Goal: Task Accomplishment & Management: Complete application form

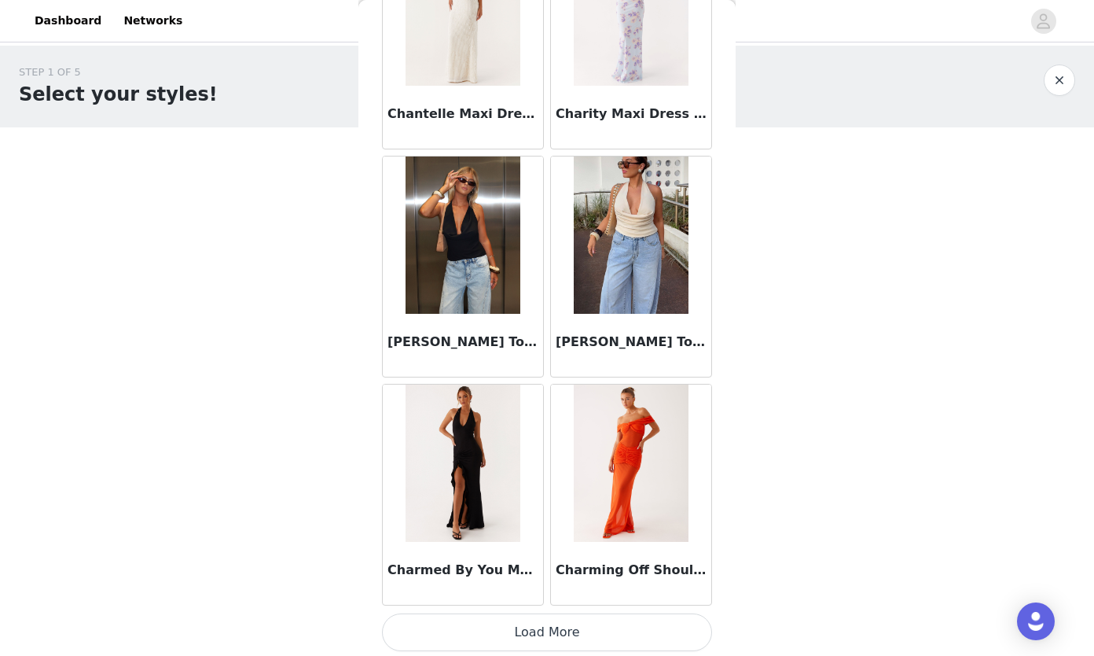
scroll to position [19989, 0]
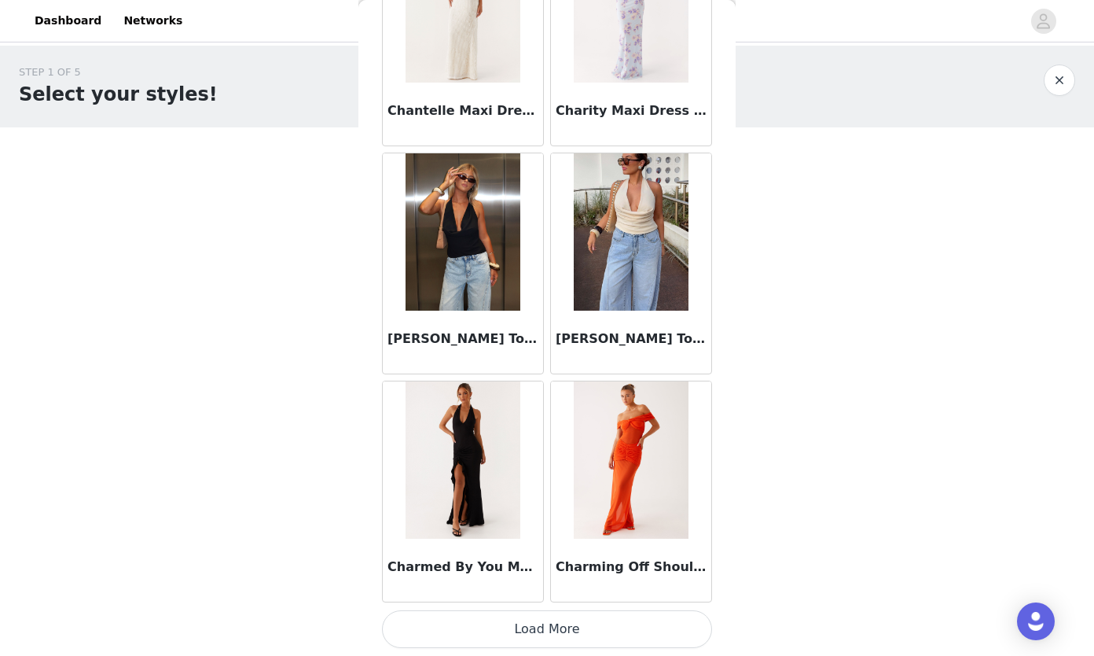
click at [548, 622] on button "Load More" at bounding box center [547, 629] width 330 height 38
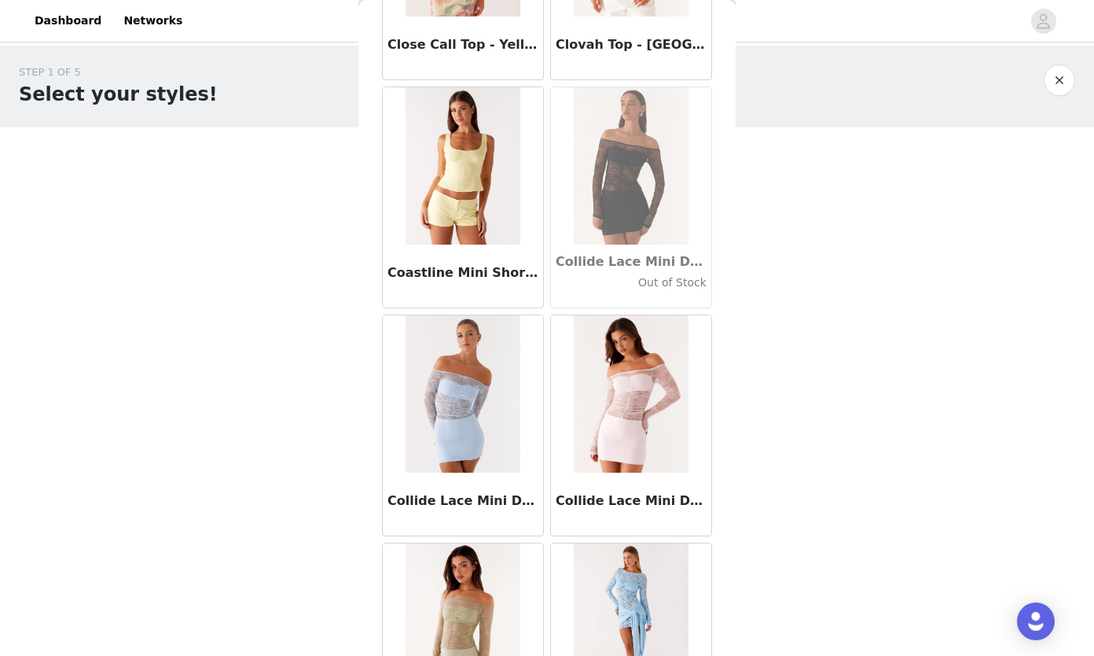
scroll to position [22269, 0]
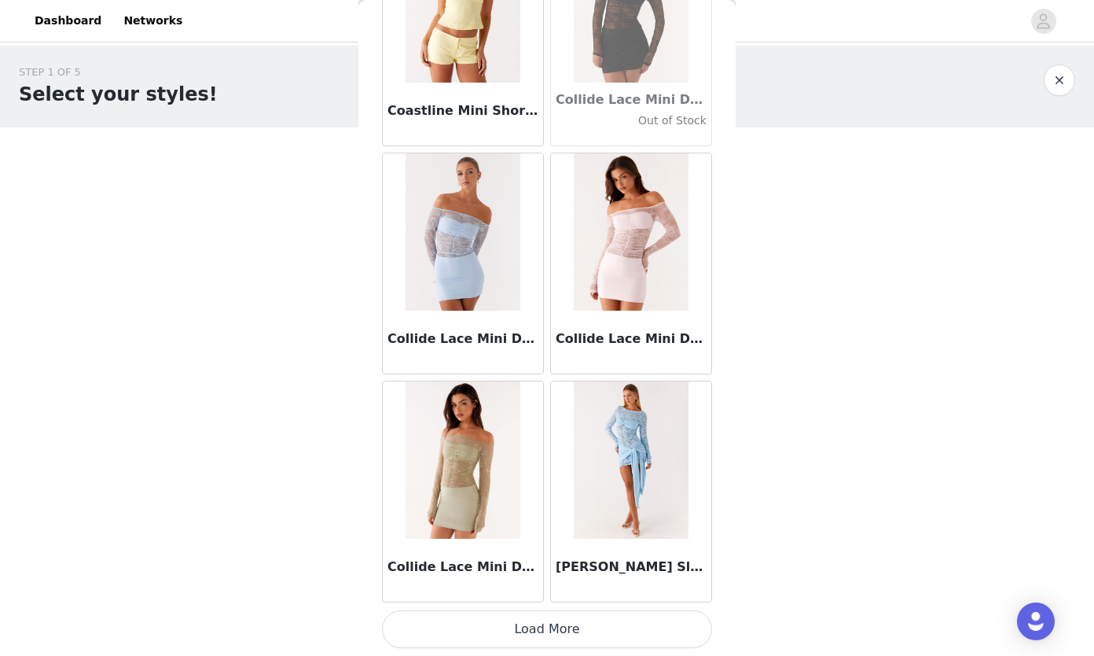
click at [580, 623] on button "Load More" at bounding box center [547, 629] width 330 height 38
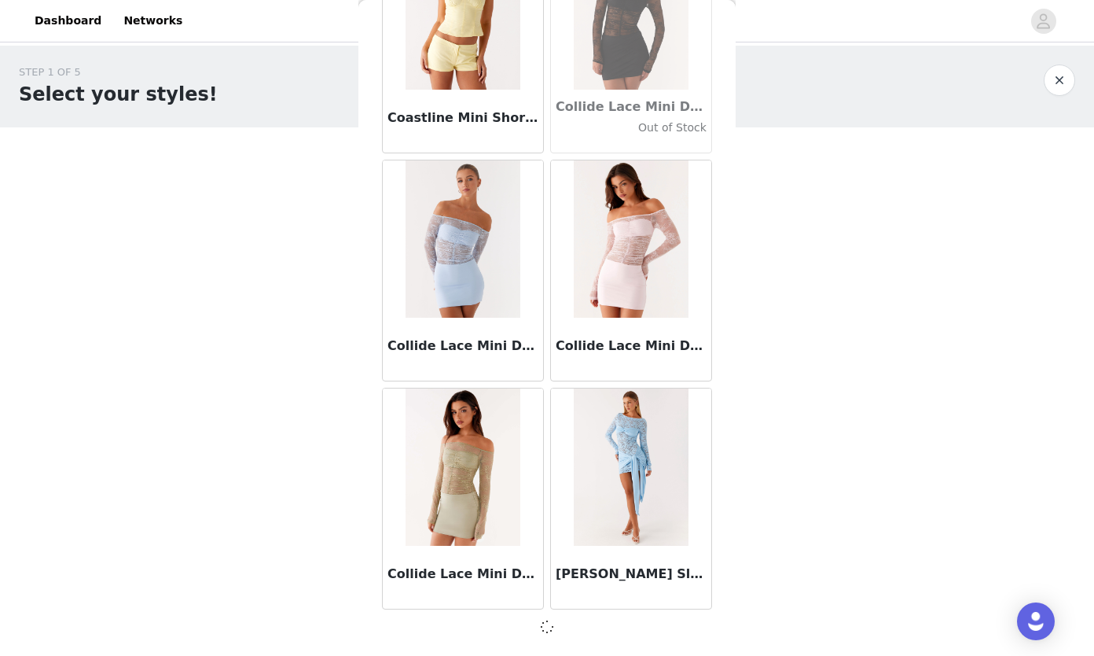
scroll to position [22262, 0]
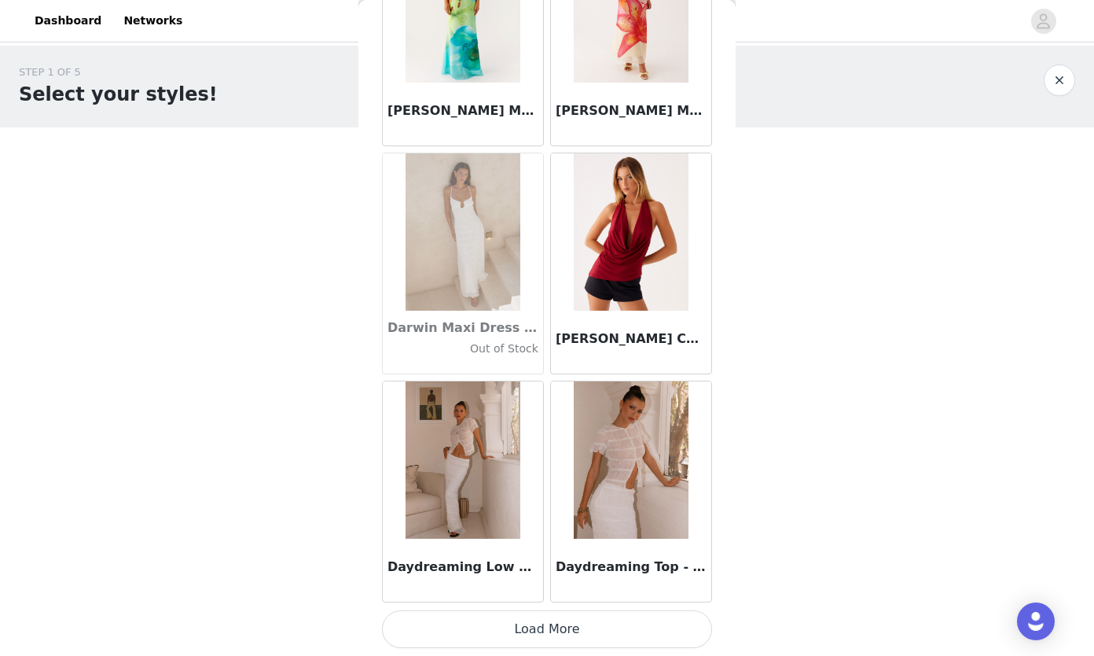
click at [585, 622] on button "Load More" at bounding box center [547, 629] width 330 height 38
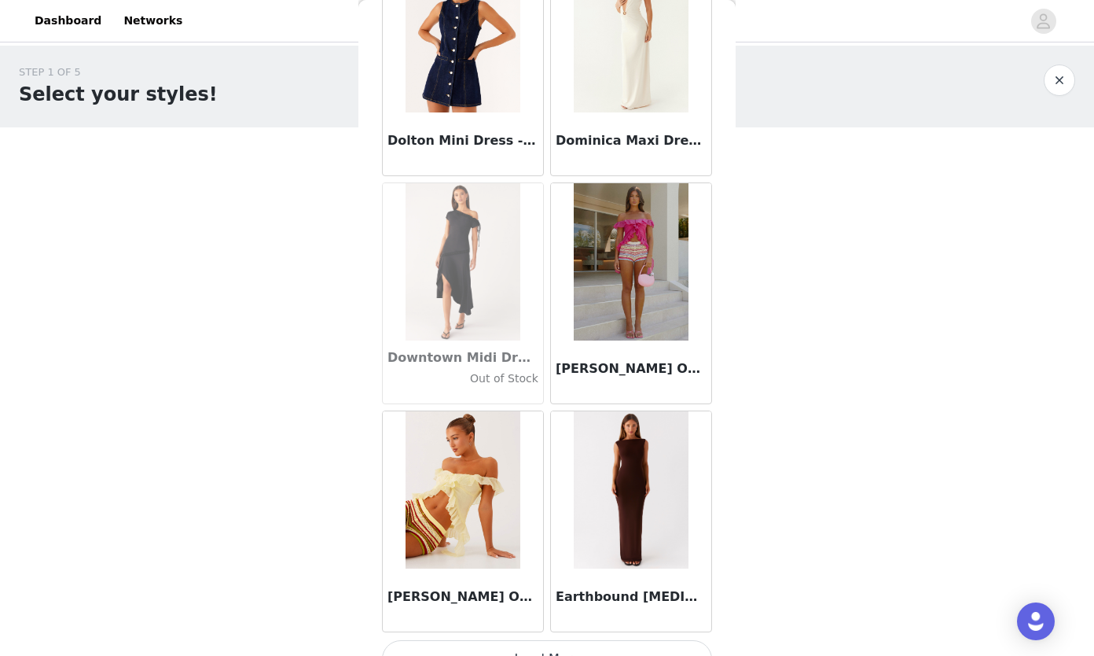
scroll to position [26828, 0]
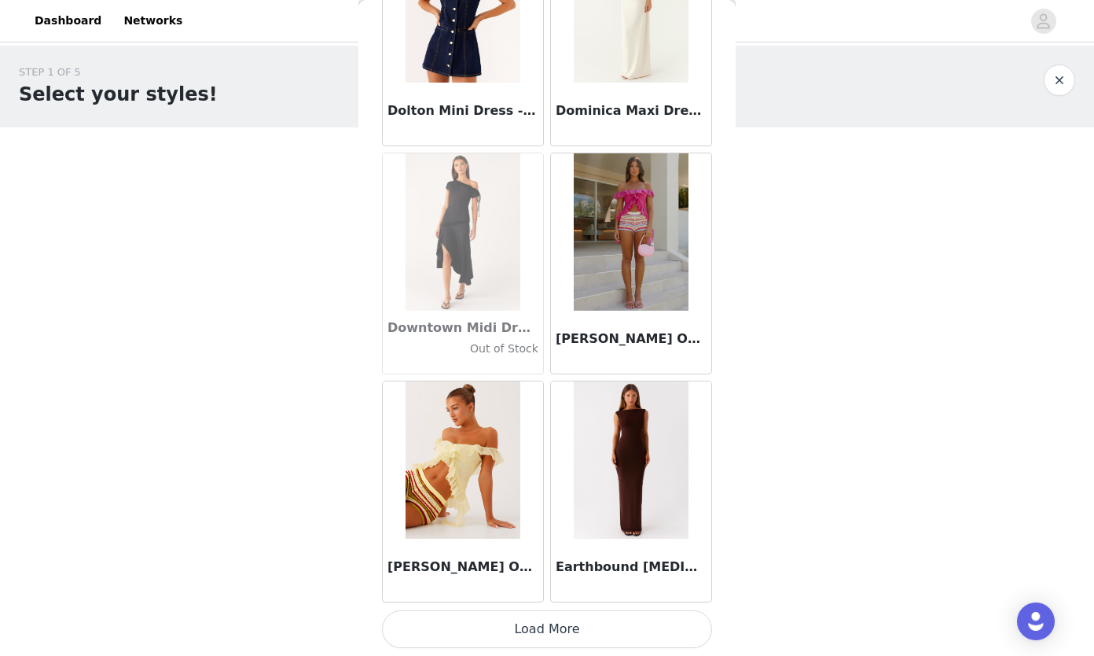
click at [576, 632] on button "Load More" at bounding box center [547, 629] width 330 height 38
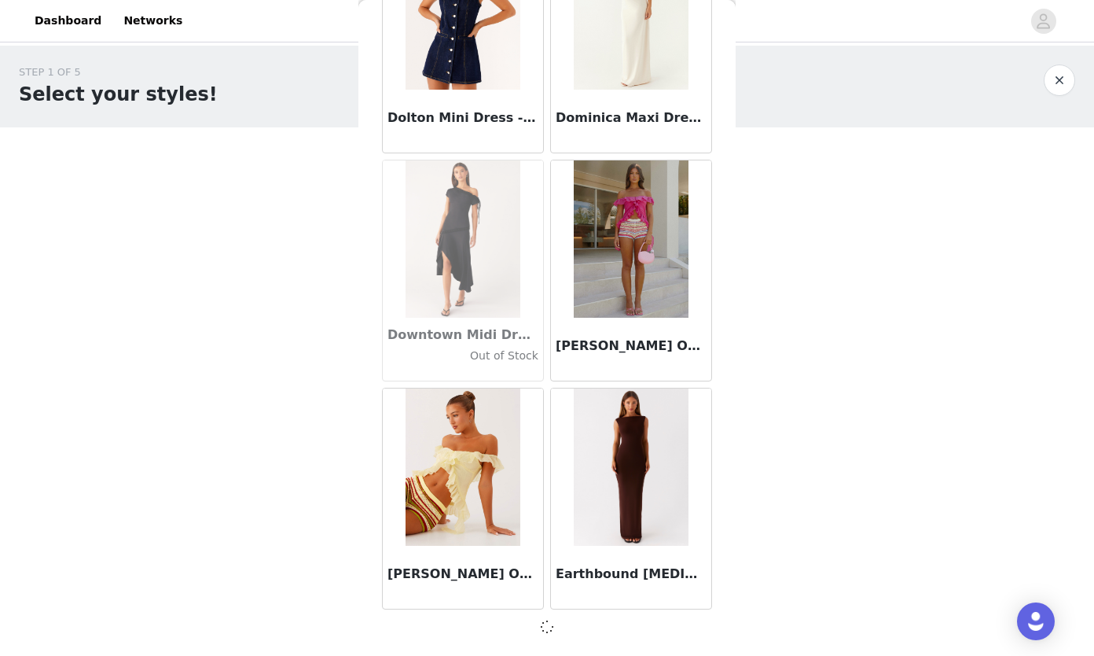
scroll to position [26821, 0]
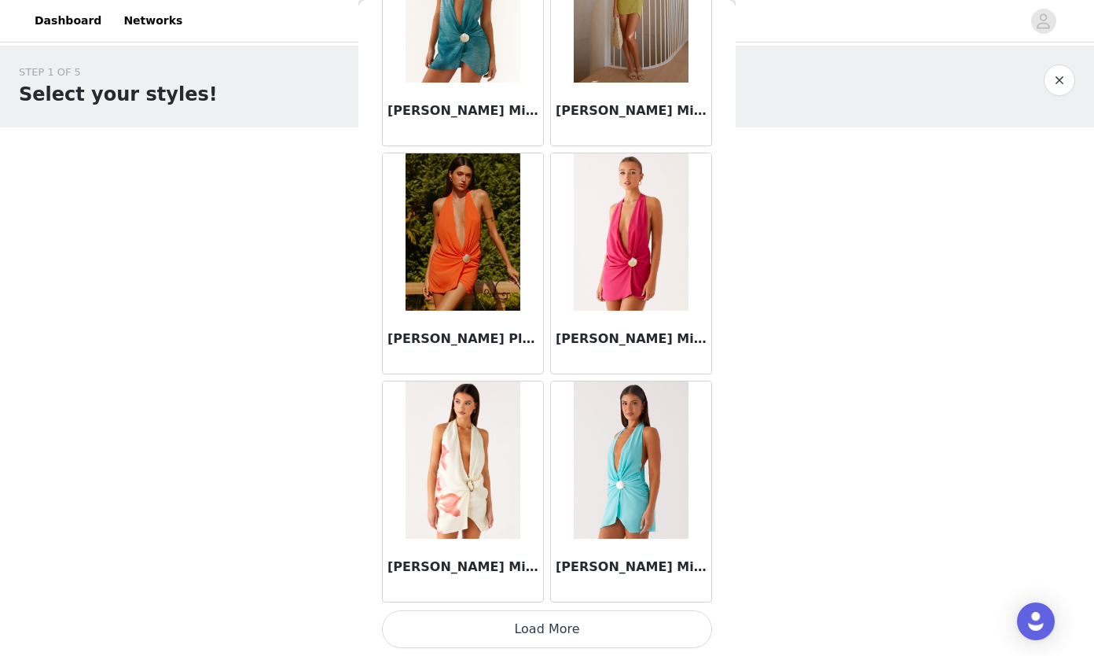
click at [583, 626] on button "Load More" at bounding box center [547, 629] width 330 height 38
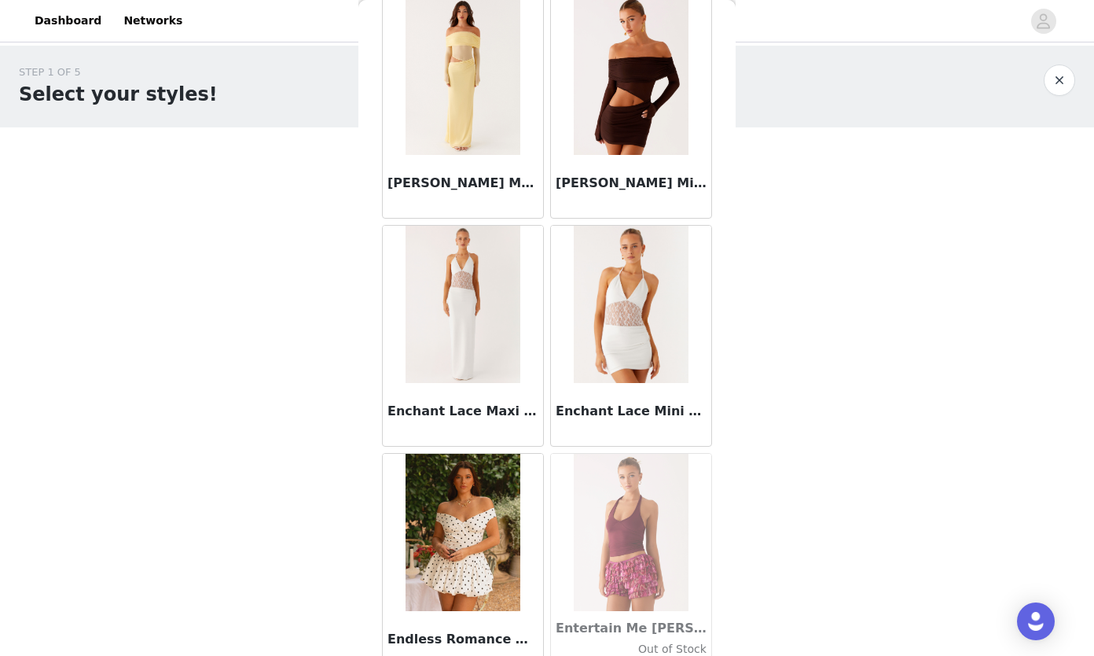
scroll to position [31388, 0]
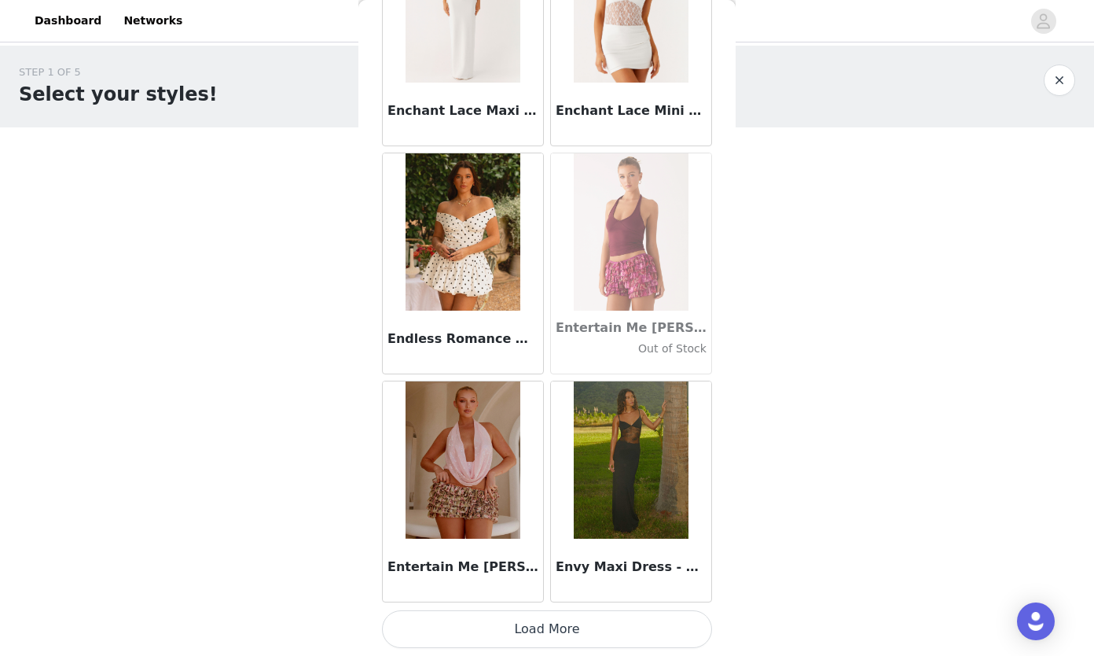
click at [576, 635] on button "Load More" at bounding box center [547, 629] width 330 height 38
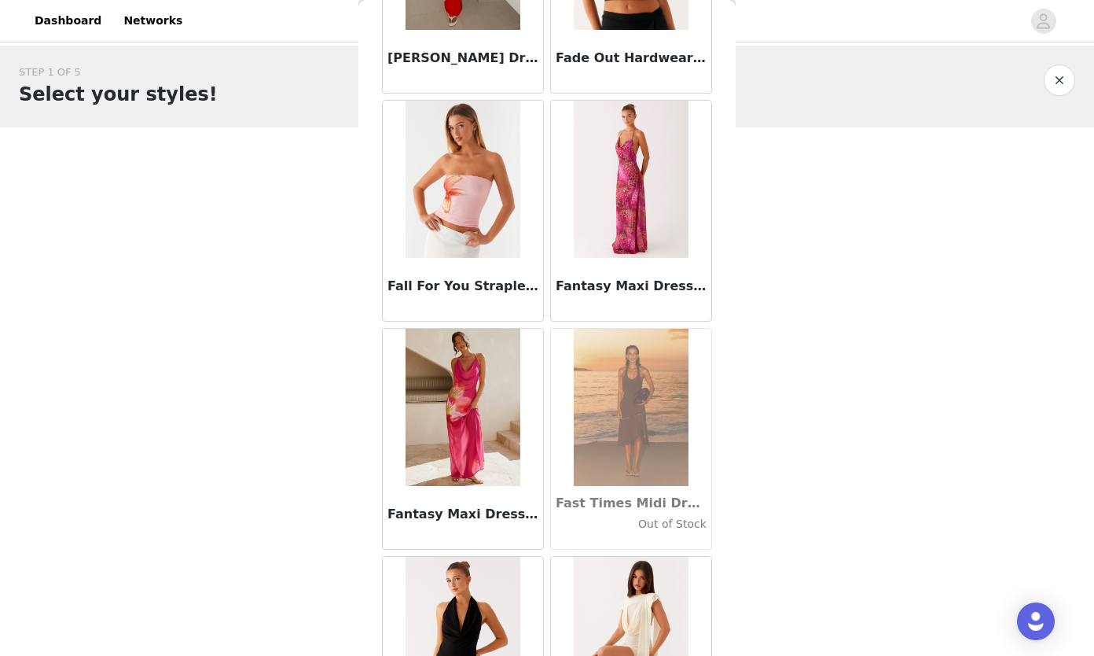
scroll to position [33668, 0]
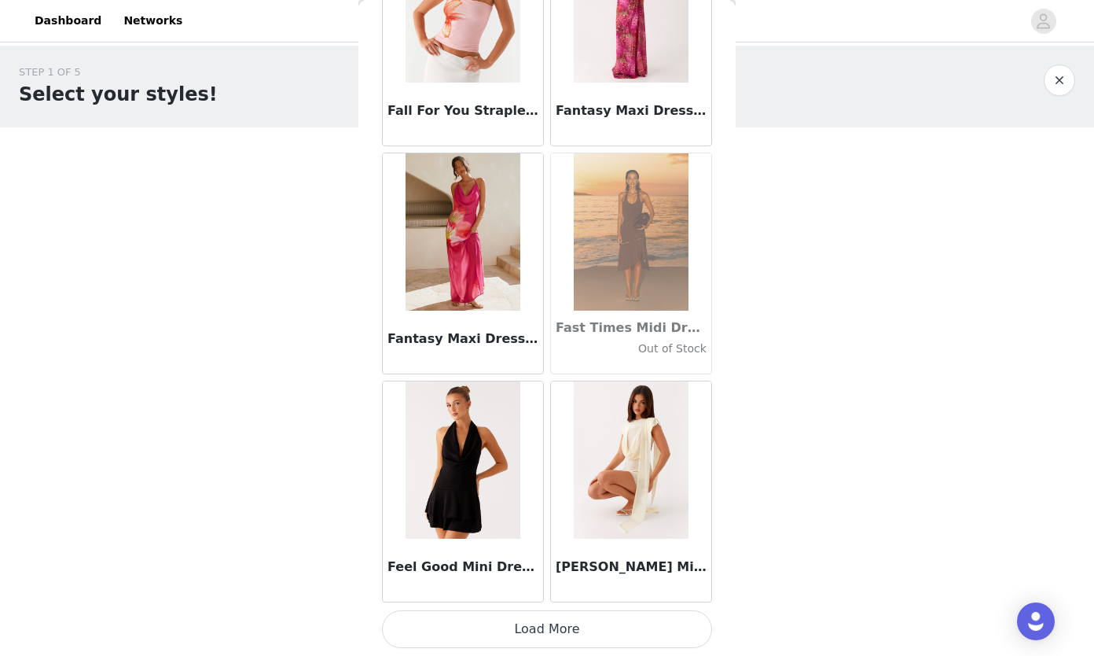
click at [545, 642] on button "Load More" at bounding box center [547, 629] width 330 height 38
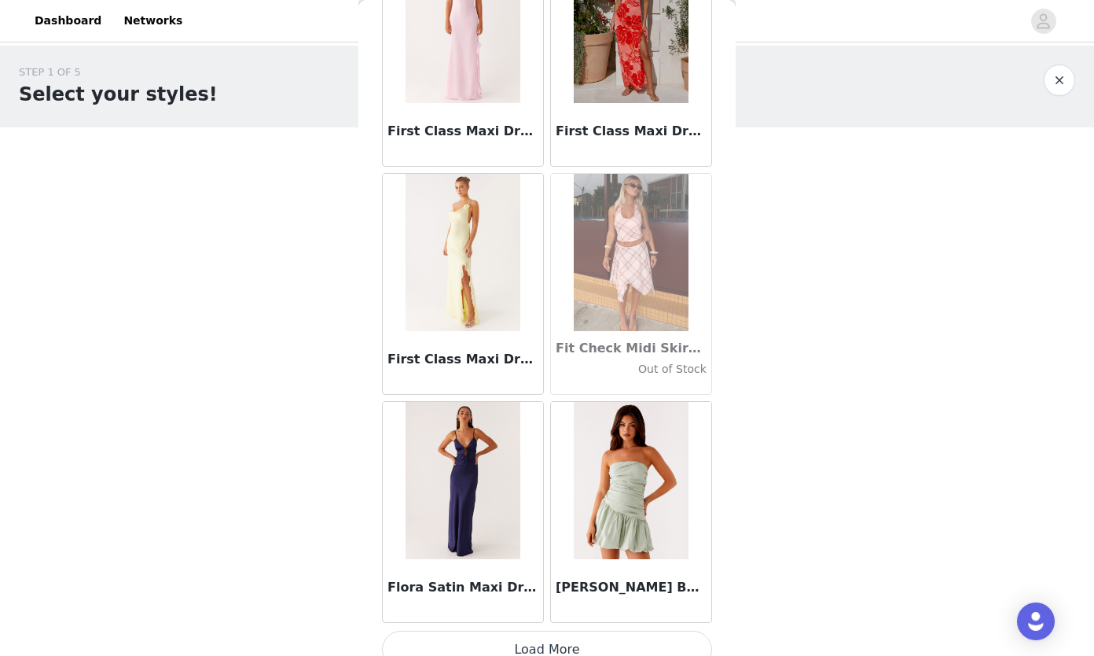
scroll to position [35948, 0]
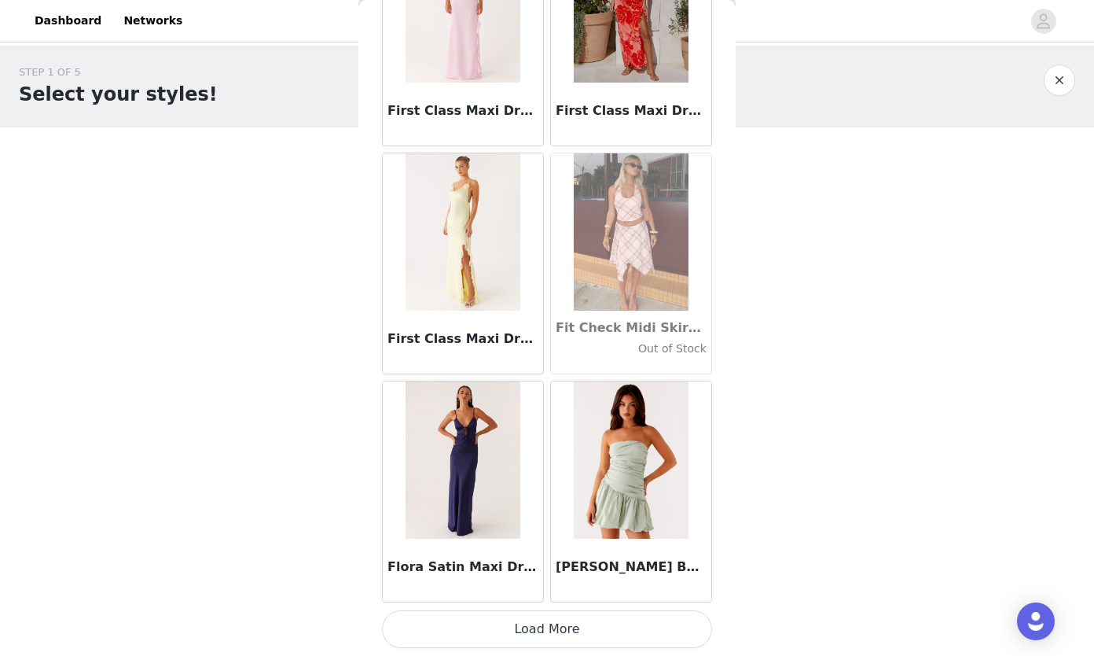
click at [572, 630] on button "Load More" at bounding box center [547, 629] width 330 height 38
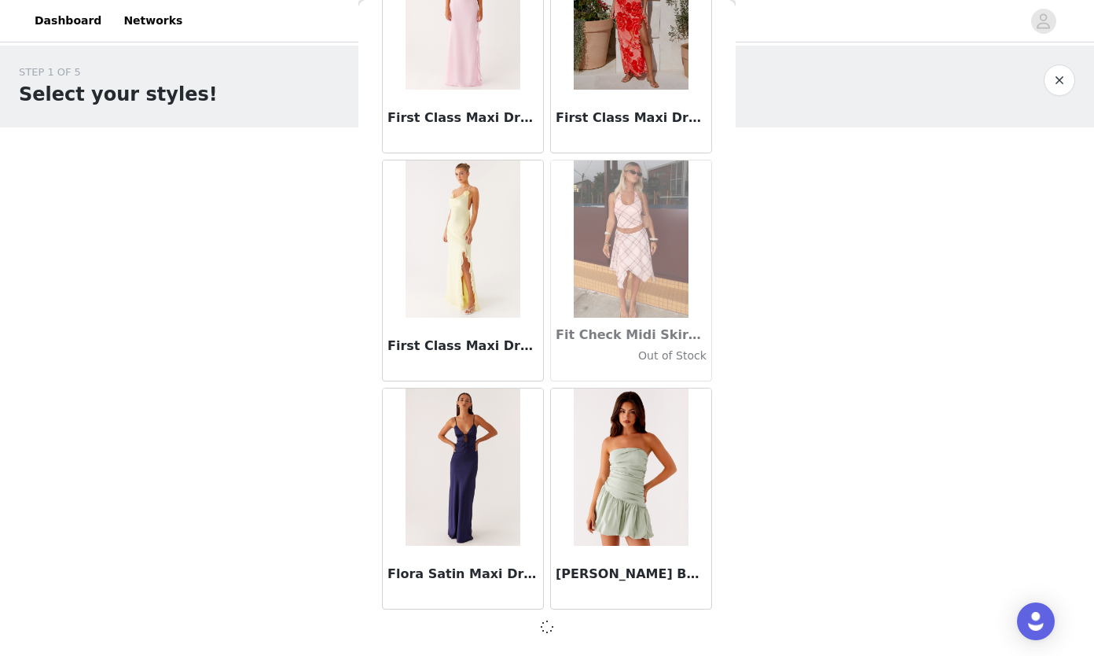
scroll to position [35941, 0]
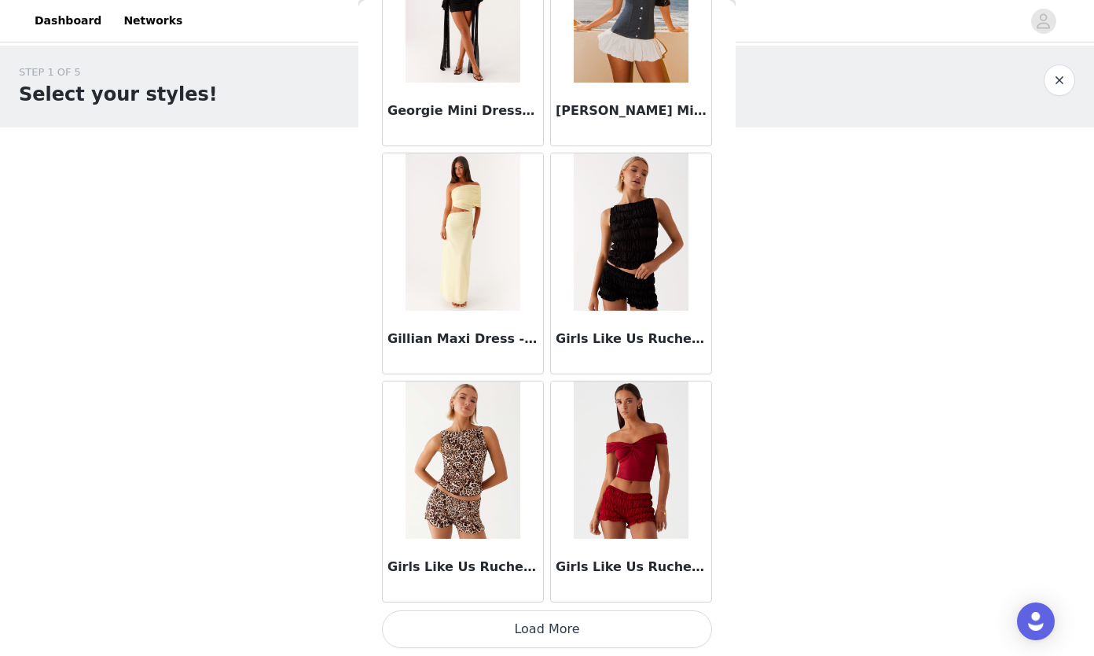
click at [568, 637] on button "Load More" at bounding box center [547, 629] width 330 height 38
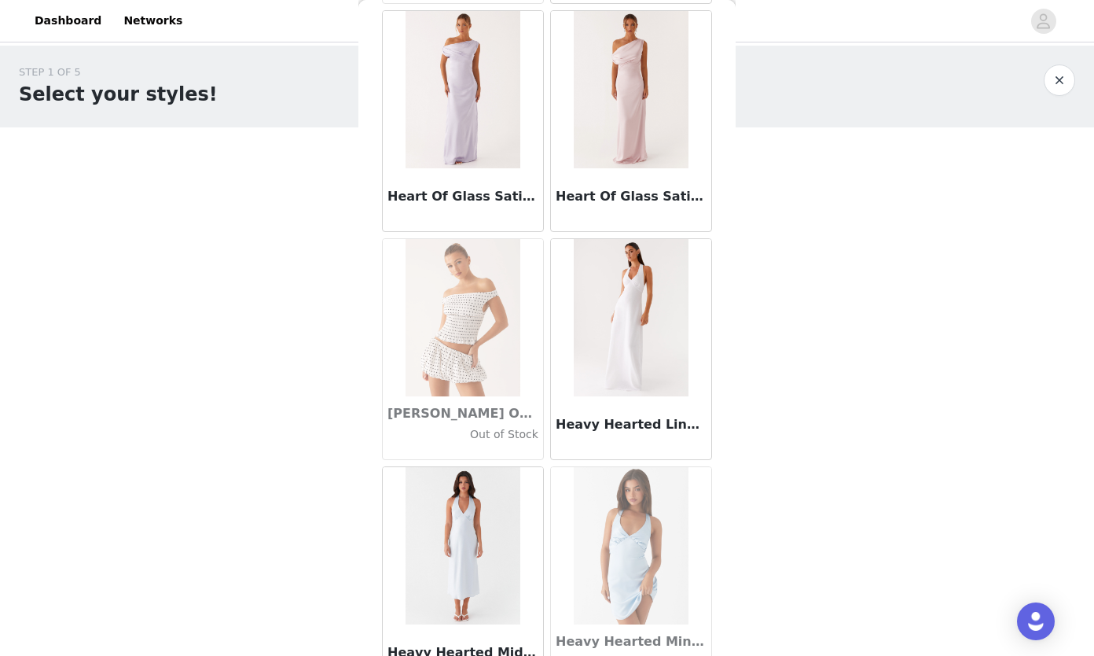
scroll to position [40507, 0]
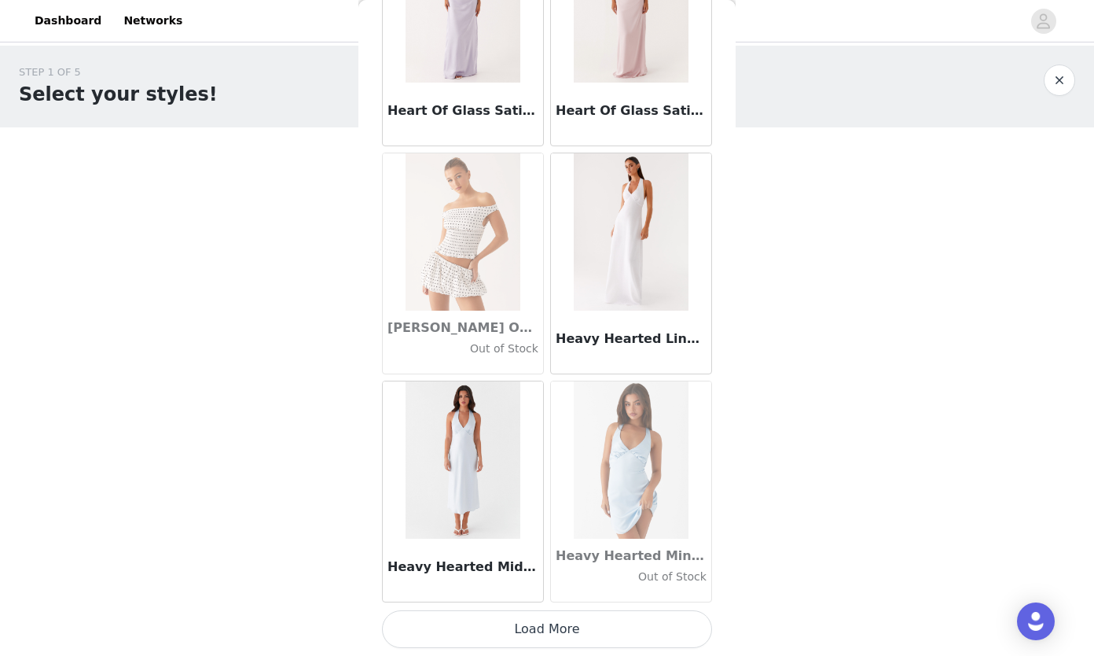
click at [530, 634] on button "Load More" at bounding box center [547, 629] width 330 height 38
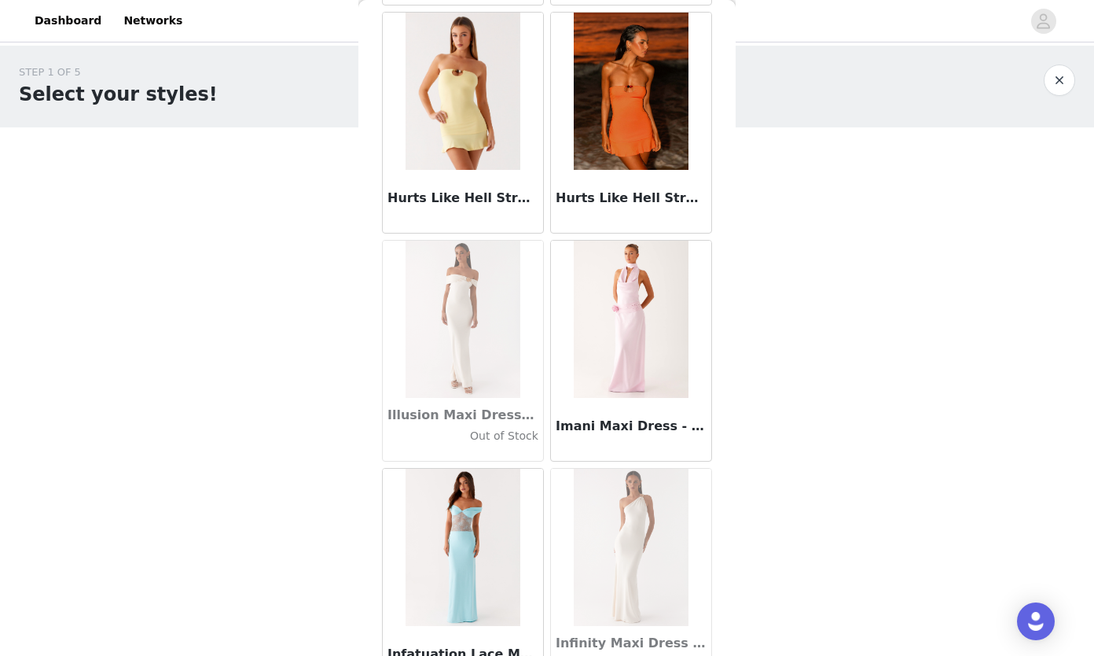
scroll to position [42787, 0]
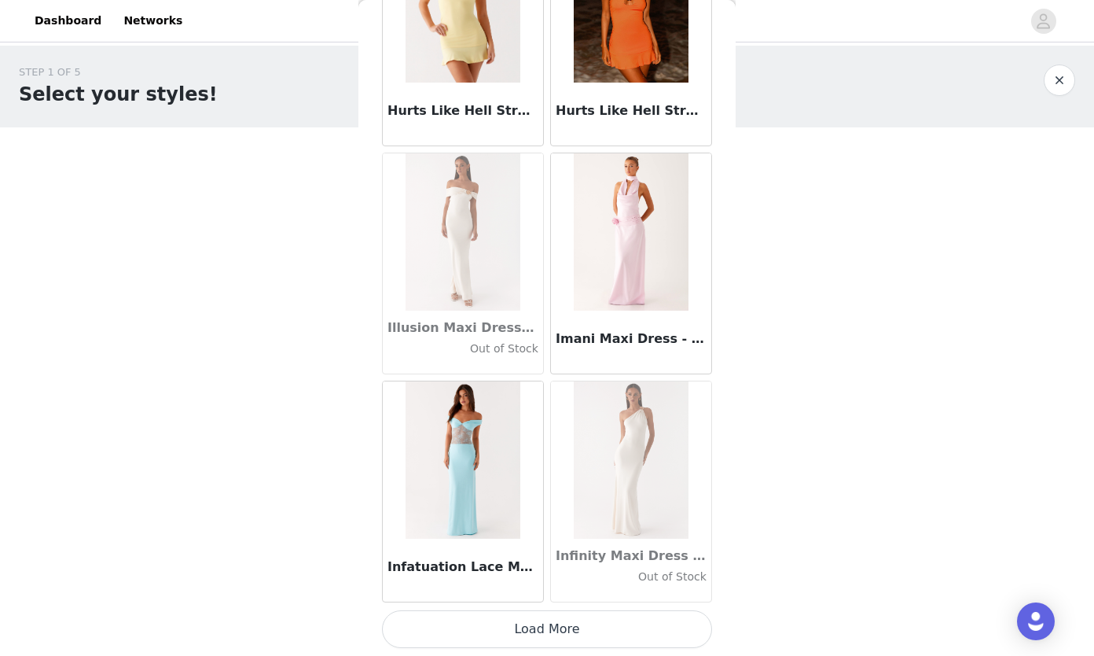
click at [516, 634] on button "Load More" at bounding box center [547, 629] width 330 height 38
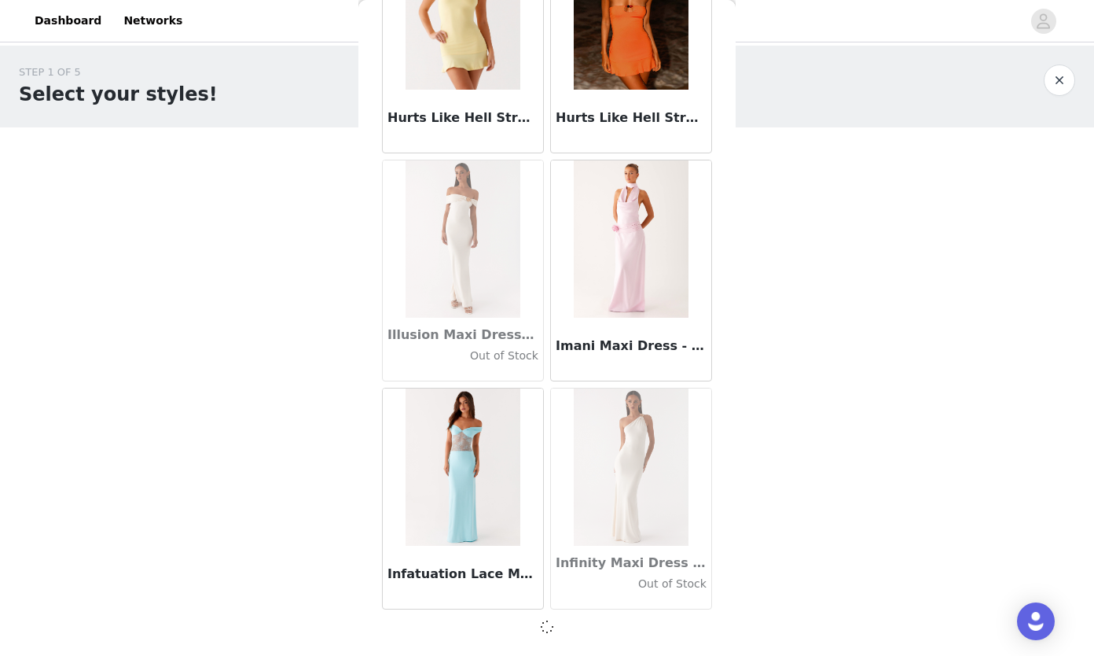
scroll to position [42780, 0]
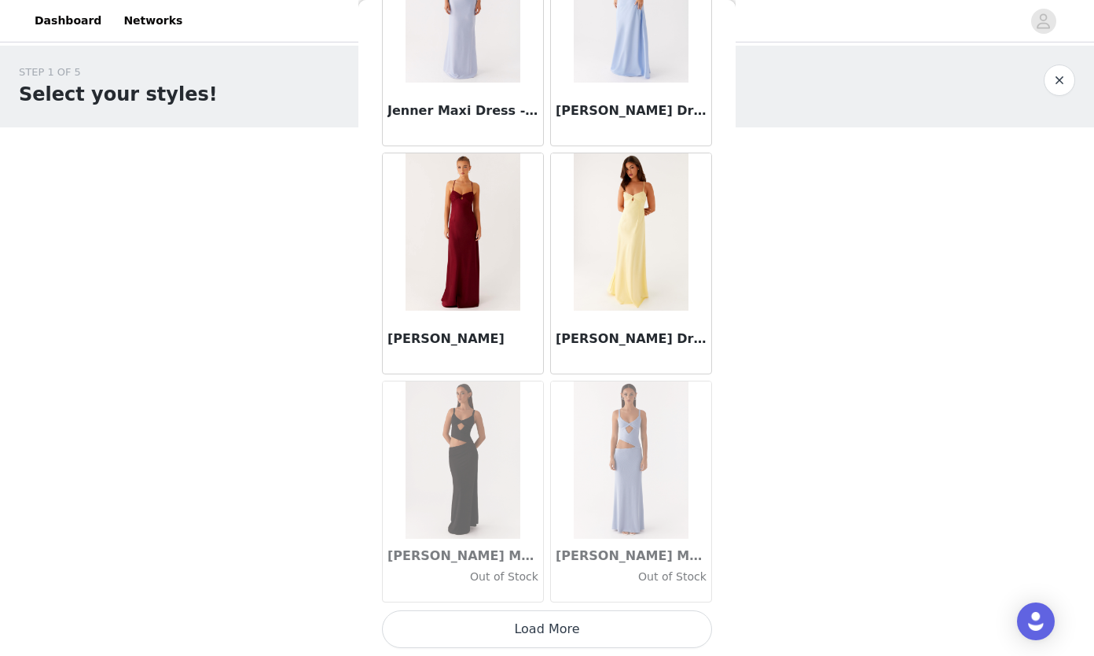
click at [595, 634] on button "Load More" at bounding box center [547, 629] width 330 height 38
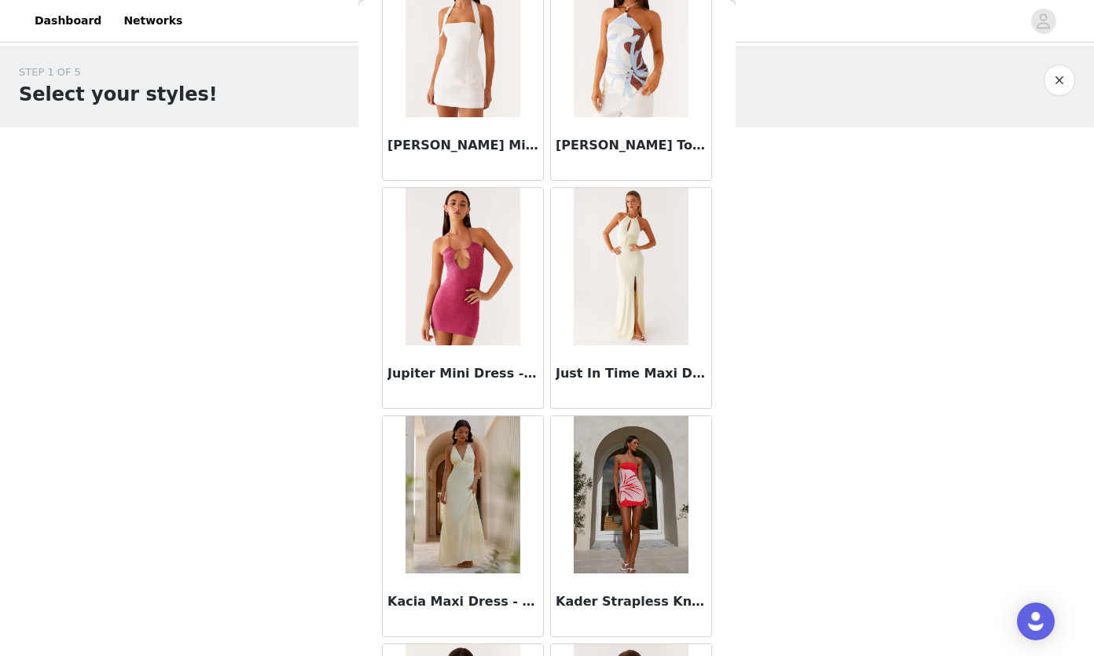
scroll to position [47347, 0]
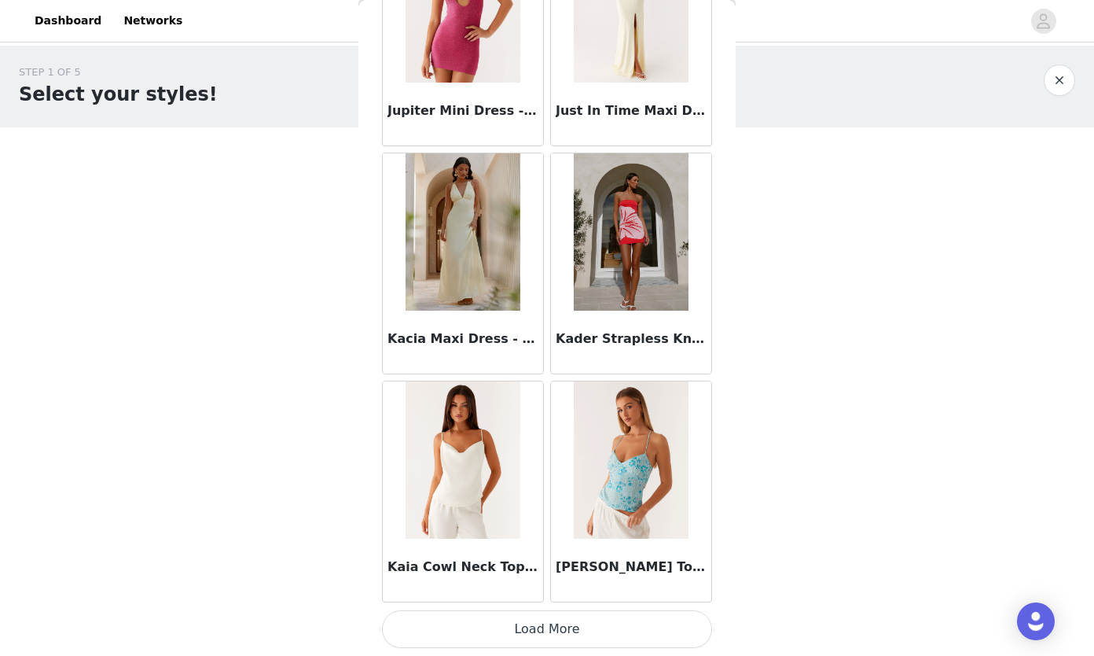
click at [555, 632] on button "Load More" at bounding box center [547, 629] width 330 height 38
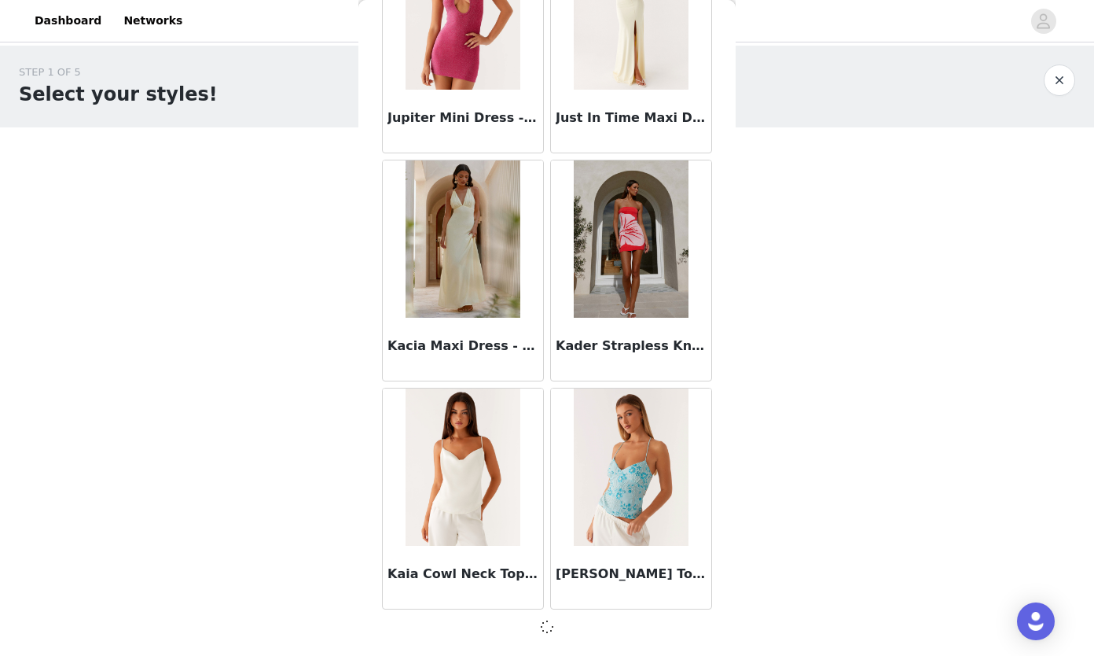
scroll to position [47340, 0]
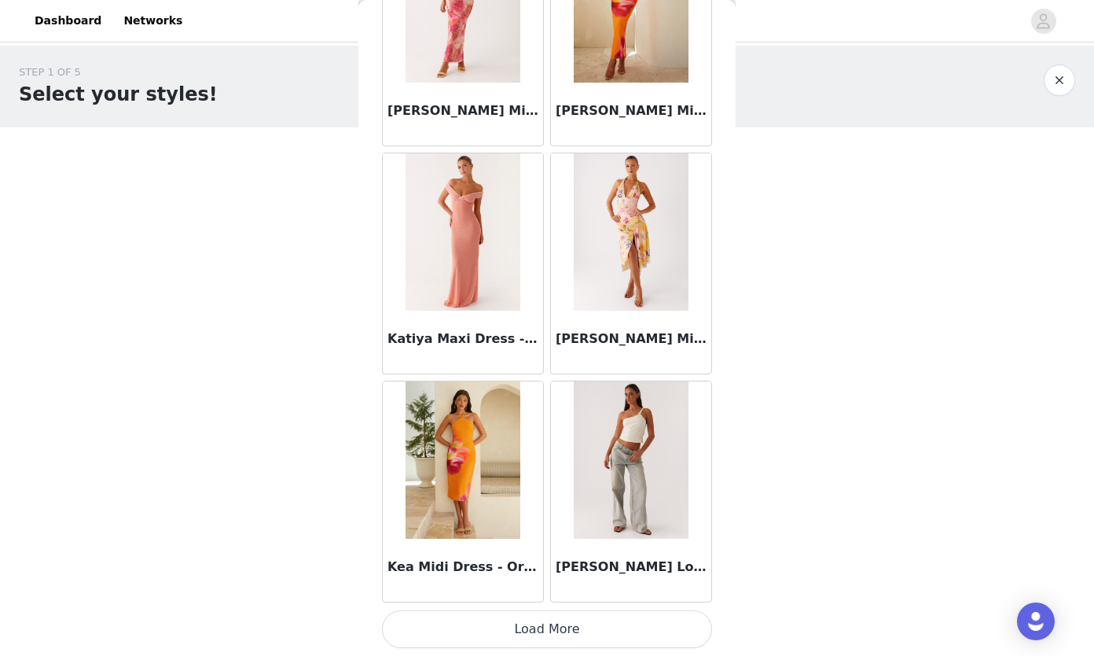
click at [537, 623] on button "Load More" at bounding box center [547, 629] width 330 height 38
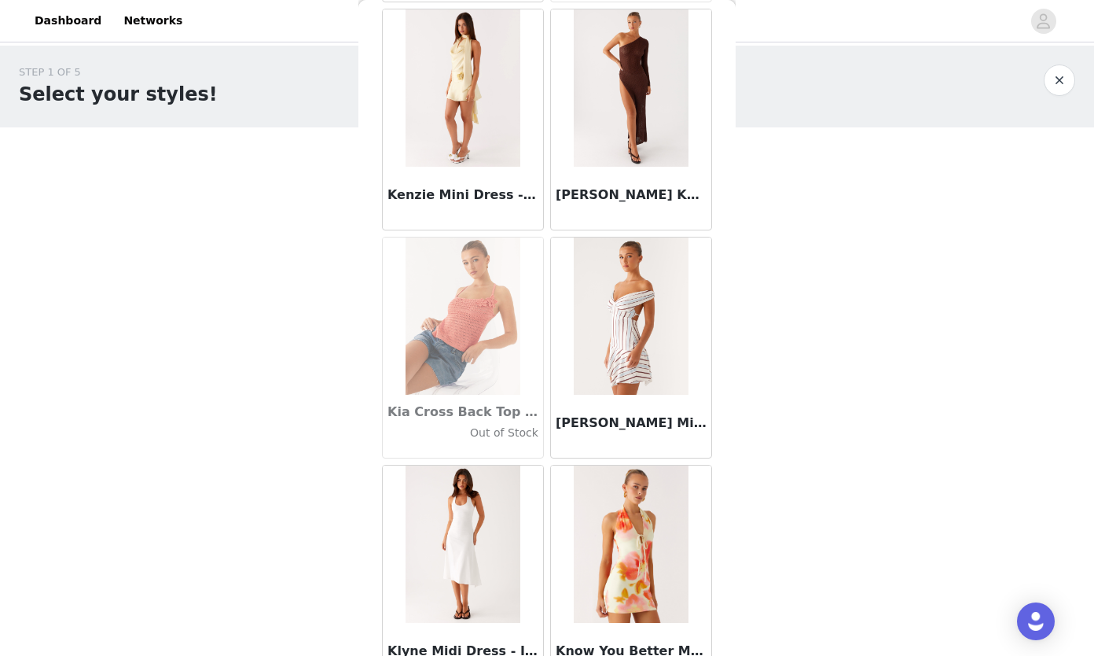
scroll to position [51094, 0]
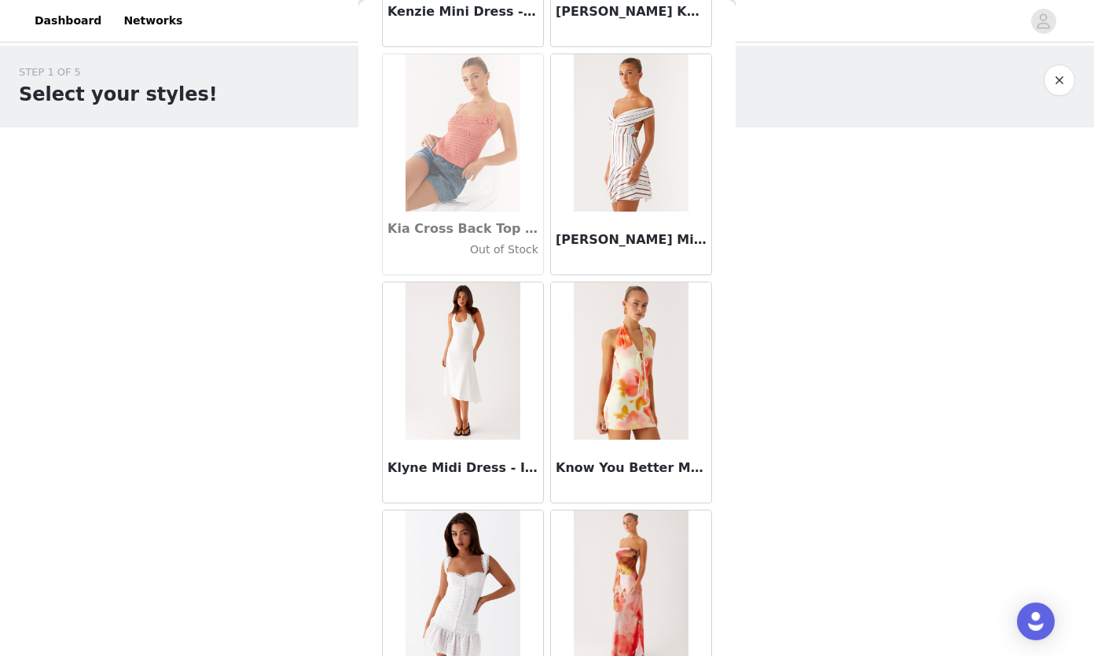
click at [436, 378] on img at bounding box center [463, 360] width 114 height 157
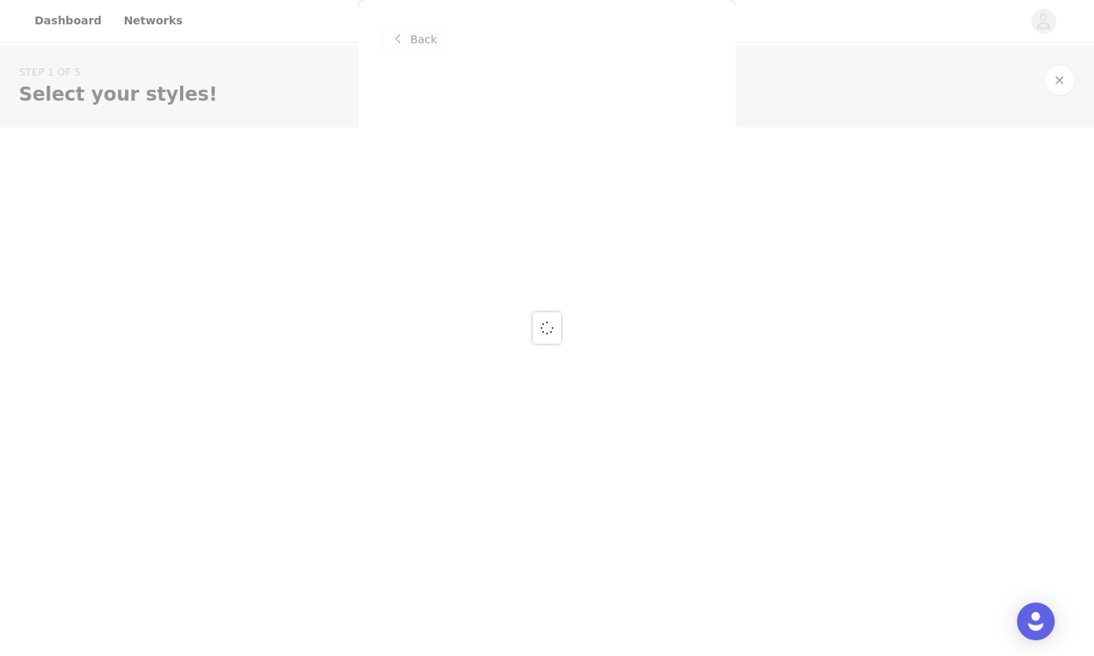
scroll to position [0, 0]
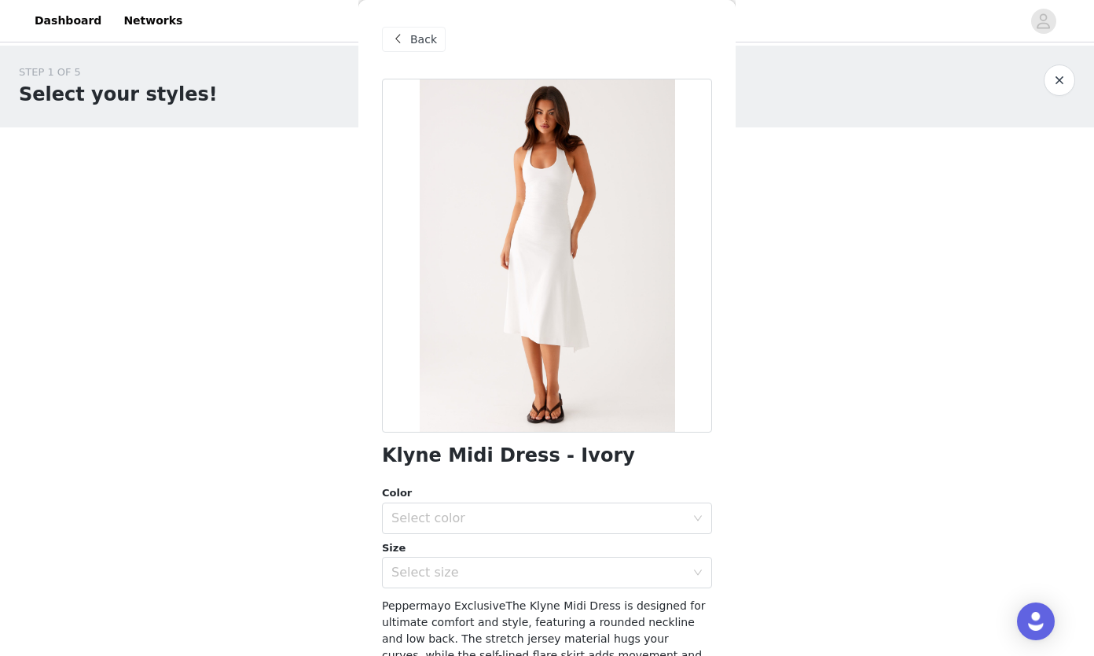
click at [469, 514] on div "Select color" at bounding box center [539, 518] width 294 height 16
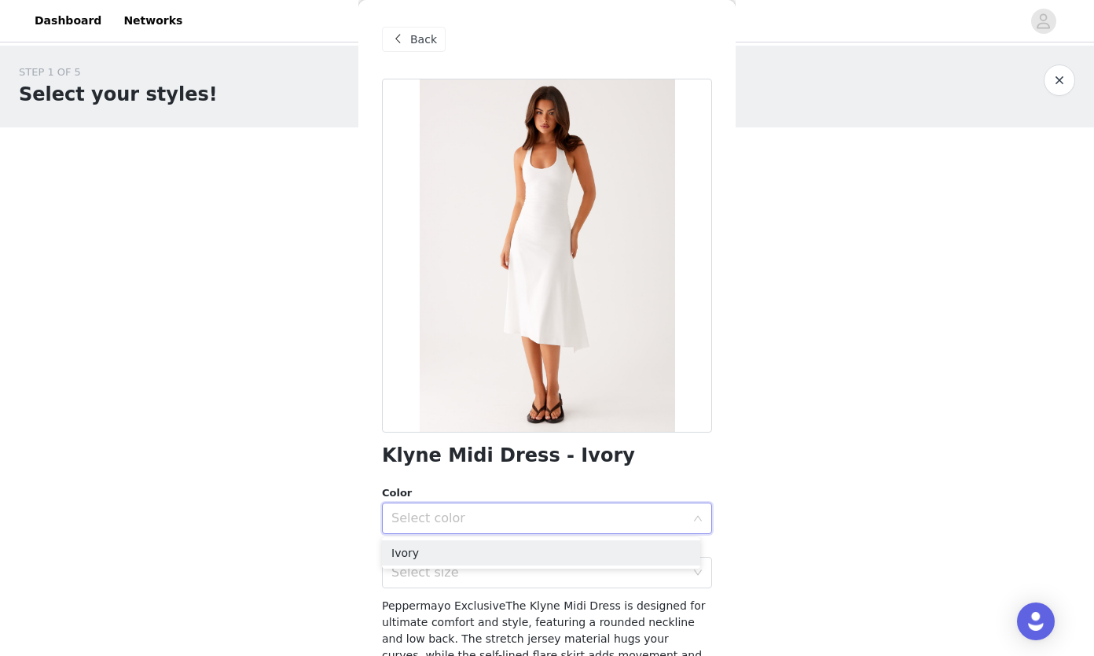
click at [432, 555] on li "Ivory" at bounding box center [541, 552] width 318 height 25
click at [429, 574] on div "Select size" at bounding box center [539, 572] width 294 height 16
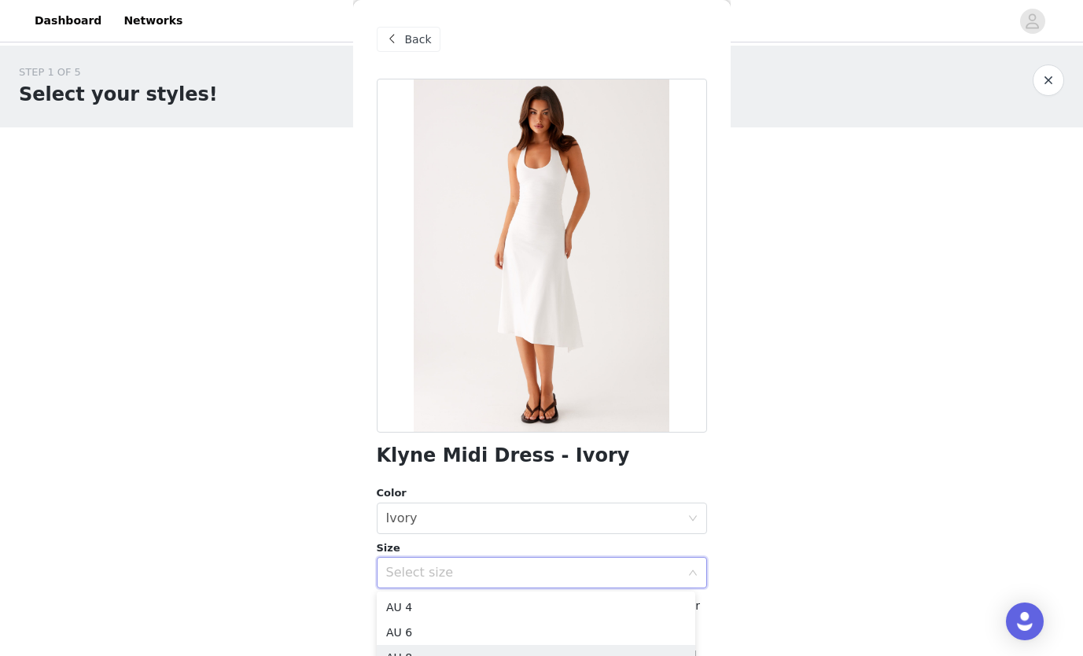
click at [420, 647] on li "AU 8" at bounding box center [536, 657] width 318 height 25
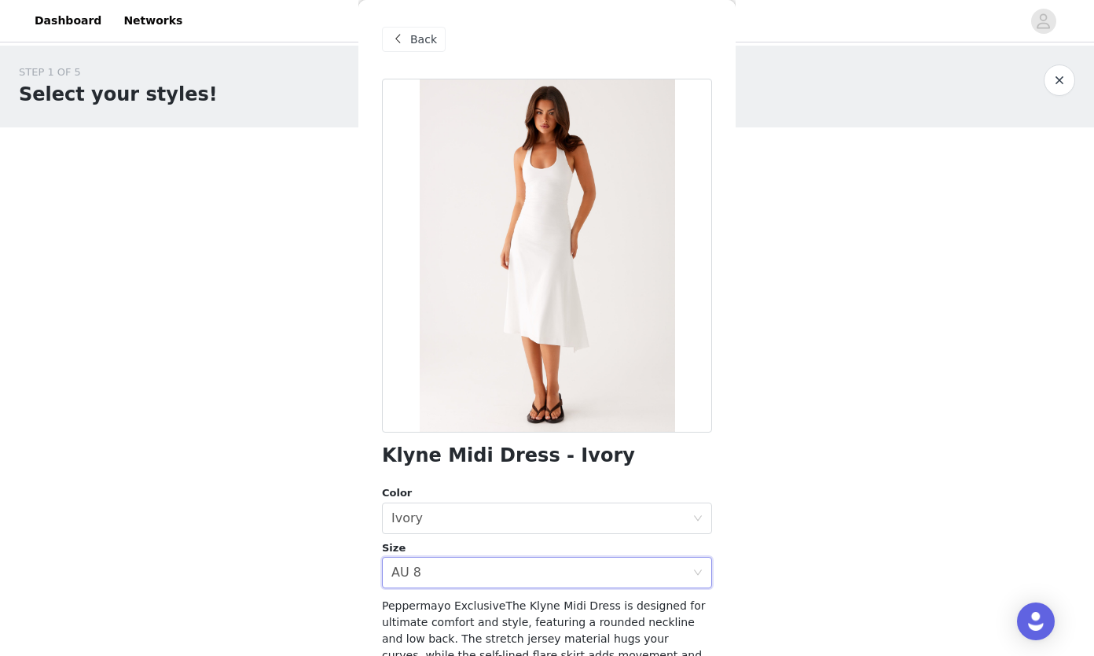
scroll to position [183, 0]
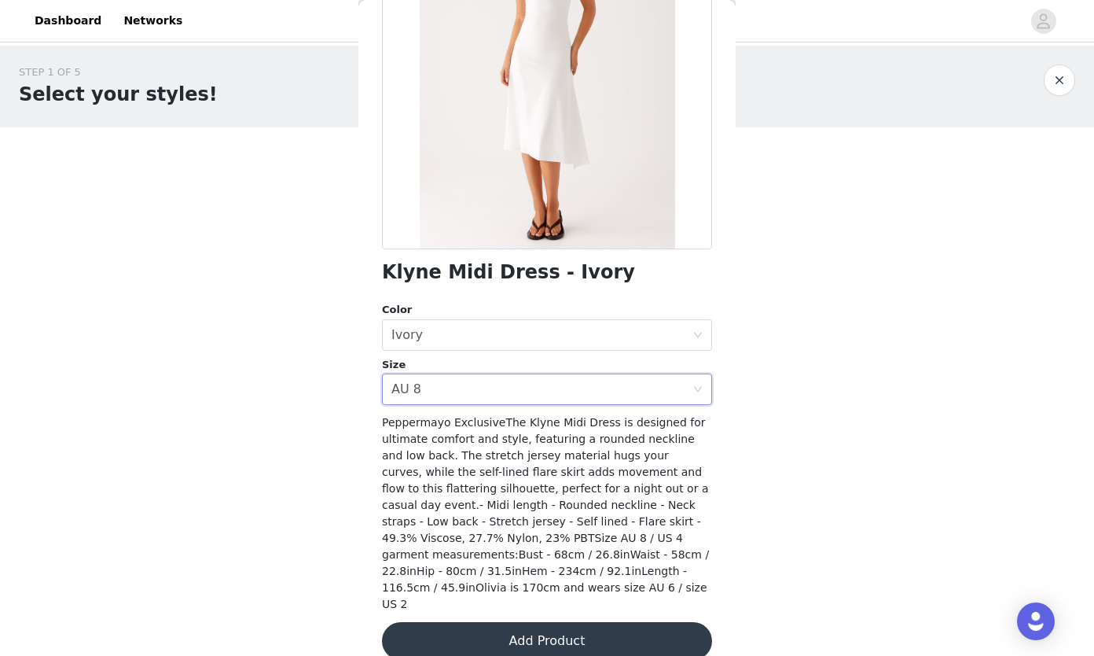
click at [573, 633] on button "Add Product" at bounding box center [547, 641] width 330 height 38
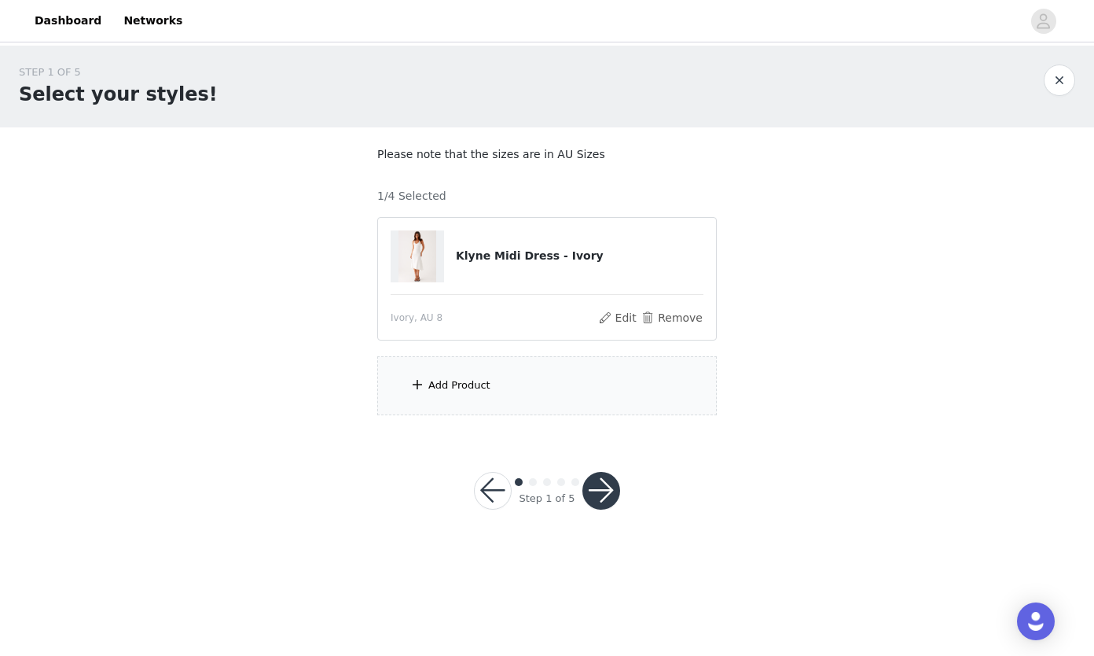
click at [410, 391] on span at bounding box center [418, 384] width 16 height 19
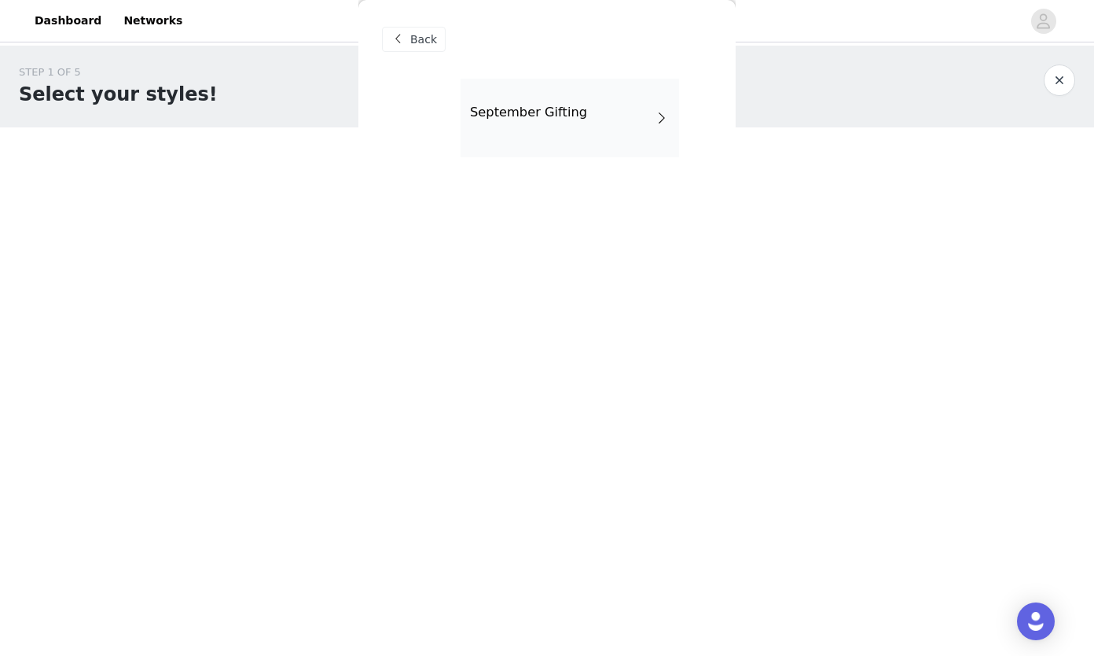
click at [503, 123] on div "September Gifting" at bounding box center [570, 118] width 219 height 79
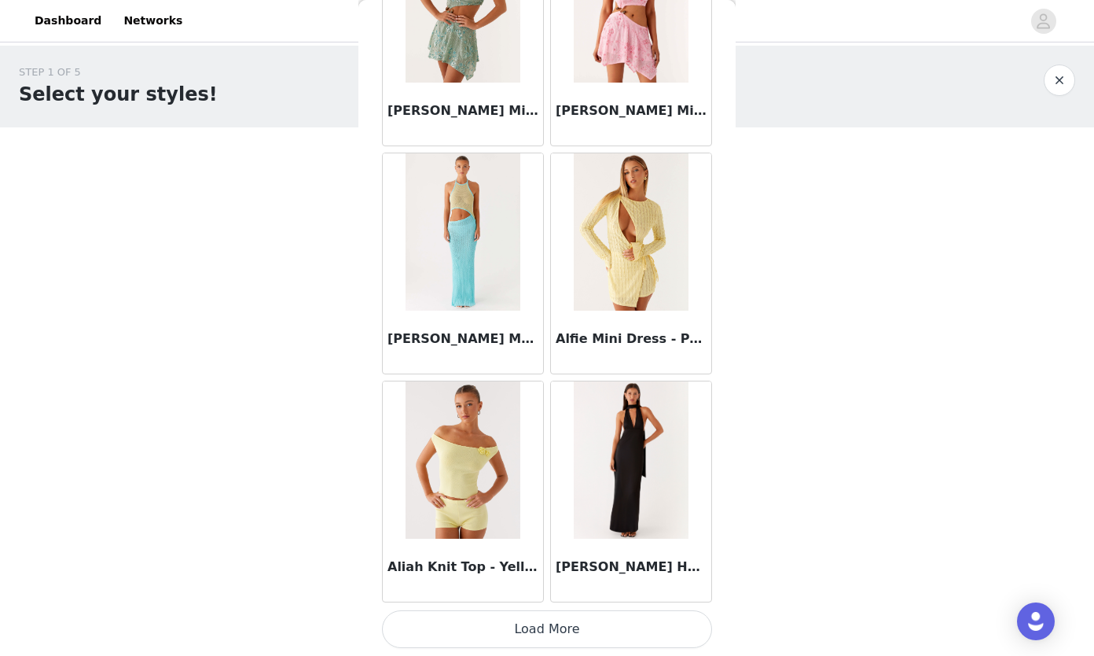
click at [558, 623] on button "Load More" at bounding box center [547, 629] width 330 height 38
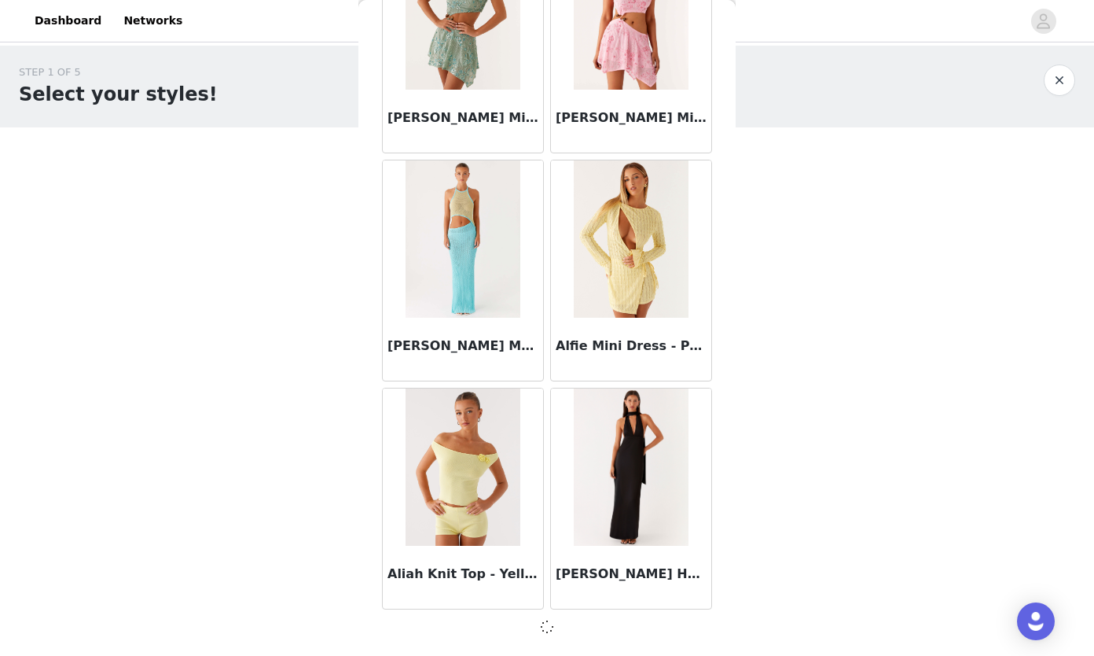
scroll to position [1743, 0]
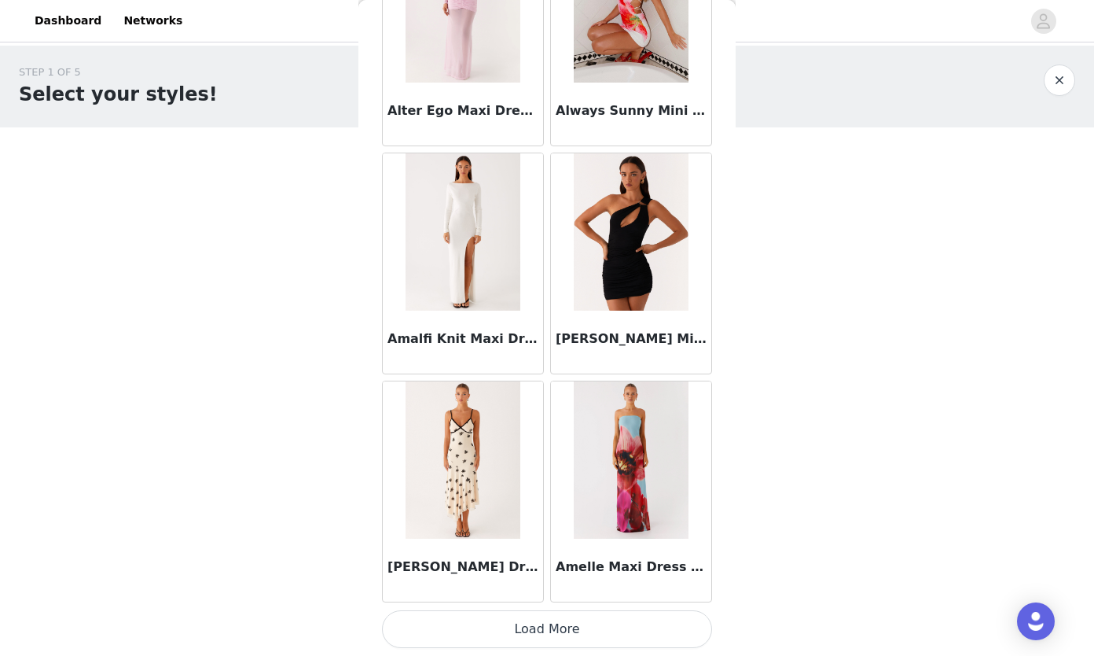
click at [567, 633] on button "Load More" at bounding box center [547, 629] width 330 height 38
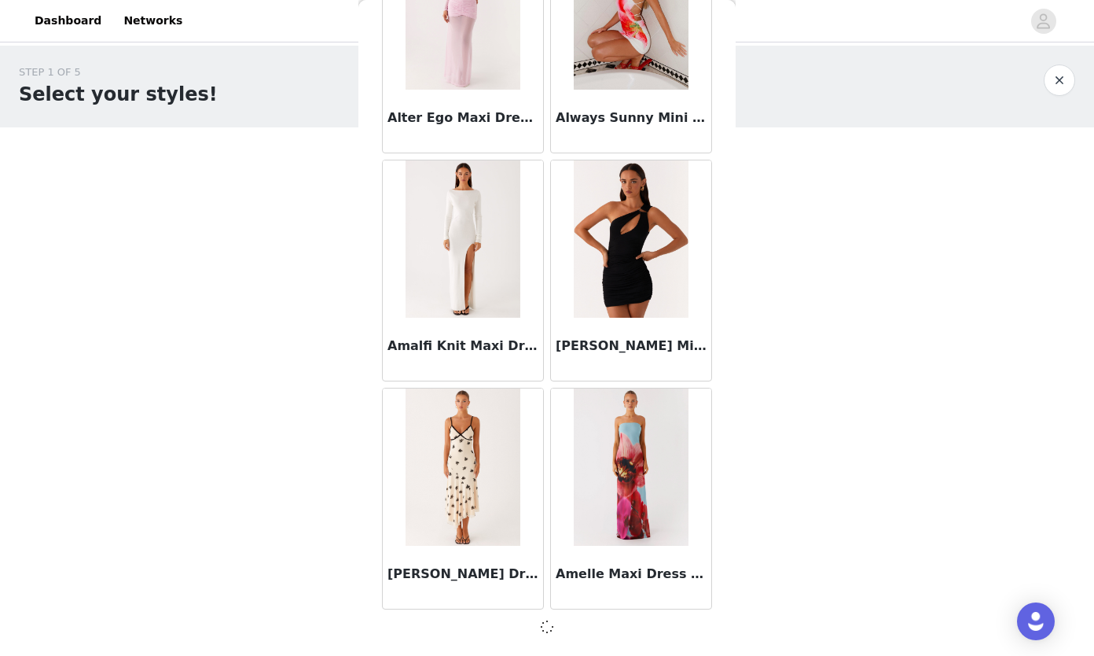
scroll to position [4023, 0]
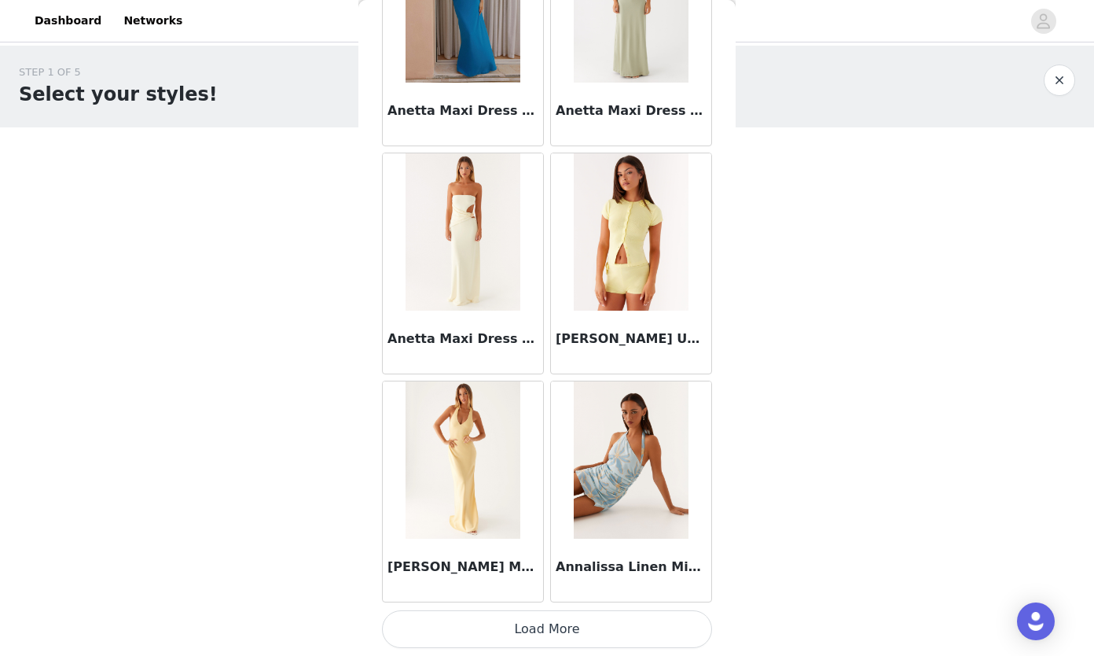
click at [542, 619] on button "Load More" at bounding box center [547, 629] width 330 height 38
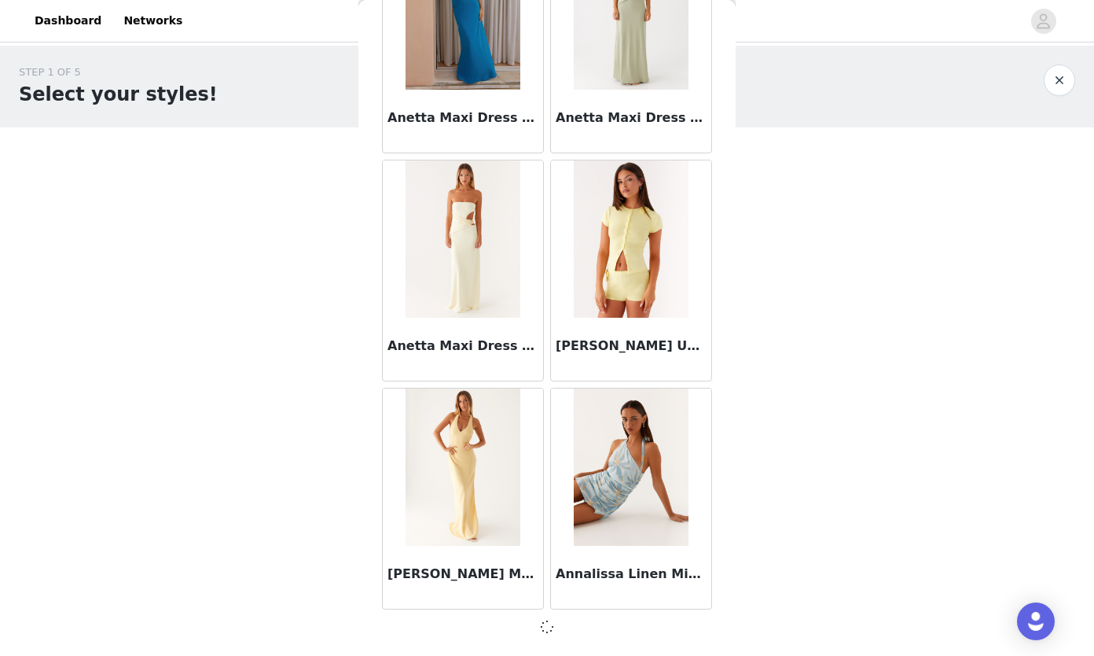
scroll to position [6303, 0]
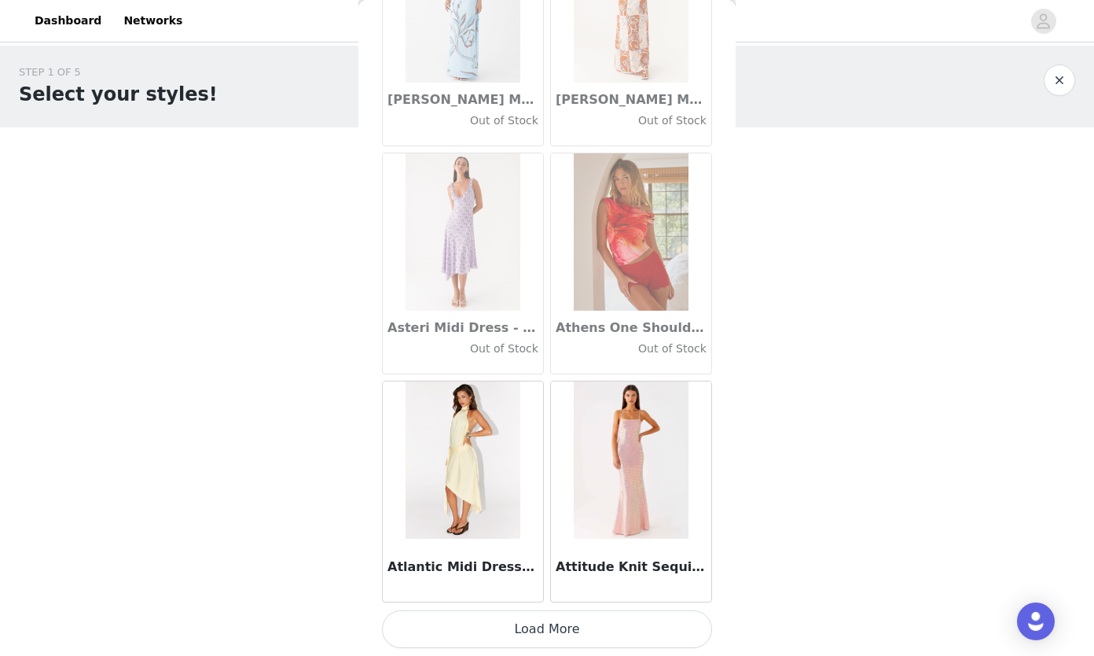
click at [618, 641] on button "Load More" at bounding box center [547, 629] width 330 height 38
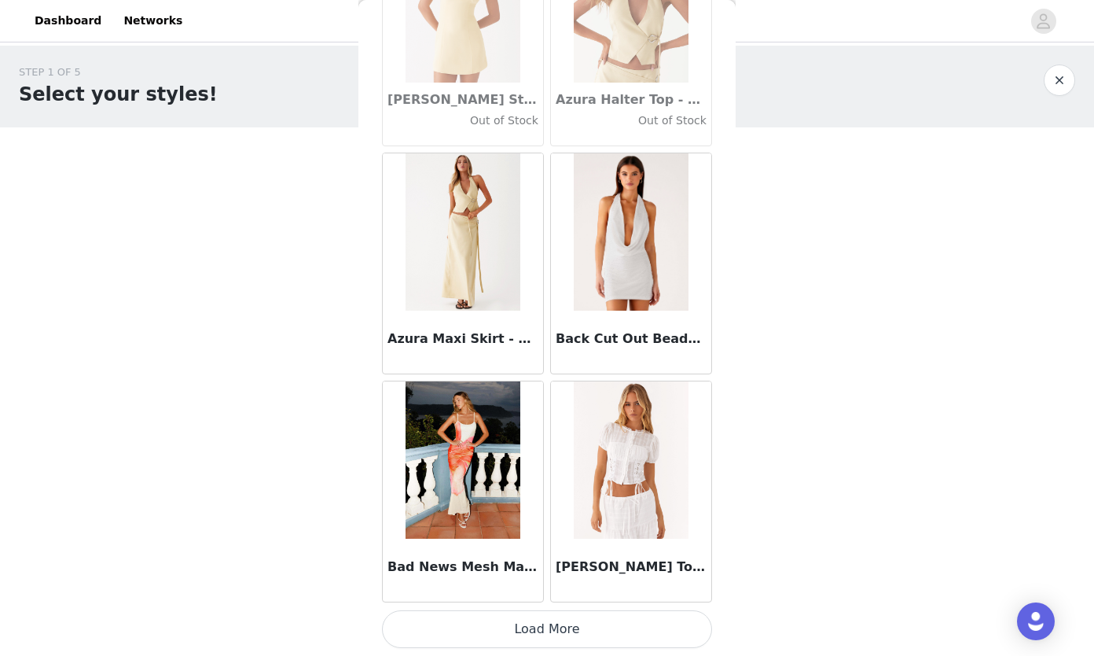
click at [572, 621] on button "Load More" at bounding box center [547, 629] width 330 height 38
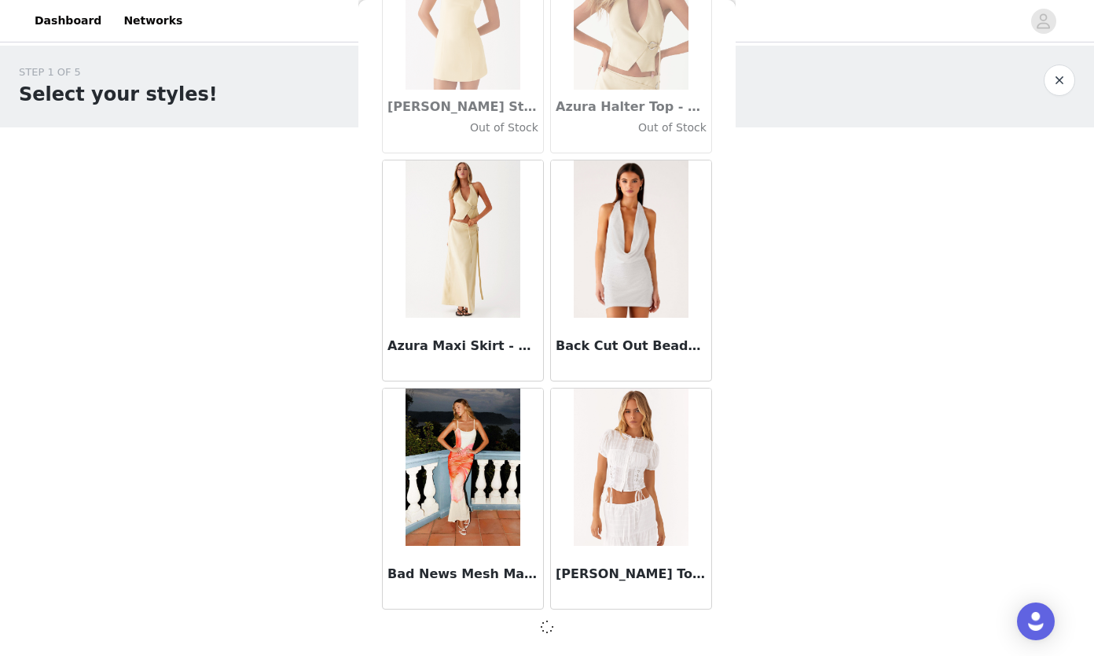
scroll to position [10862, 0]
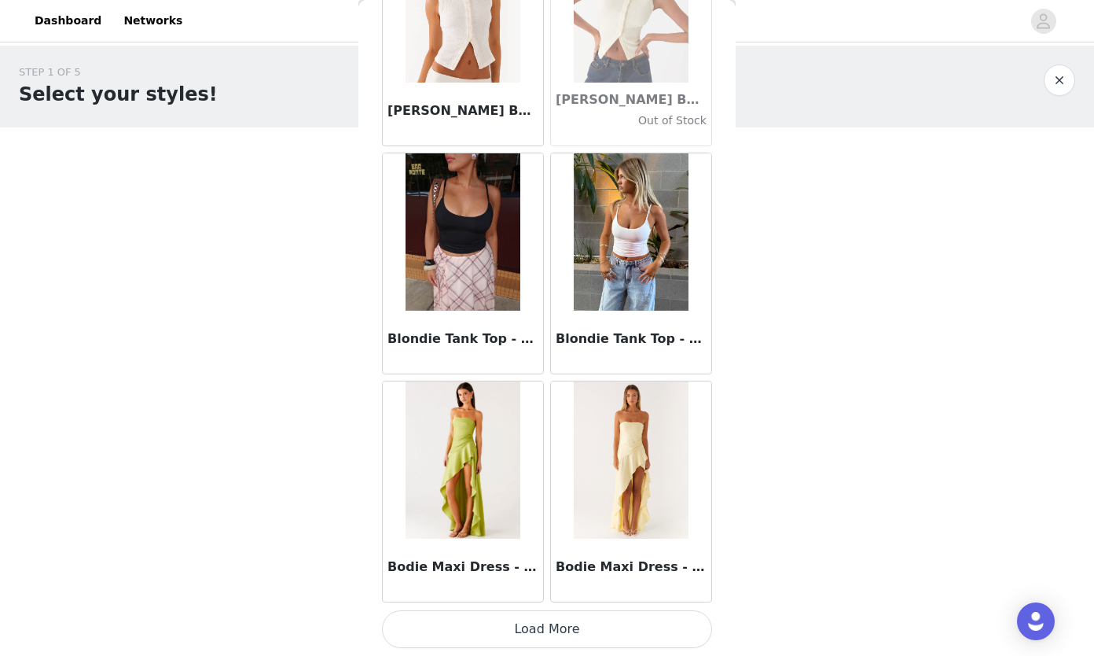
click at [559, 626] on button "Load More" at bounding box center [547, 629] width 330 height 38
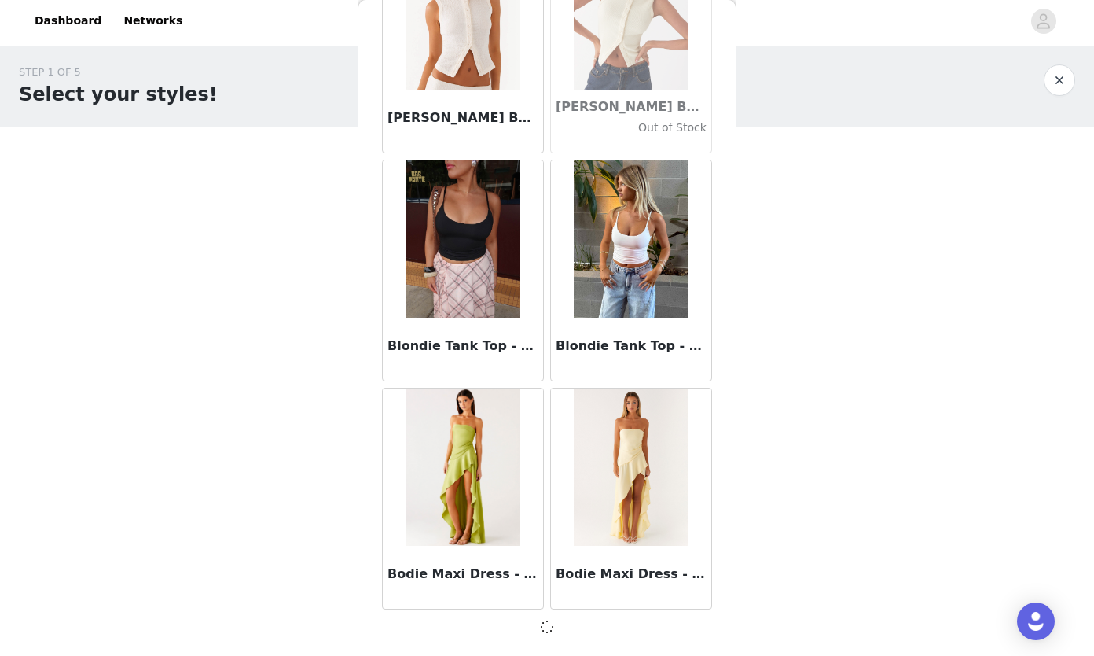
scroll to position [13142, 0]
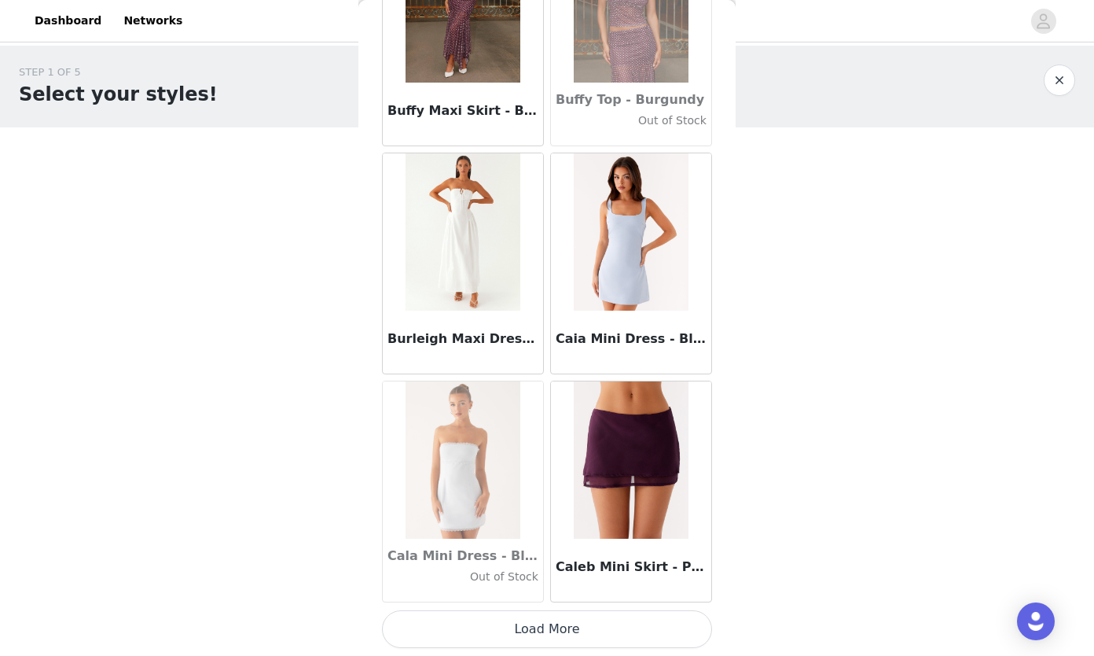
click at [574, 619] on button "Load More" at bounding box center [547, 629] width 330 height 38
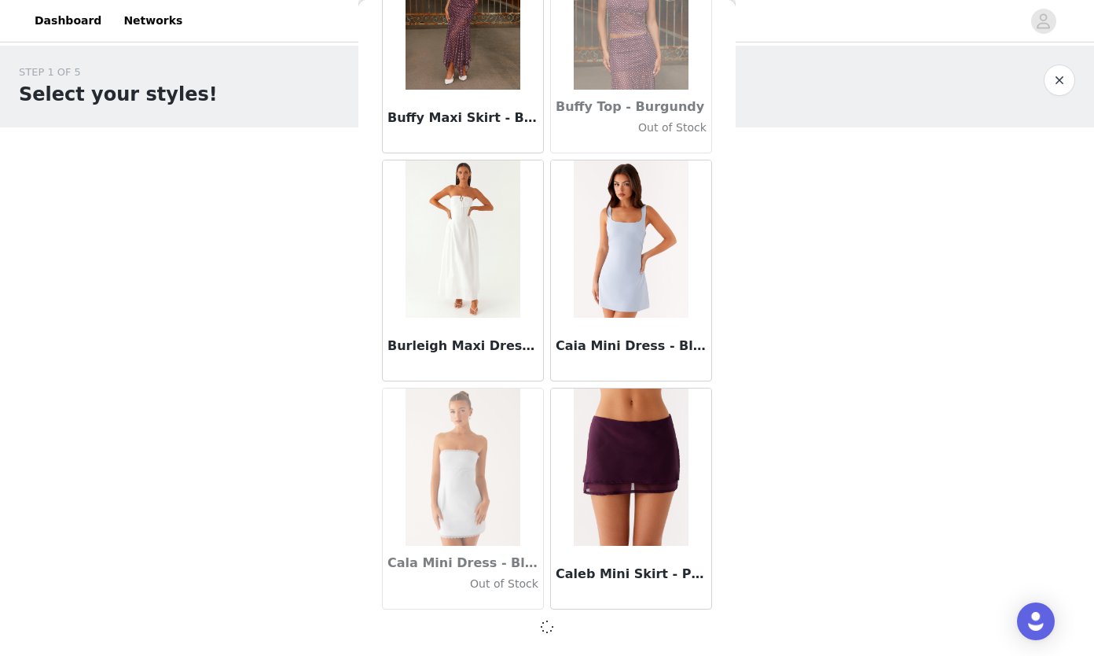
scroll to position [15422, 0]
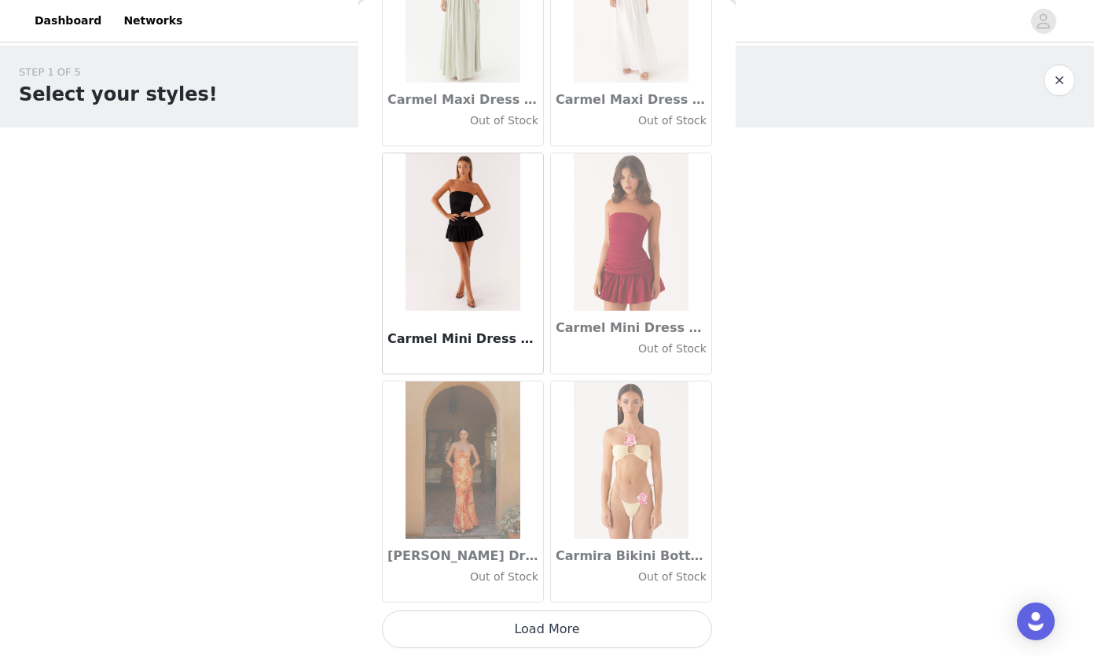
click at [556, 619] on button "Load More" at bounding box center [547, 629] width 330 height 38
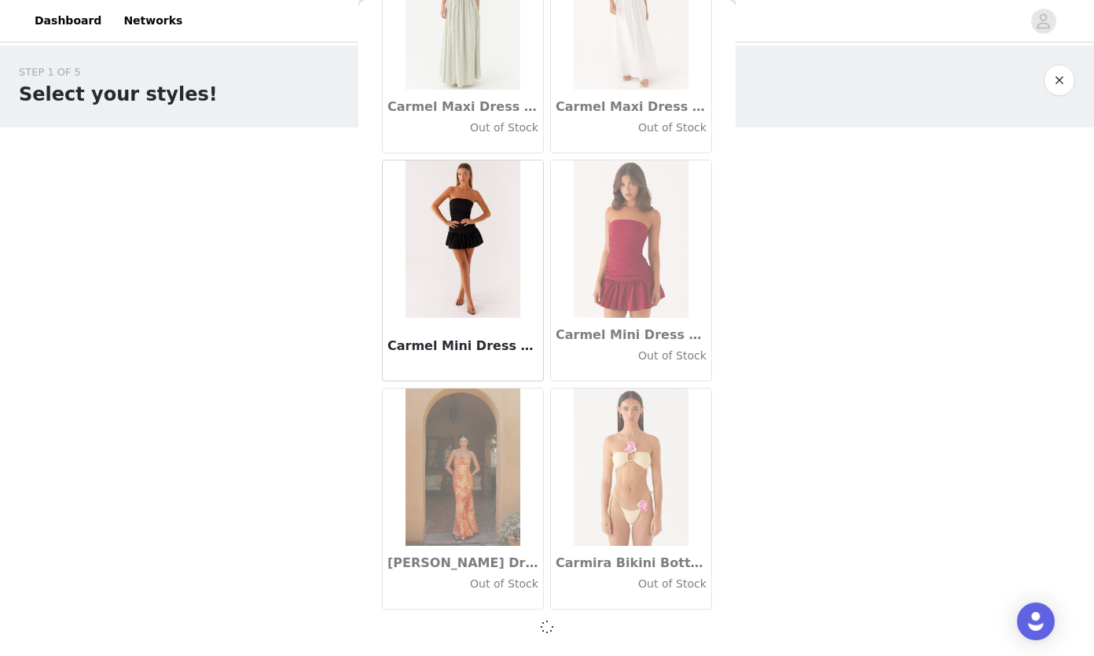
scroll to position [17702, 0]
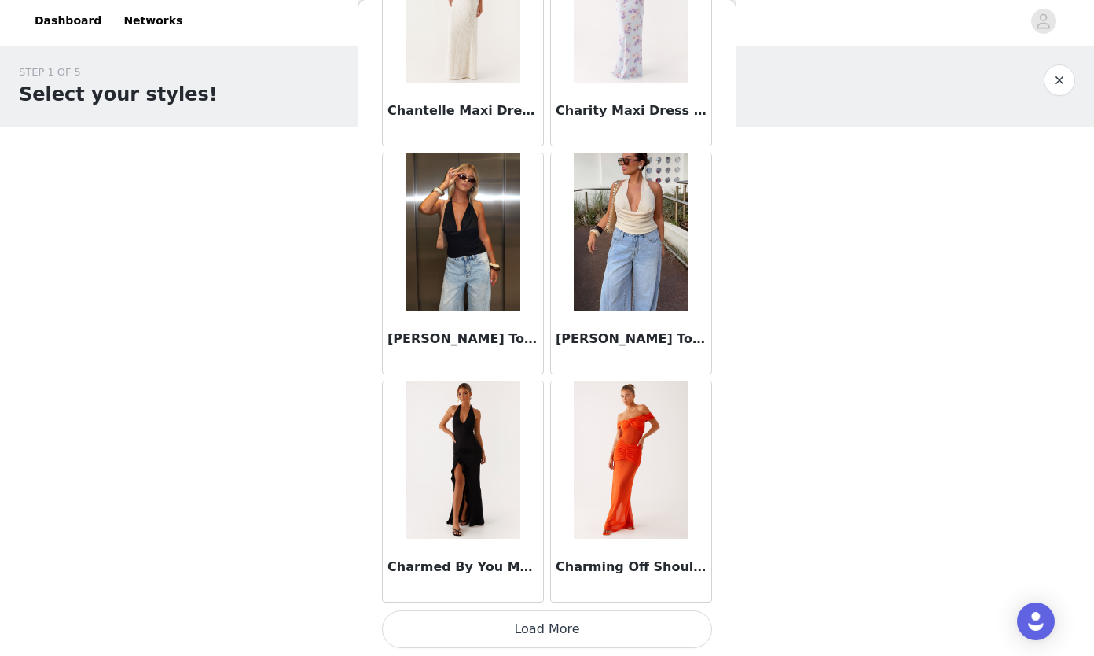
click at [549, 621] on button "Load More" at bounding box center [547, 629] width 330 height 38
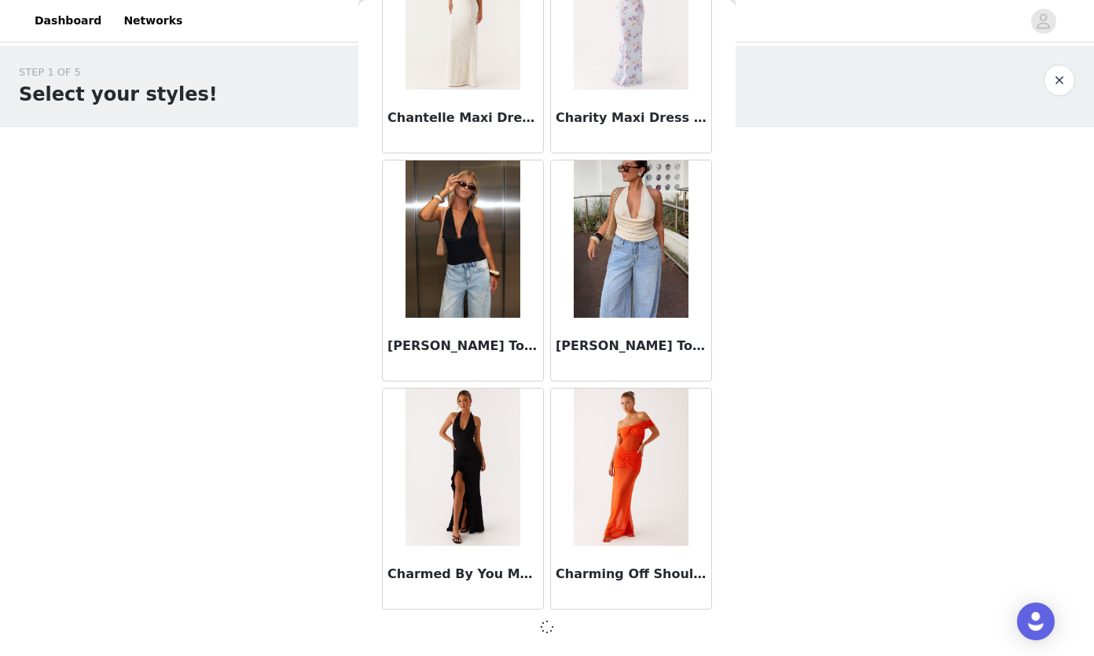
scroll to position [19982, 0]
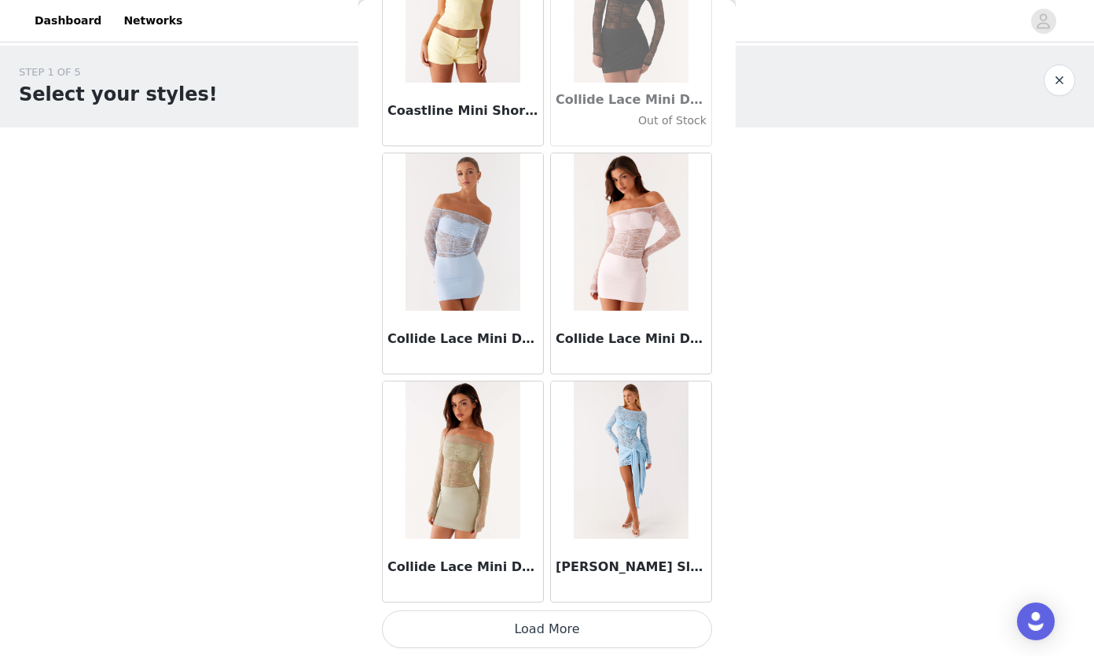
click at [583, 638] on button "Load More" at bounding box center [547, 629] width 330 height 38
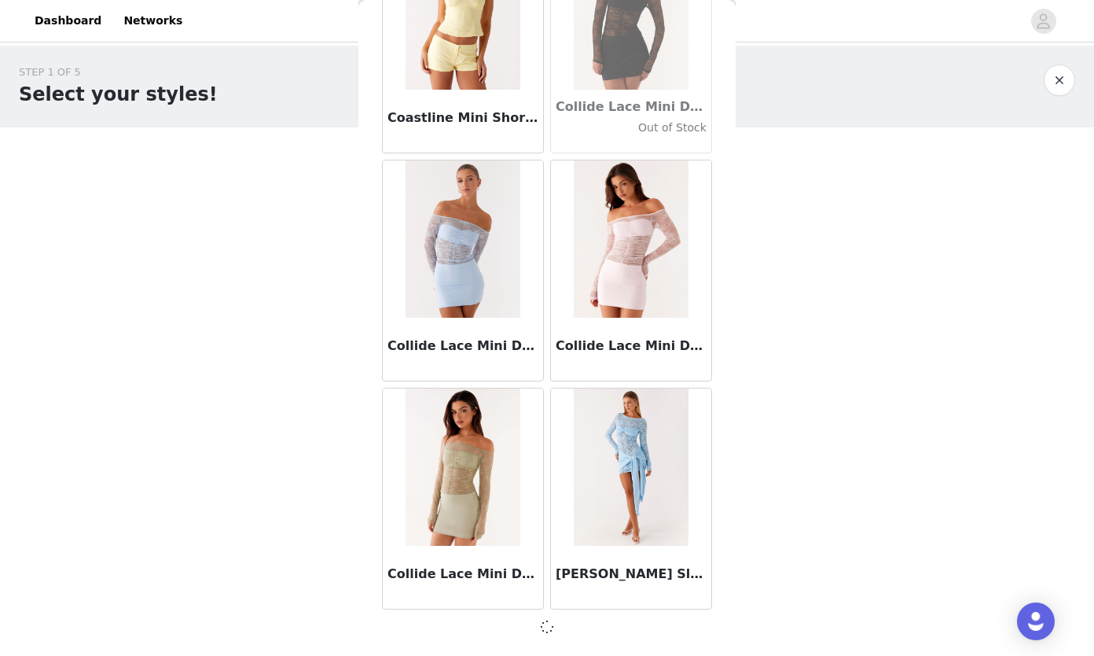
scroll to position [22262, 0]
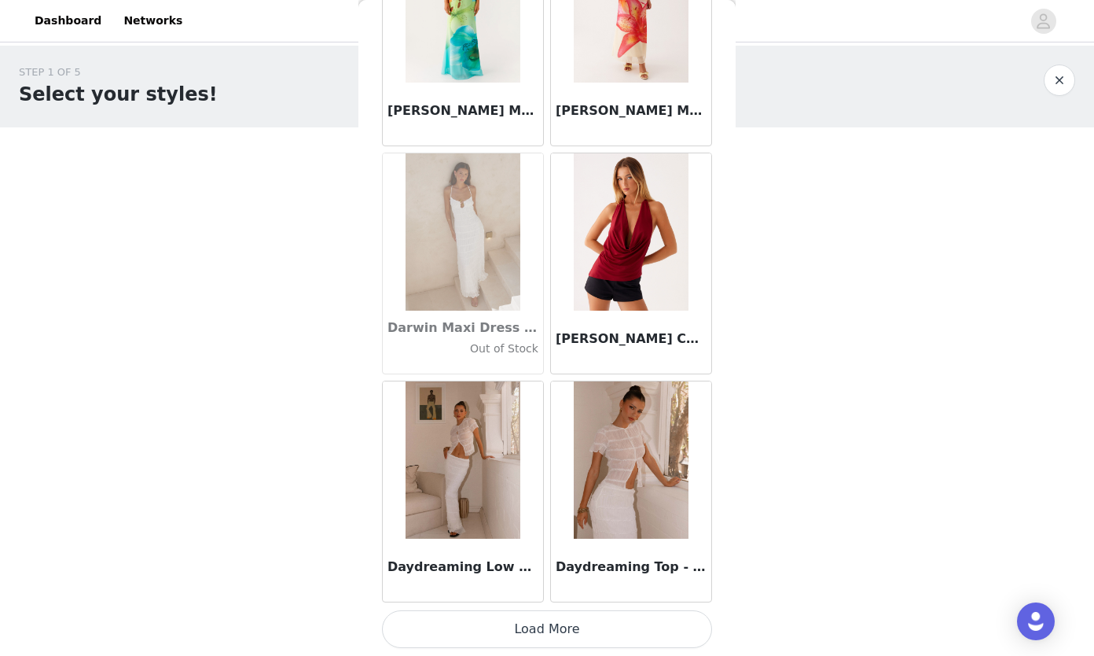
click at [567, 630] on button "Load More" at bounding box center [547, 629] width 330 height 38
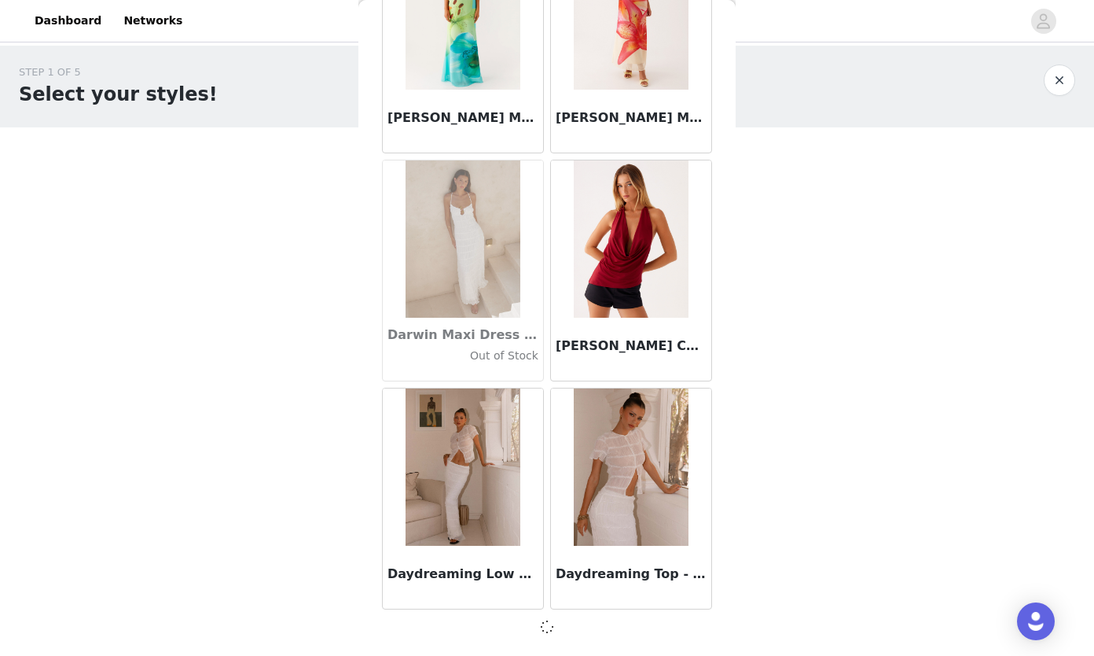
scroll to position [24541, 0]
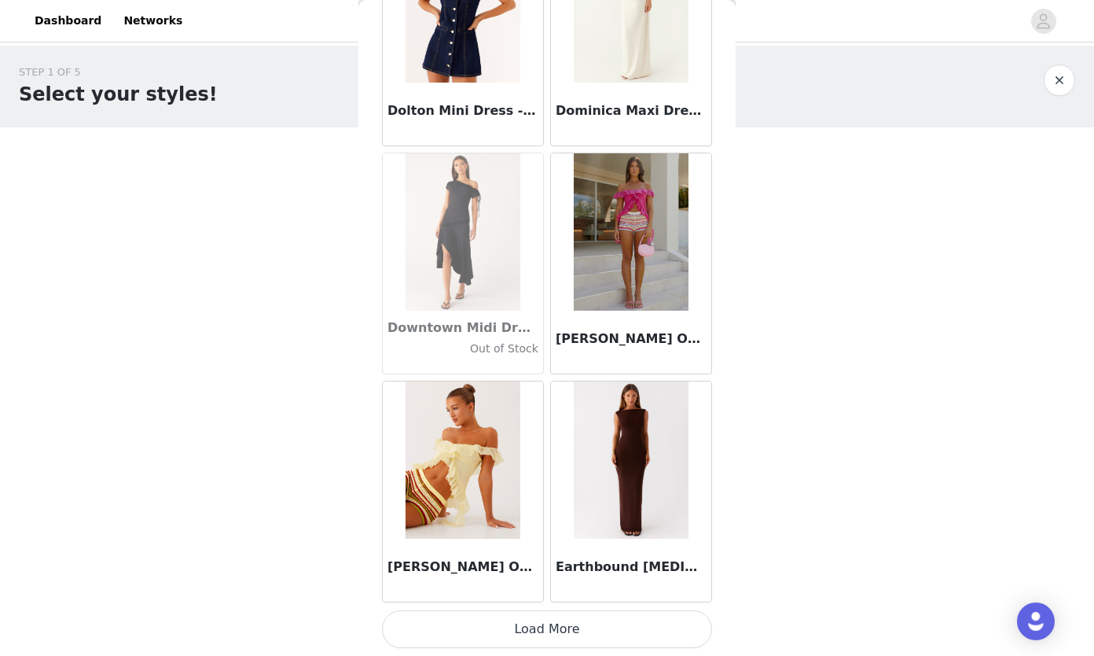
click at [546, 634] on button "Load More" at bounding box center [547, 629] width 330 height 38
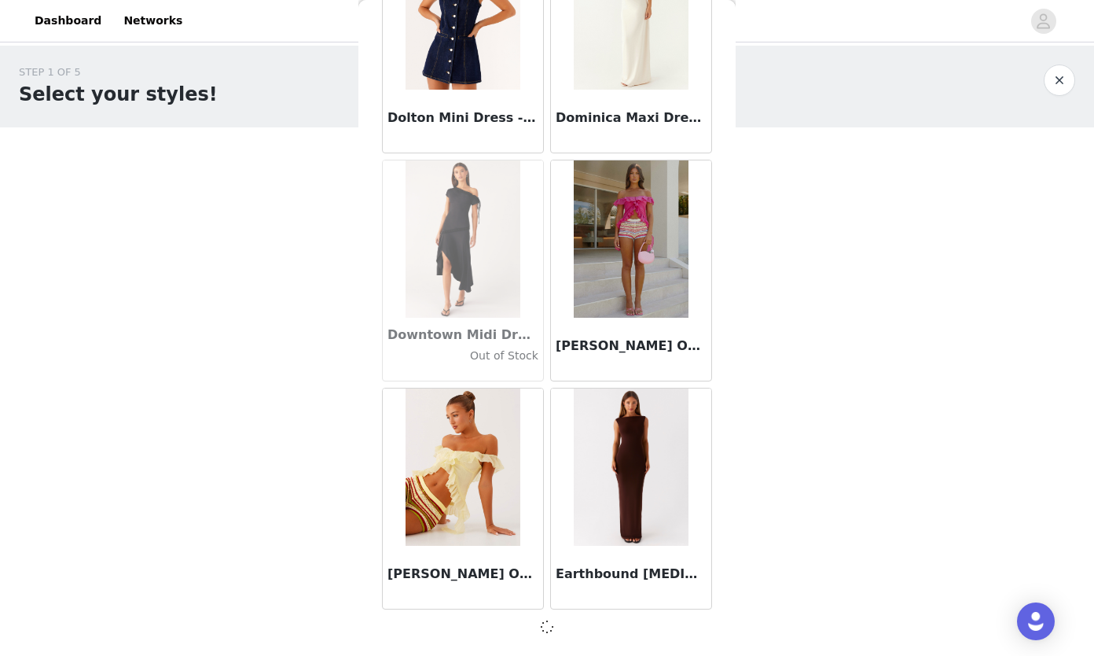
scroll to position [26821, 0]
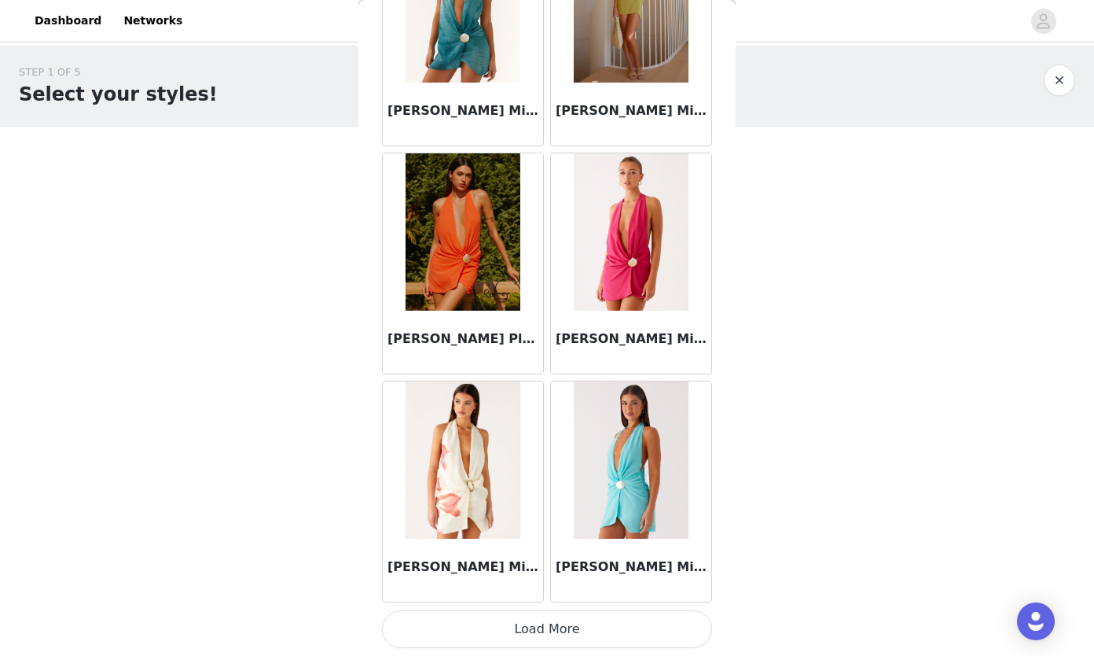
click at [565, 627] on button "Load More" at bounding box center [547, 629] width 330 height 38
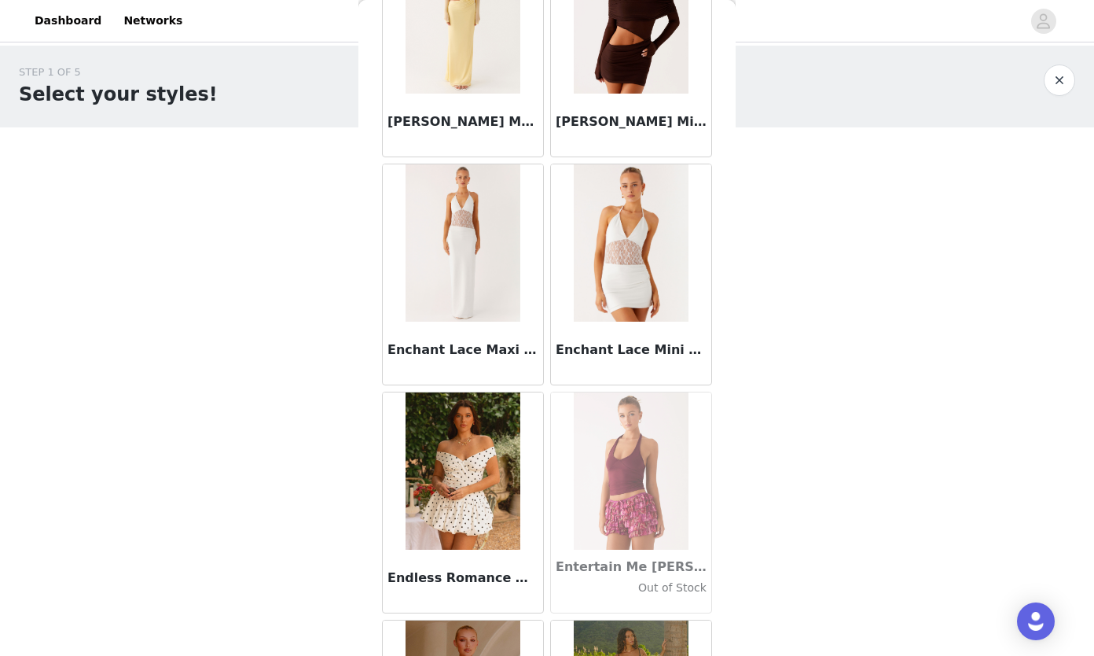
scroll to position [31388, 0]
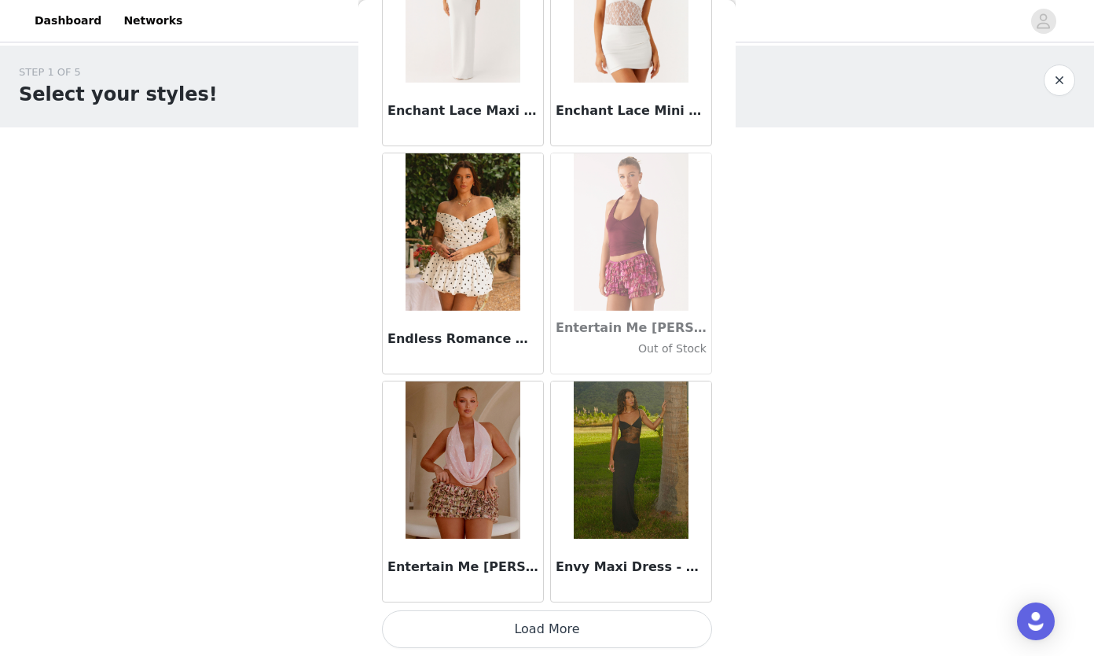
click at [552, 621] on button "Load More" at bounding box center [547, 629] width 330 height 38
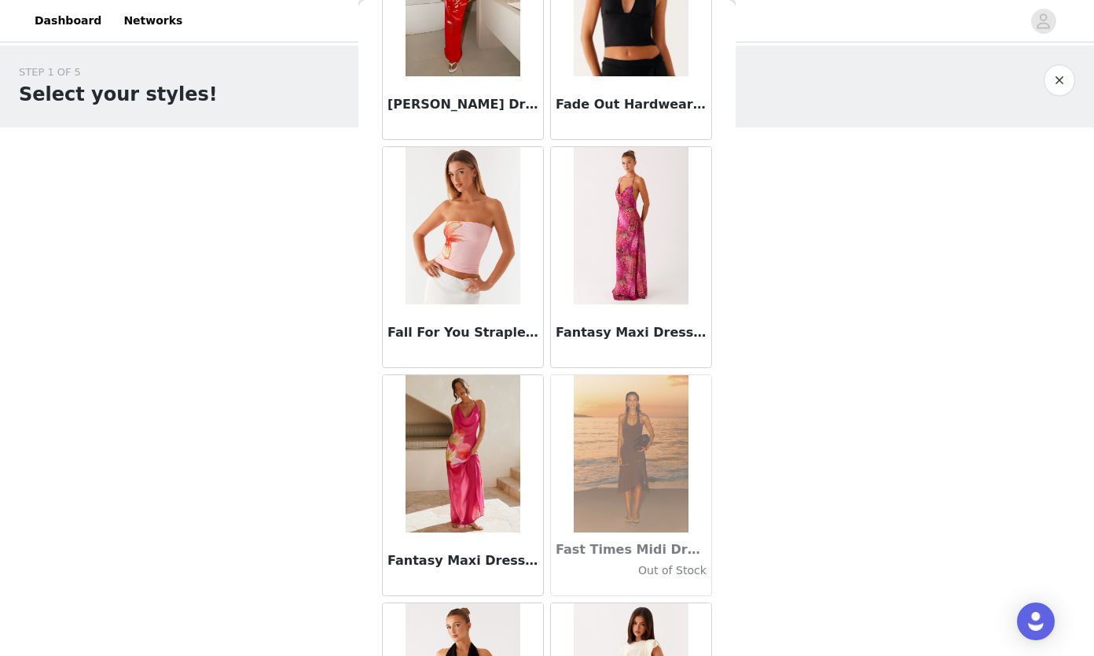
scroll to position [33668, 0]
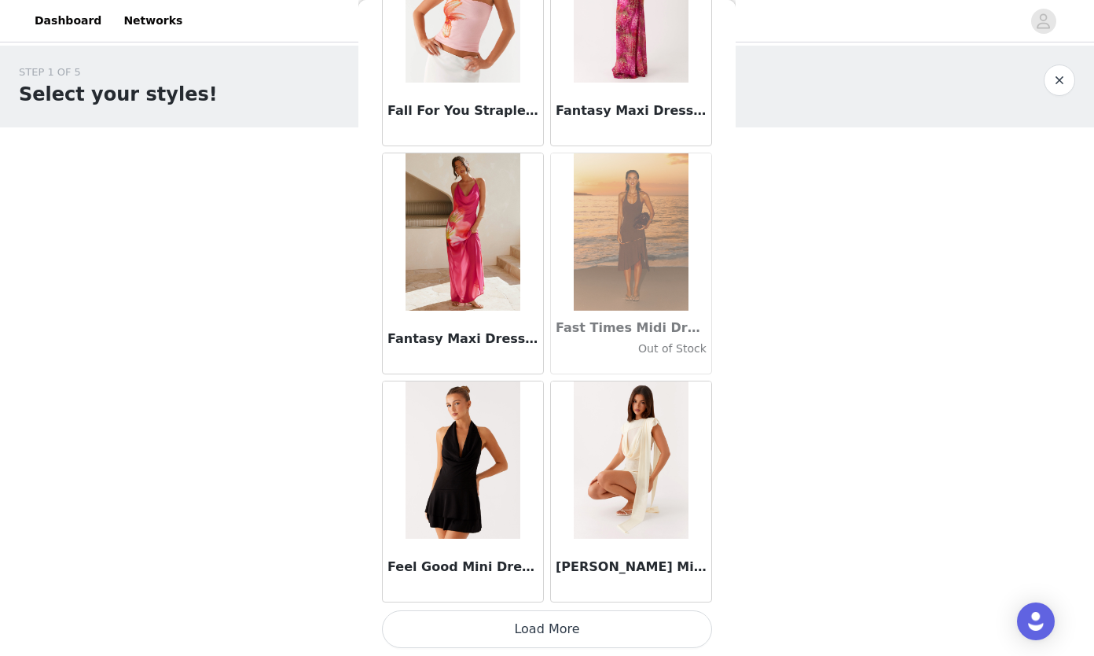
click at [588, 633] on button "Load More" at bounding box center [547, 629] width 330 height 38
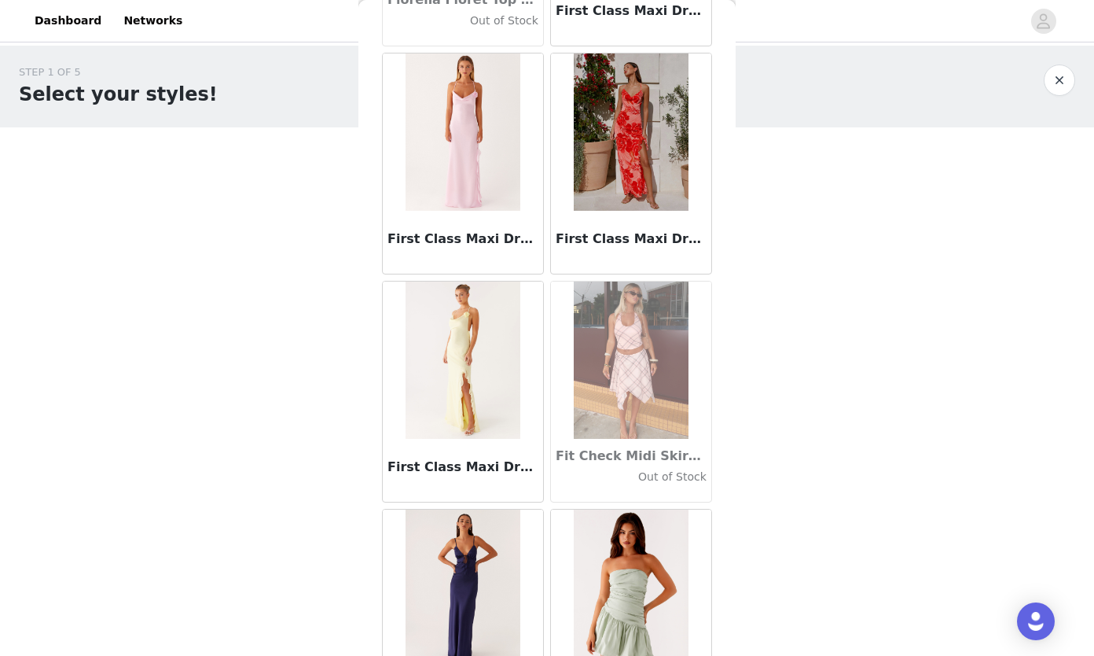
scroll to position [35948, 0]
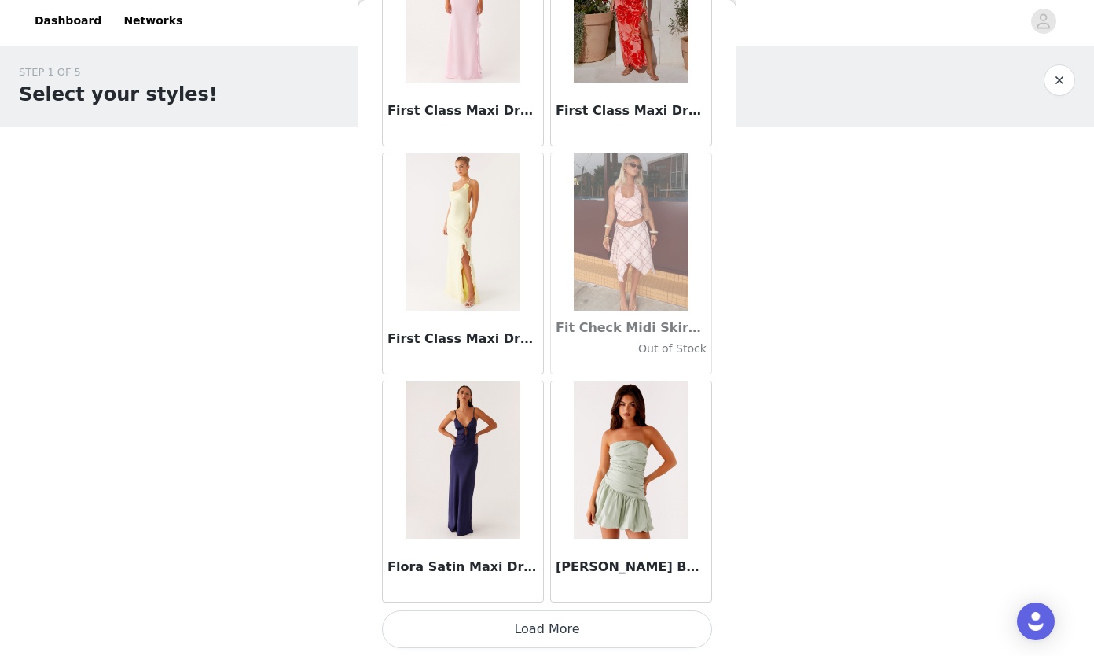
click at [567, 626] on button "Load More" at bounding box center [547, 629] width 330 height 38
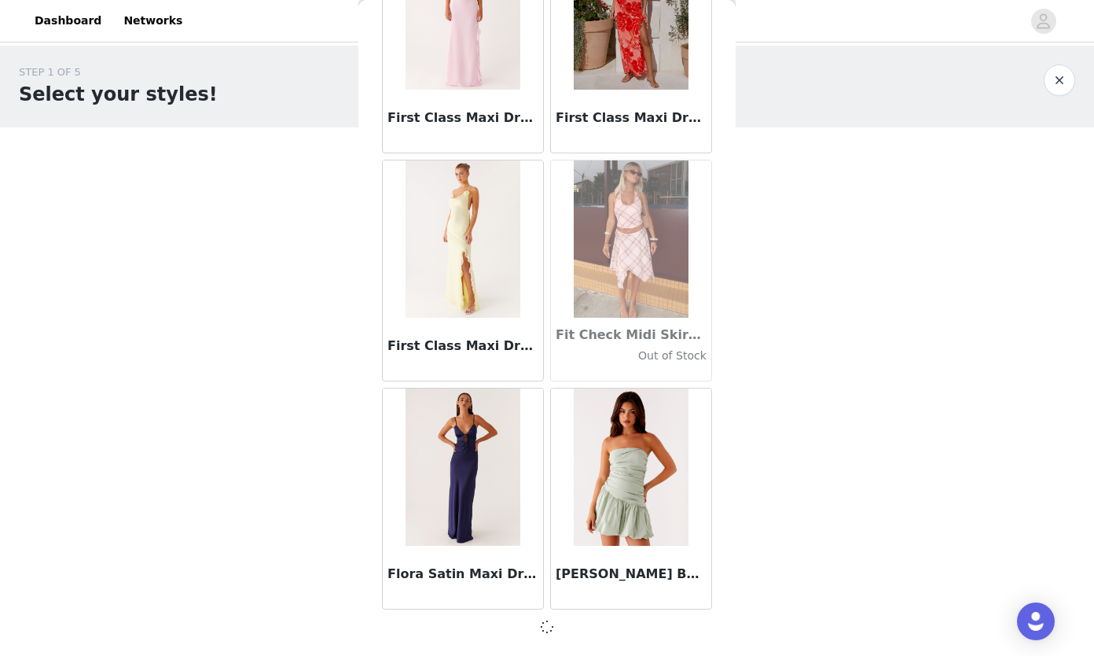
scroll to position [35941, 0]
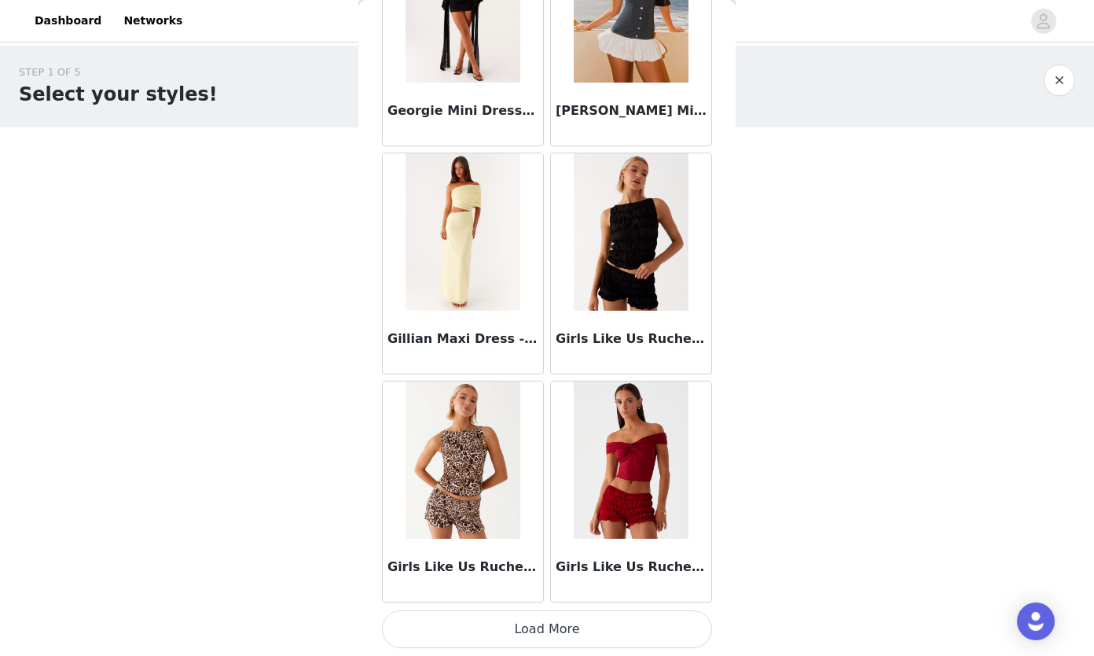
click at [572, 627] on button "Load More" at bounding box center [547, 629] width 330 height 38
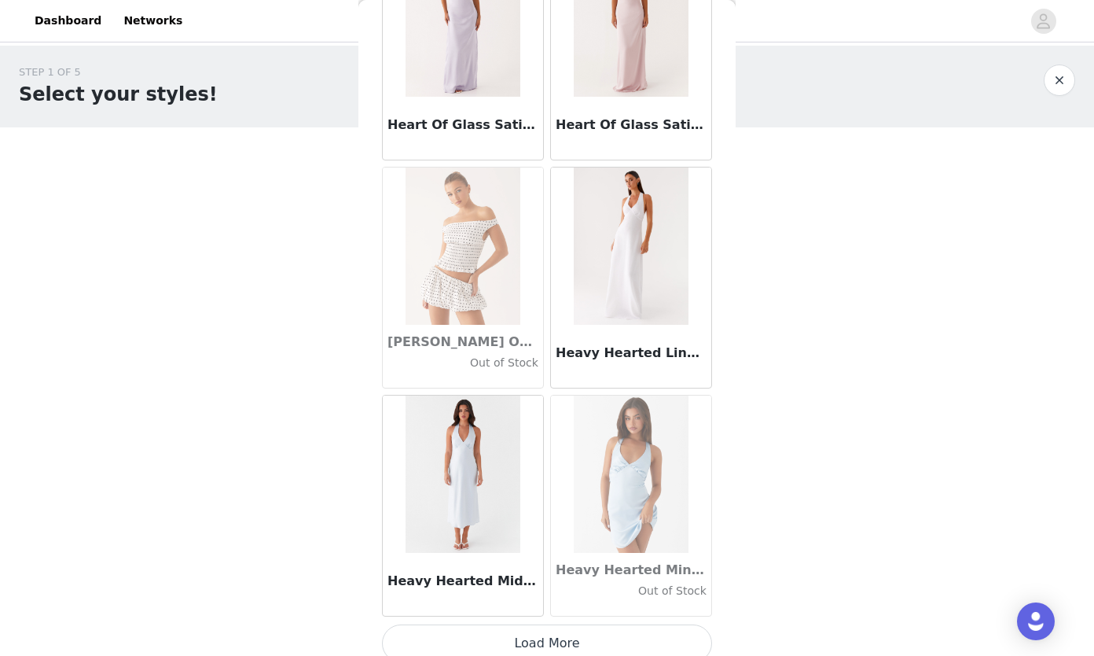
scroll to position [40507, 0]
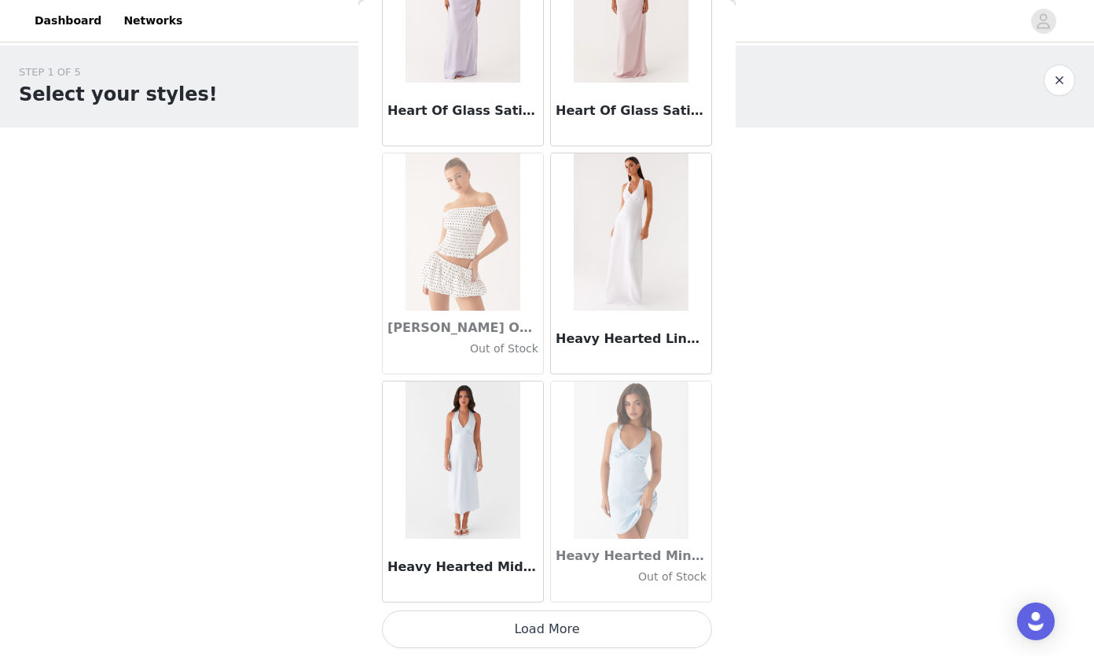
click at [577, 634] on button "Load More" at bounding box center [547, 629] width 330 height 38
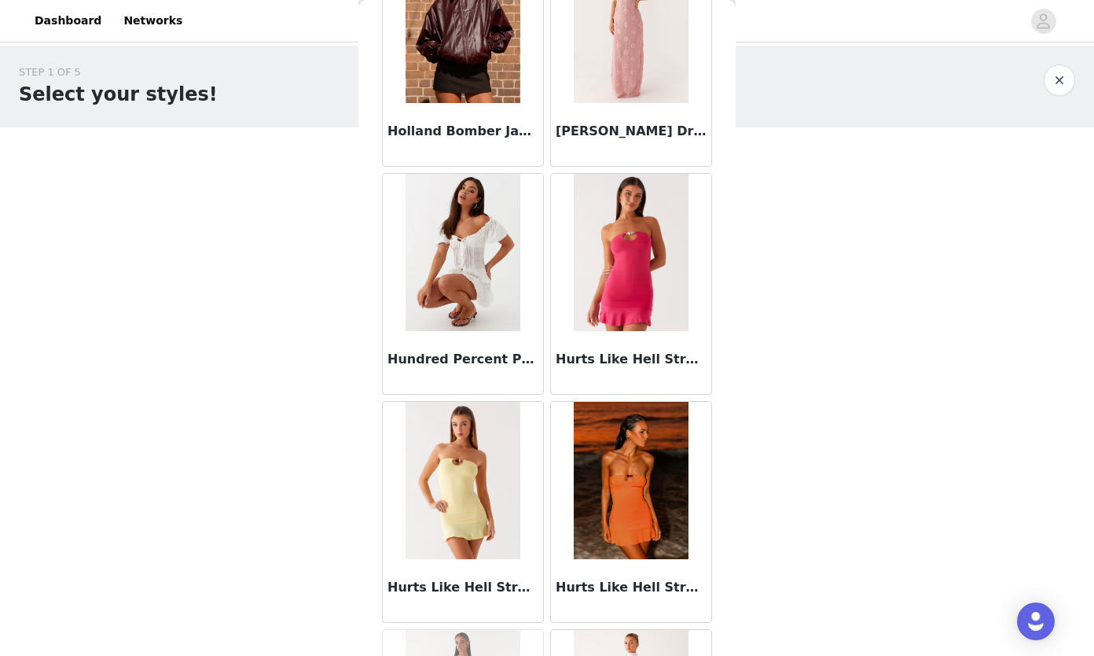
scroll to position [42787, 0]
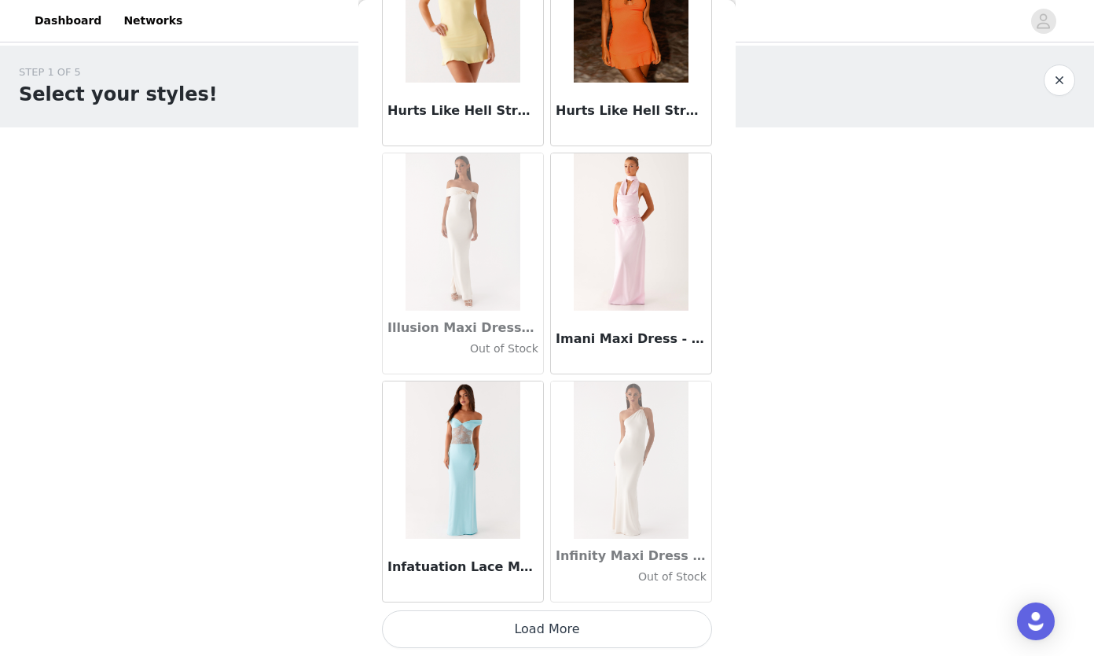
click at [598, 634] on button "Load More" at bounding box center [547, 629] width 330 height 38
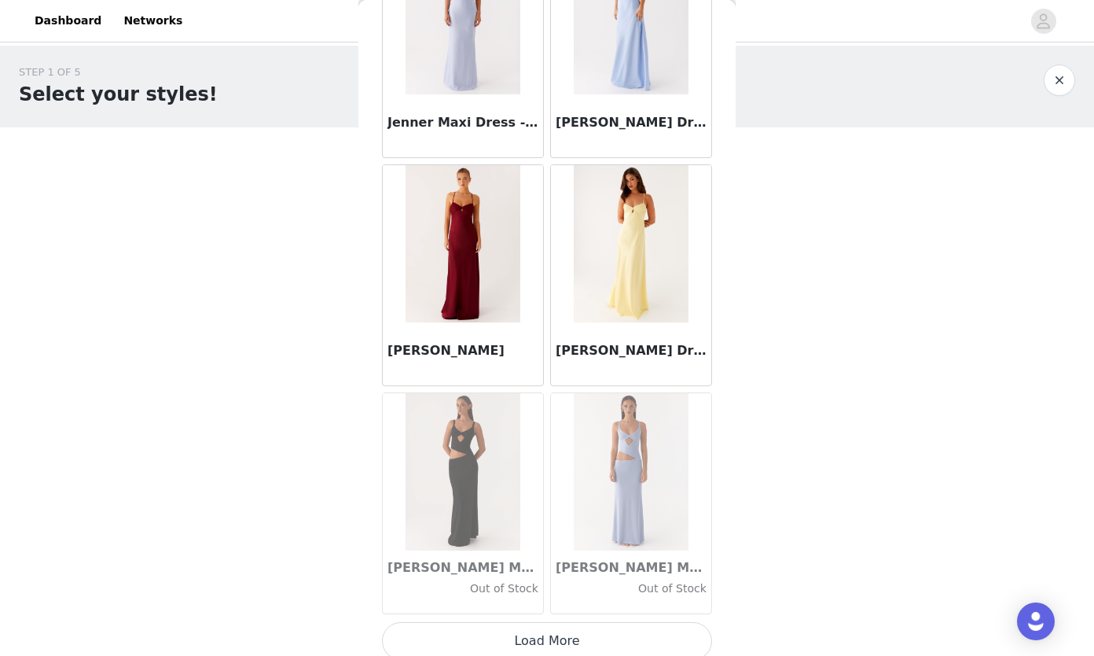
scroll to position [45067, 0]
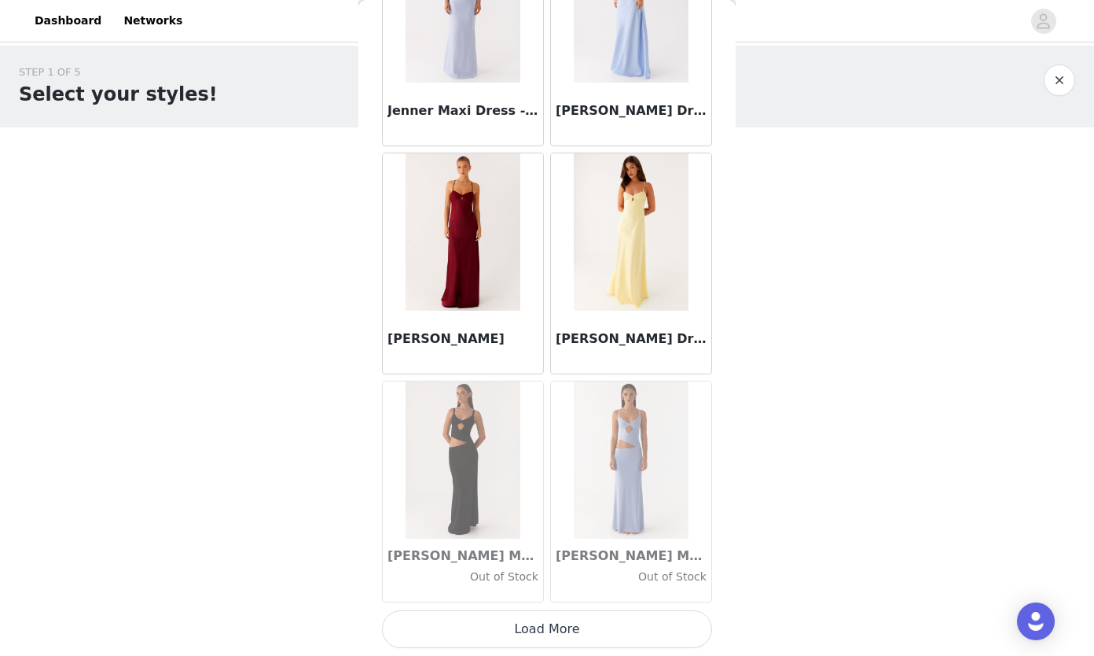
click at [593, 645] on button "Load More" at bounding box center [547, 629] width 330 height 38
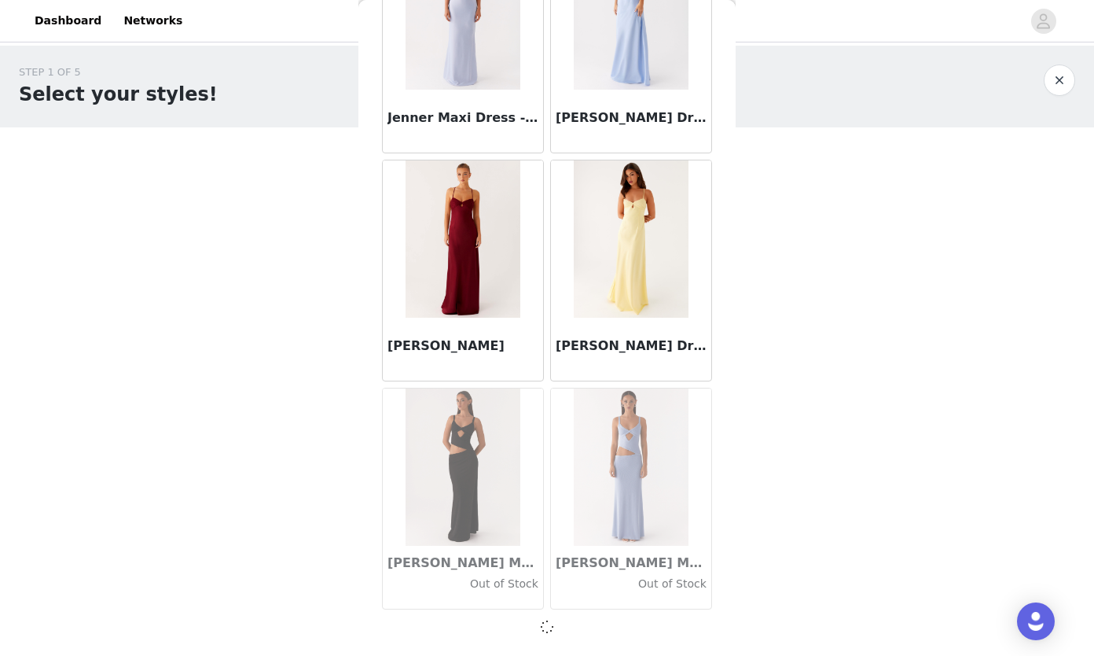
scroll to position [45060, 0]
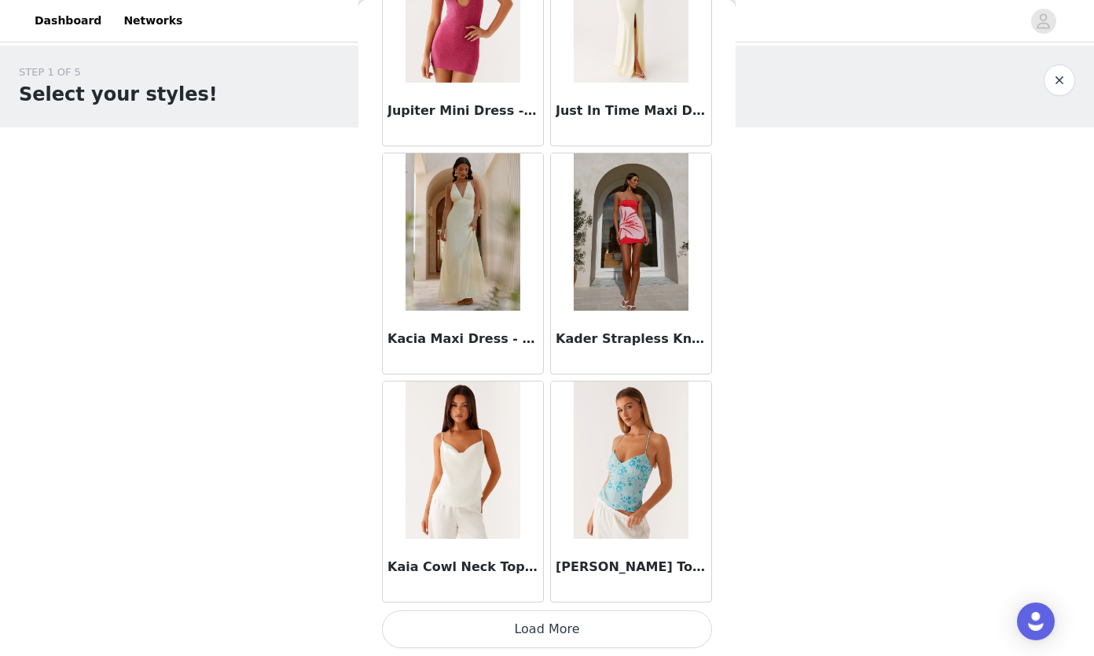
click at [564, 635] on button "Load More" at bounding box center [547, 629] width 330 height 38
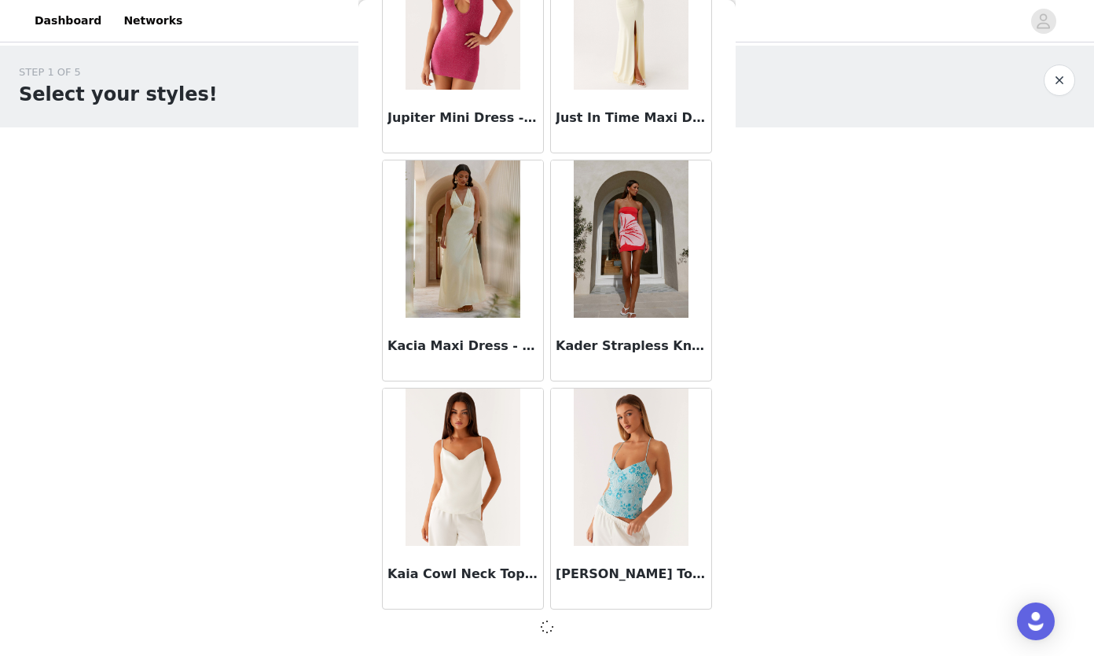
scroll to position [47340, 0]
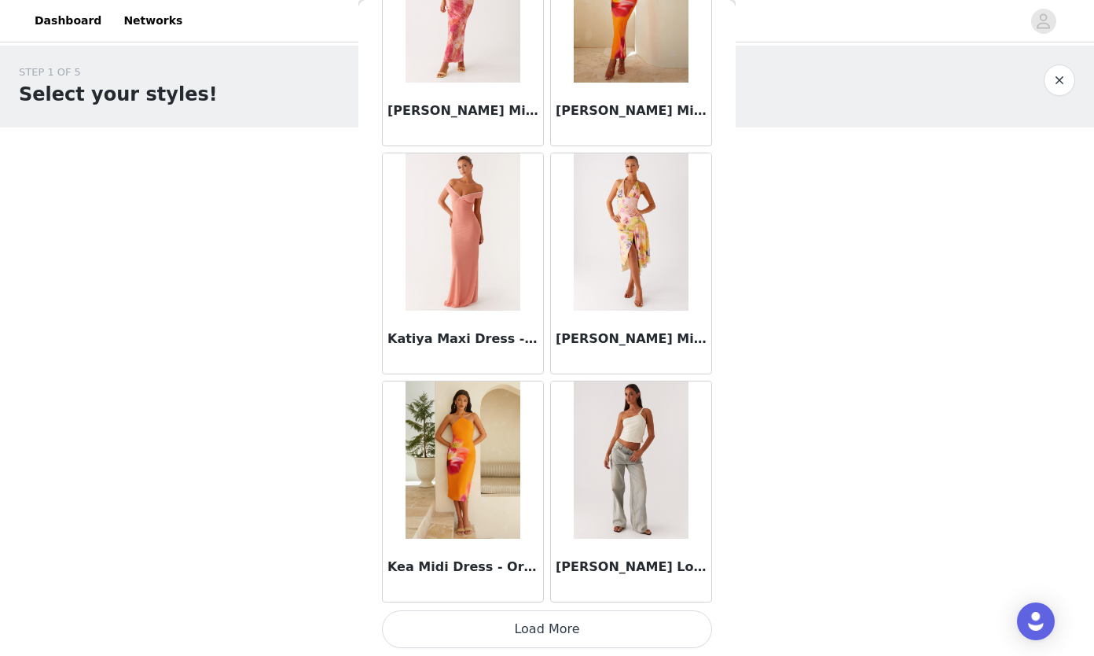
click at [565, 619] on button "Load More" at bounding box center [547, 629] width 330 height 38
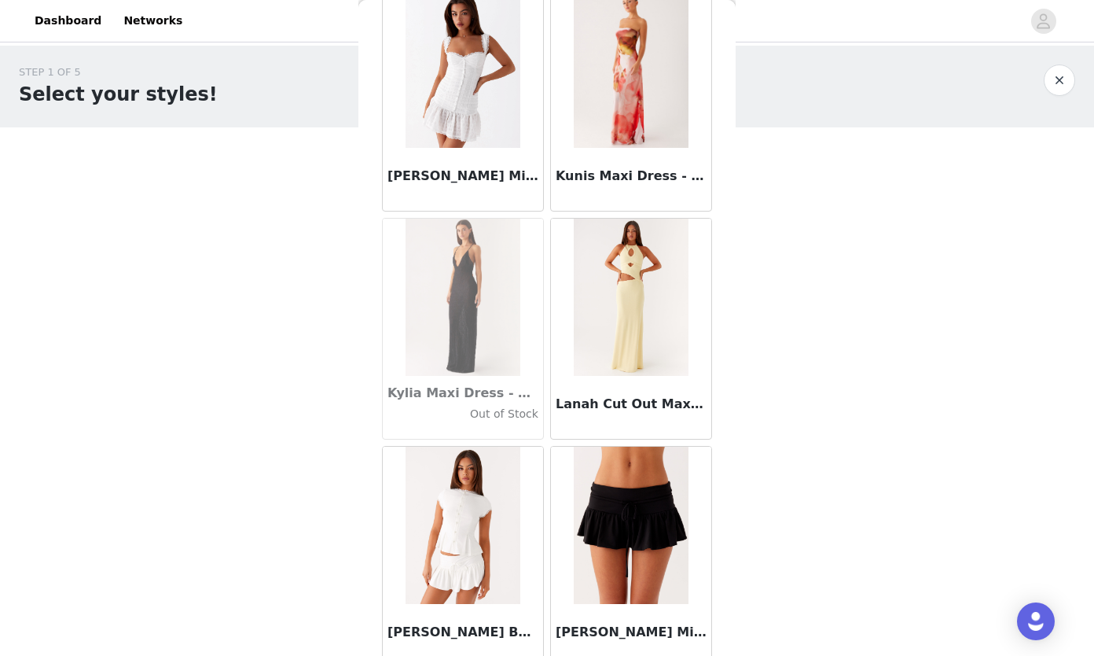
scroll to position [51907, 0]
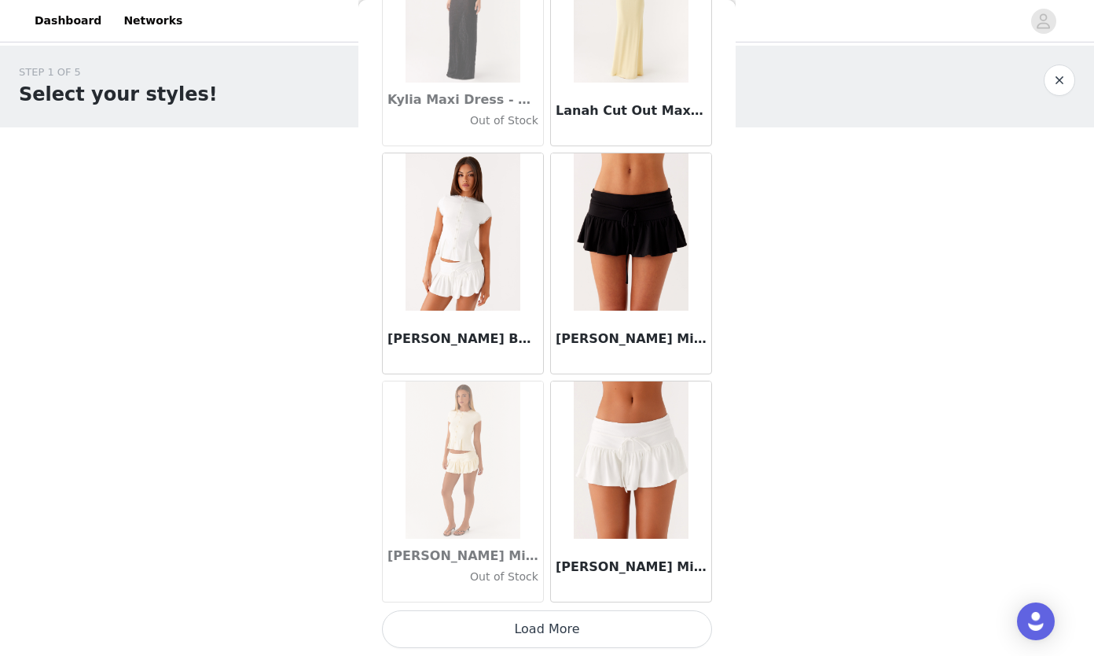
click at [568, 630] on button "Load More" at bounding box center [547, 629] width 330 height 38
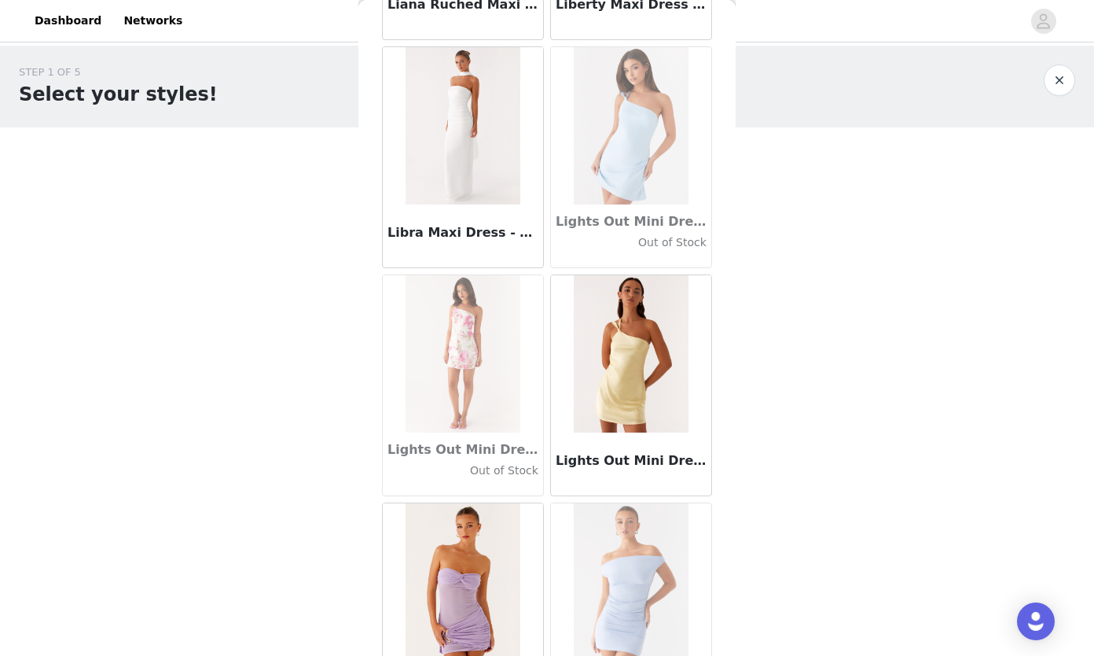
scroll to position [54186, 0]
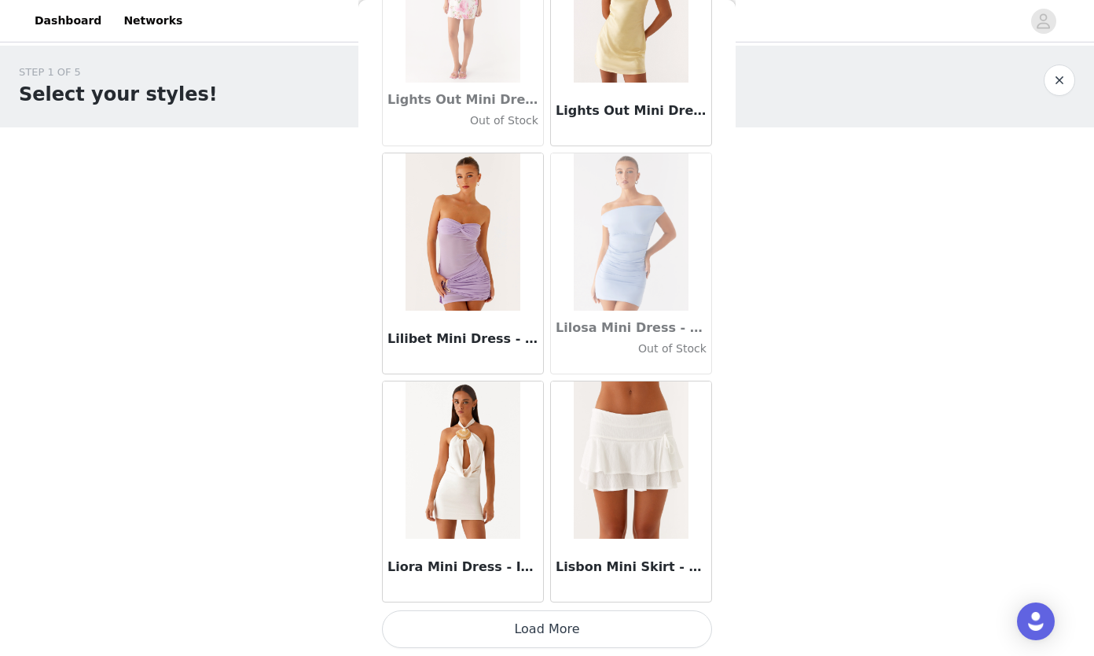
click at [576, 627] on button "Load More" at bounding box center [547, 629] width 330 height 38
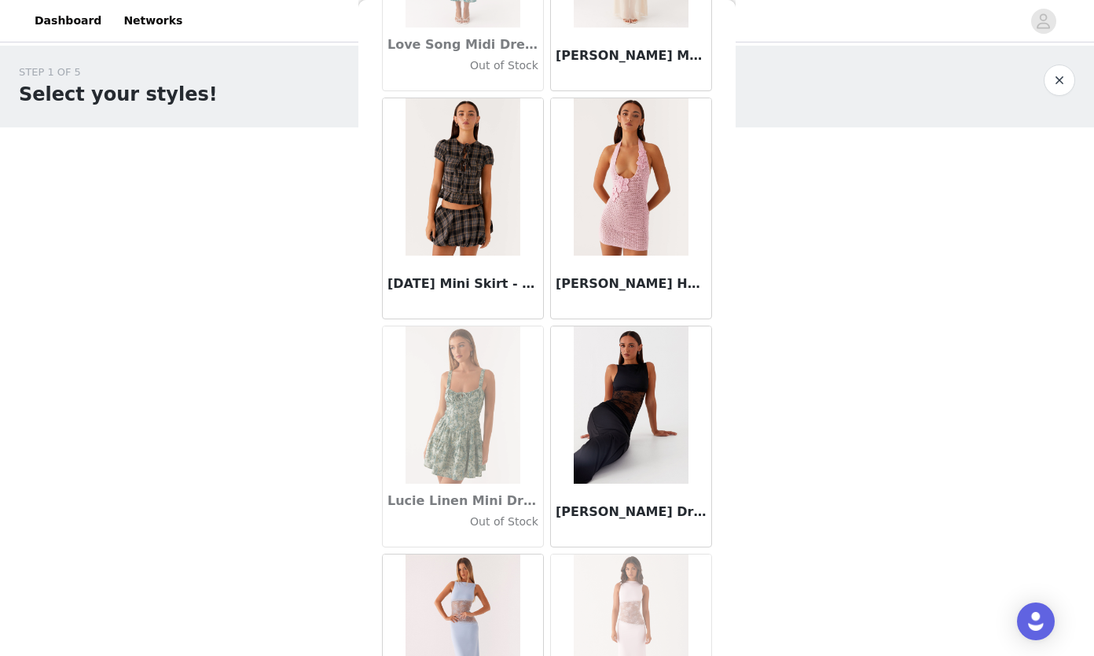
scroll to position [56466, 0]
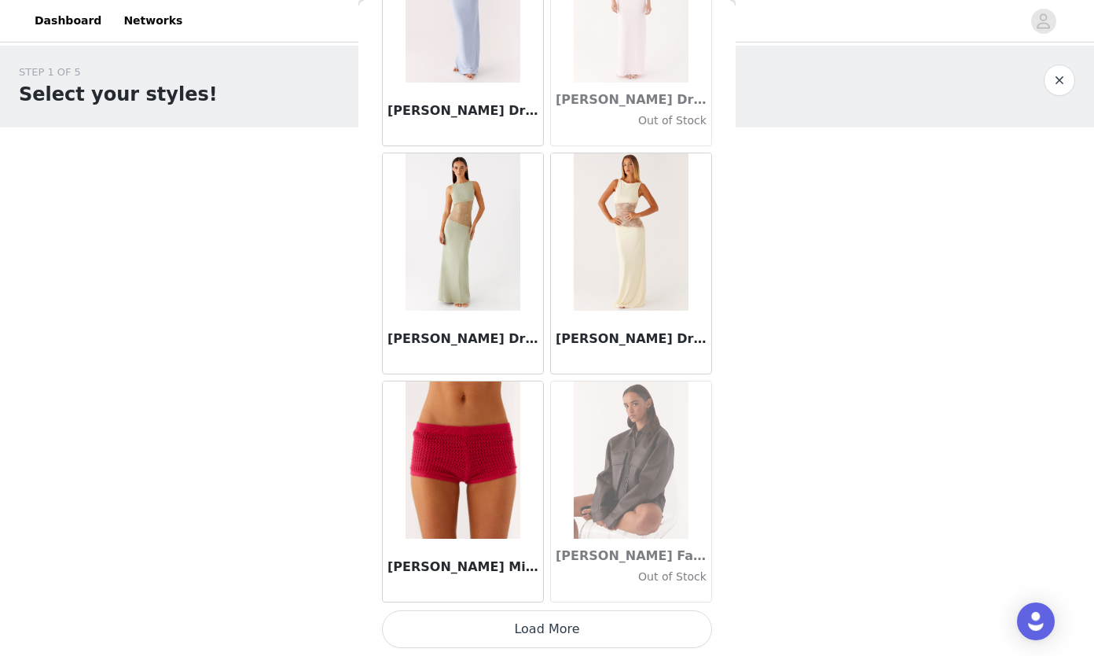
click at [563, 633] on button "Load More" at bounding box center [547, 629] width 330 height 38
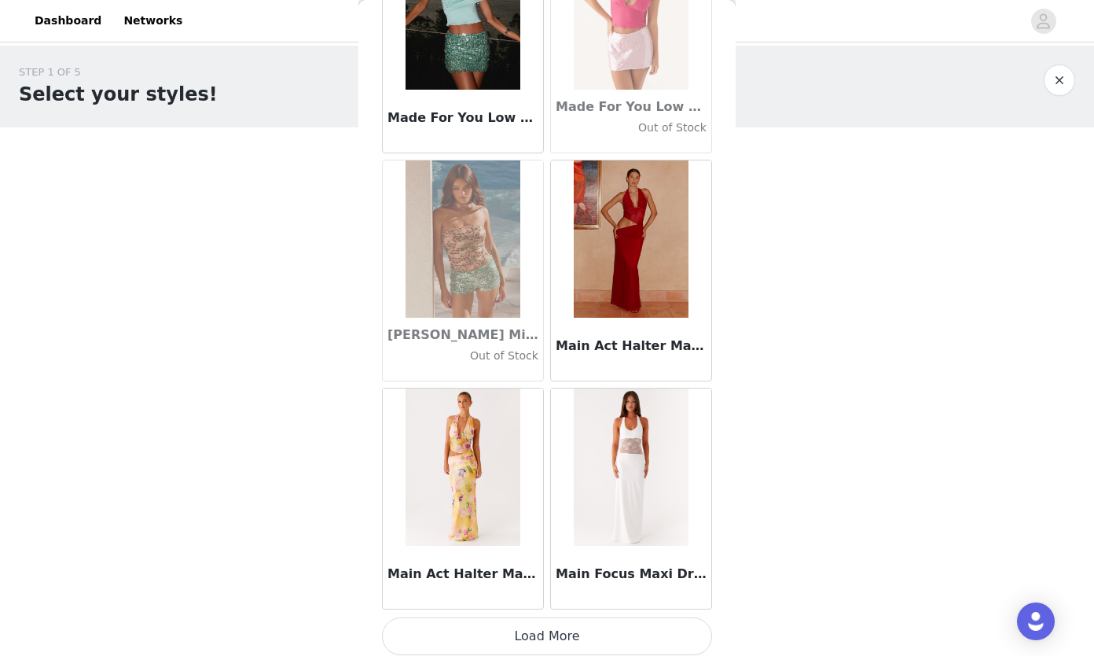
scroll to position [58746, 0]
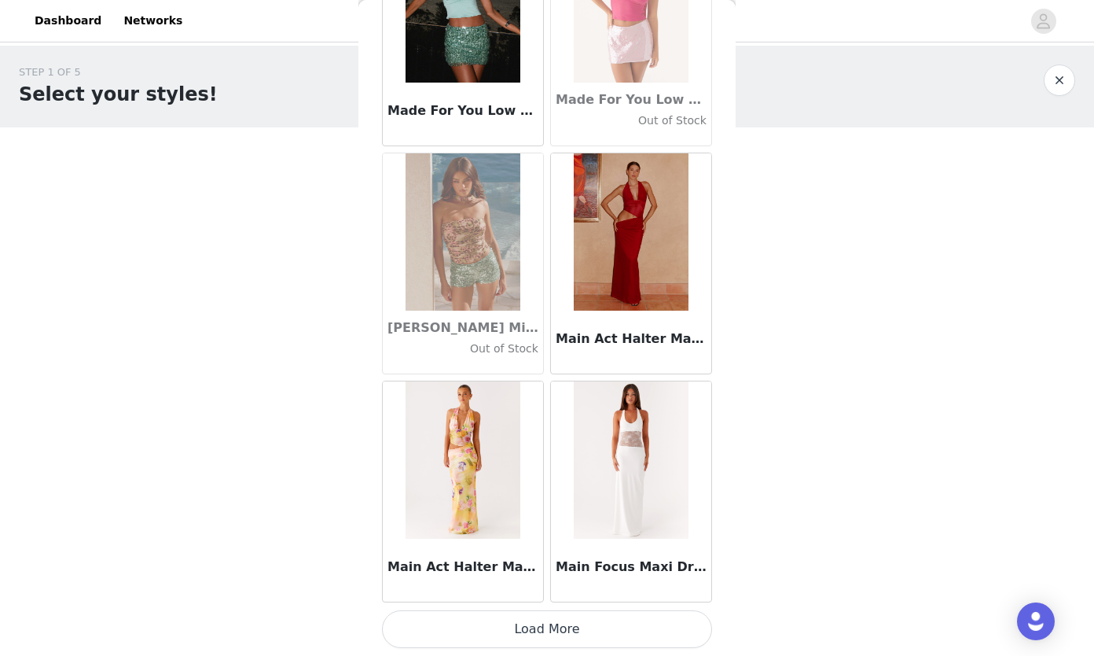
click at [589, 627] on button "Load More" at bounding box center [547, 629] width 330 height 38
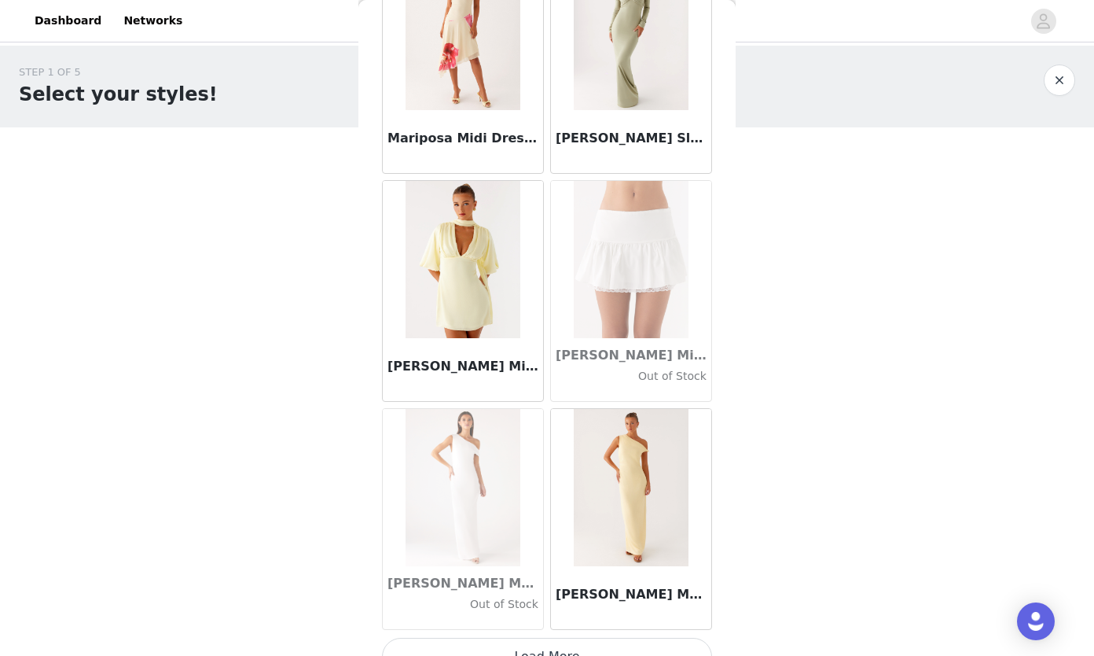
scroll to position [61026, 0]
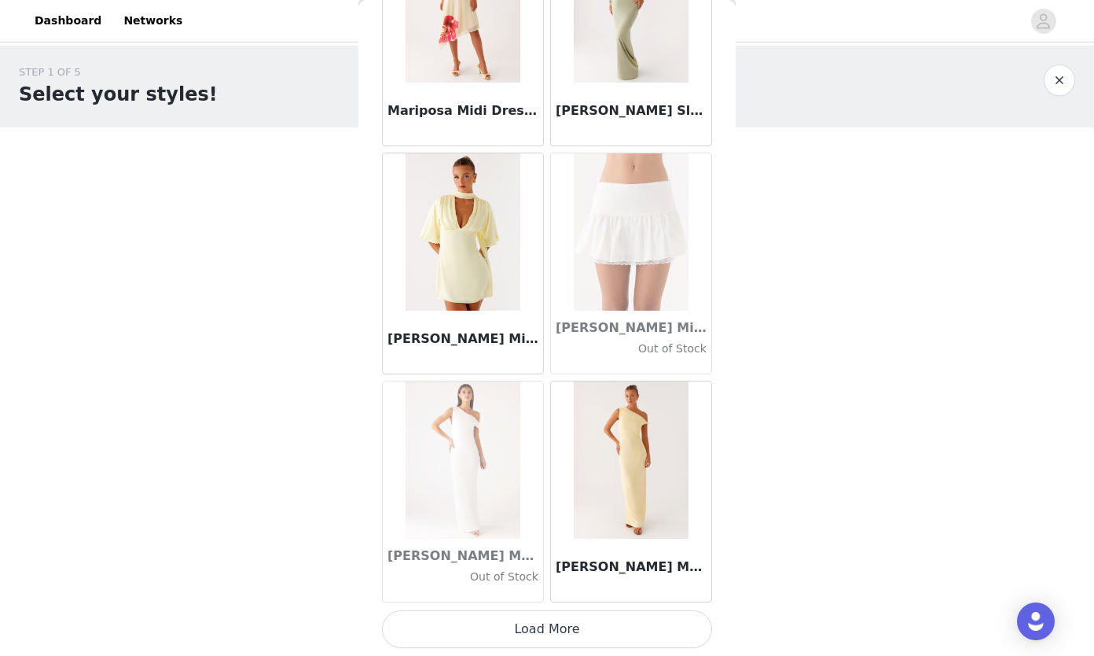
click at [531, 632] on button "Load More" at bounding box center [547, 629] width 330 height 38
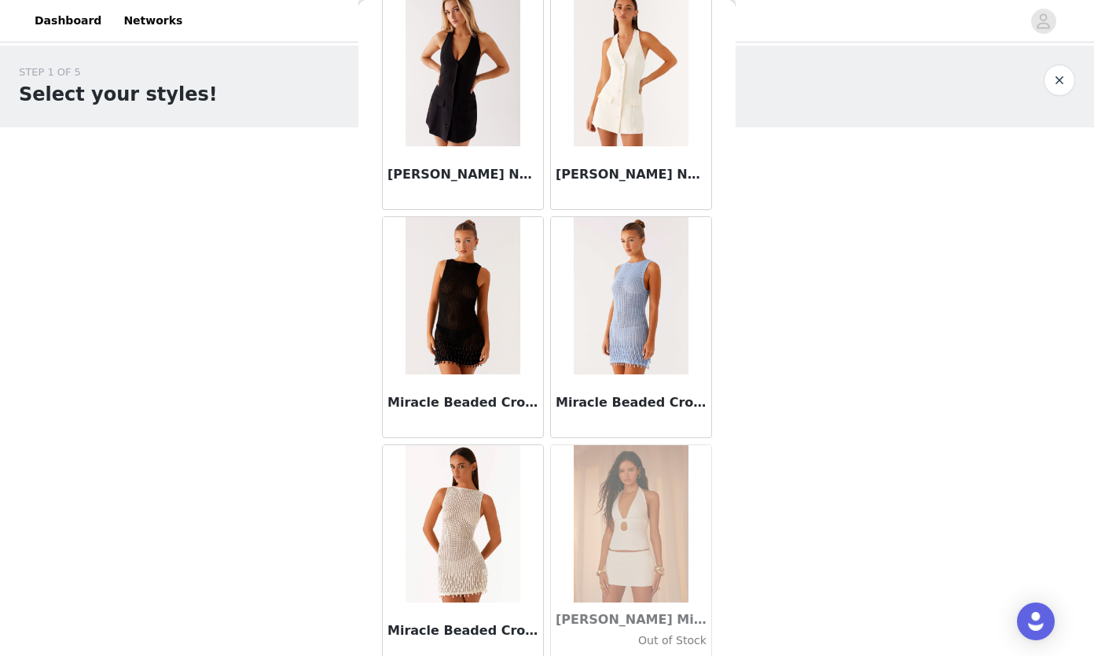
scroll to position [63306, 0]
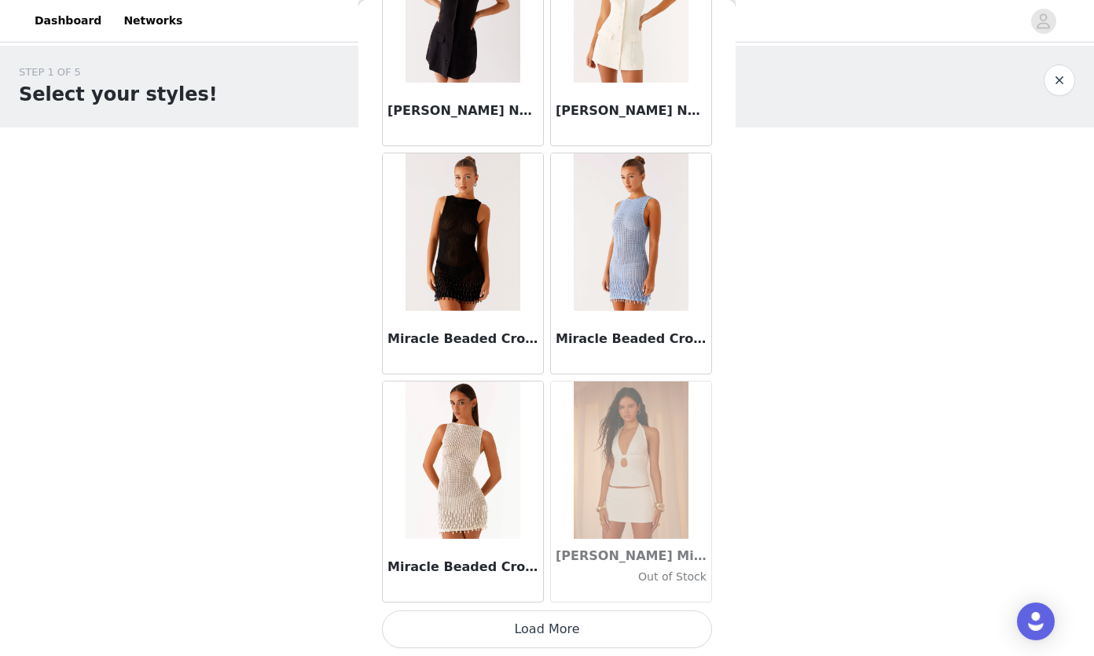
click at [564, 633] on button "Load More" at bounding box center [547, 629] width 330 height 38
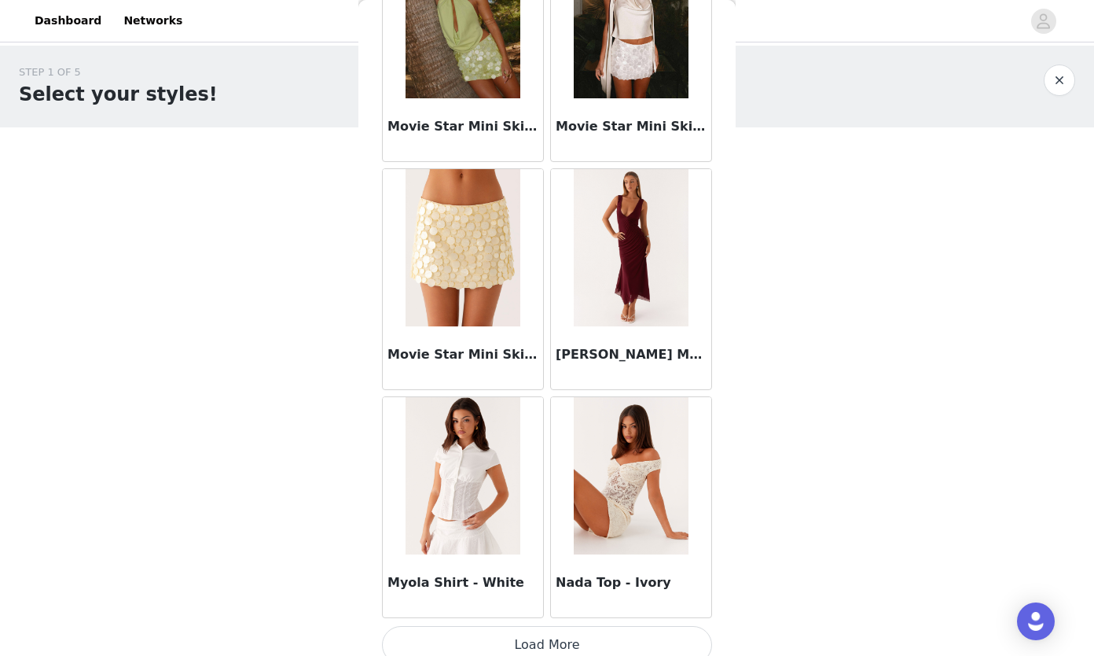
scroll to position [65586, 0]
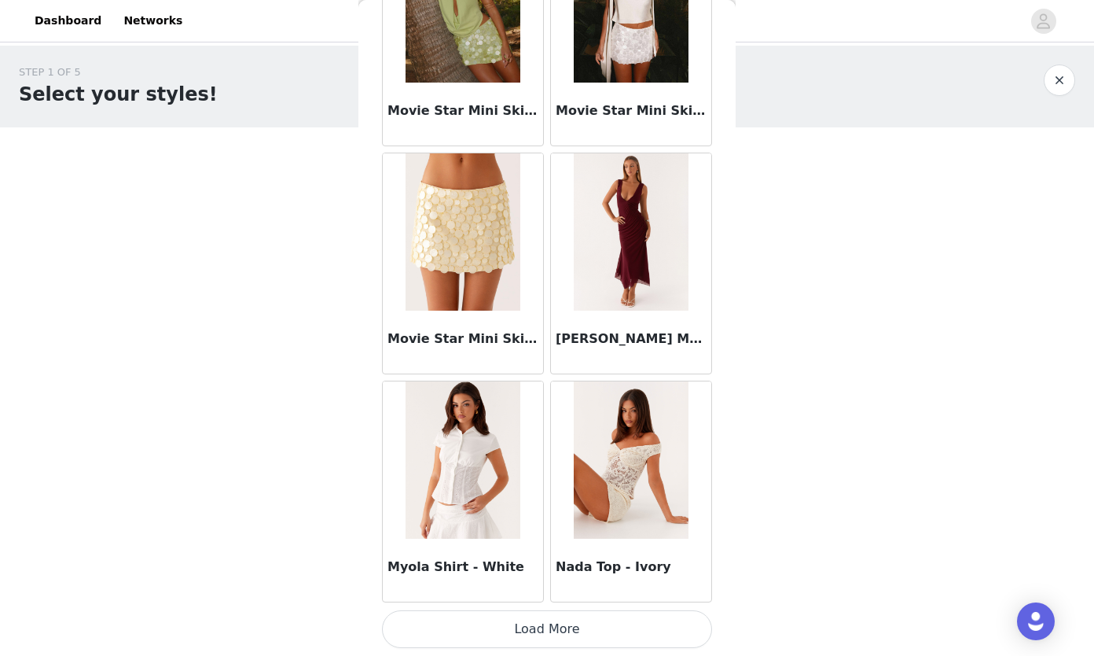
click at [534, 619] on button "Load More" at bounding box center [547, 629] width 330 height 38
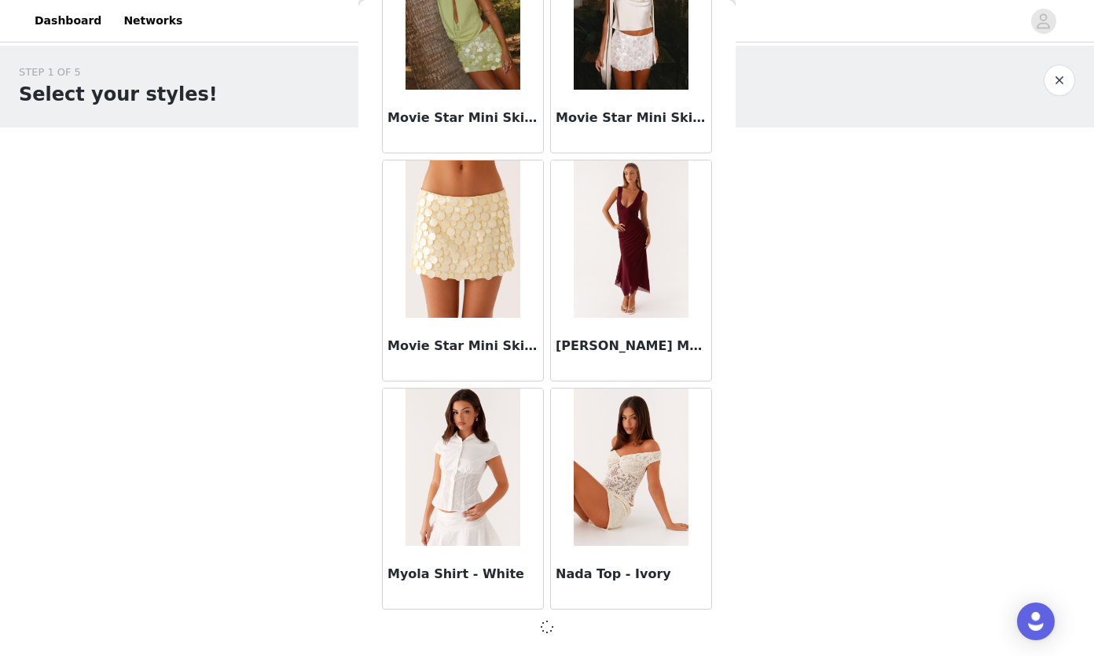
scroll to position [65579, 0]
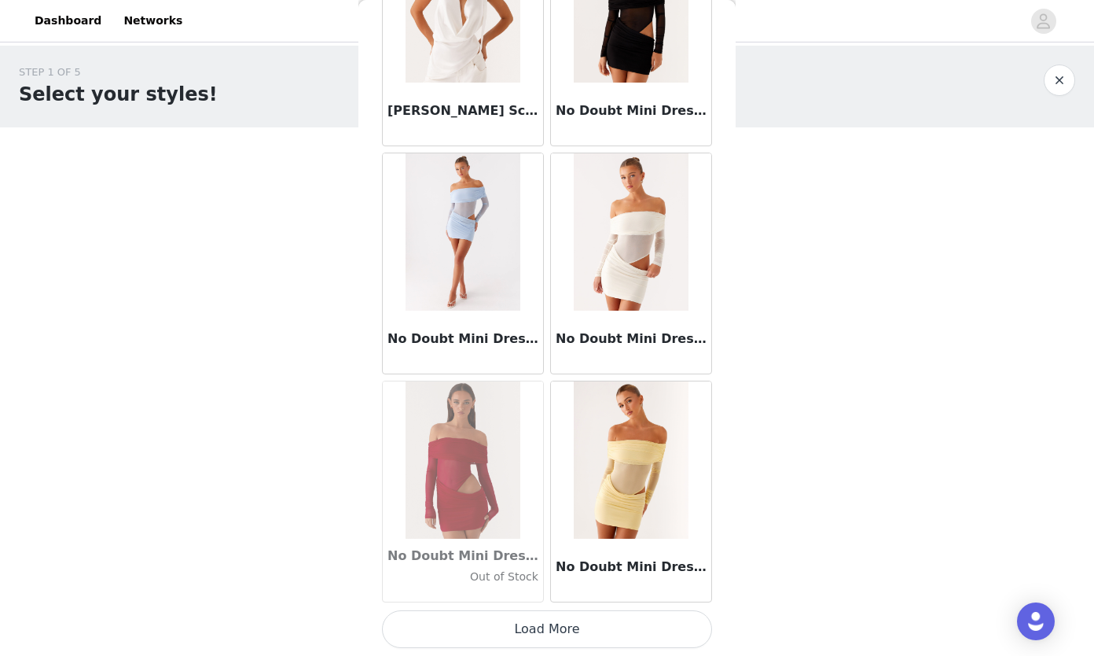
click at [562, 639] on button "Load More" at bounding box center [547, 629] width 330 height 38
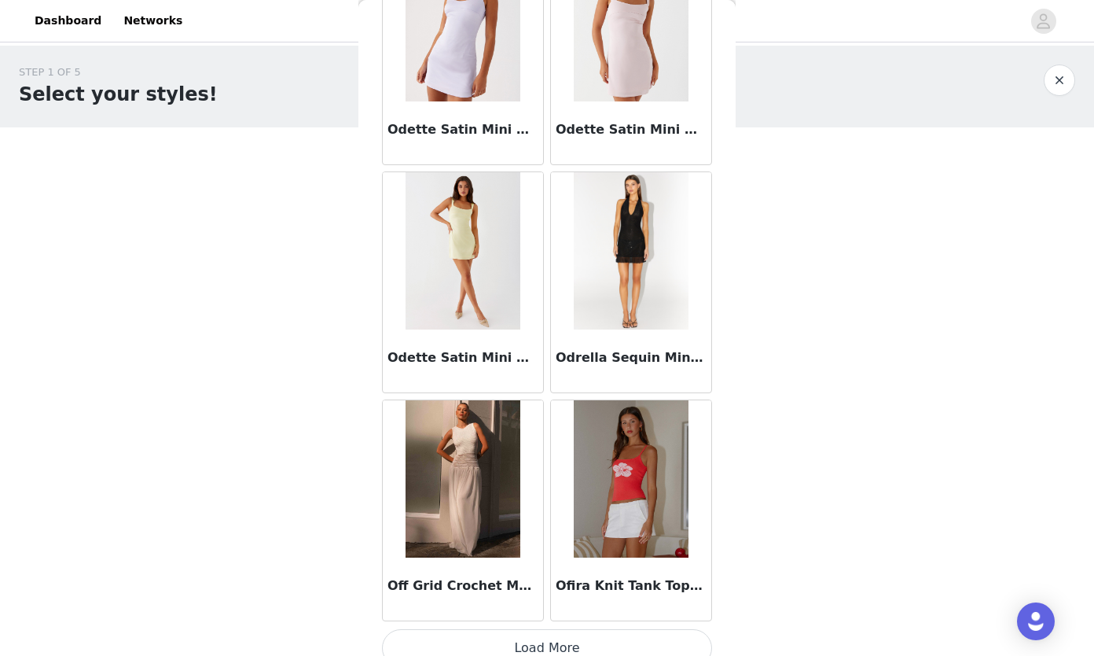
scroll to position [70145, 0]
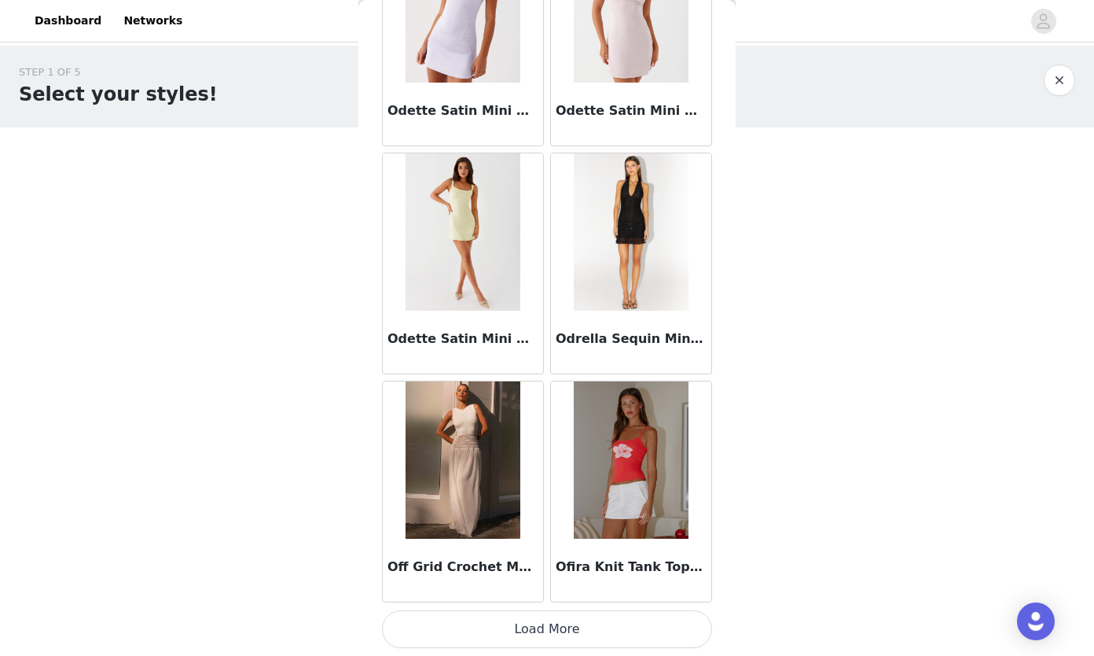
click at [570, 624] on button "Load More" at bounding box center [547, 629] width 330 height 38
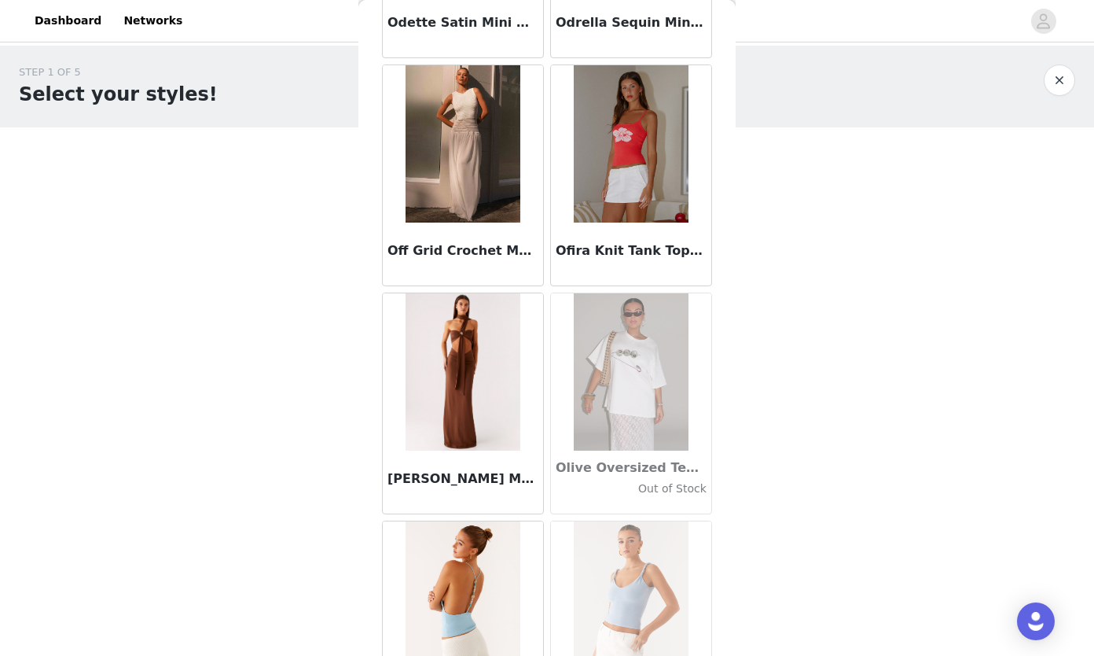
scroll to position [70512, 0]
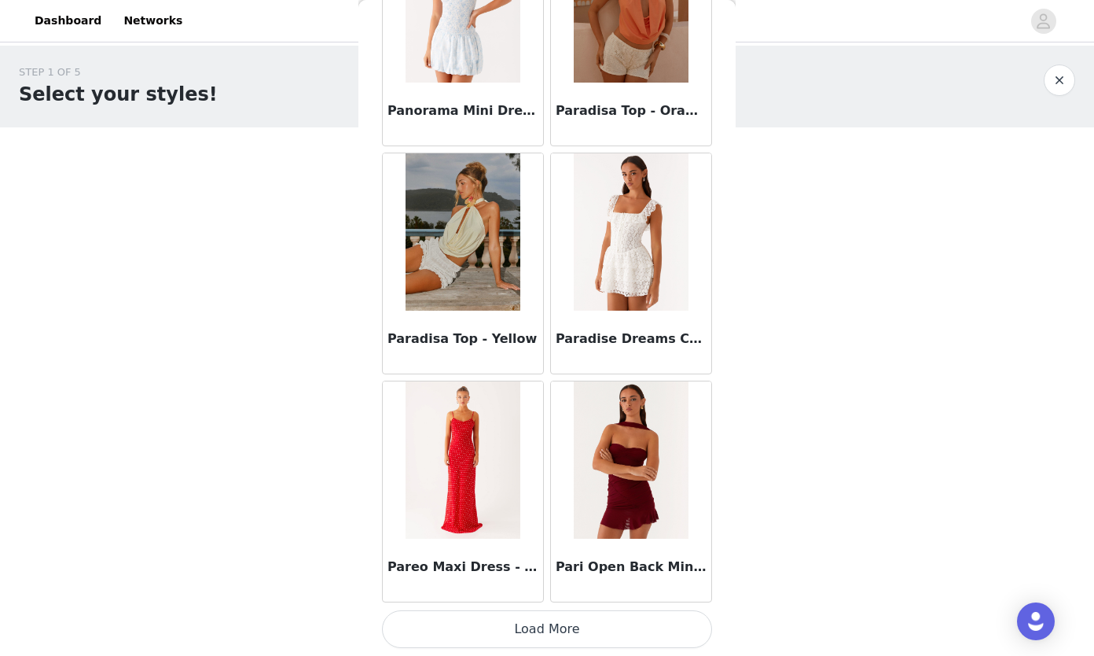
click at [575, 624] on button "Load More" at bounding box center [547, 629] width 330 height 38
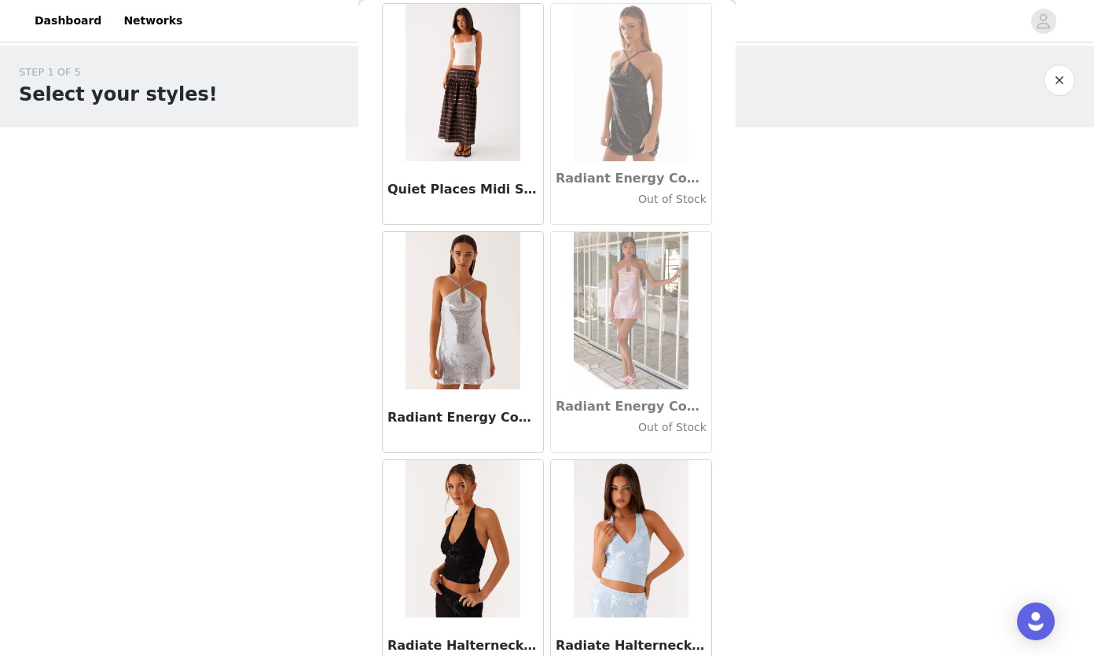
scroll to position [74705, 0]
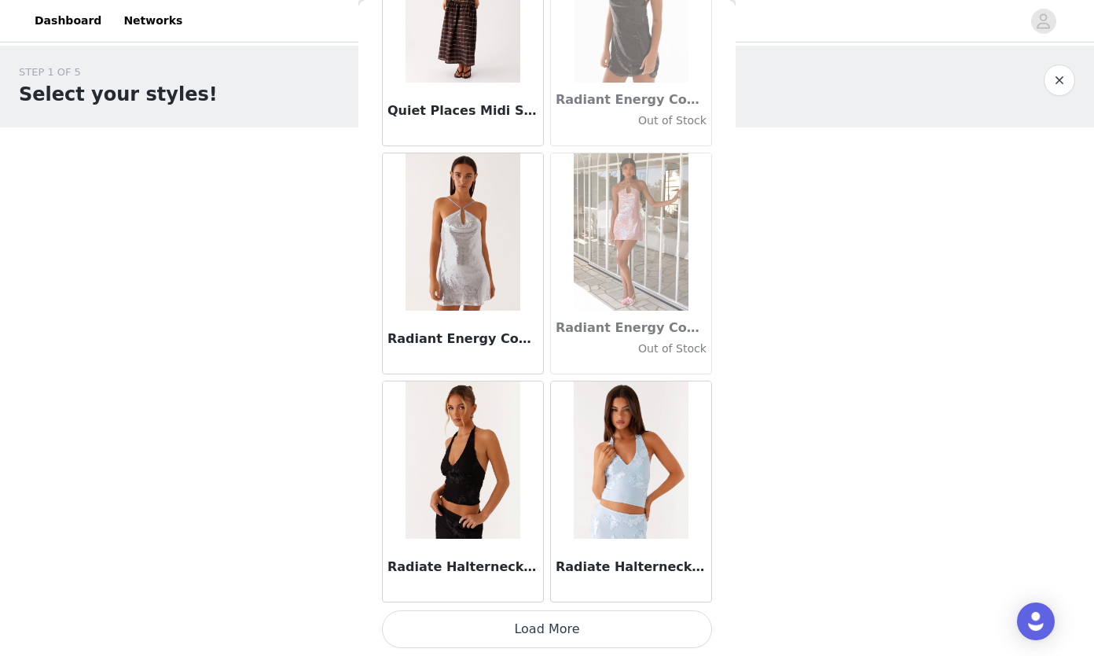
drag, startPoint x: 602, startPoint y: 614, endPoint x: 614, endPoint y: 570, distance: 45.6
click at [603, 614] on button "Load More" at bounding box center [547, 629] width 330 height 38
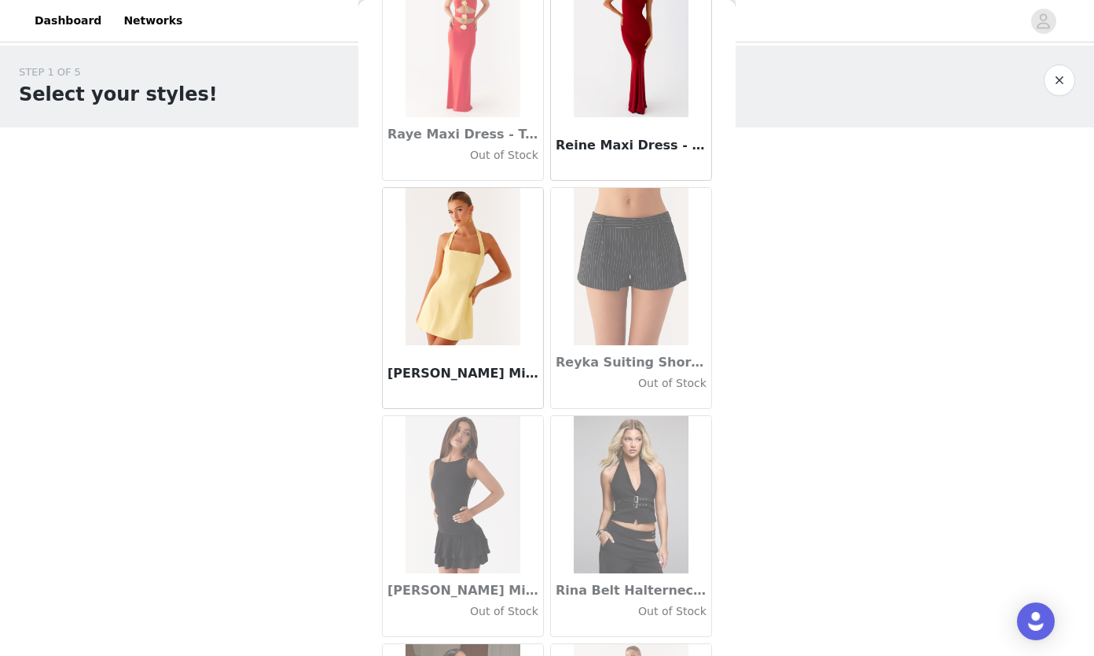
scroll to position [76985, 0]
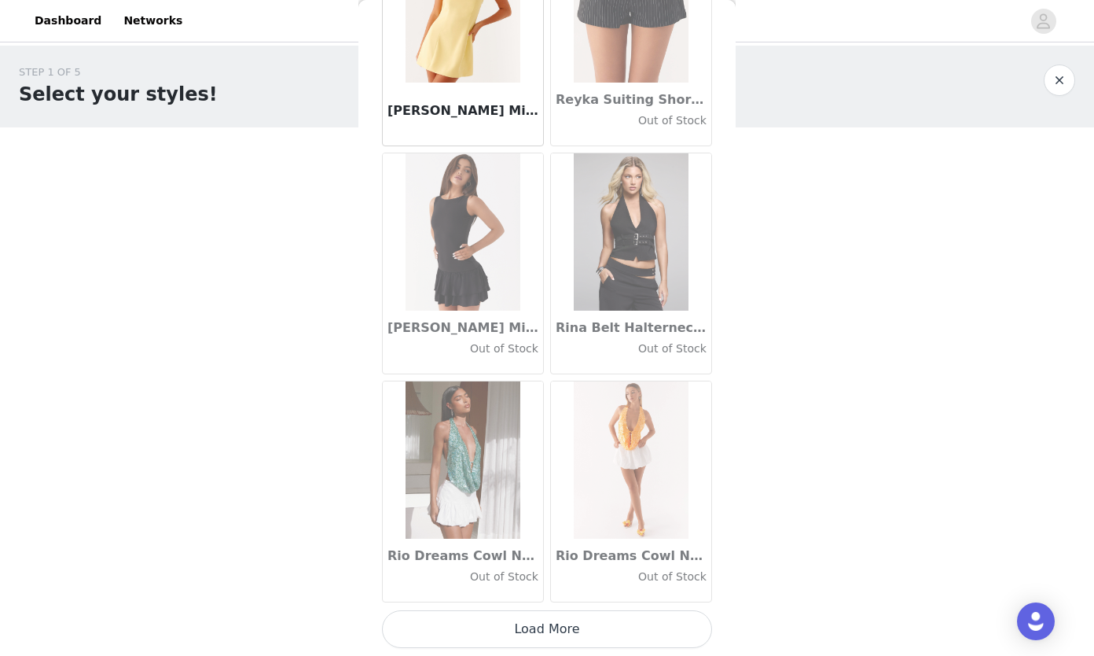
click at [618, 615] on button "Load More" at bounding box center [547, 629] width 330 height 38
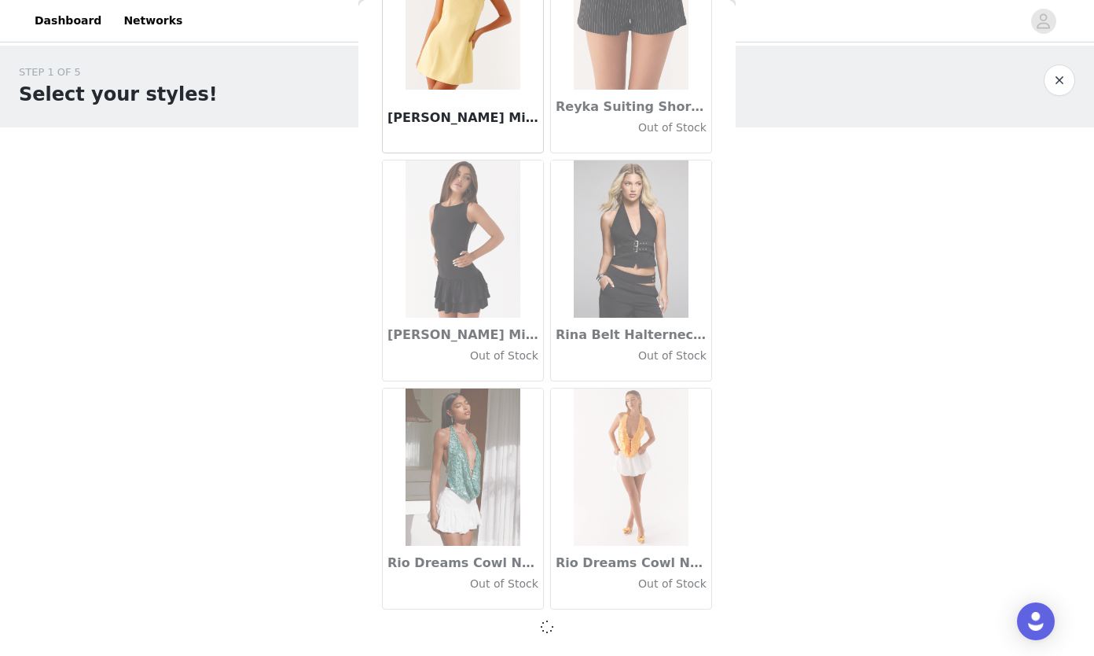
scroll to position [76978, 0]
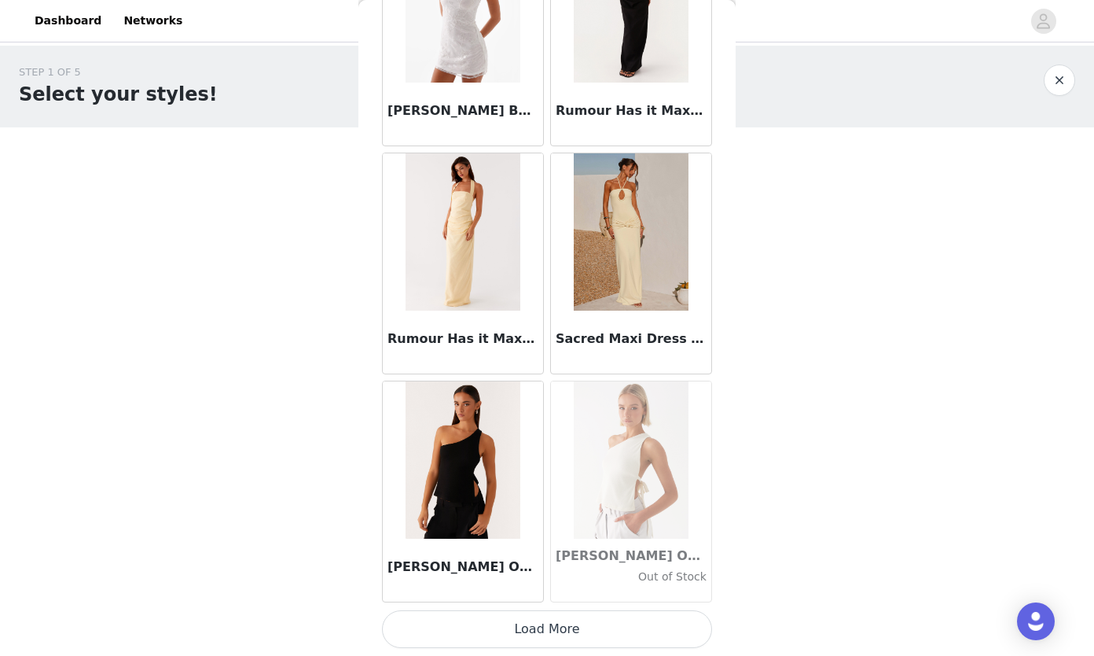
click at [553, 638] on button "Load More" at bounding box center [547, 629] width 330 height 38
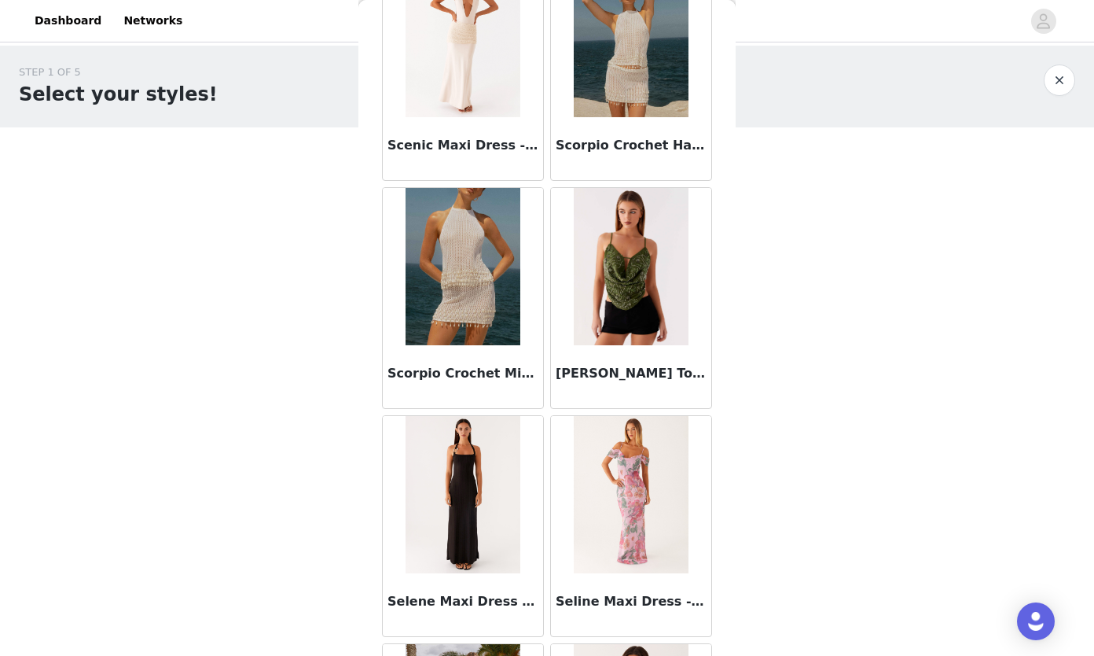
scroll to position [81545, 0]
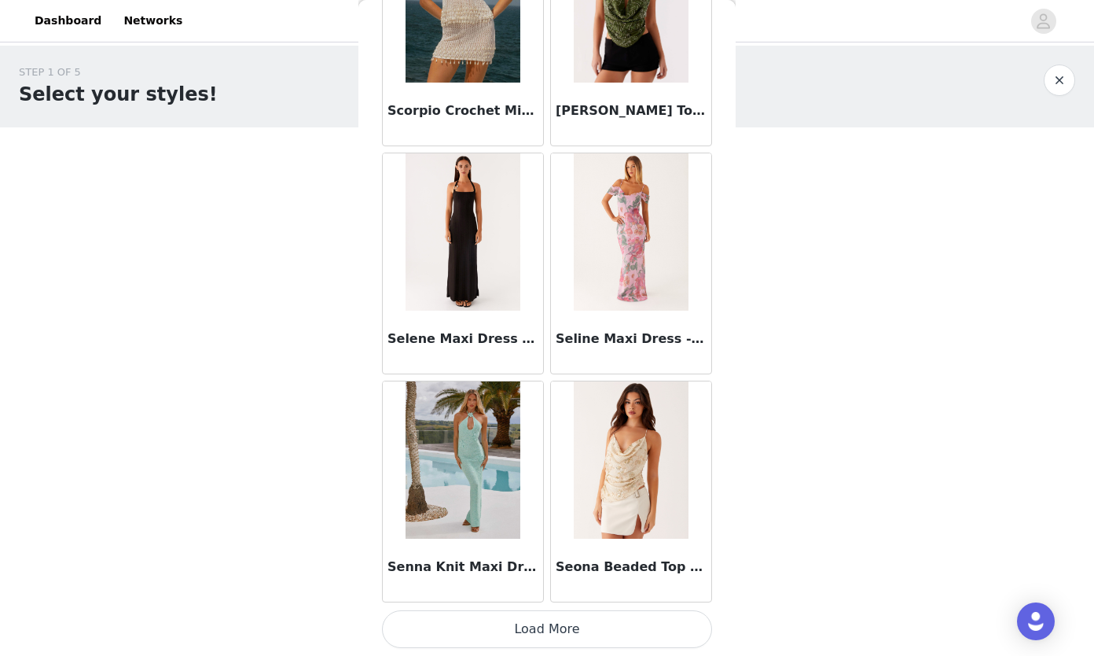
click at [586, 633] on button "Load More" at bounding box center [547, 629] width 330 height 38
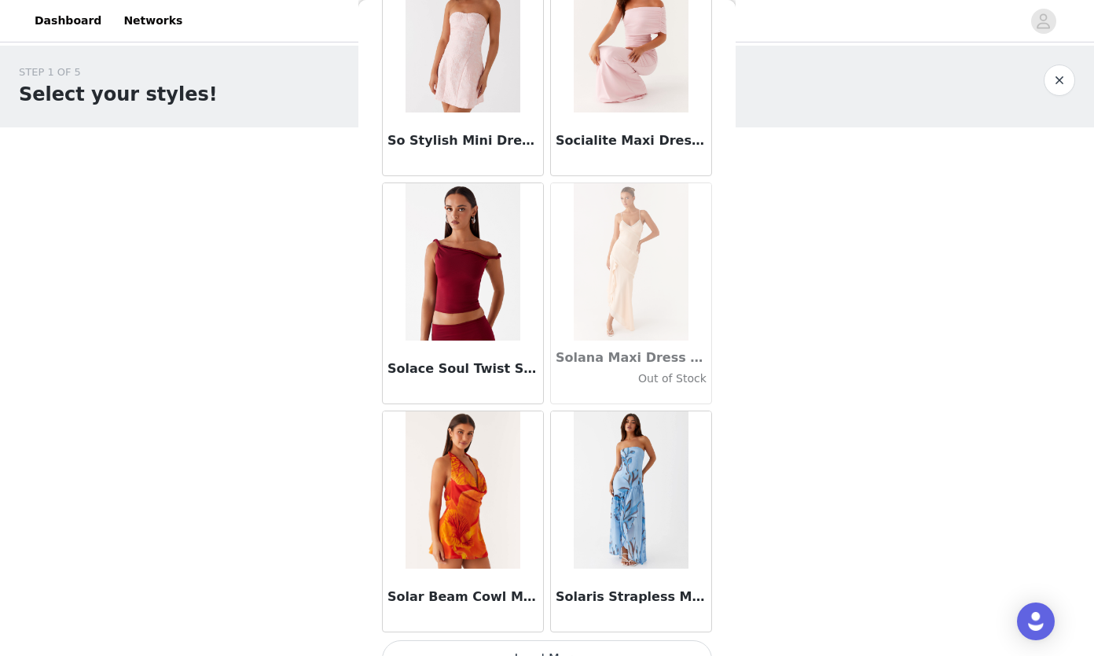
scroll to position [83824, 0]
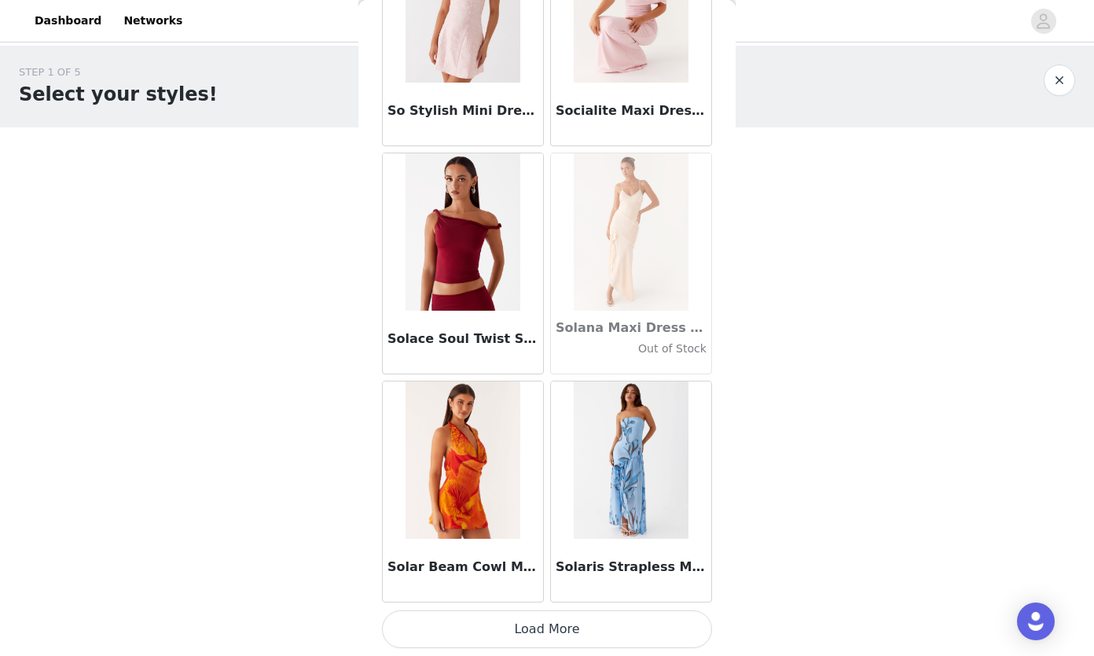
click at [575, 622] on button "Load More" at bounding box center [547, 629] width 330 height 38
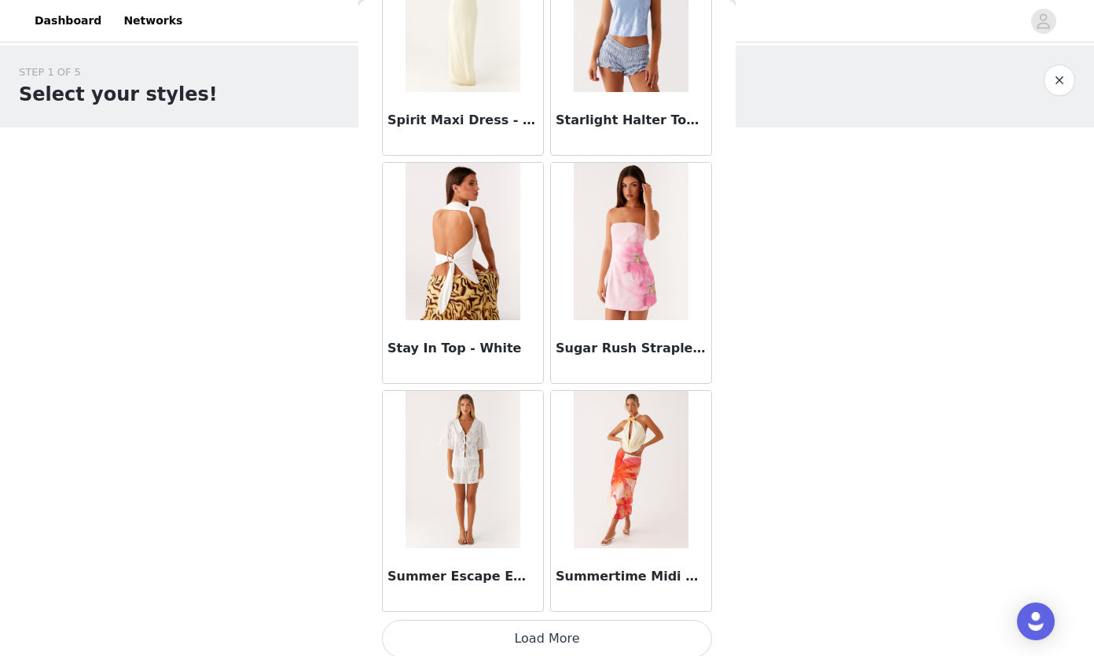
scroll to position [86104, 0]
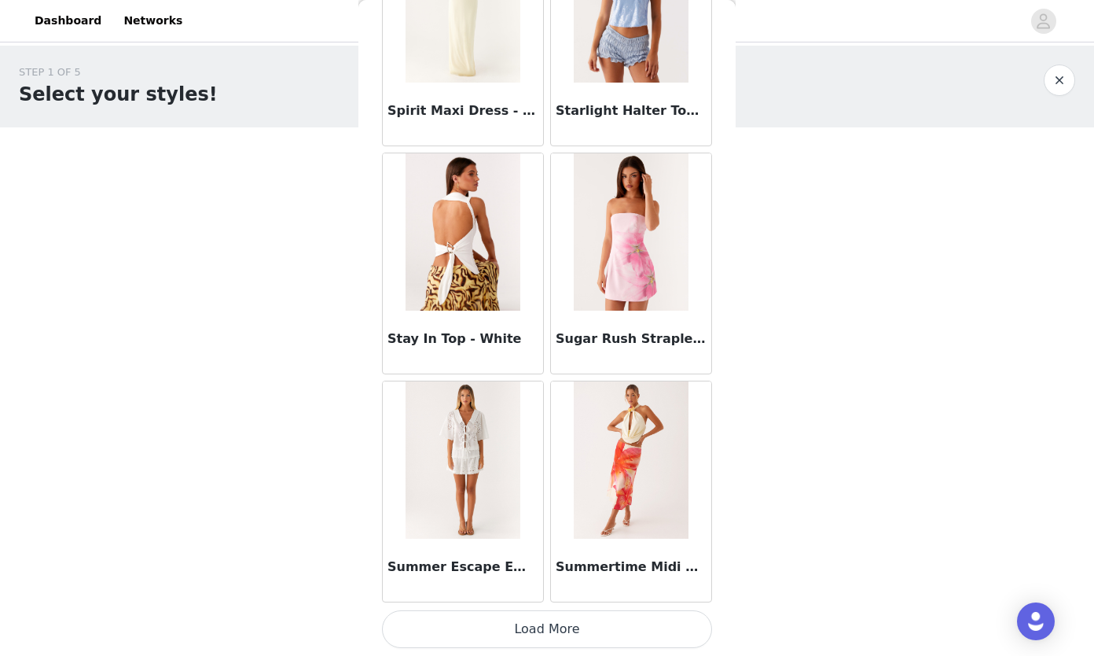
click at [564, 624] on button "Load More" at bounding box center [547, 629] width 330 height 38
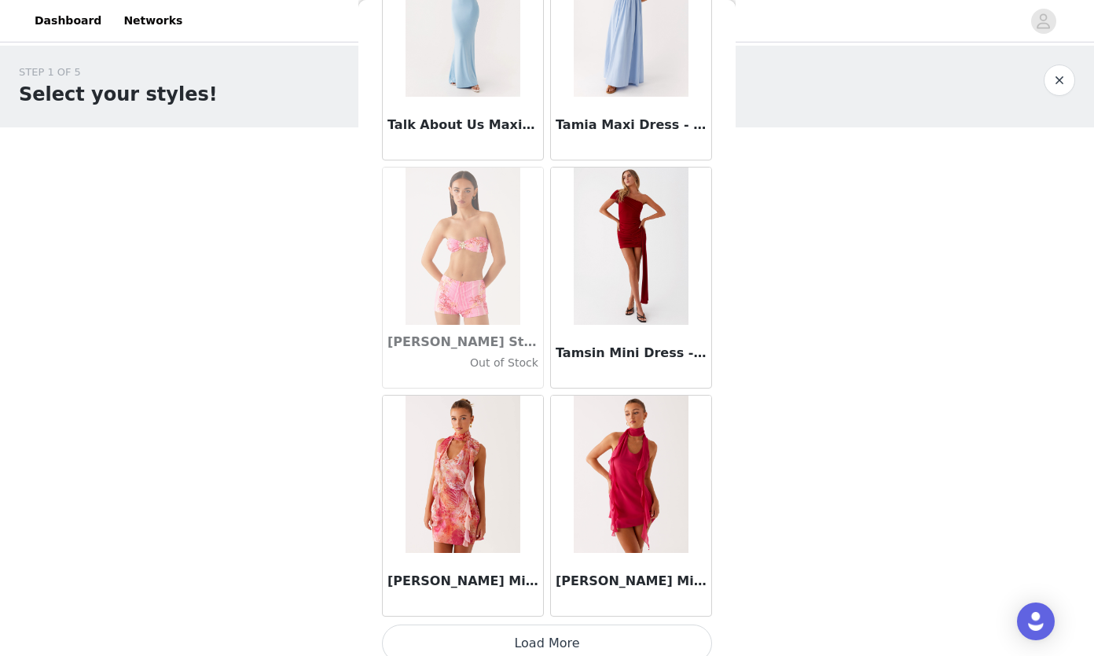
scroll to position [88384, 0]
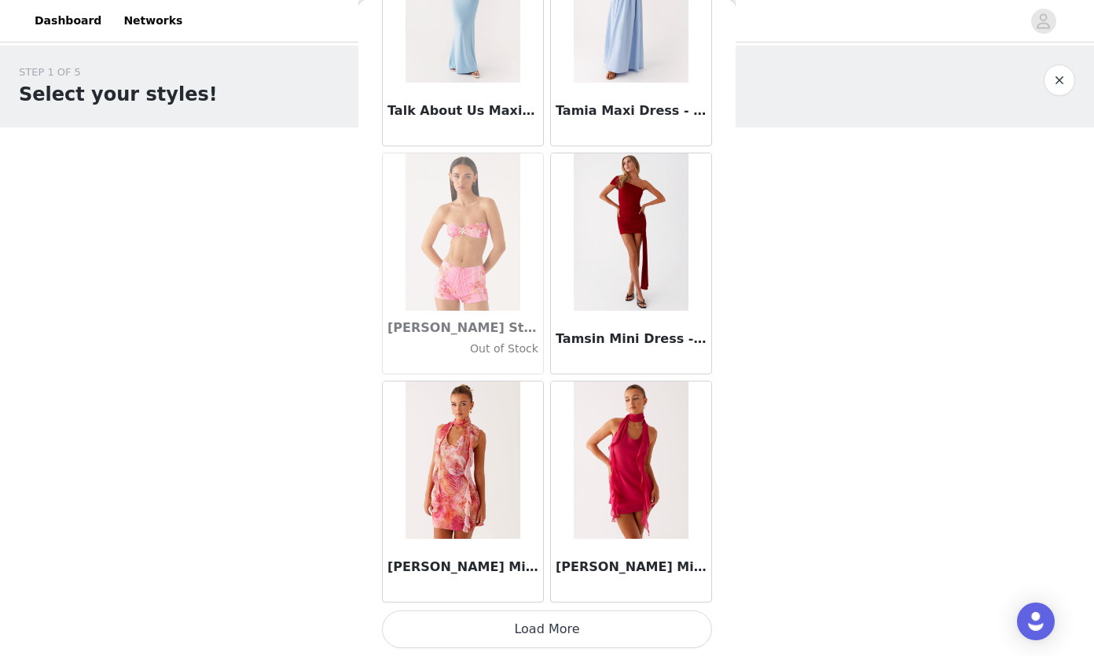
click at [585, 616] on button "Load More" at bounding box center [547, 629] width 330 height 38
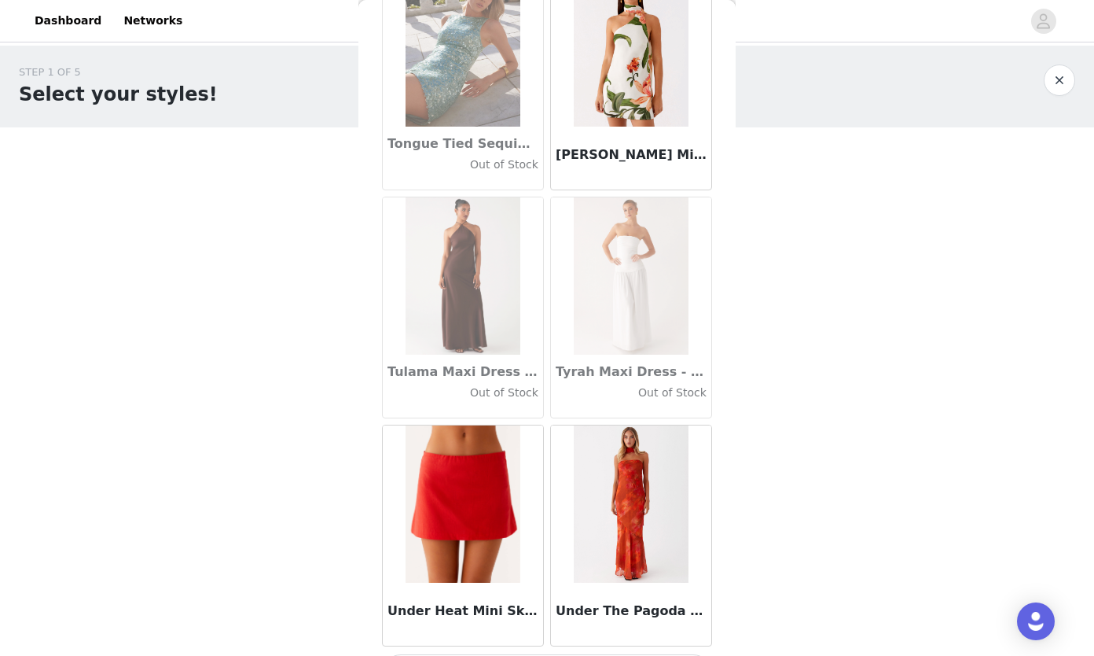
scroll to position [90664, 0]
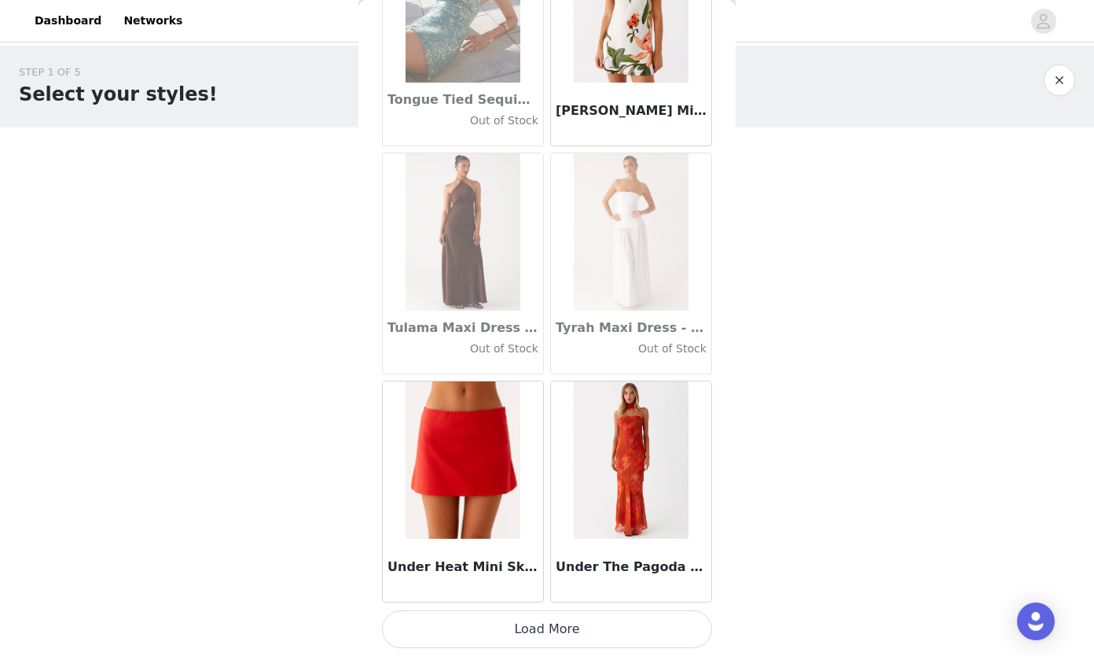
click at [561, 619] on button "Load More" at bounding box center [547, 629] width 330 height 38
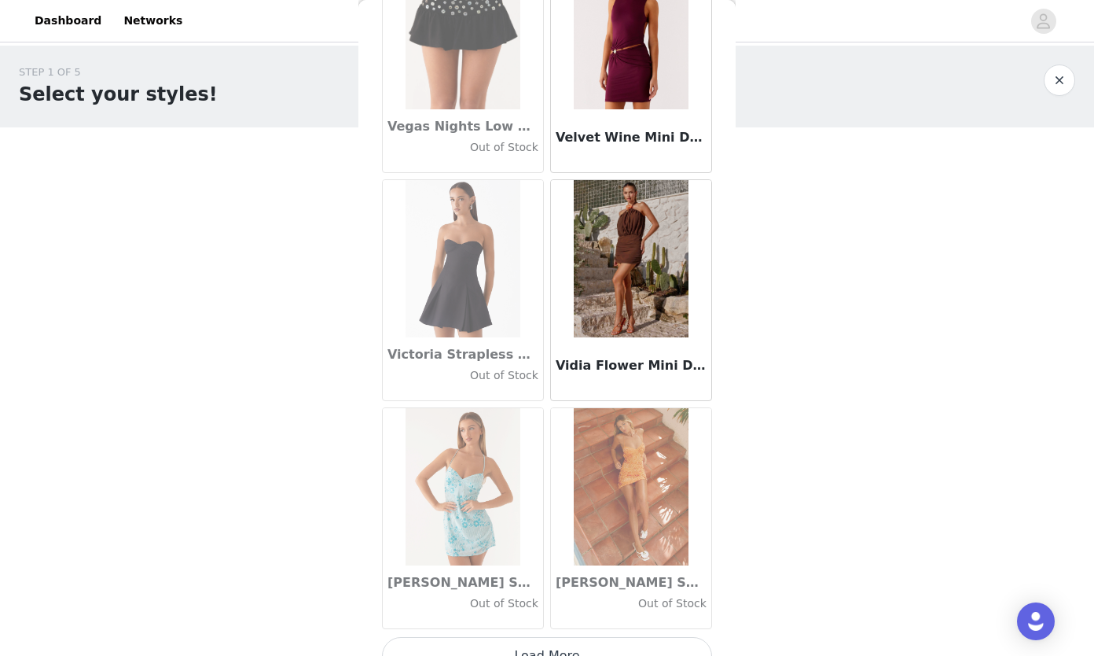
scroll to position [92944, 0]
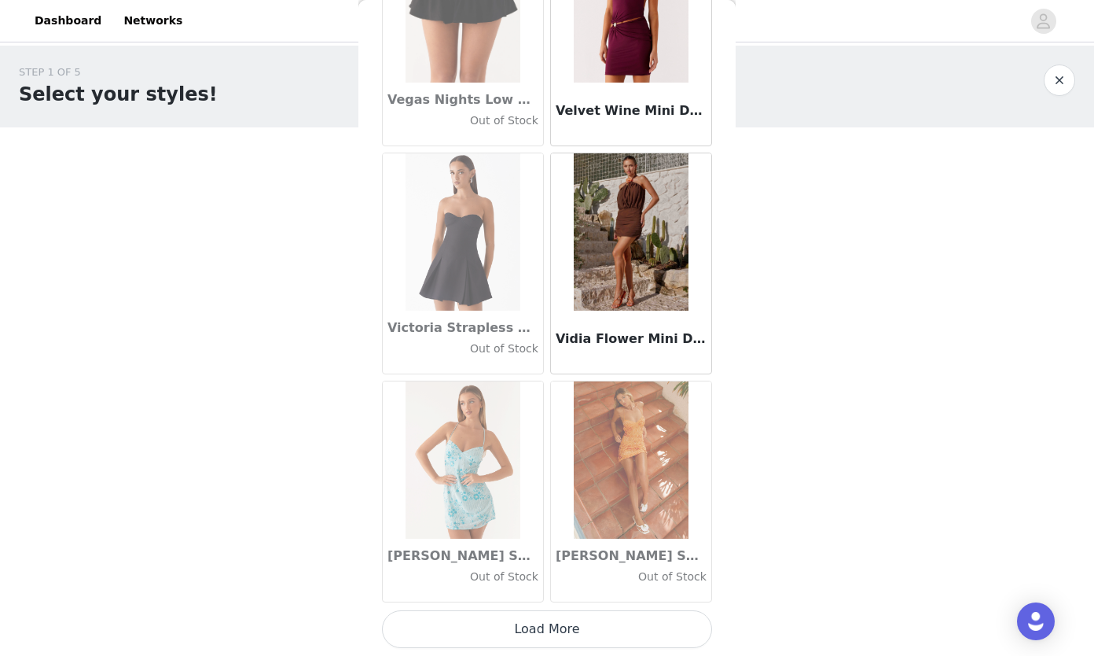
click at [596, 625] on button "Load More" at bounding box center [547, 629] width 330 height 38
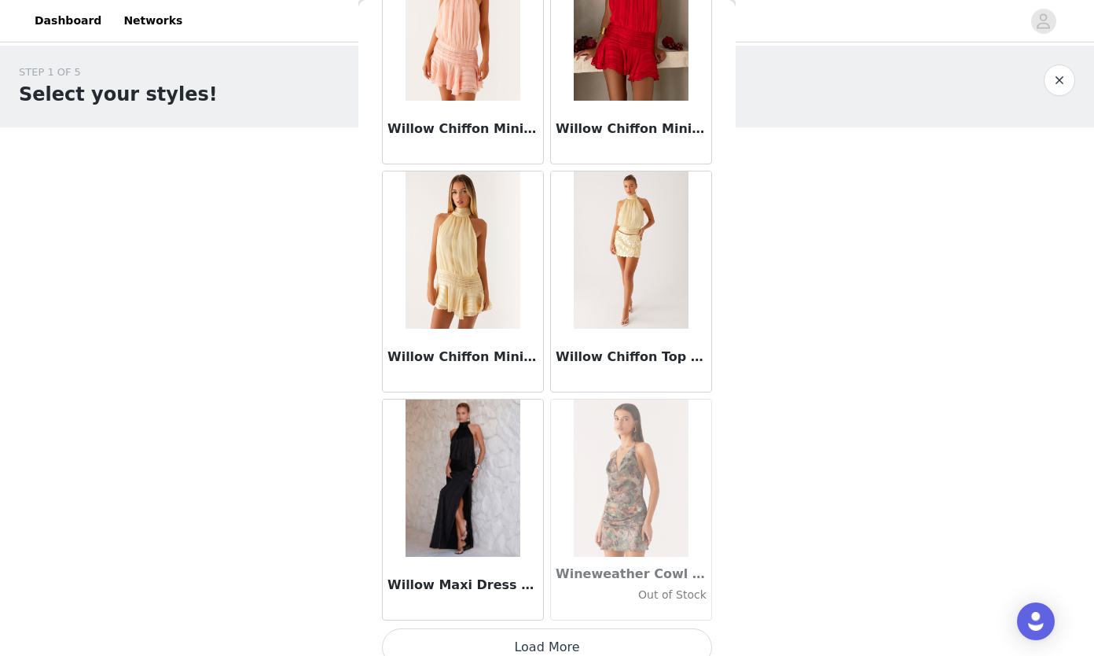
scroll to position [95224, 0]
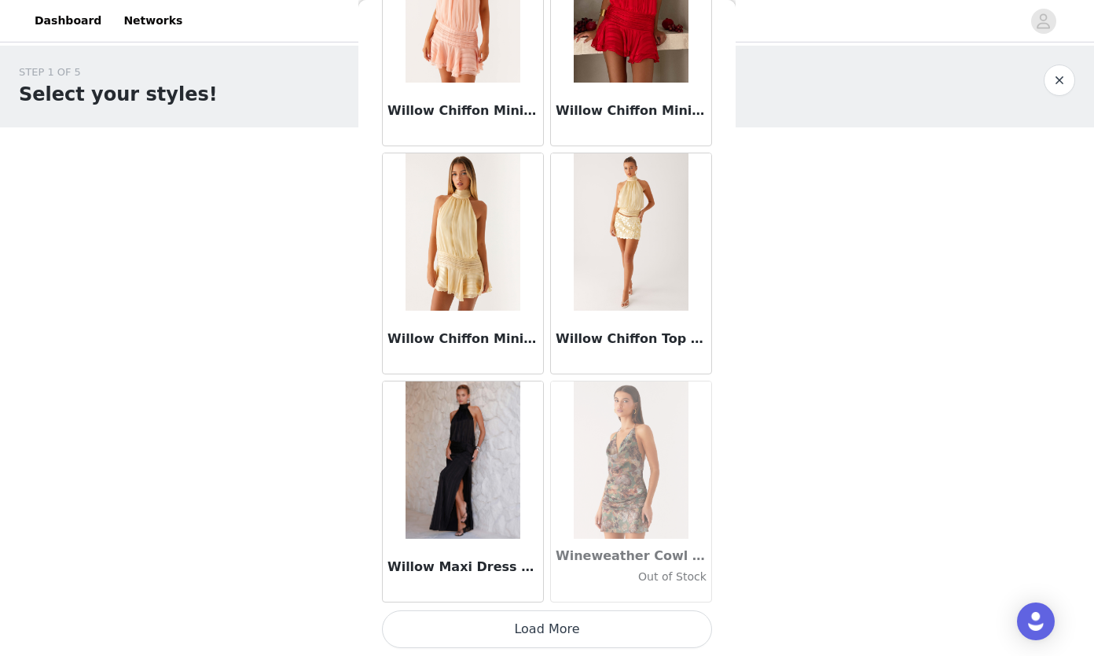
drag, startPoint x: 562, startPoint y: 641, endPoint x: 561, endPoint y: 585, distance: 55.8
click at [563, 641] on button "Load More" at bounding box center [547, 629] width 330 height 38
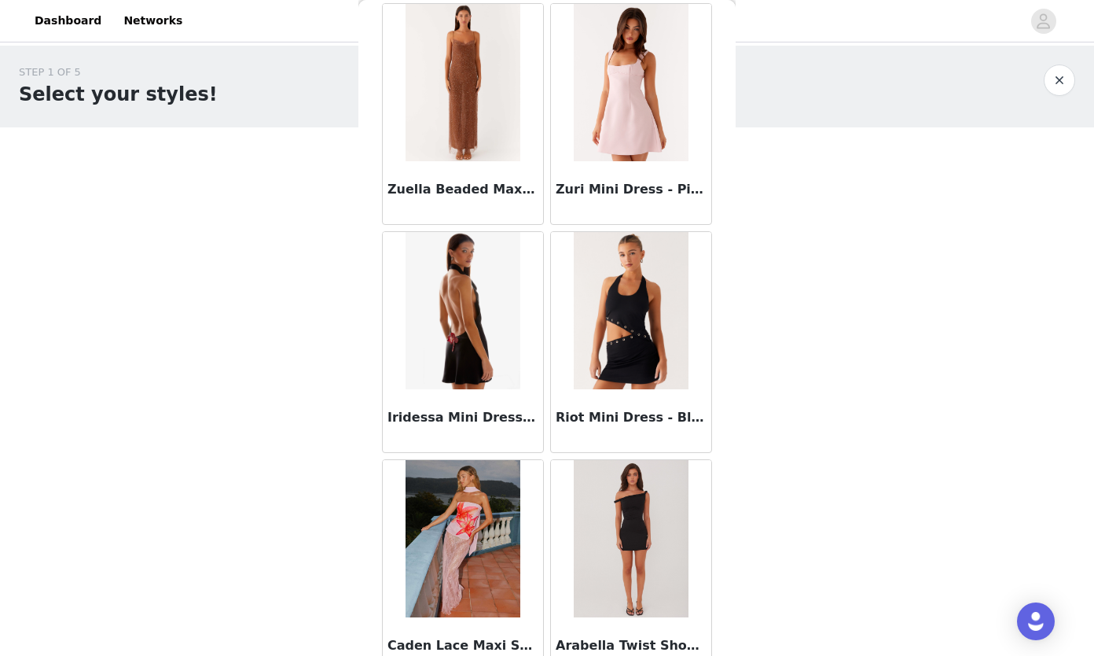
scroll to position [97503, 0]
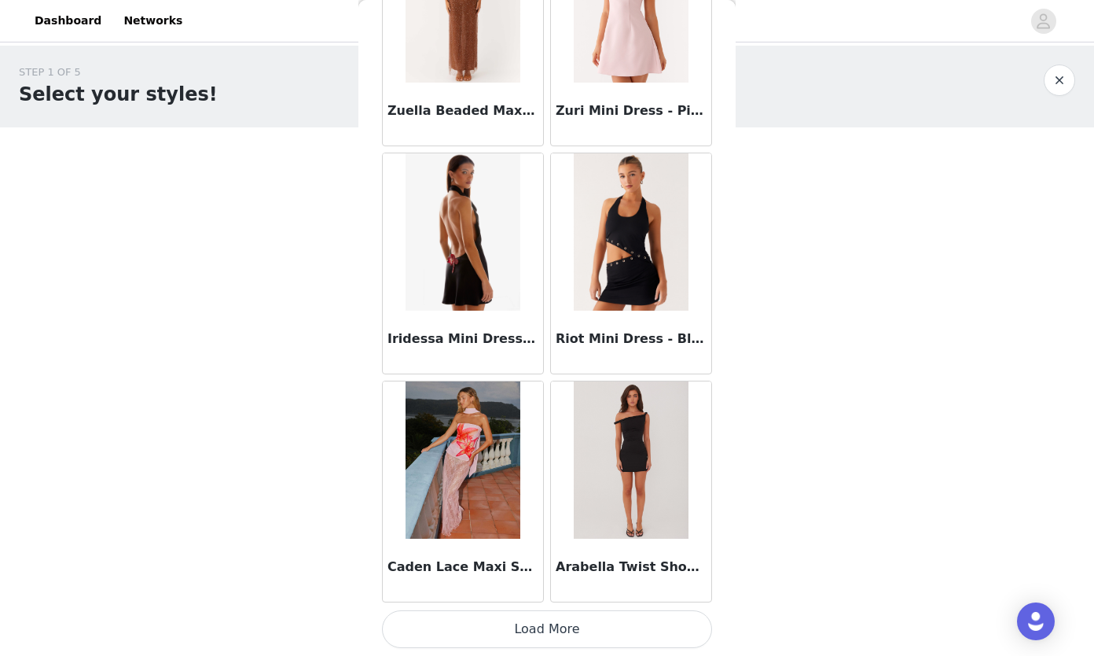
click at [566, 642] on button "Load More" at bounding box center [547, 629] width 330 height 38
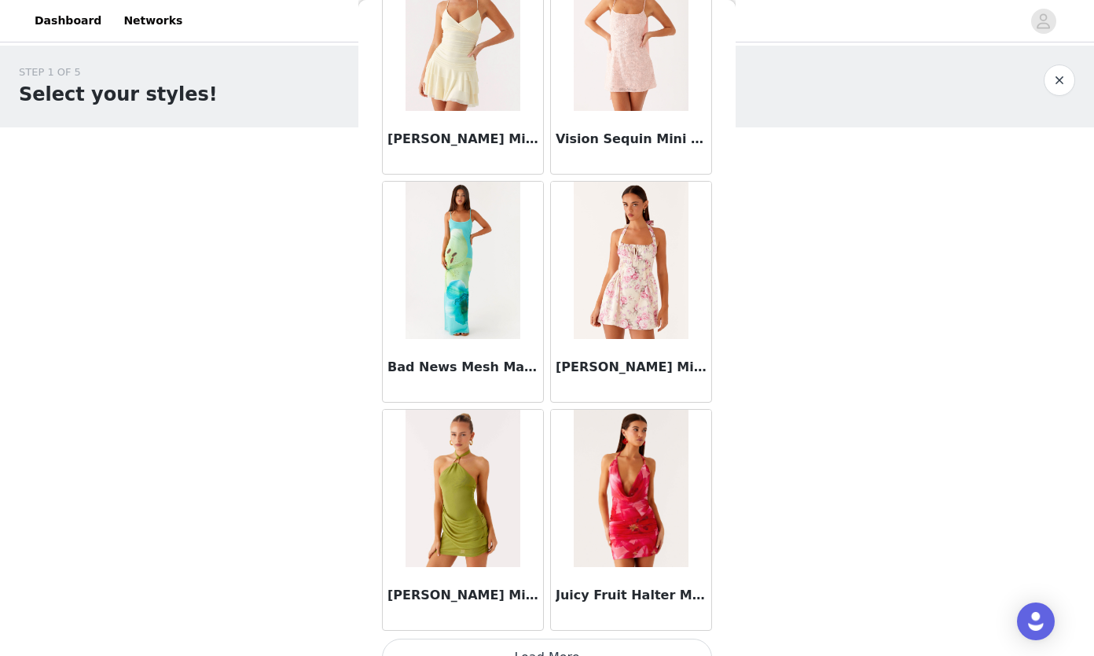
scroll to position [99783, 0]
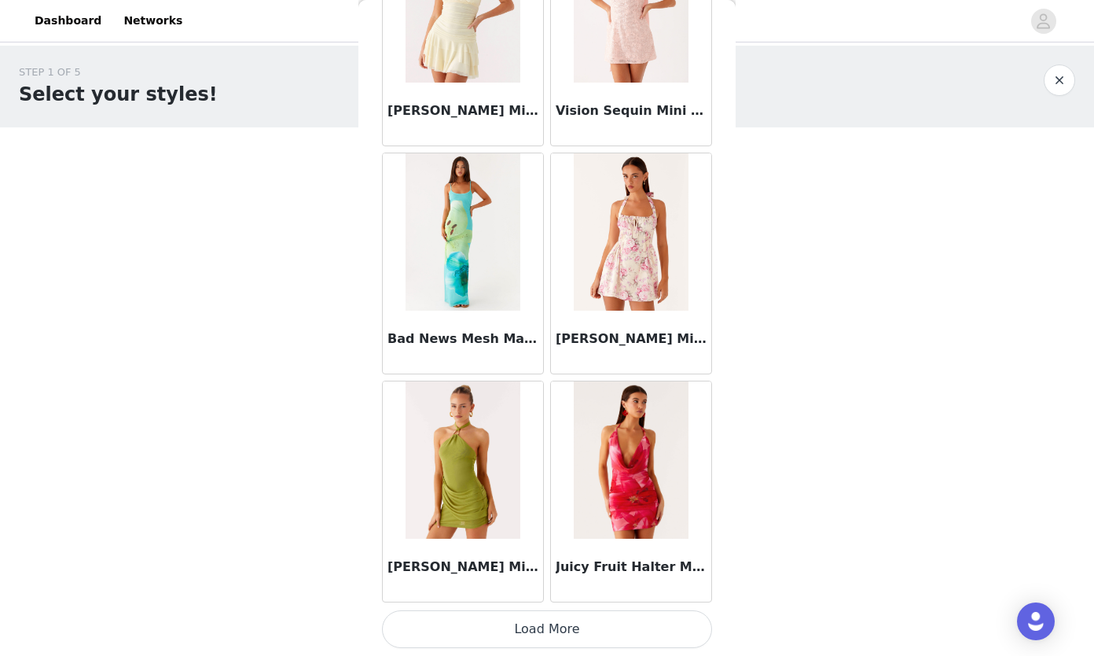
click at [552, 620] on button "Load More" at bounding box center [547, 629] width 330 height 38
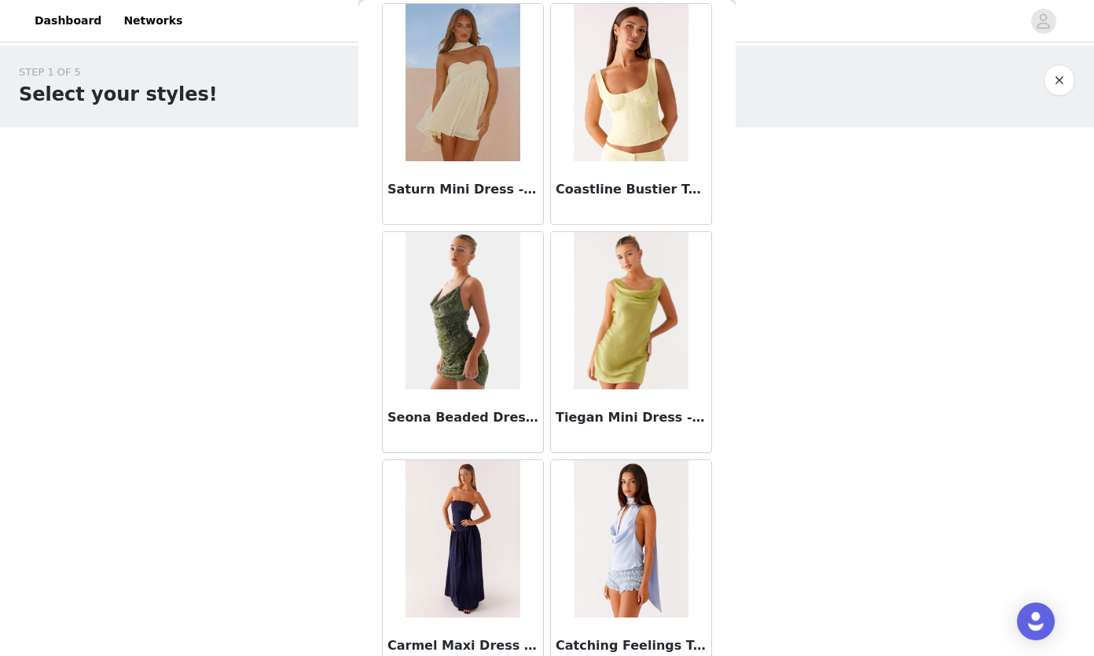
scroll to position [102063, 0]
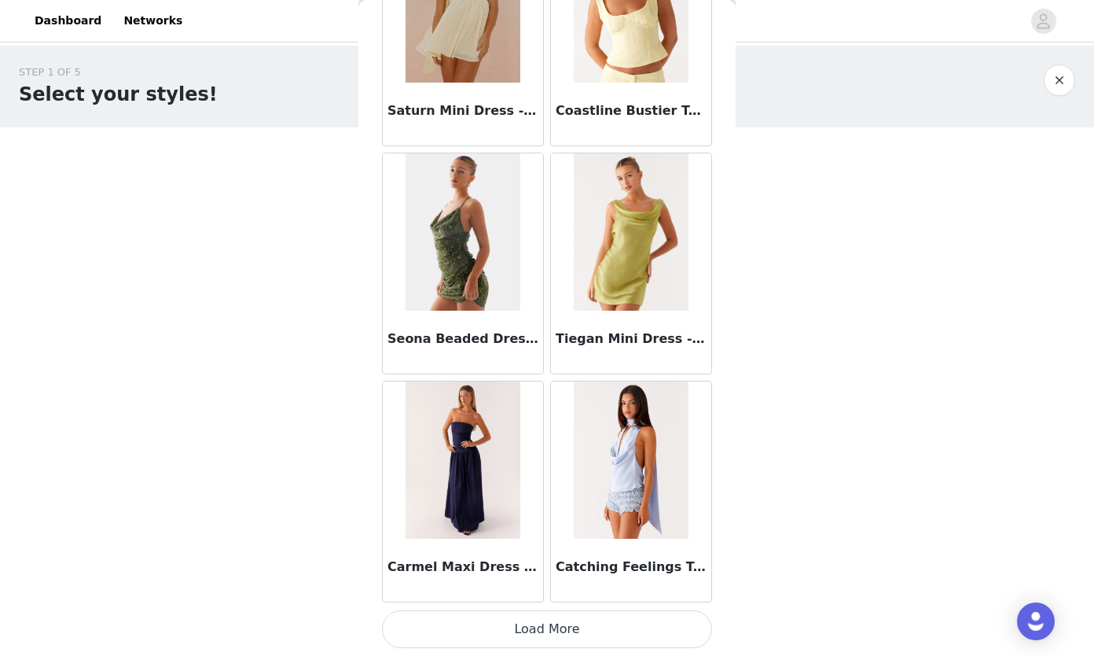
click at [586, 616] on button "Load More" at bounding box center [547, 629] width 330 height 38
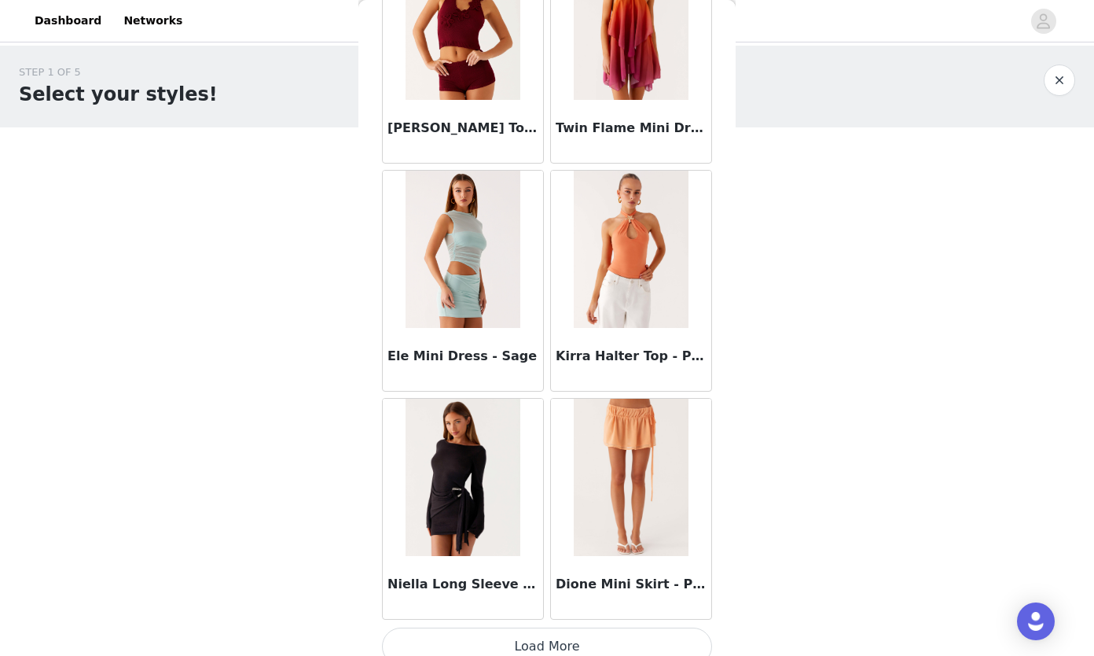
scroll to position [104343, 0]
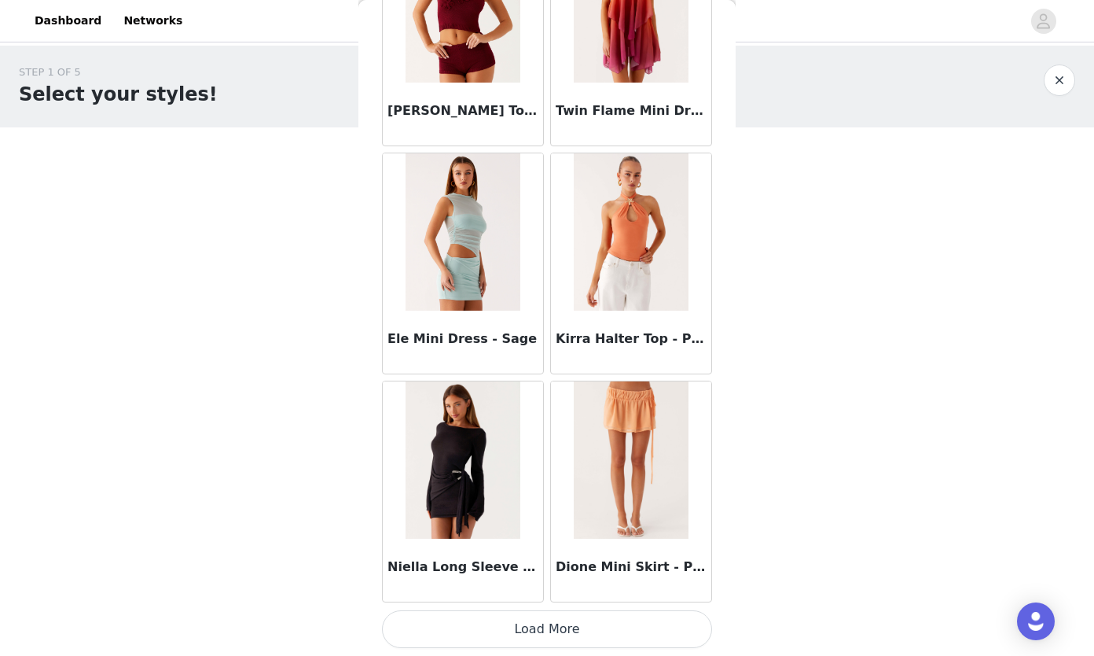
click at [586, 623] on button "Load More" at bounding box center [547, 629] width 330 height 38
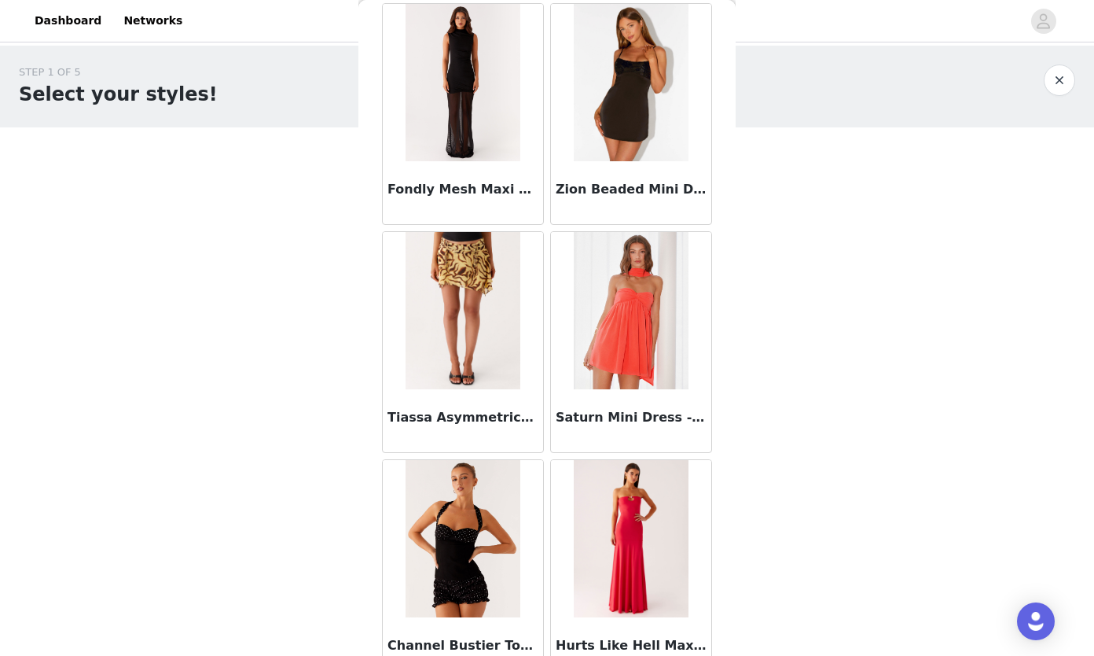
scroll to position [106623, 0]
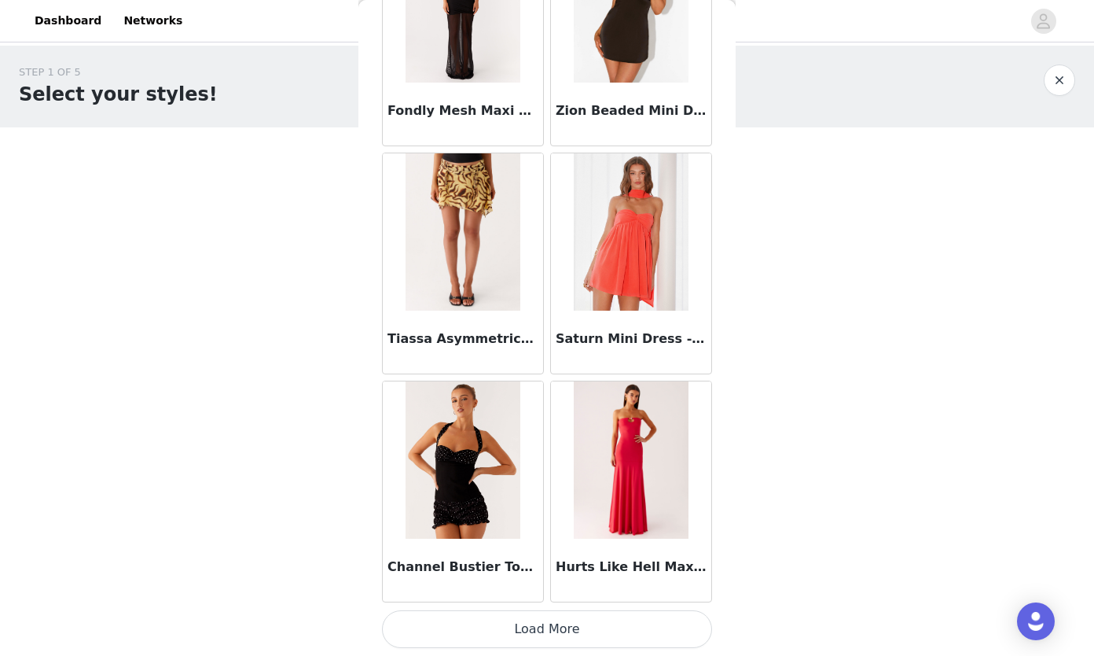
click at [568, 626] on button "Load More" at bounding box center [547, 629] width 330 height 38
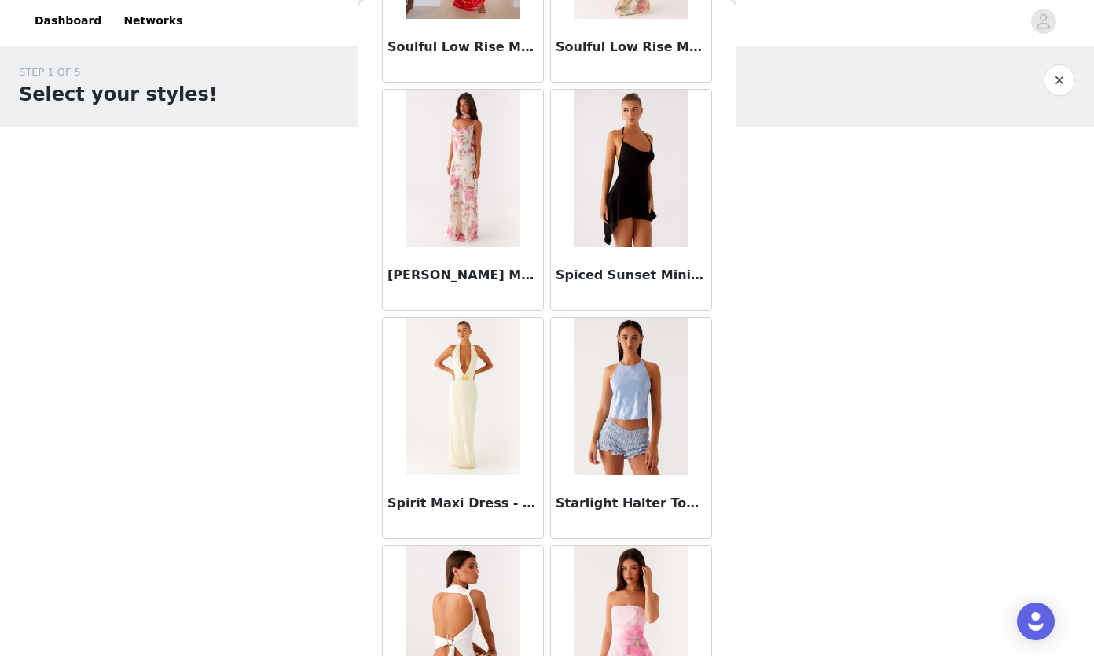
scroll to position [85700, 0]
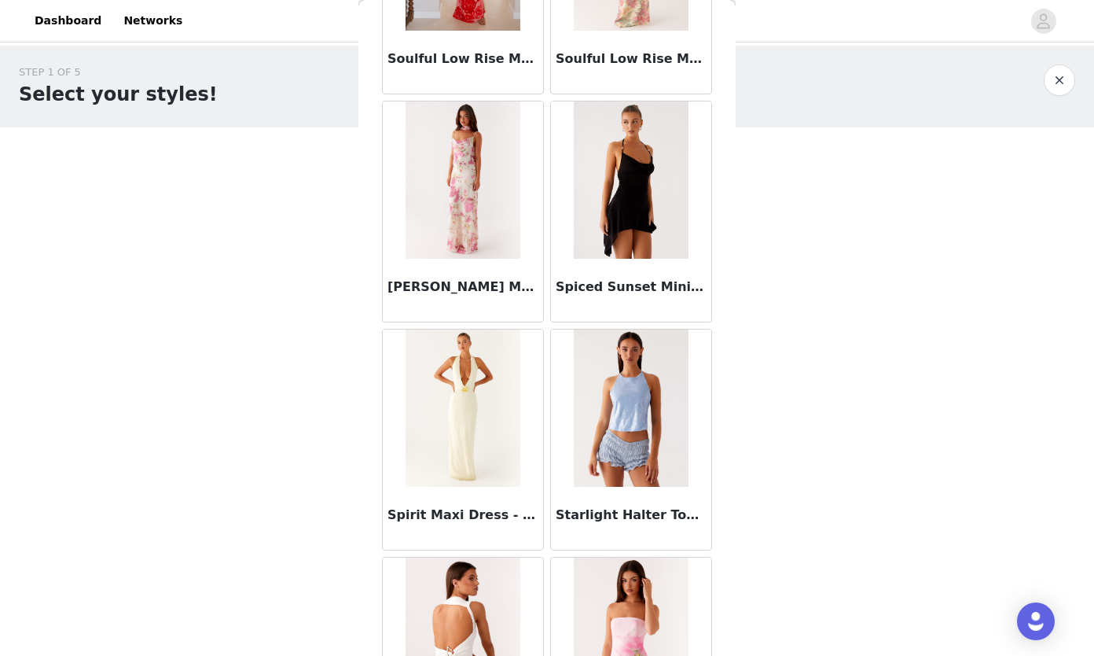
click at [616, 177] on img at bounding box center [631, 179] width 114 height 157
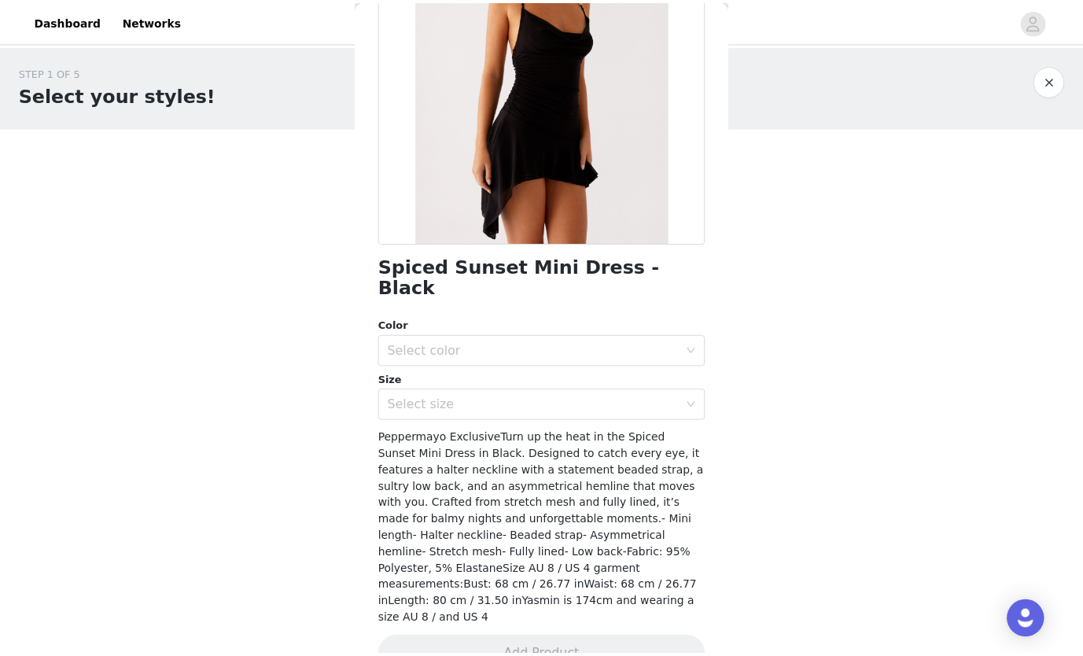
scroll to position [189, 0]
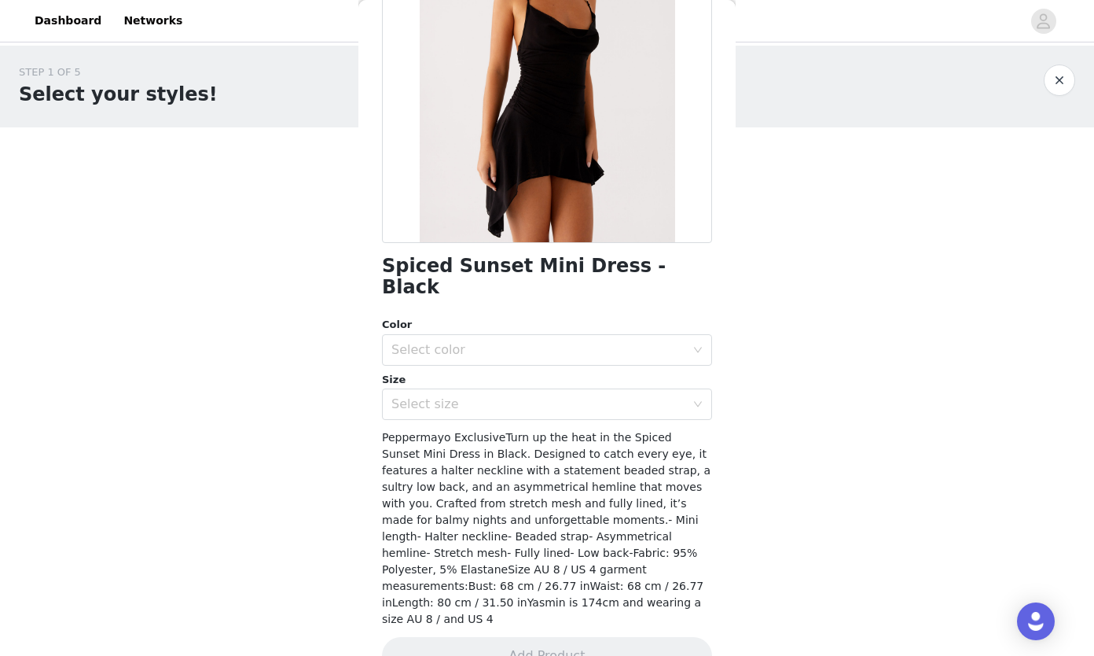
click at [415, 340] on div "Select color" at bounding box center [542, 350] width 301 height 30
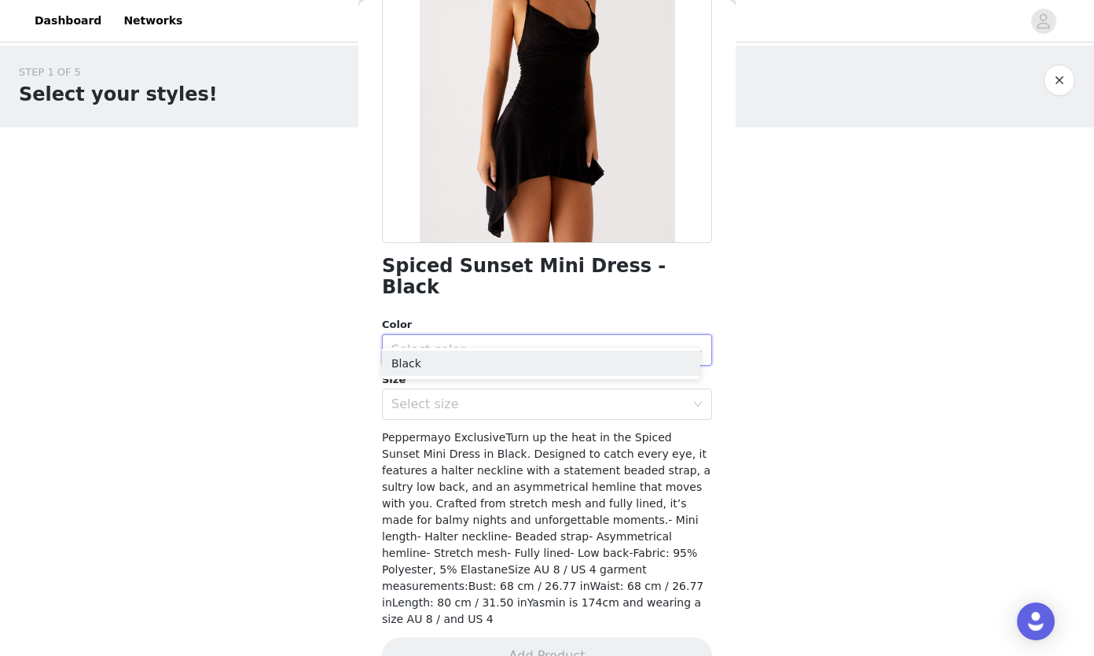
click at [436, 369] on li "Black" at bounding box center [541, 363] width 318 height 25
click at [451, 396] on div "Select size" at bounding box center [539, 404] width 294 height 16
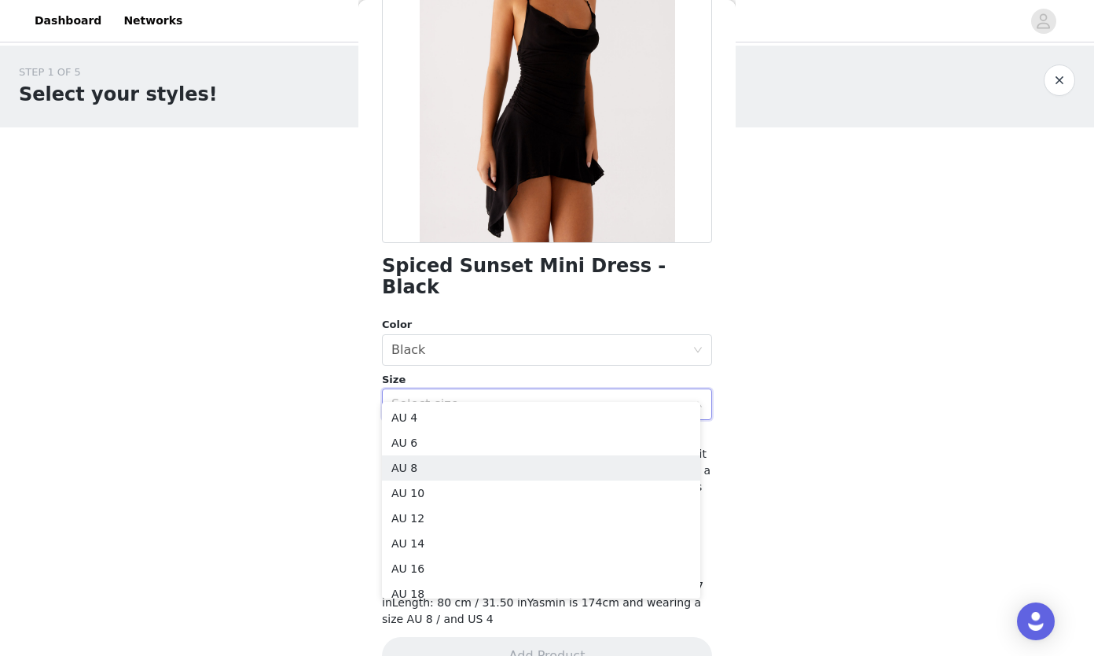
click at [413, 471] on li "AU 8" at bounding box center [541, 467] width 318 height 25
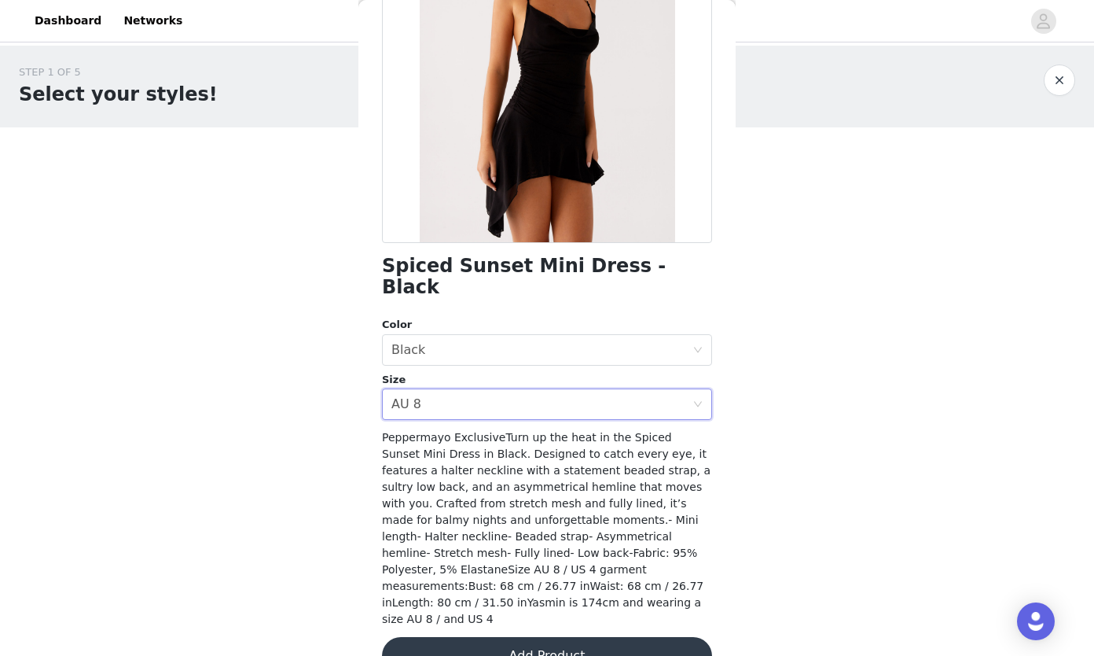
click at [546, 637] on button "Add Product" at bounding box center [547, 656] width 330 height 38
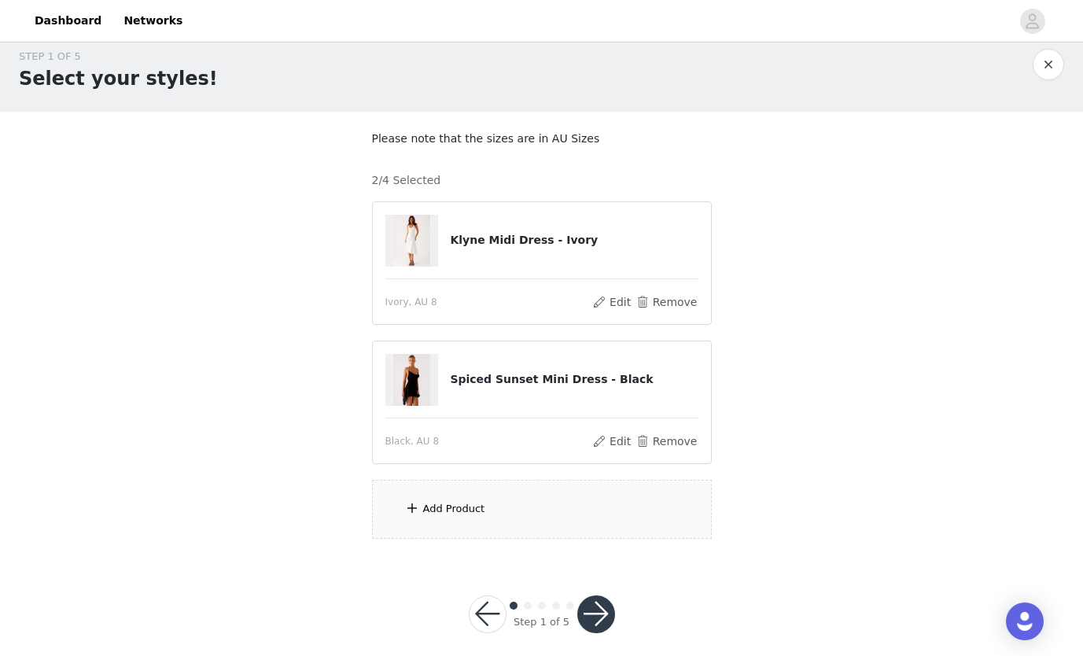
scroll to position [30, 0]
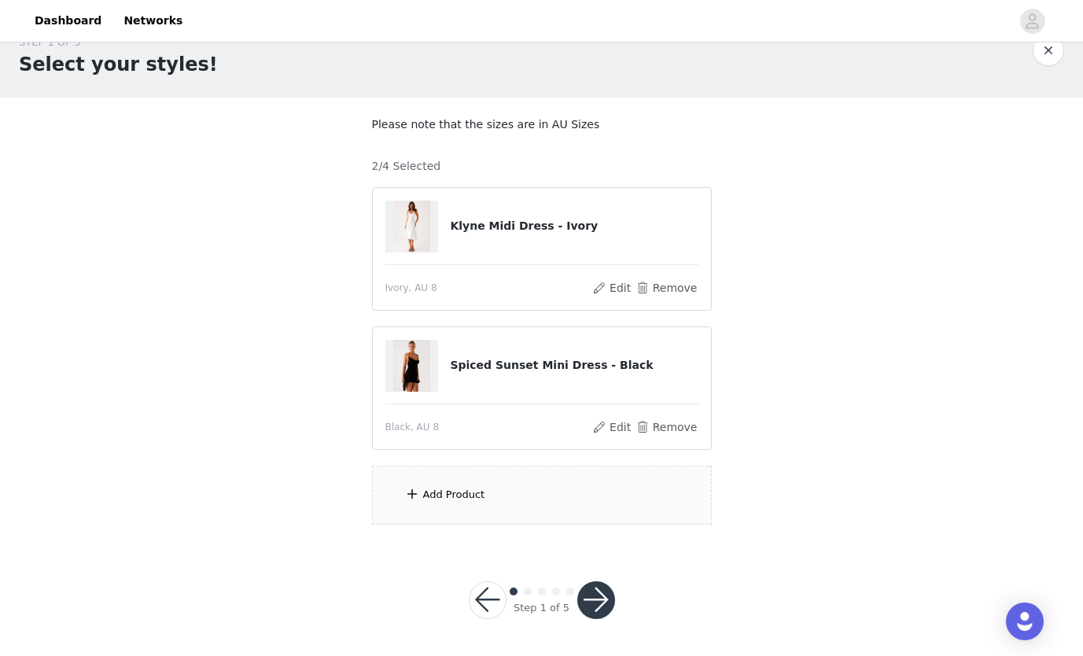
click at [454, 495] on div "Add Product" at bounding box center [454, 495] width 62 height 16
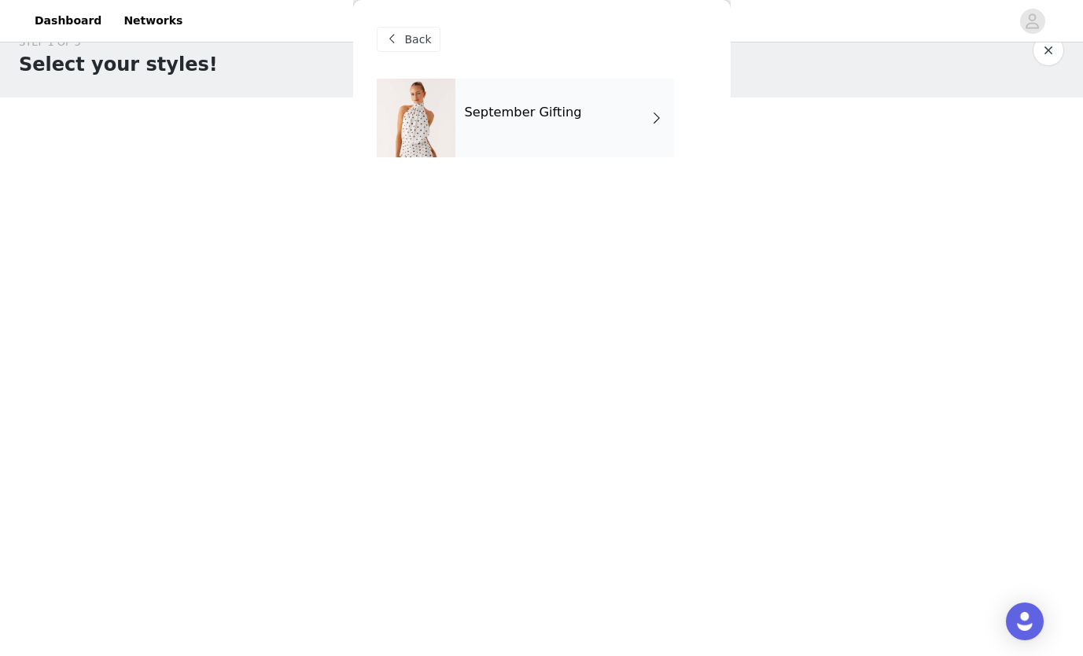
click at [527, 97] on div "September Gifting" at bounding box center [564, 118] width 219 height 79
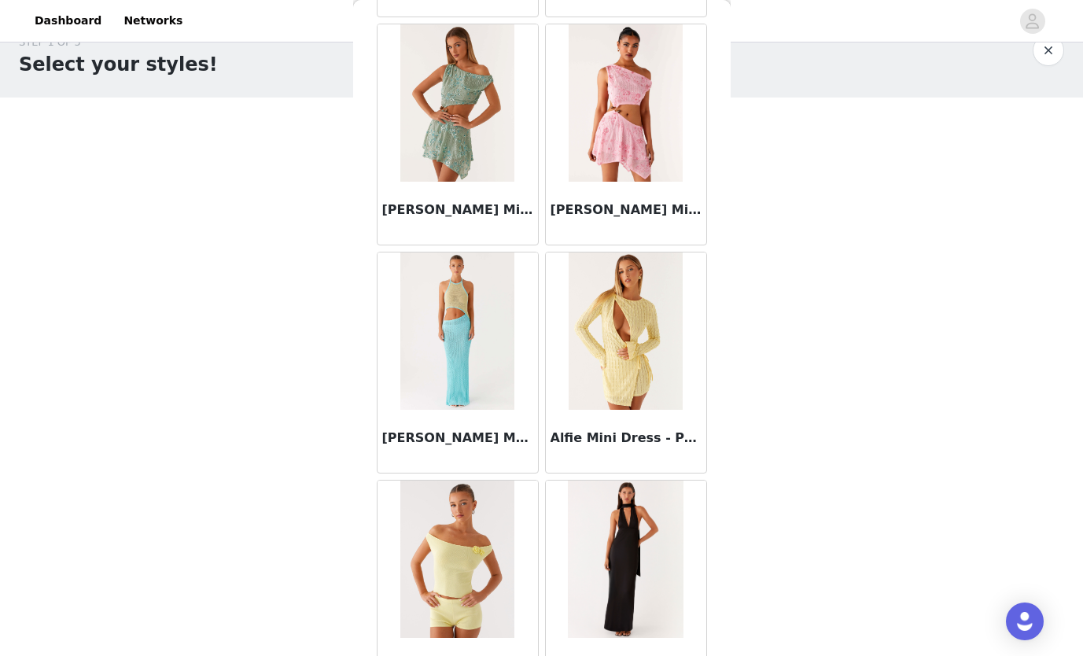
scroll to position [1750, 0]
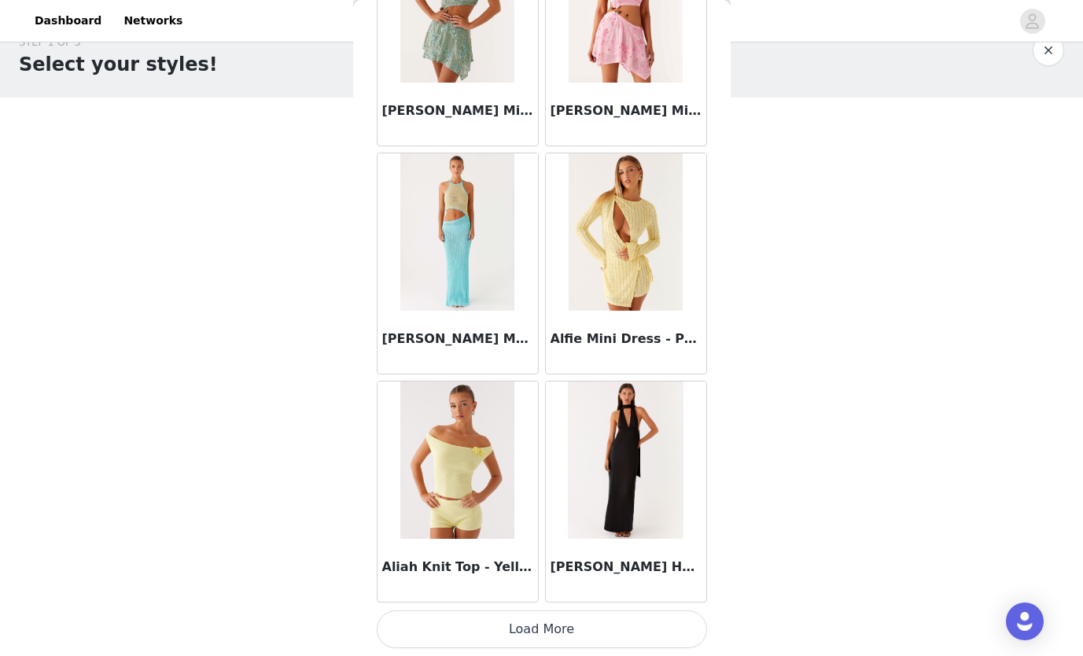
click at [545, 634] on button "Load More" at bounding box center [542, 629] width 330 height 38
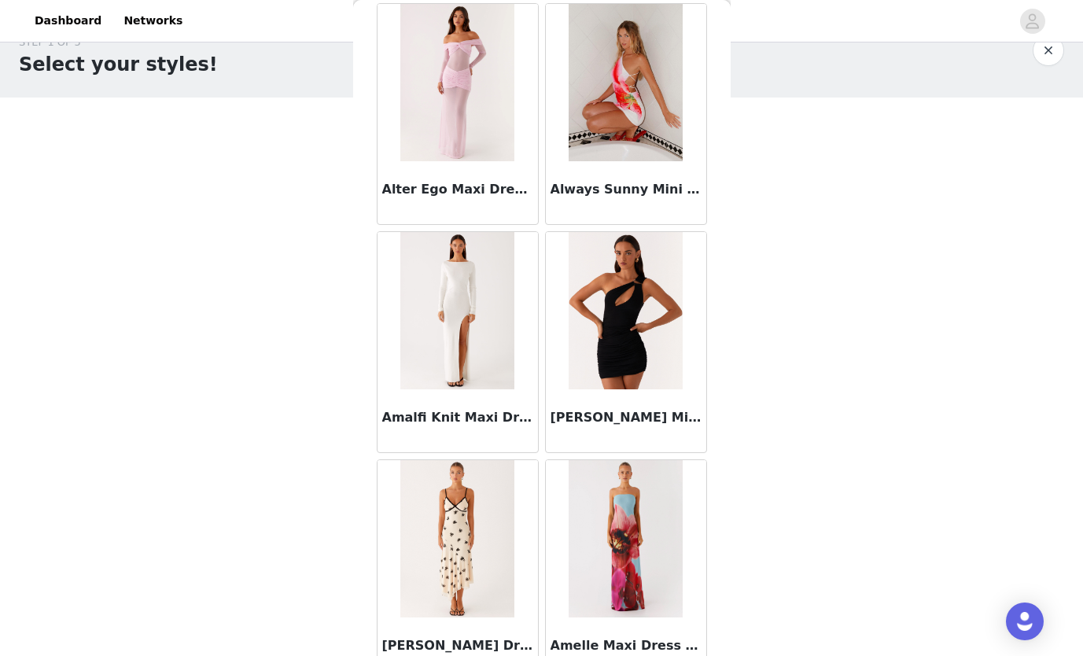
scroll to position [4030, 0]
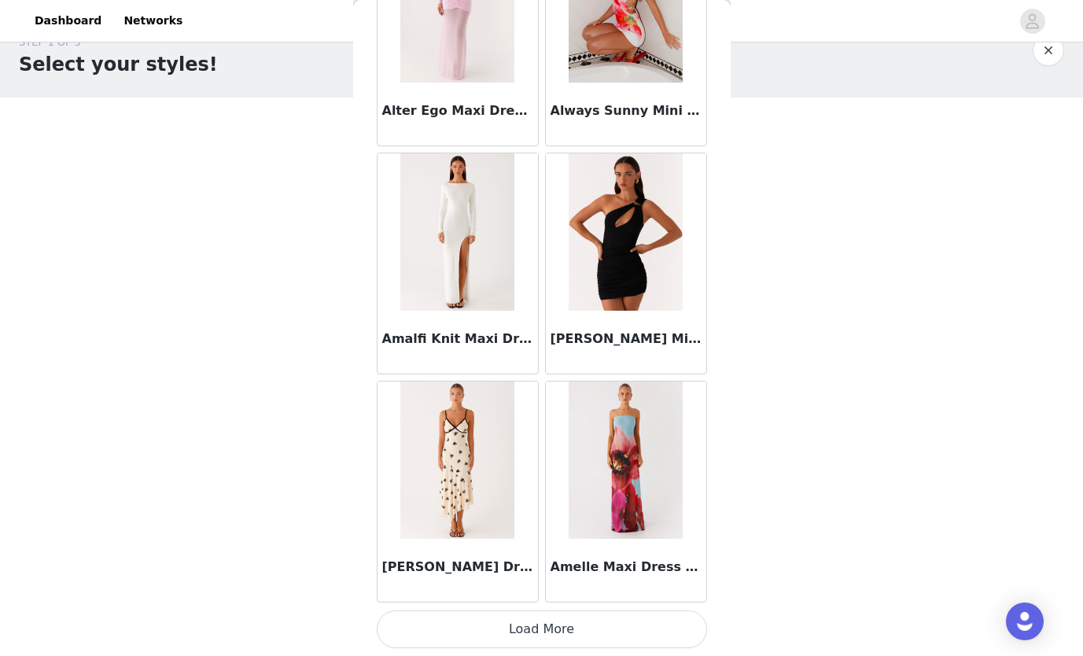
click at [568, 616] on button "Load More" at bounding box center [542, 629] width 330 height 38
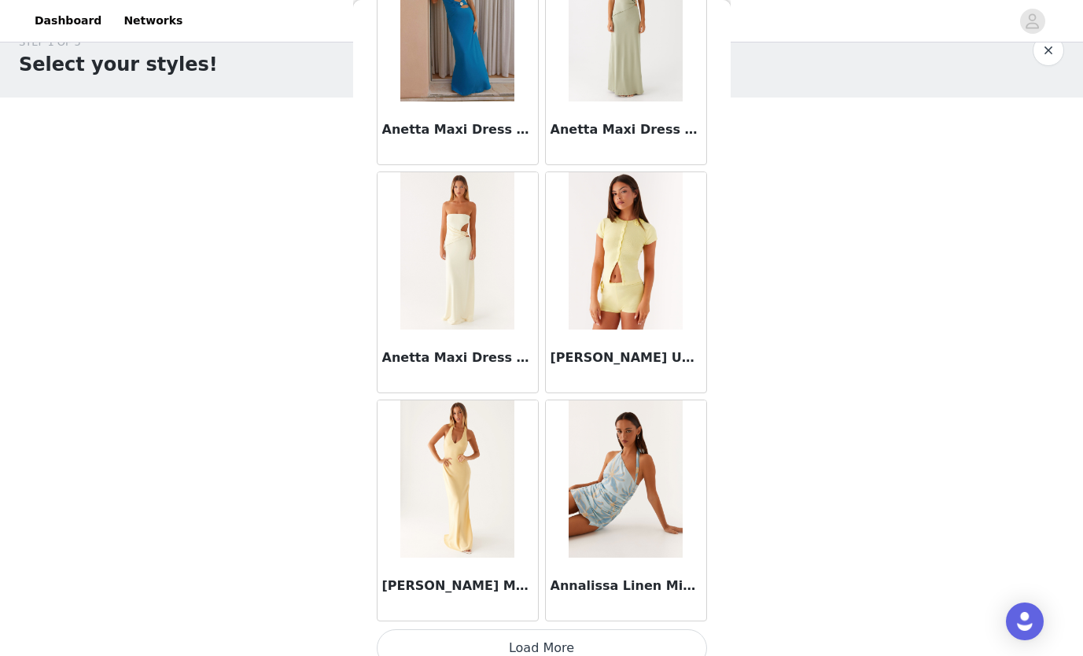
scroll to position [6310, 0]
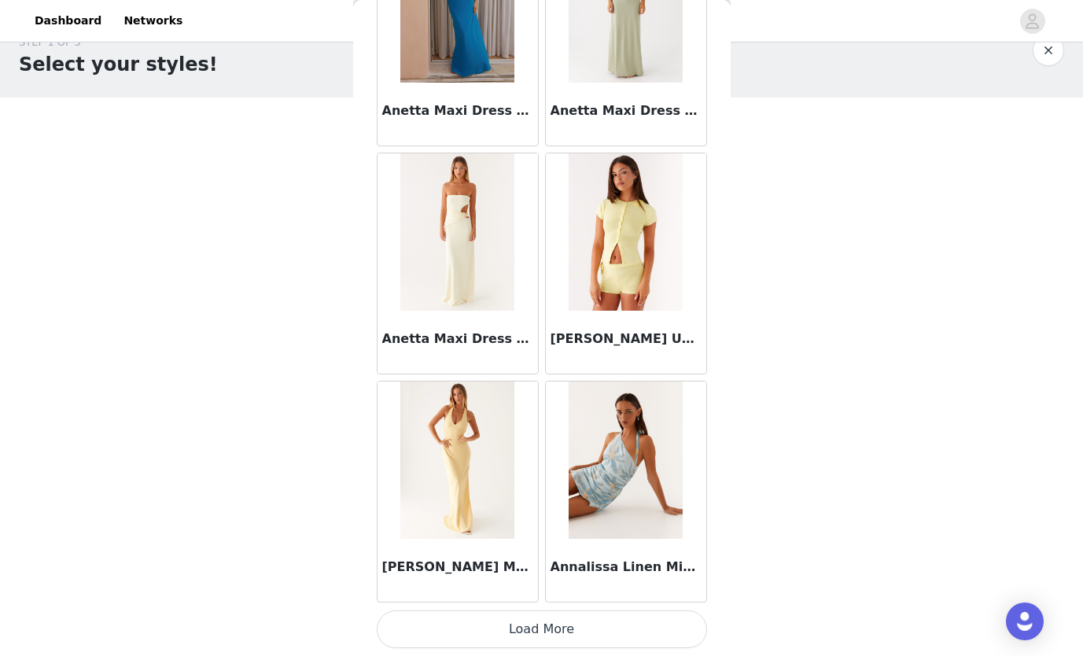
click at [574, 622] on button "Load More" at bounding box center [542, 629] width 330 height 38
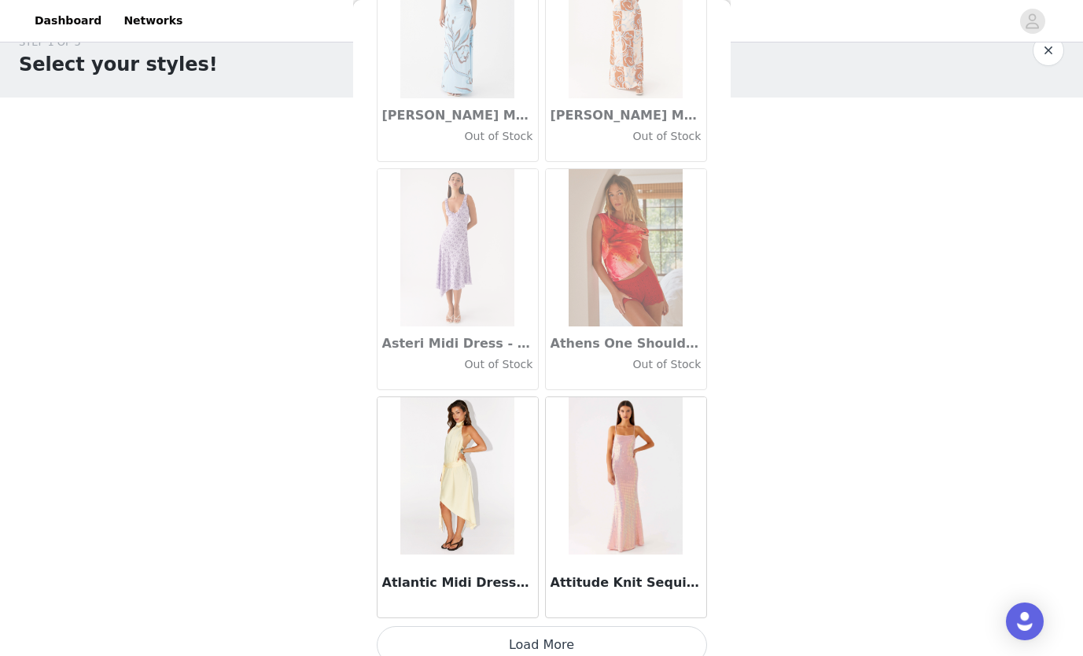
scroll to position [8590, 0]
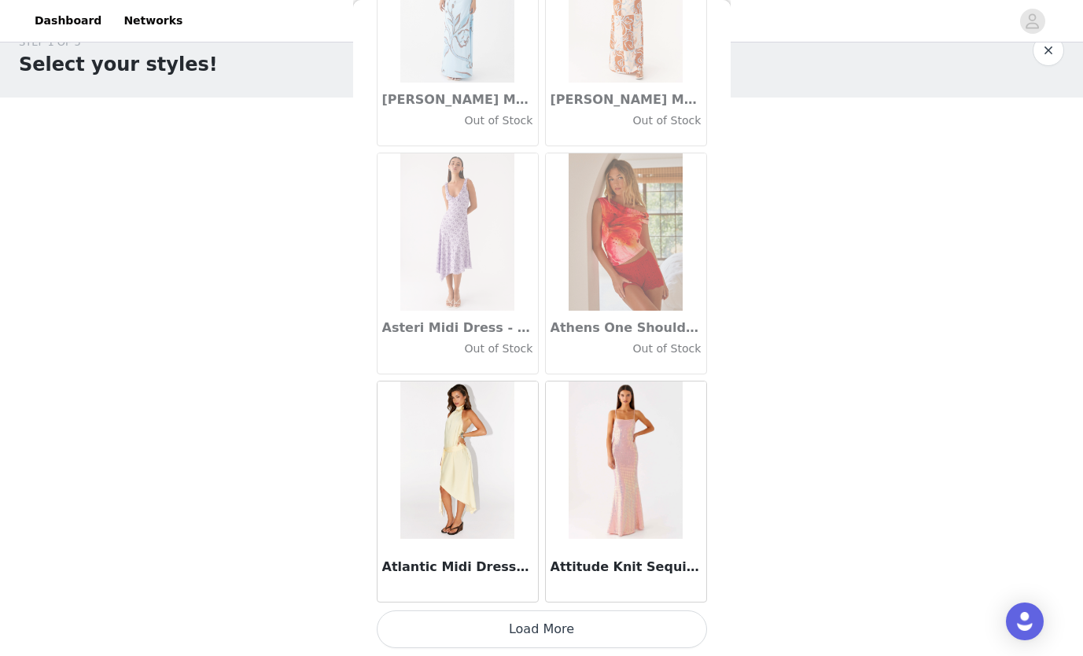
click at [574, 620] on button "Load More" at bounding box center [542, 629] width 330 height 38
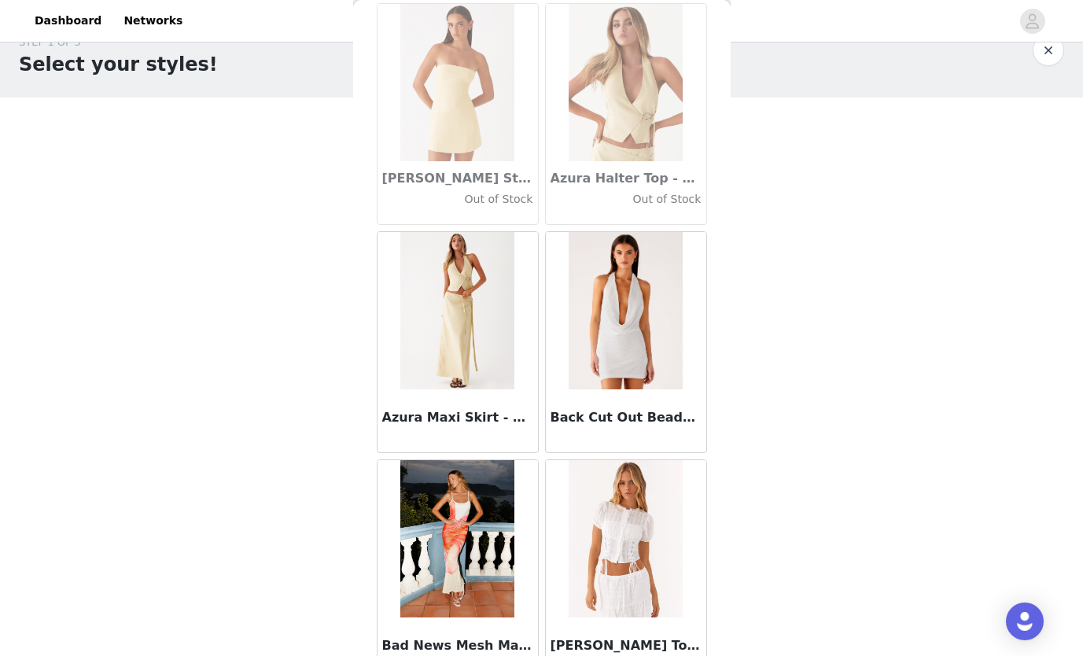
scroll to position [10869, 0]
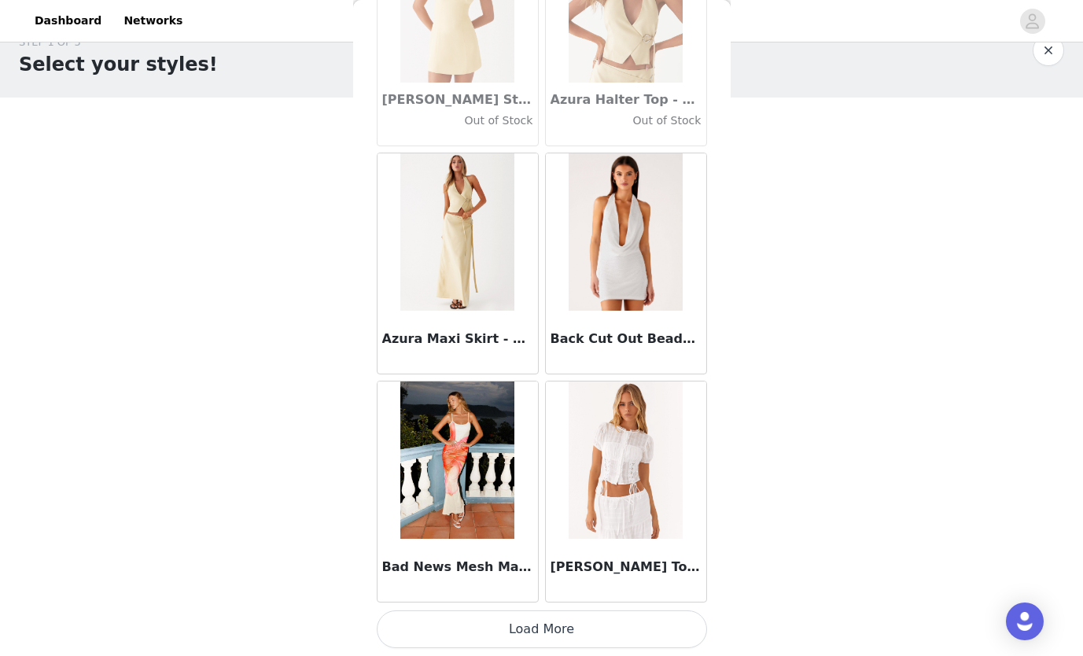
click at [587, 634] on button "Load More" at bounding box center [542, 629] width 330 height 38
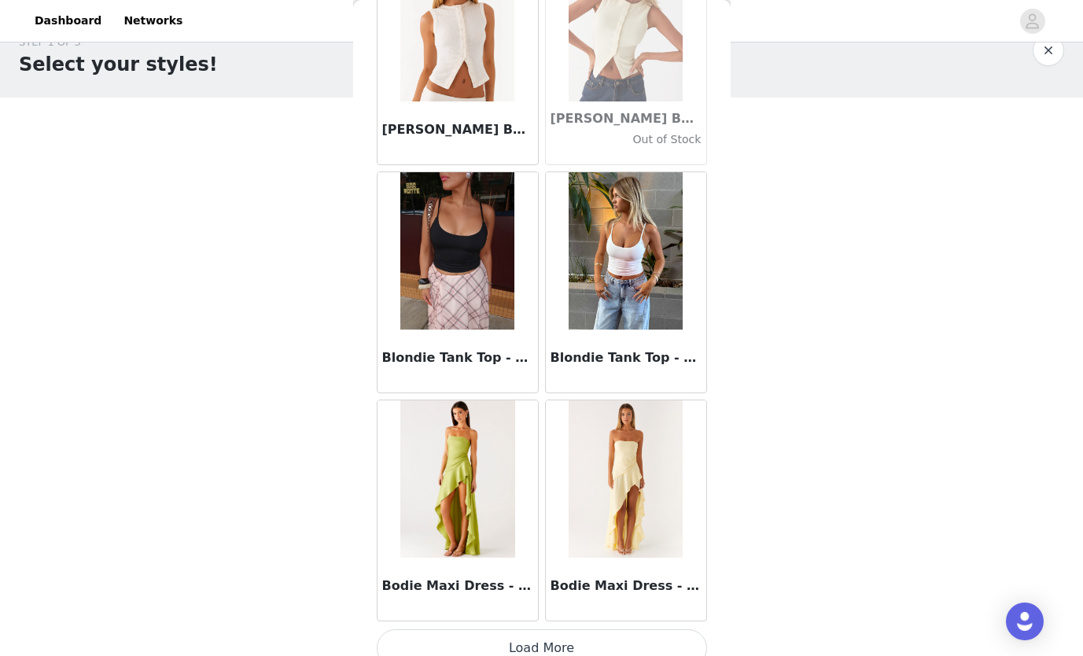
scroll to position [13149, 0]
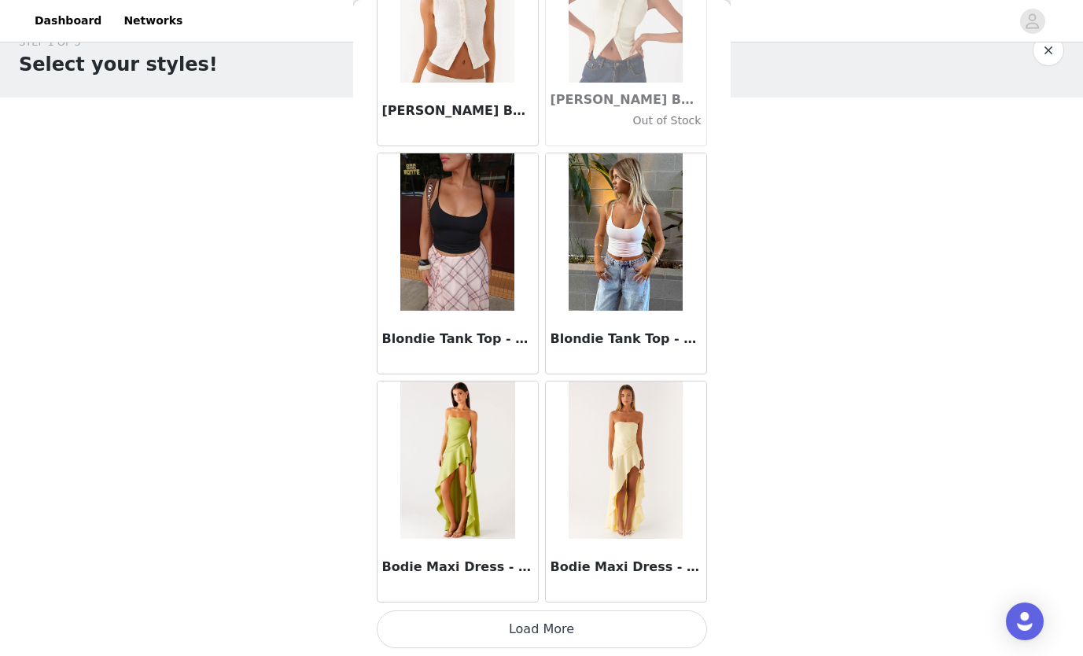
click at [589, 620] on button "Load More" at bounding box center [542, 629] width 330 height 38
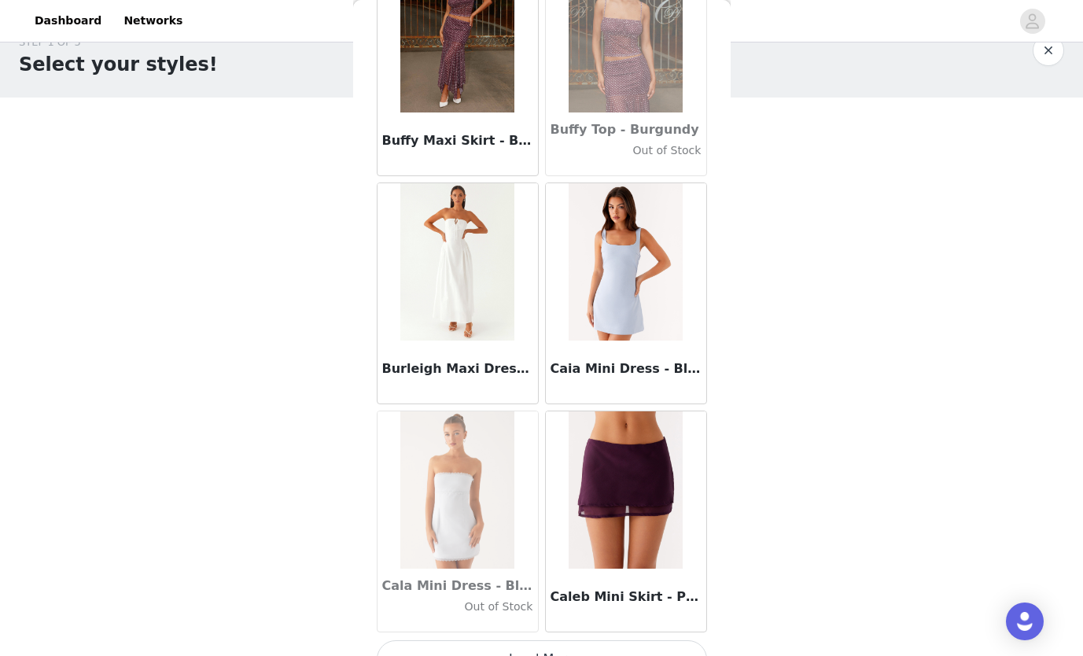
scroll to position [15429, 0]
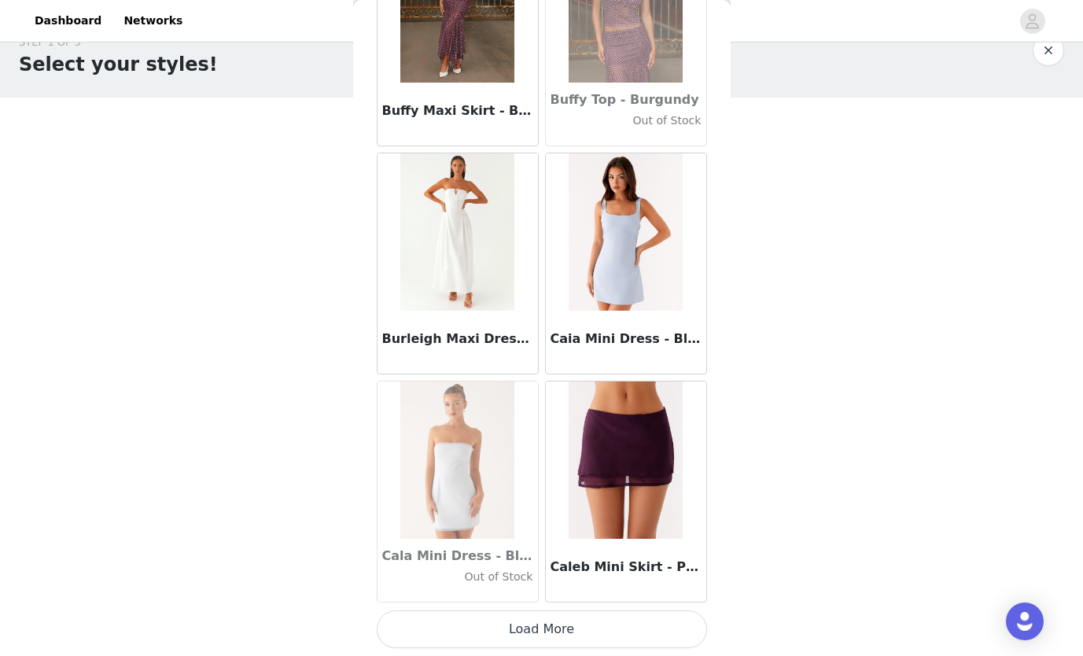
click at [612, 627] on button "Load More" at bounding box center [542, 629] width 330 height 38
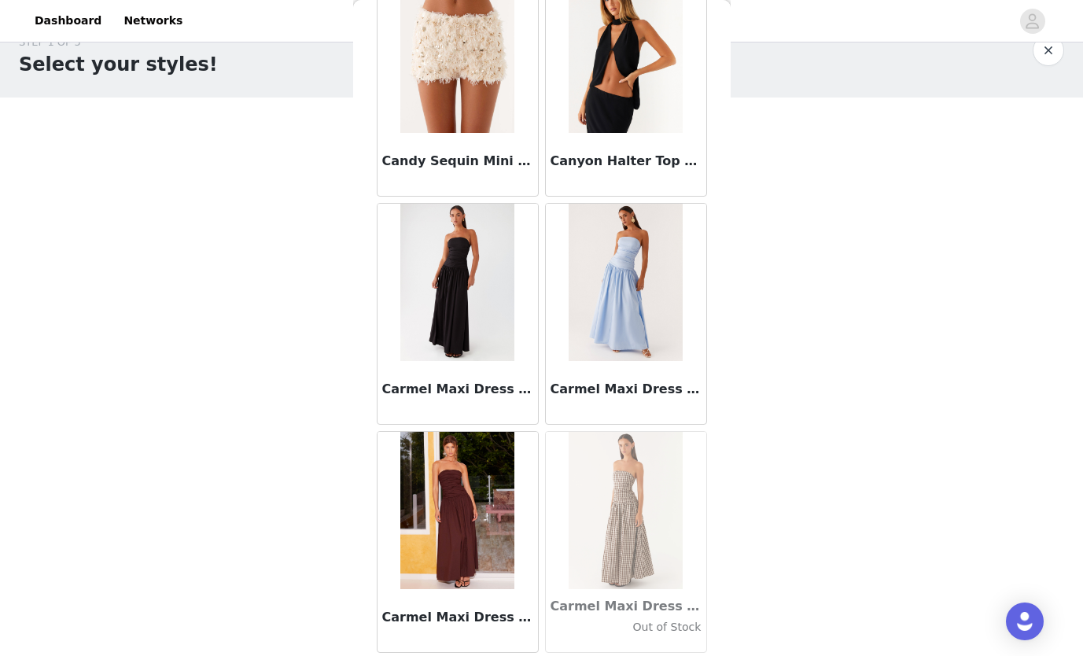
scroll to position [16713, 0]
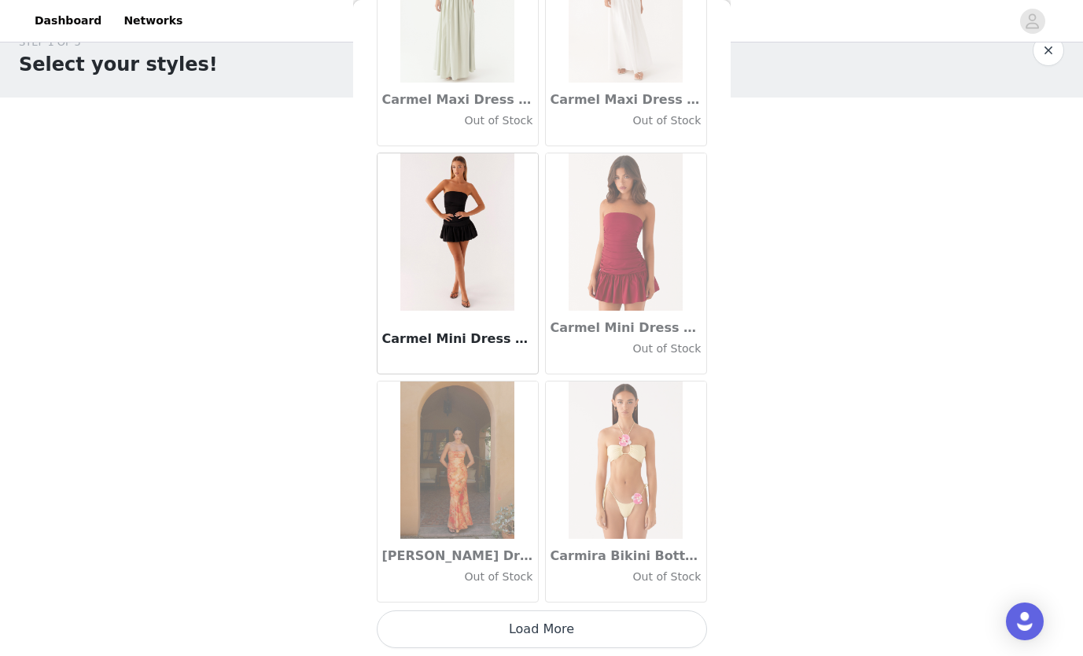
click at [548, 620] on button "Load More" at bounding box center [542, 629] width 330 height 38
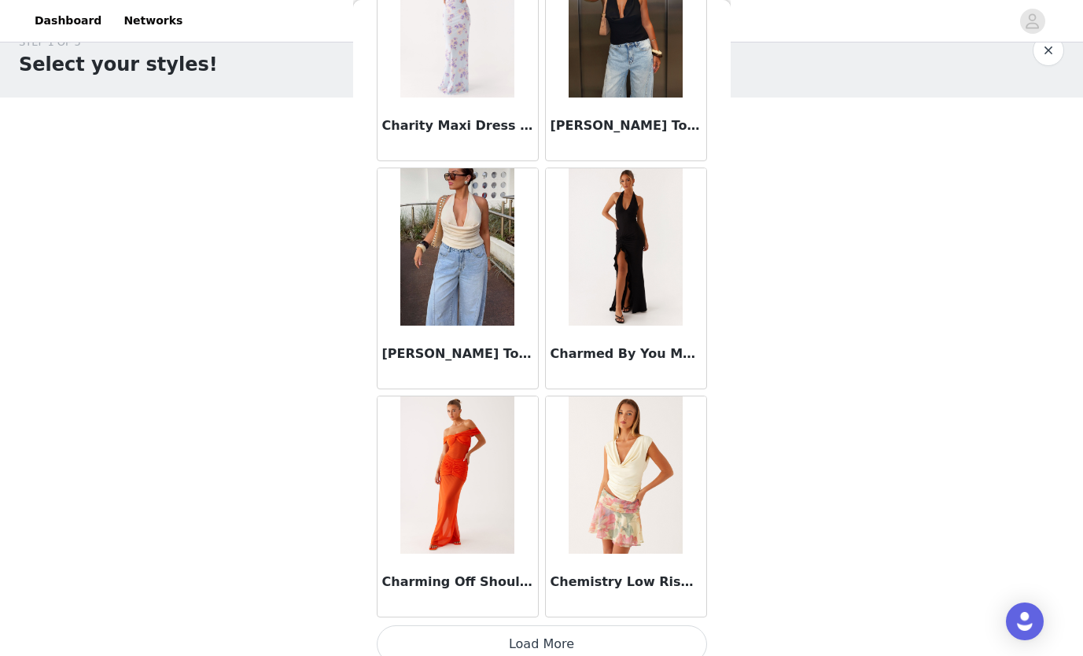
scroll to position [19989, 0]
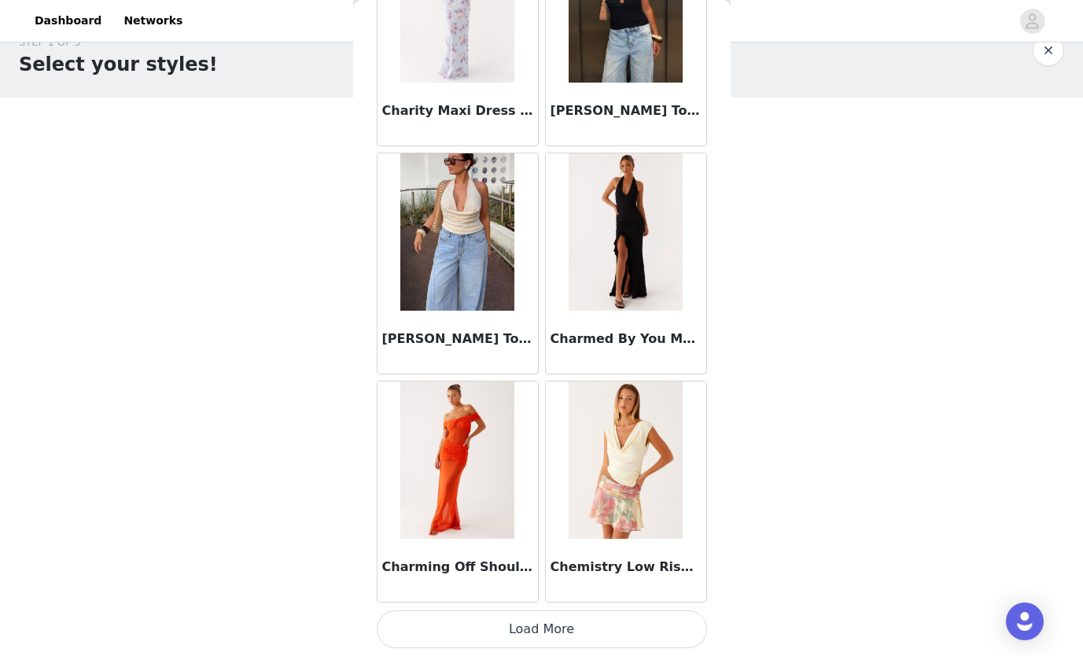
click at [572, 627] on button "Load More" at bounding box center [542, 629] width 330 height 38
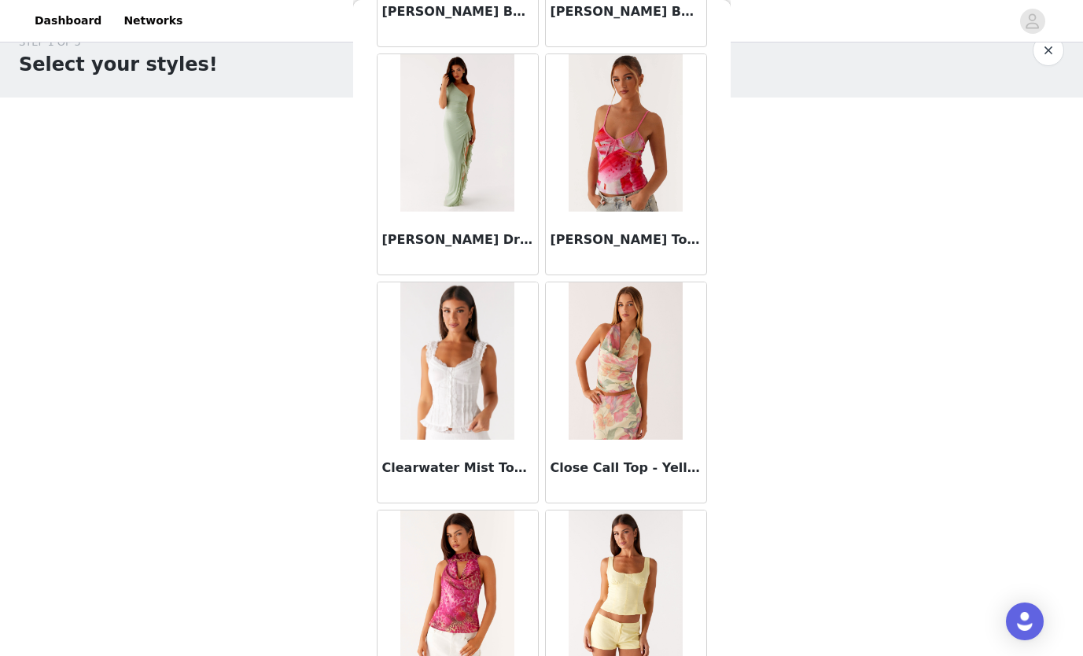
scroll to position [21640, 0]
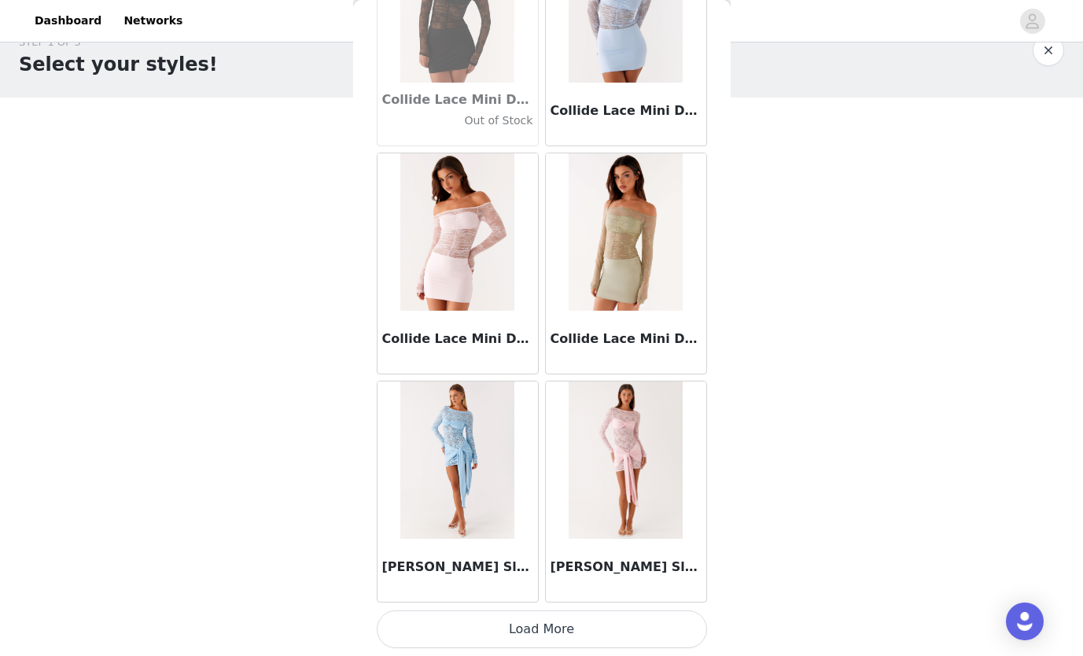
click at [560, 627] on button "Load More" at bounding box center [542, 629] width 330 height 38
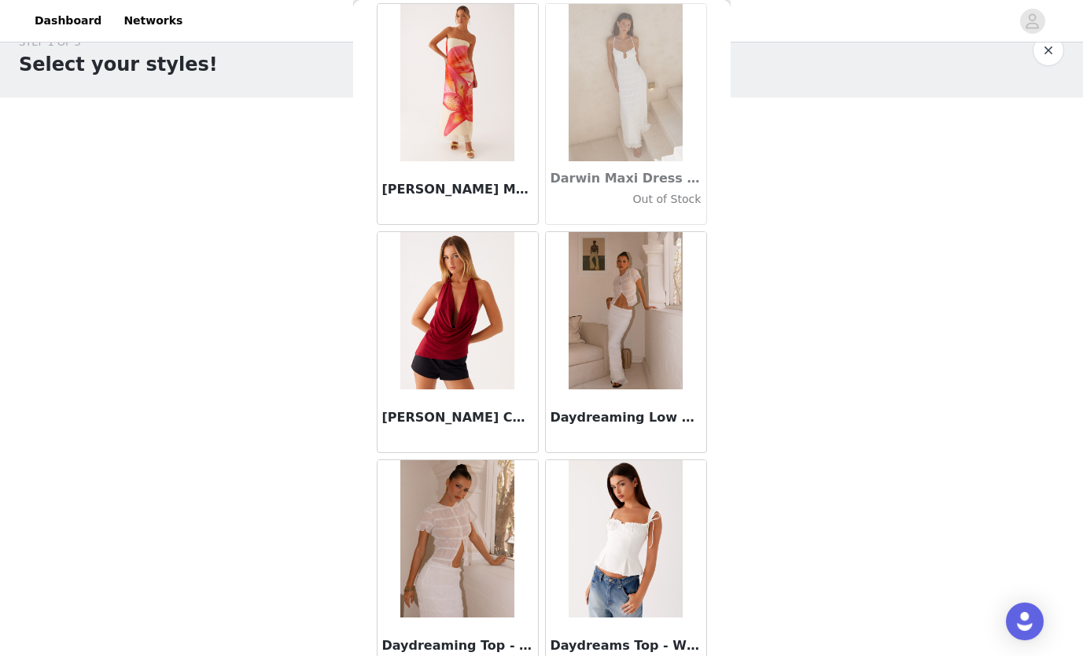
scroll to position [24548, 0]
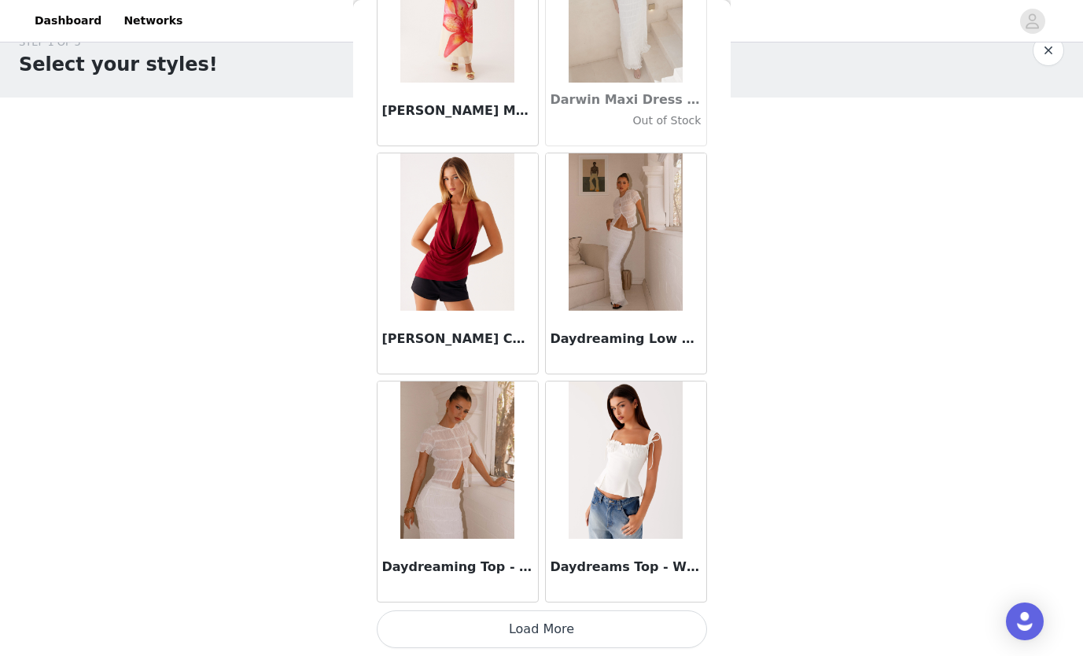
click at [513, 634] on button "Load More" at bounding box center [542, 629] width 330 height 38
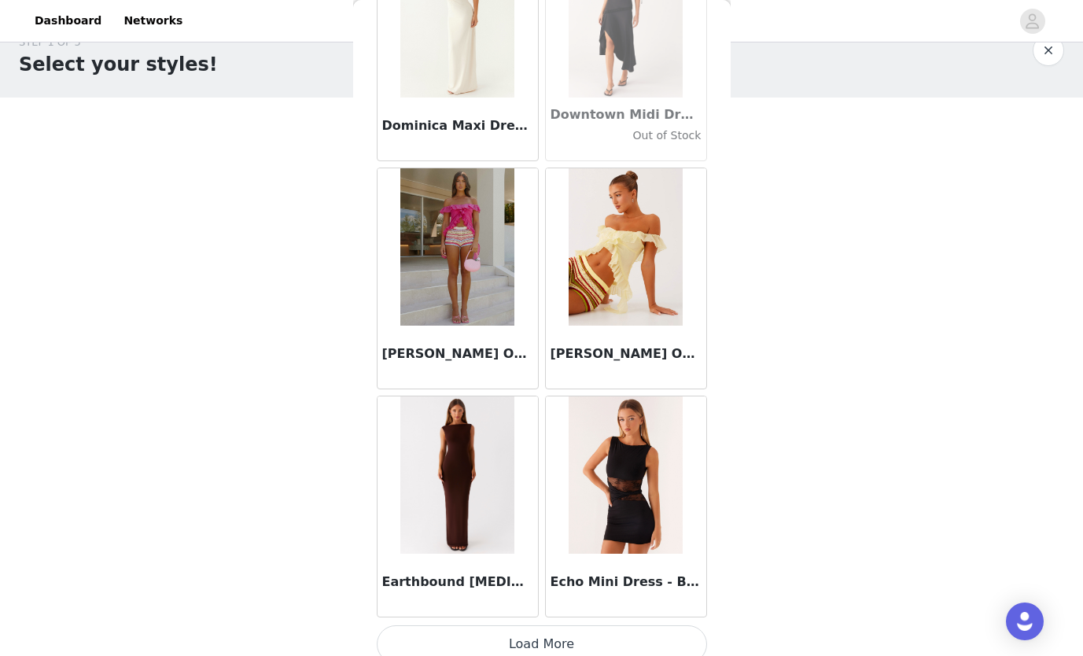
scroll to position [26828, 0]
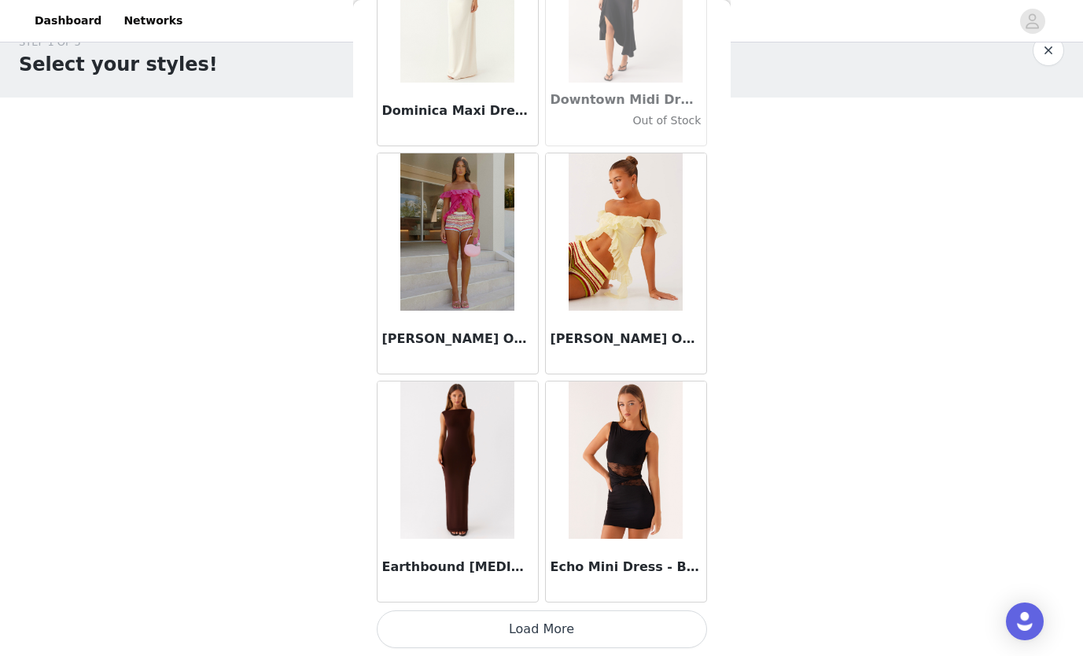
click at [612, 630] on button "Load More" at bounding box center [542, 629] width 330 height 38
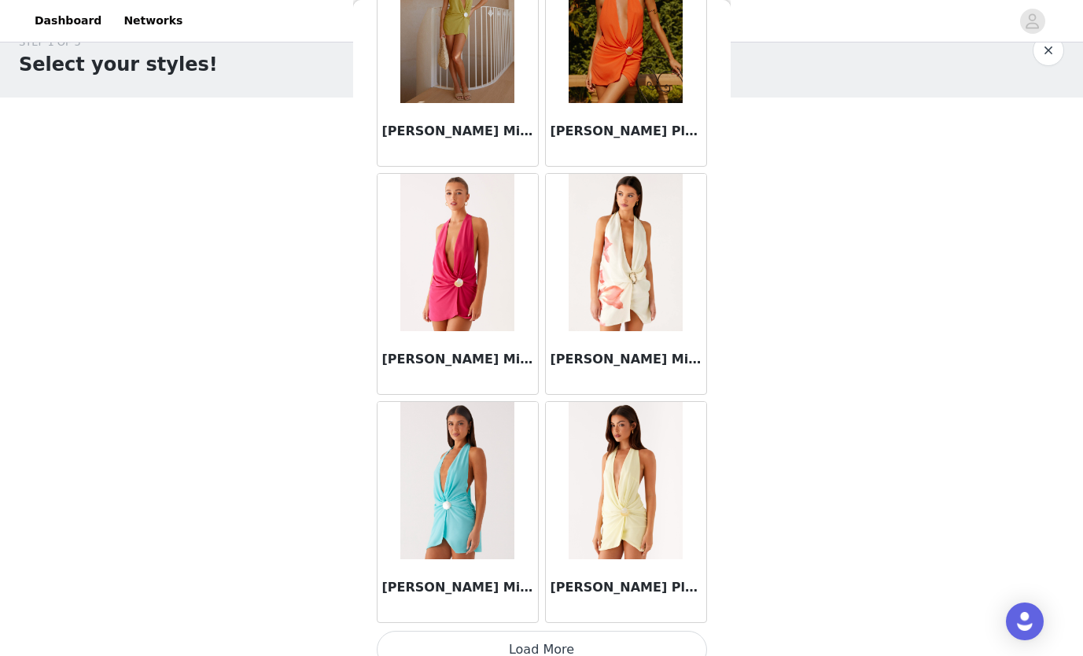
scroll to position [29108, 0]
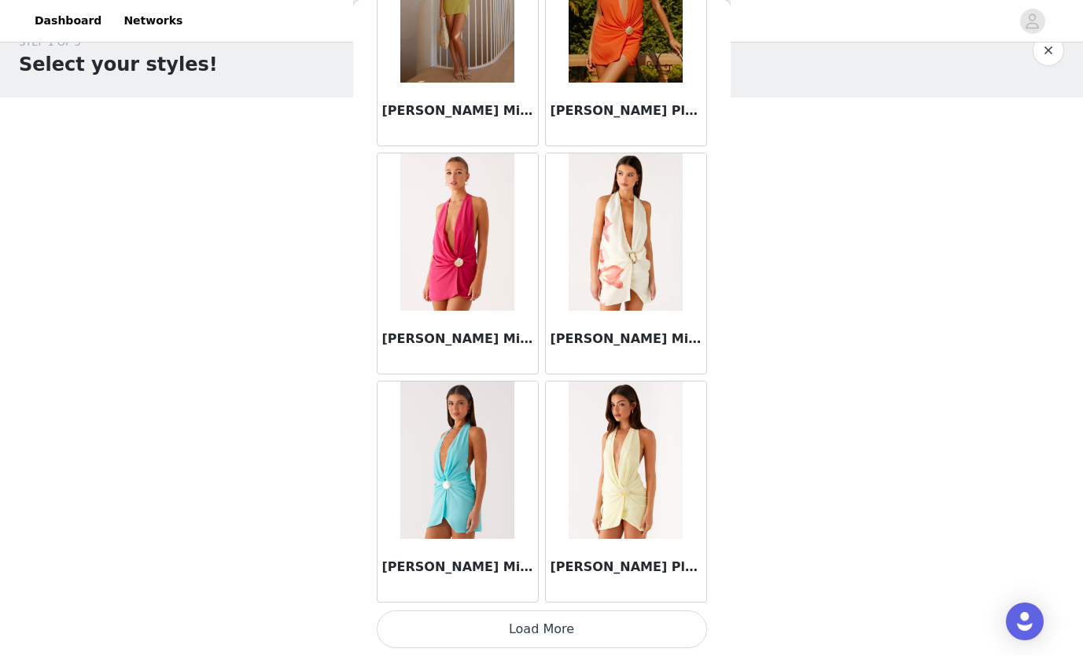
click at [587, 635] on button "Load More" at bounding box center [542, 629] width 330 height 38
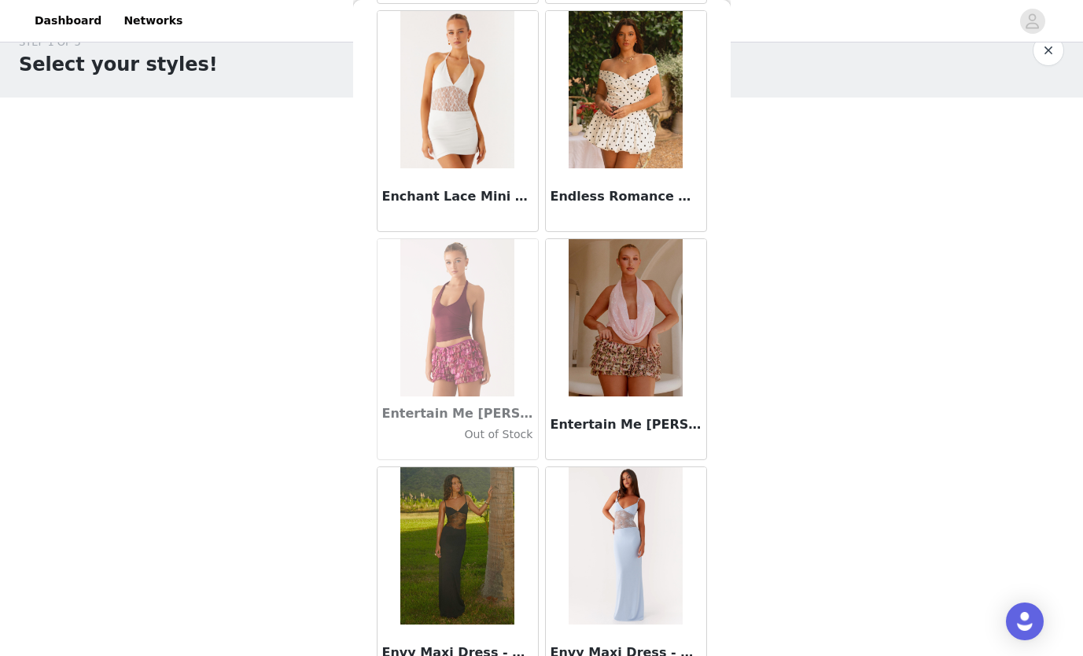
scroll to position [31388, 0]
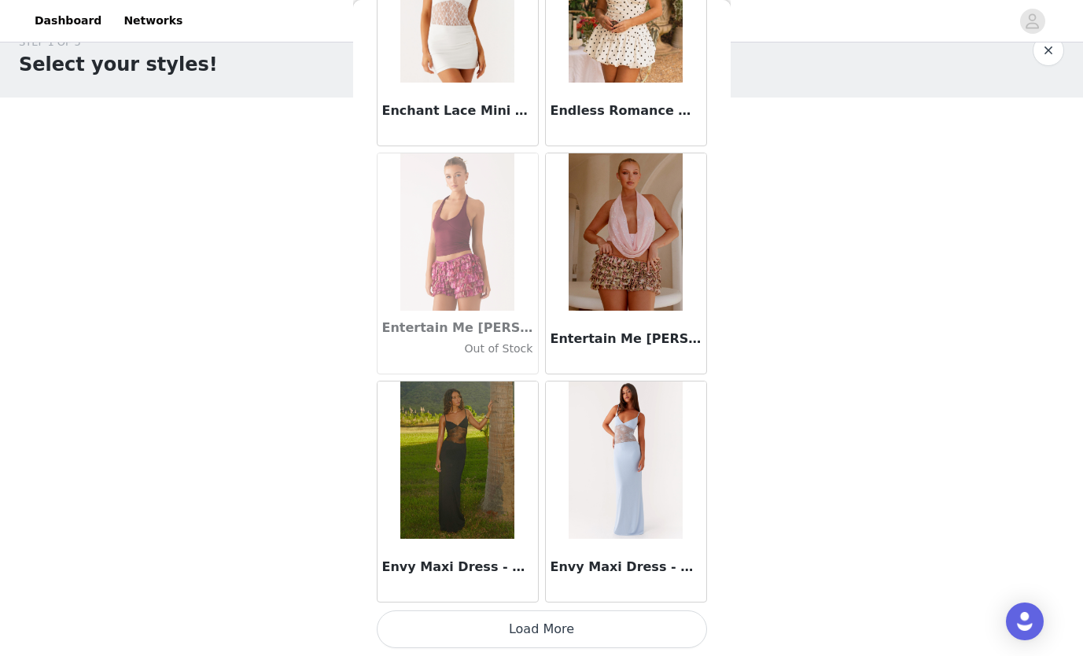
click at [563, 637] on button "Load More" at bounding box center [542, 629] width 330 height 38
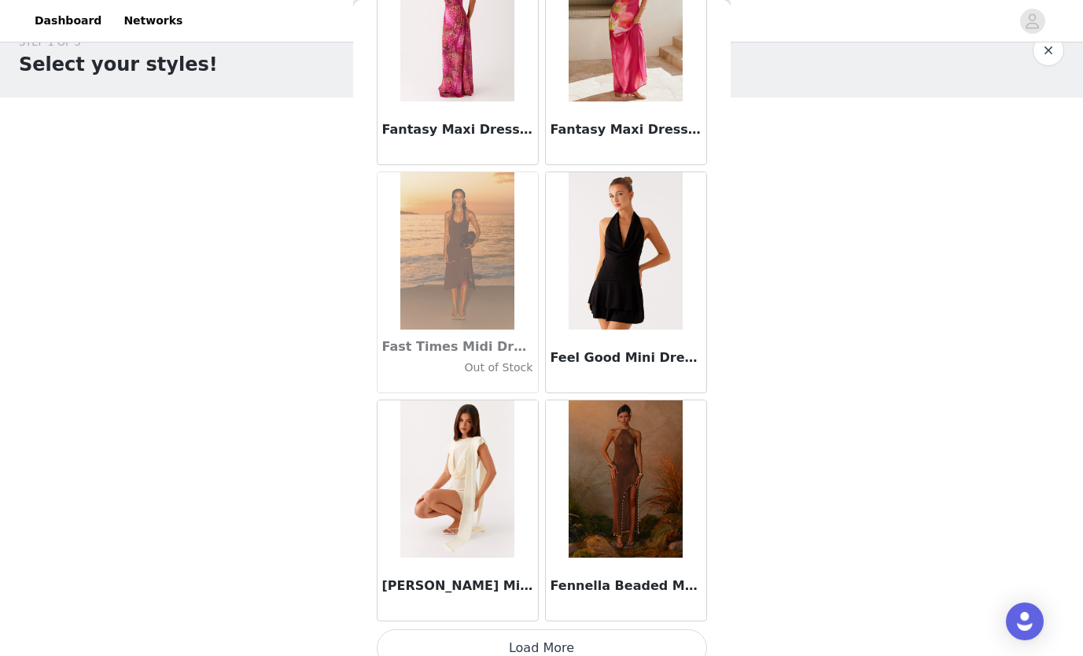
scroll to position [33668, 0]
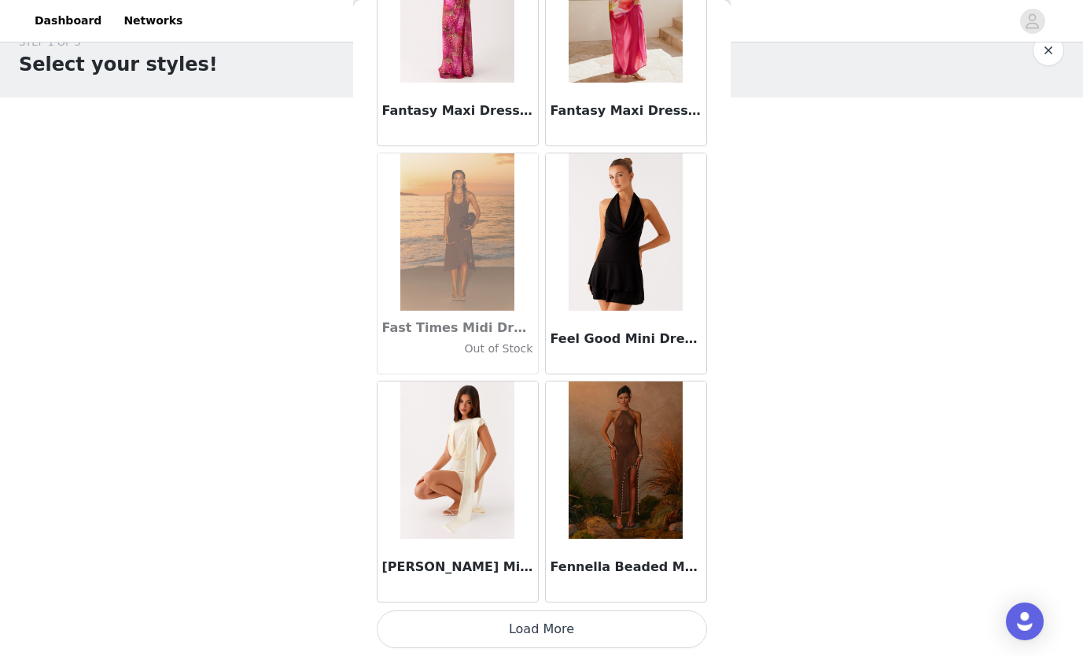
click at [576, 617] on button "Load More" at bounding box center [542, 629] width 330 height 38
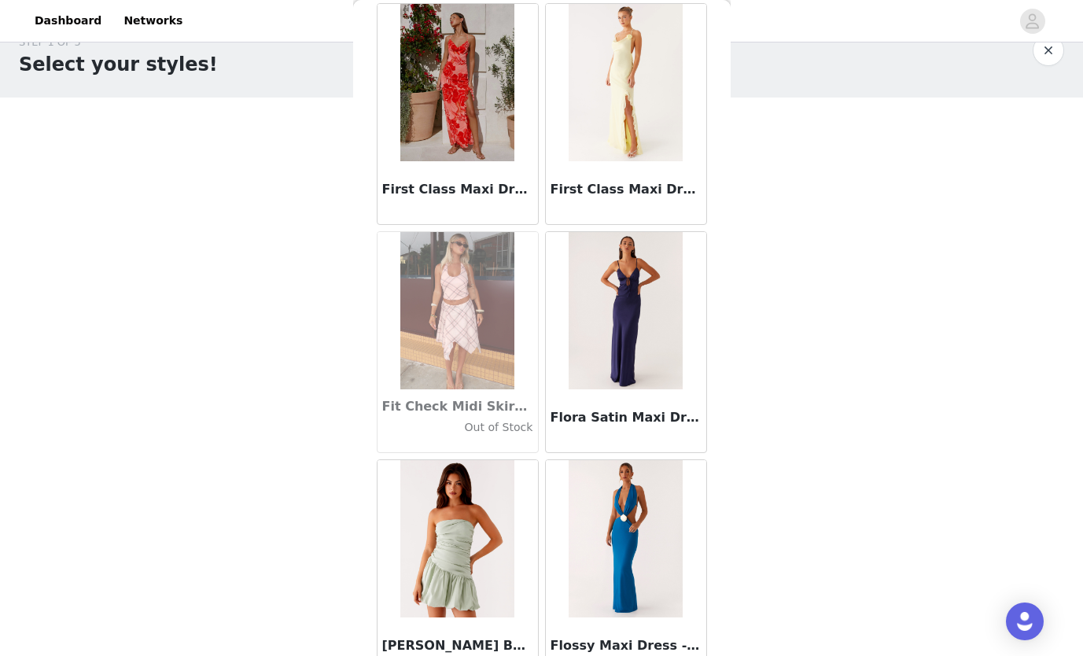
scroll to position [35948, 0]
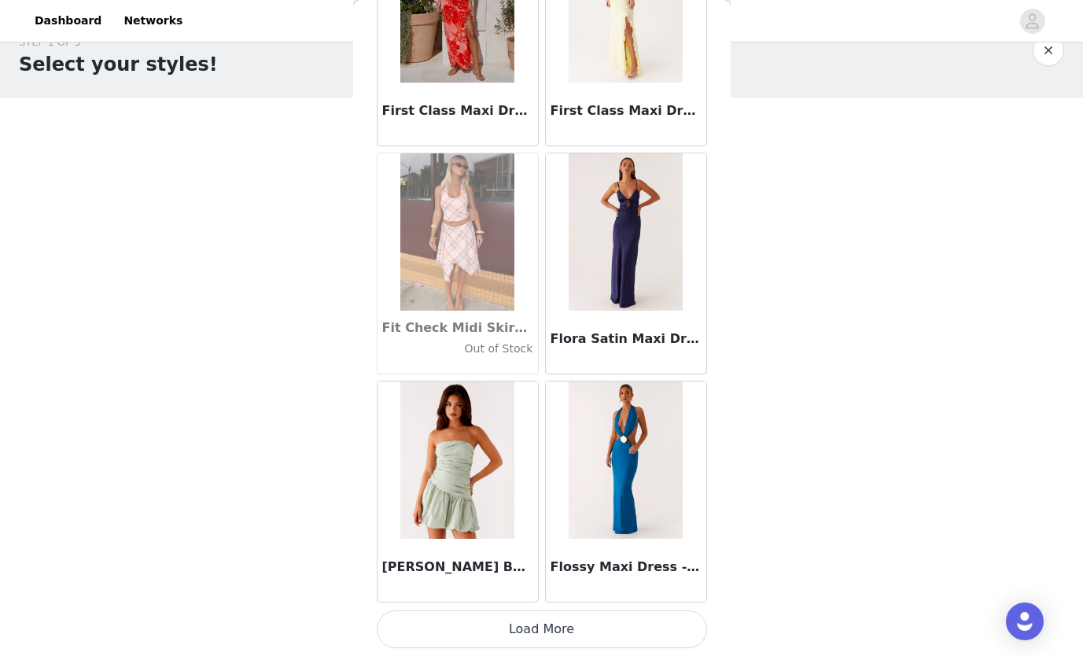
click at [600, 633] on button "Load More" at bounding box center [542, 629] width 330 height 38
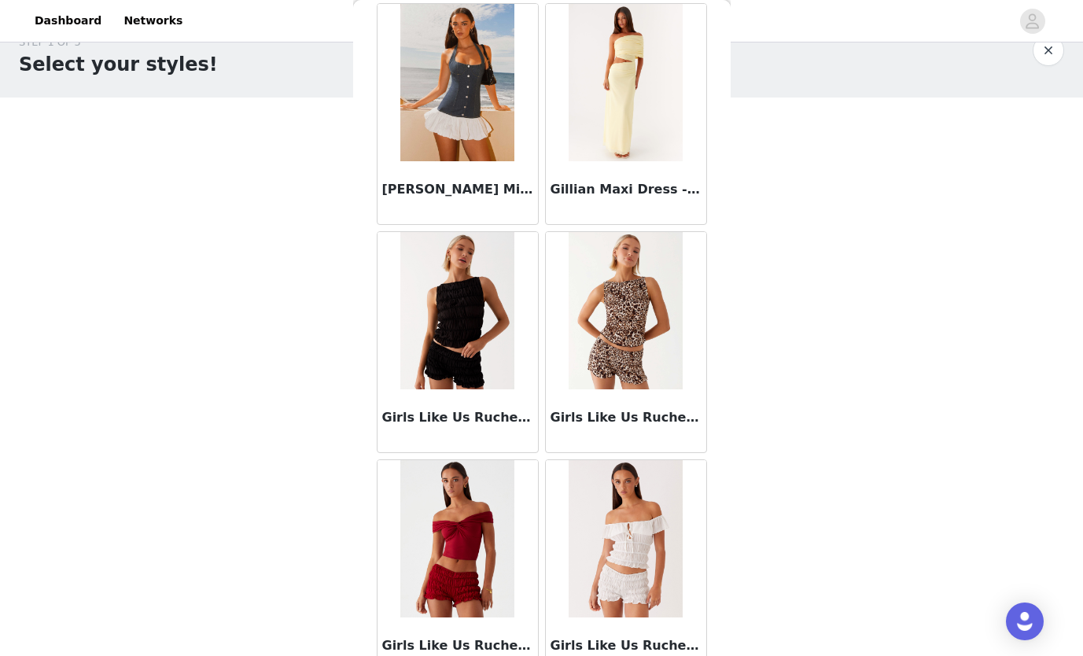
scroll to position [38227, 0]
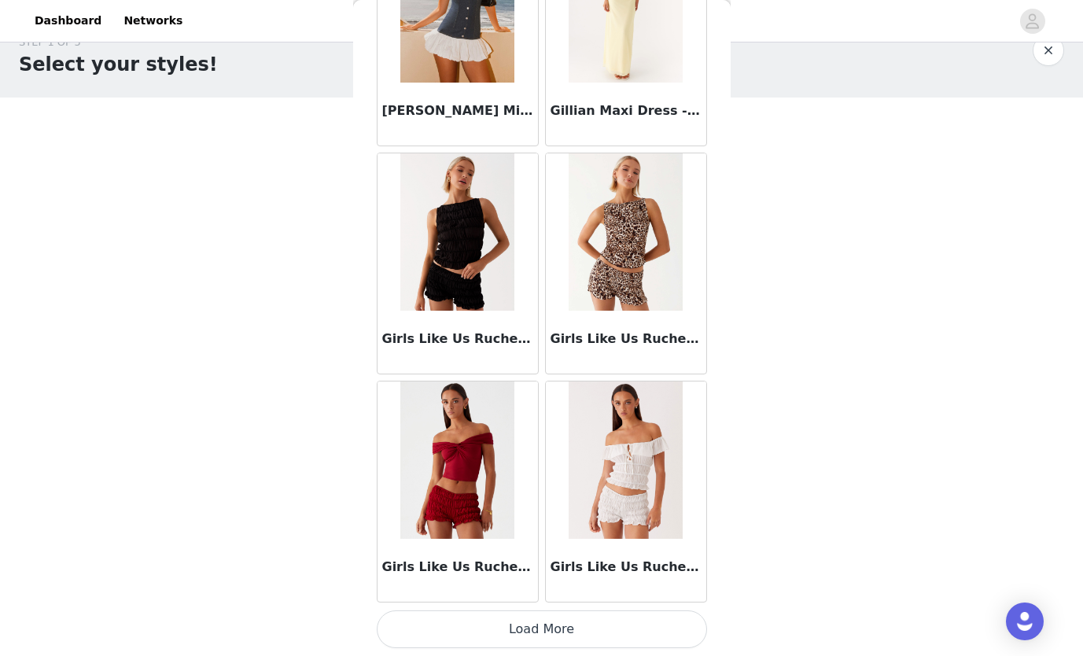
click at [558, 639] on button "Load More" at bounding box center [542, 629] width 330 height 38
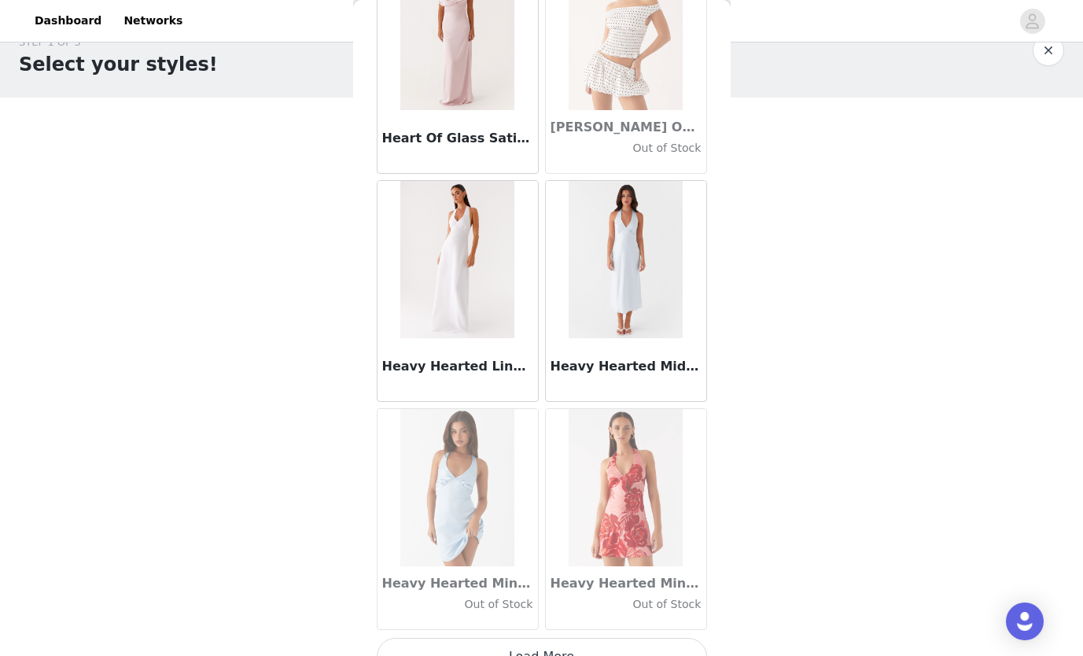
scroll to position [40507, 0]
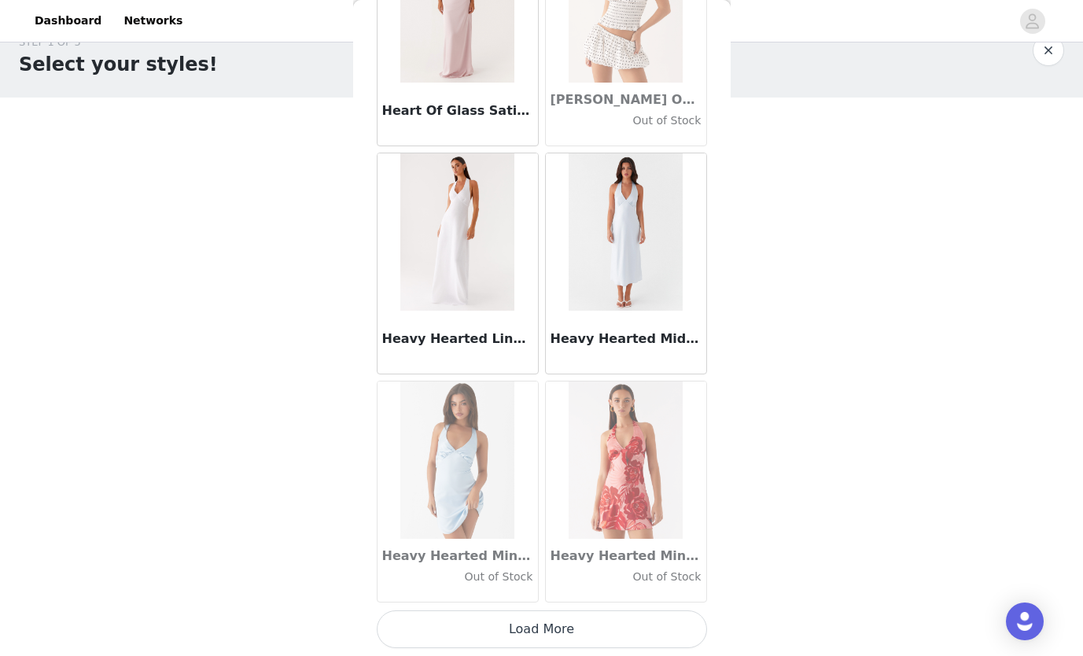
click at [506, 630] on button "Load More" at bounding box center [542, 629] width 330 height 38
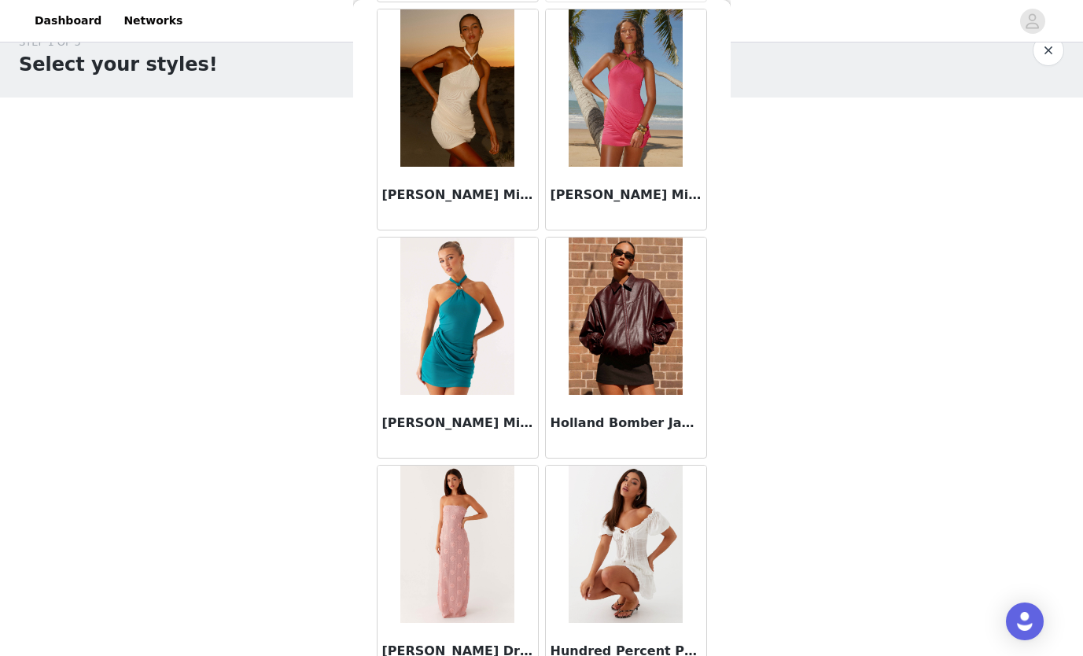
scroll to position [41974, 0]
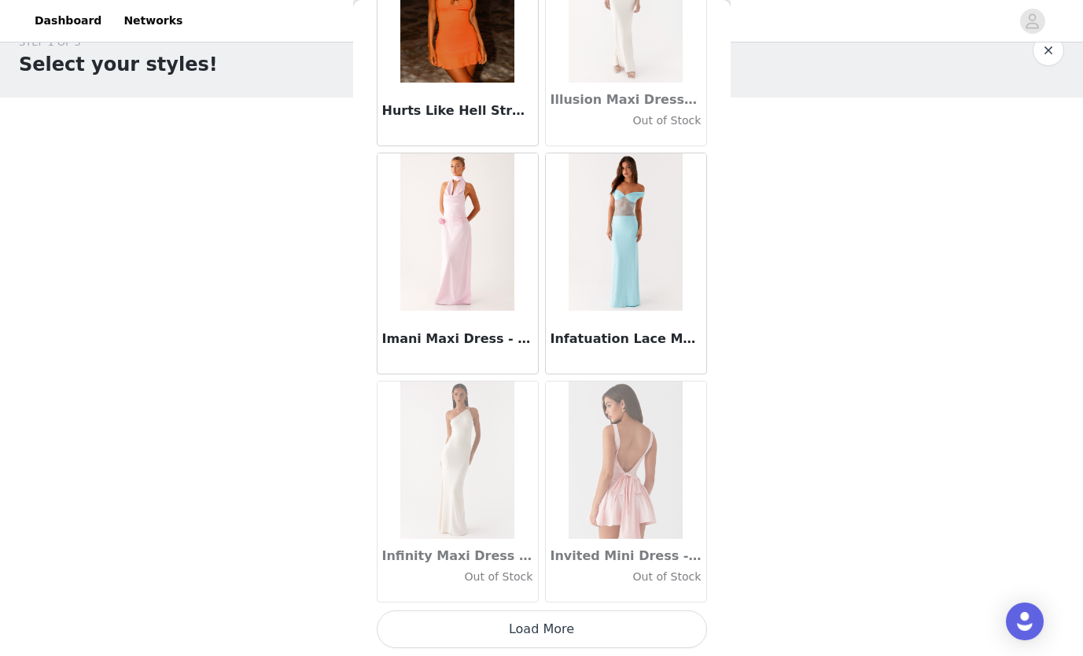
click at [546, 619] on button "Load More" at bounding box center [542, 629] width 330 height 38
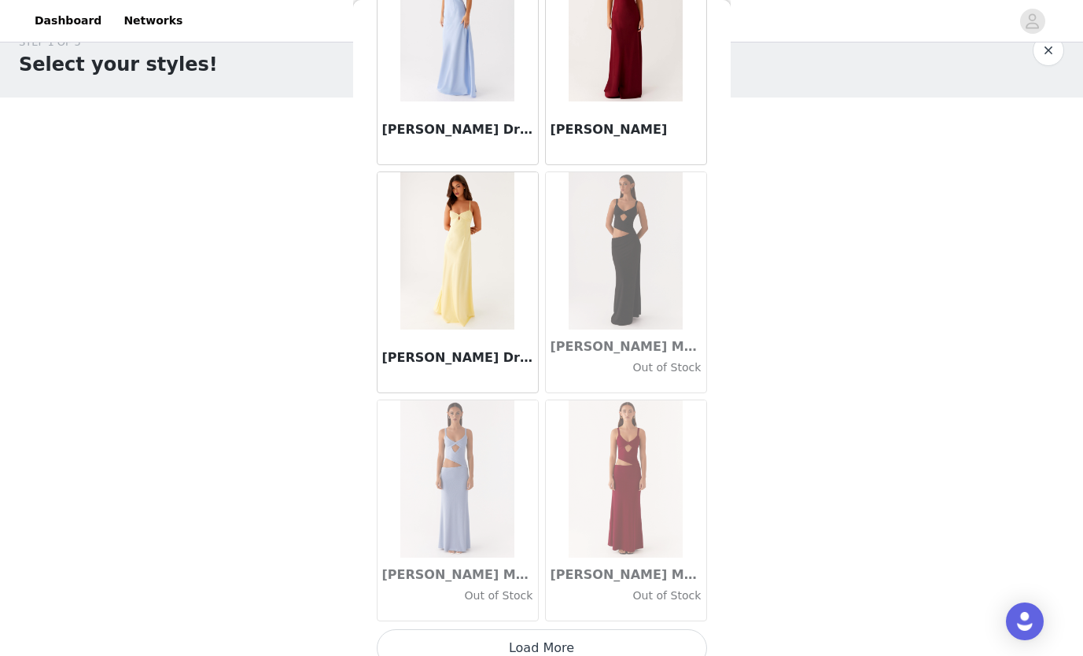
scroll to position [45067, 0]
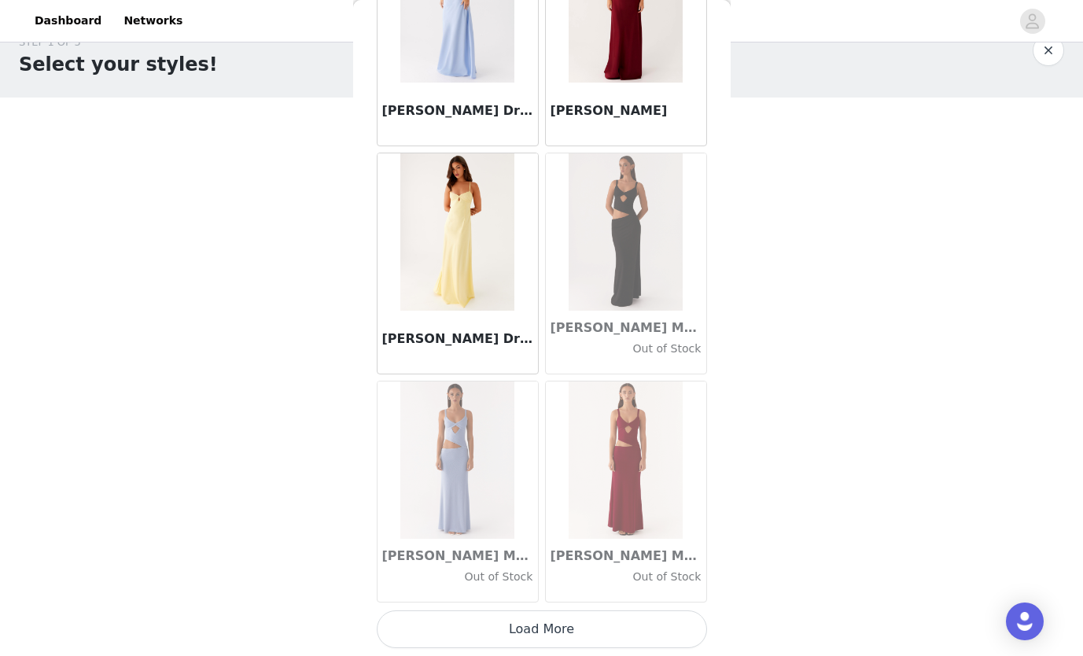
click at [601, 624] on button "Load More" at bounding box center [542, 629] width 330 height 38
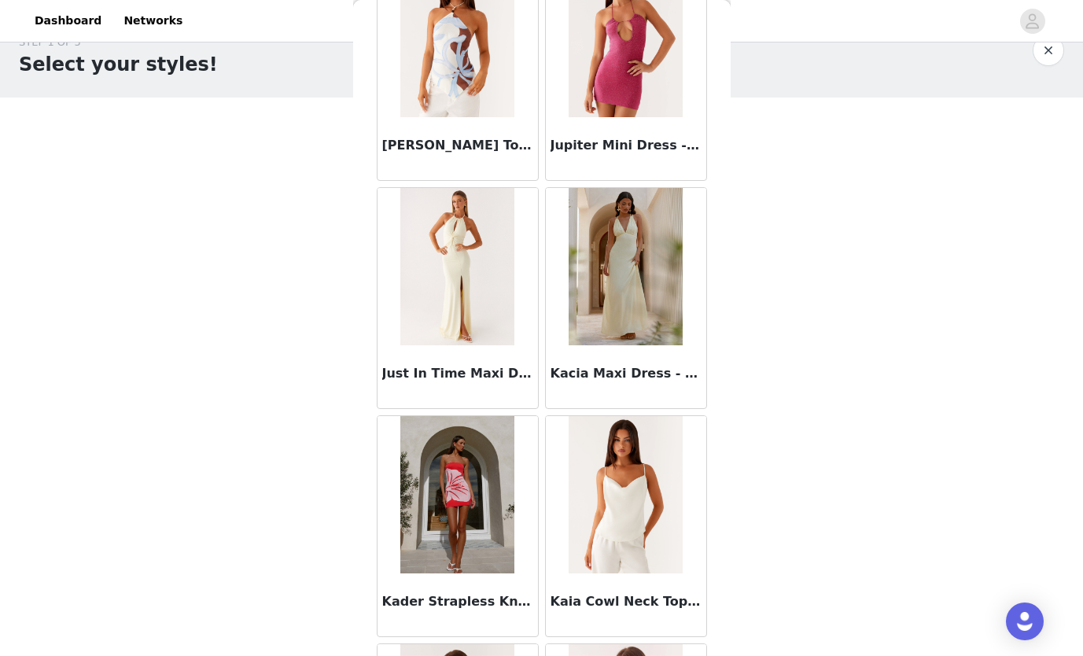
scroll to position [47347, 0]
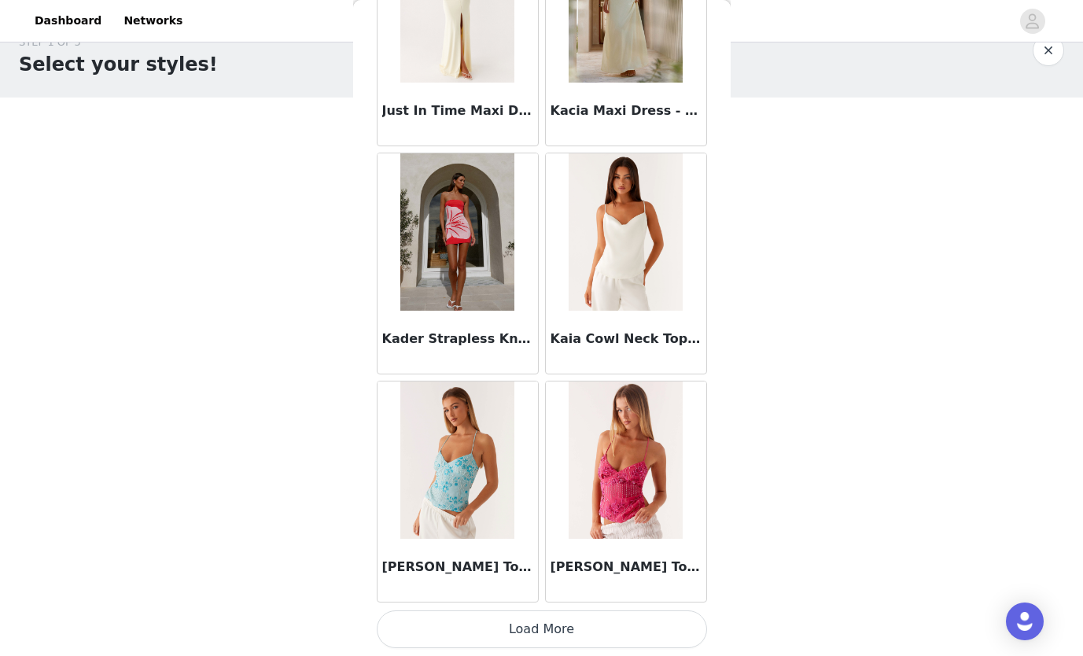
click at [552, 630] on button "Load More" at bounding box center [542, 629] width 330 height 38
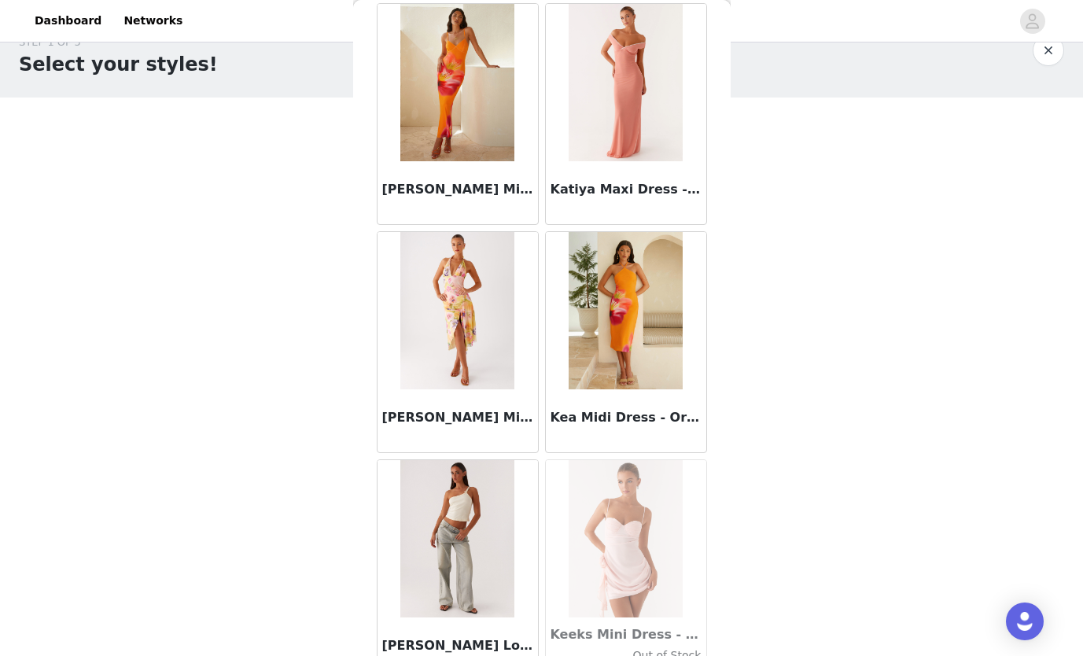
scroll to position [49627, 0]
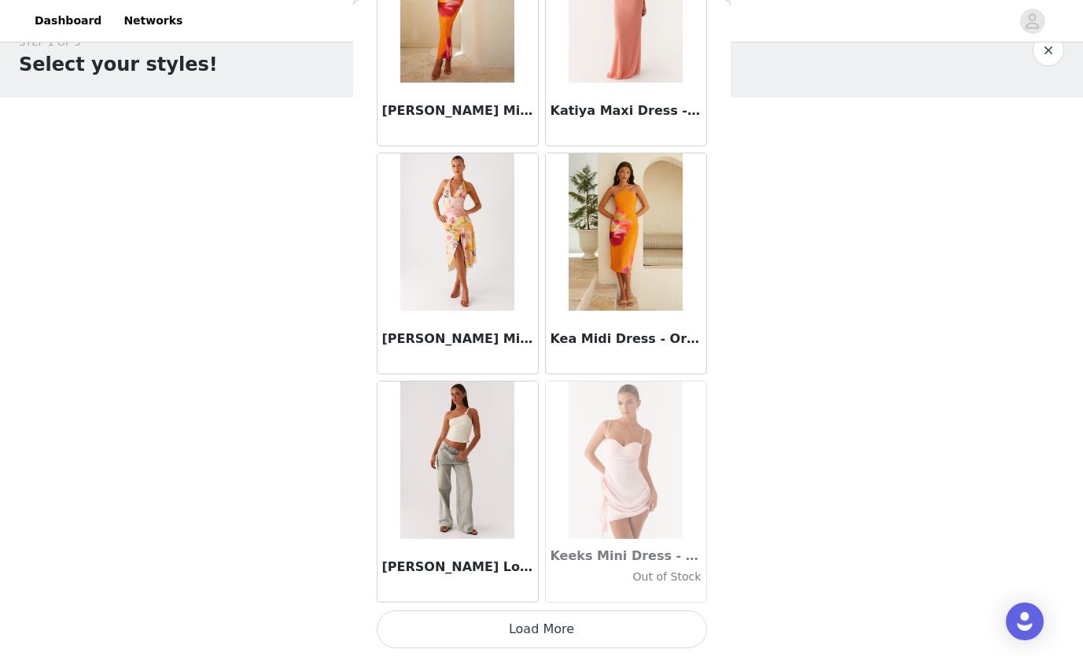
click at [568, 618] on button "Load More" at bounding box center [542, 629] width 330 height 38
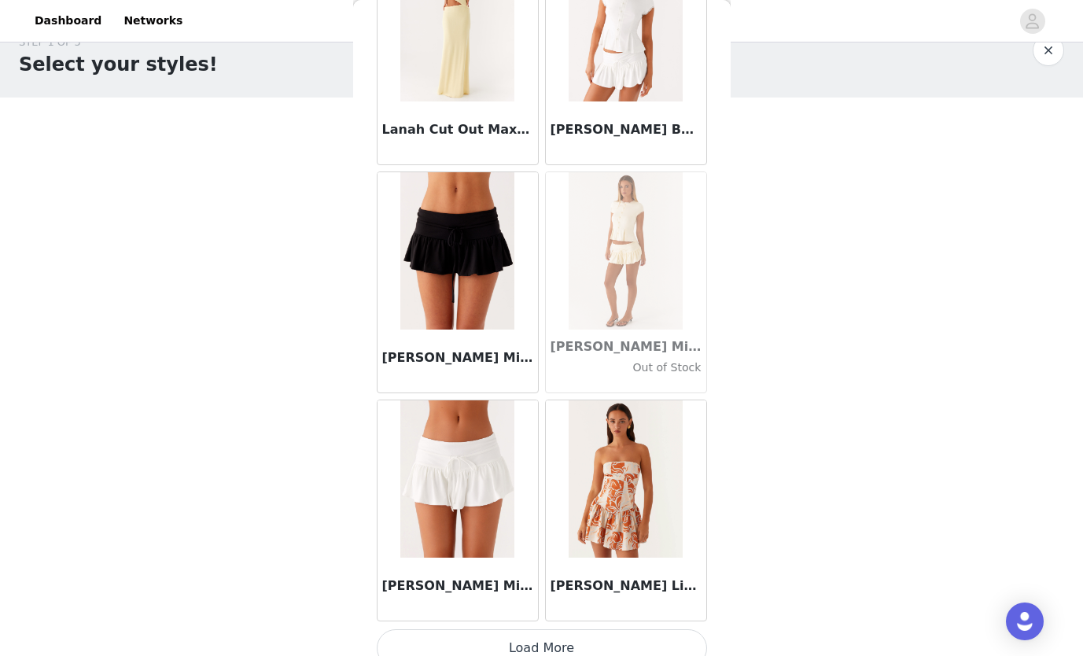
scroll to position [51907, 0]
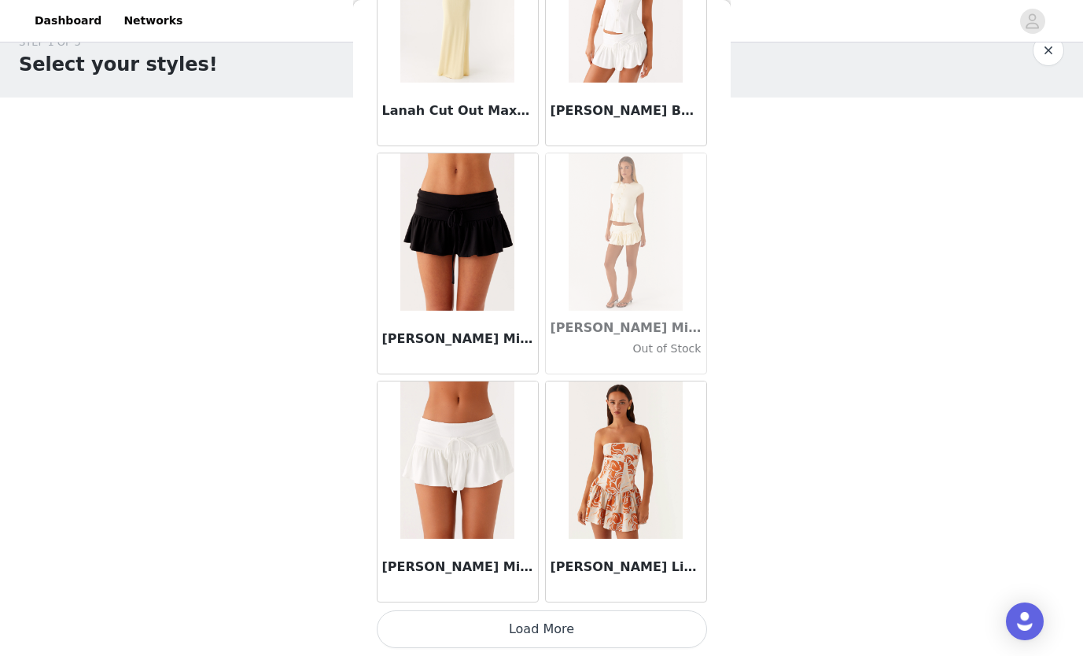
click at [566, 631] on button "Load More" at bounding box center [542, 629] width 330 height 38
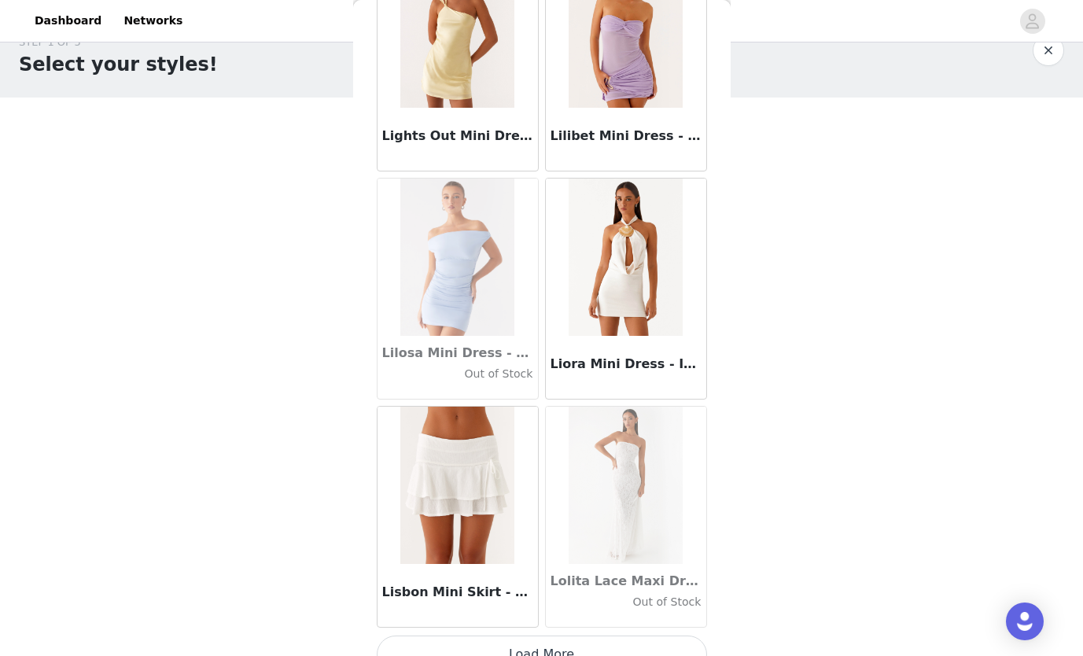
scroll to position [54186, 0]
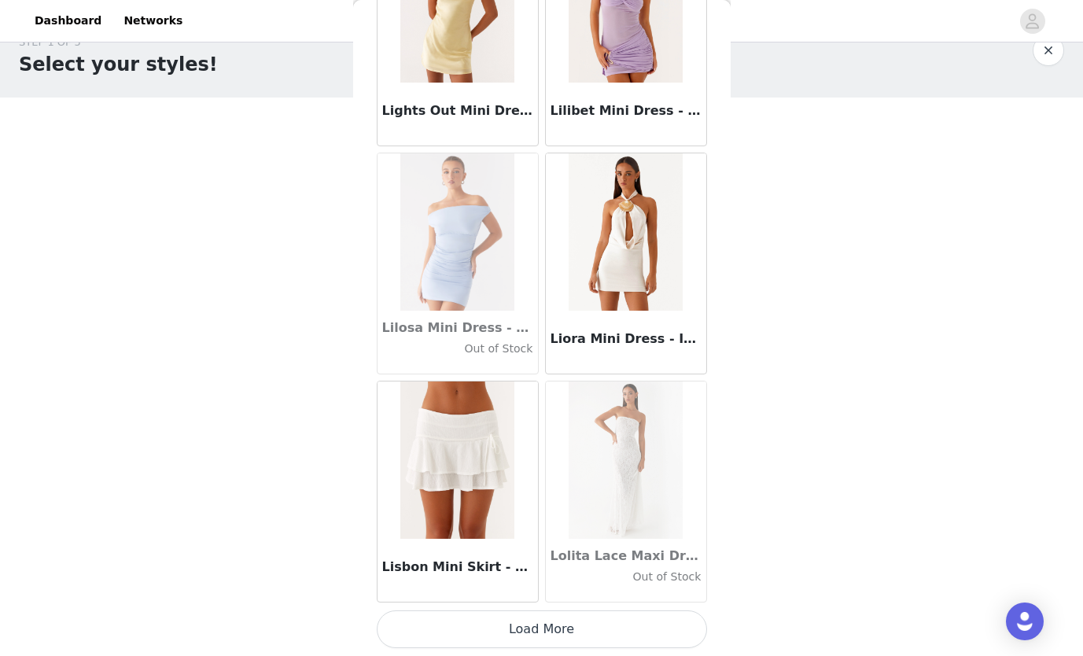
click at [586, 622] on button "Load More" at bounding box center [542, 629] width 330 height 38
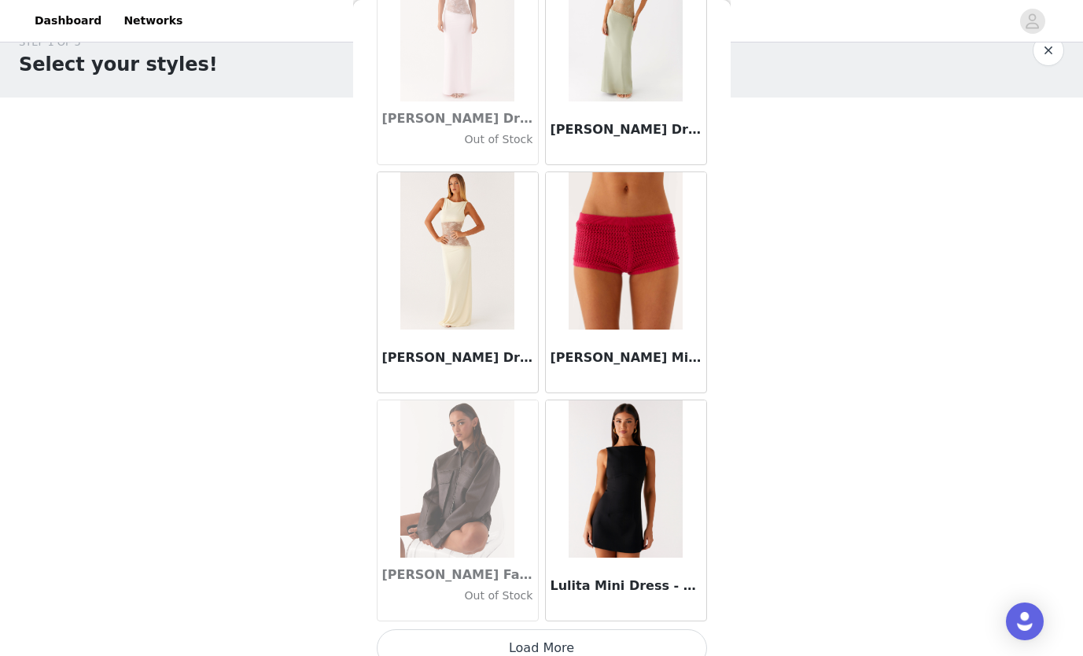
scroll to position [56466, 0]
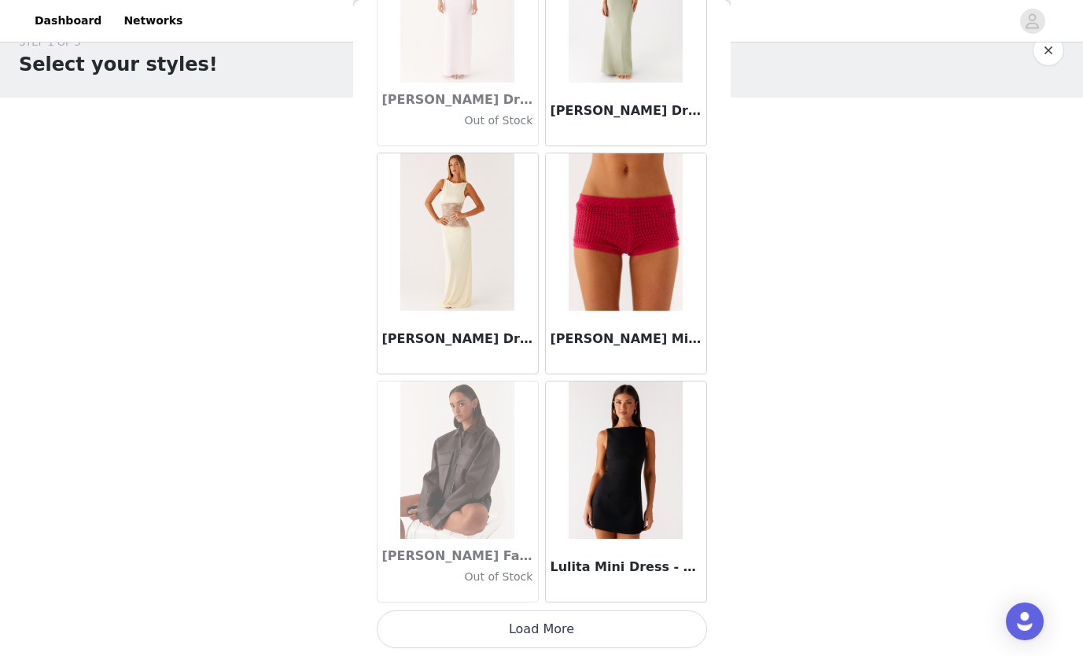
click at [571, 631] on button "Load More" at bounding box center [542, 629] width 330 height 38
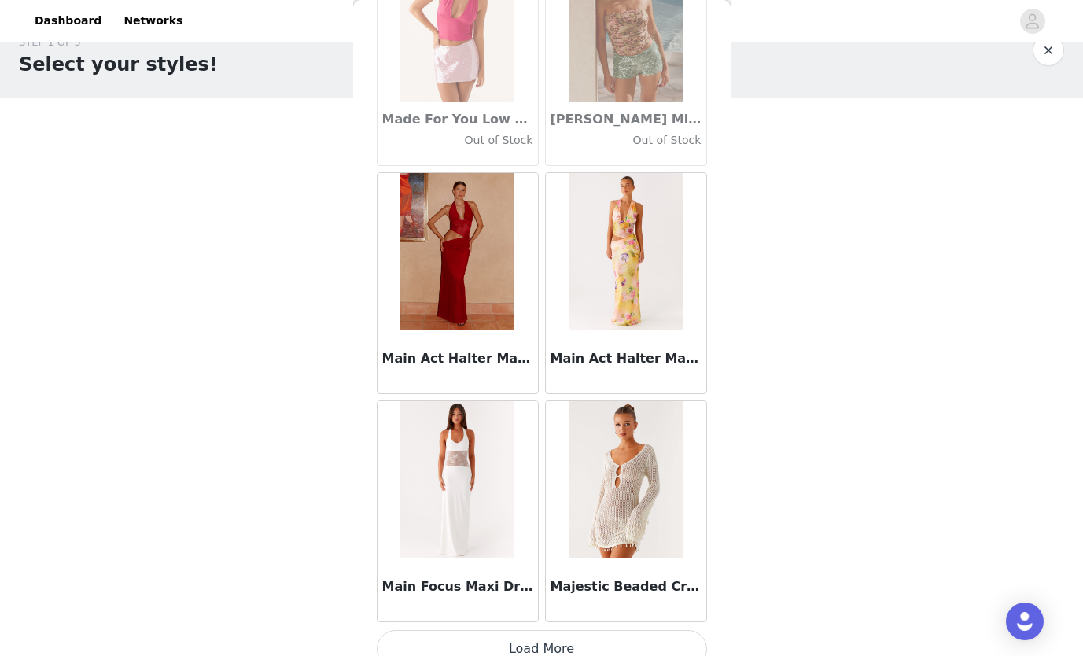
scroll to position [58746, 0]
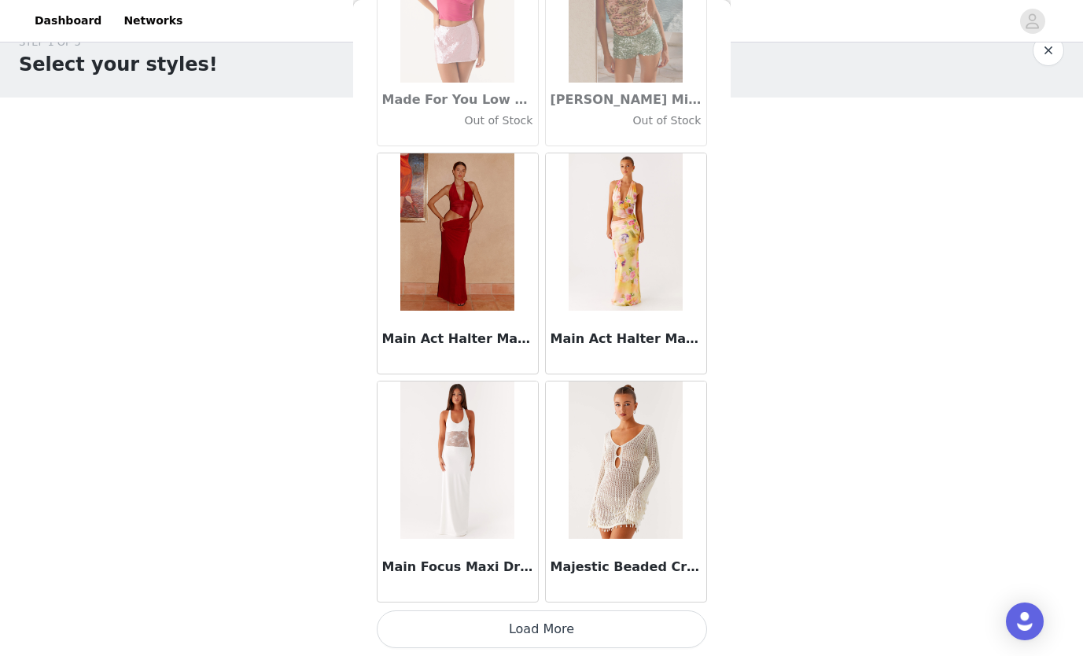
drag, startPoint x: 608, startPoint y: 616, endPoint x: 618, endPoint y: 613, distance: 9.9
click at [617, 613] on button "Load More" at bounding box center [542, 629] width 330 height 38
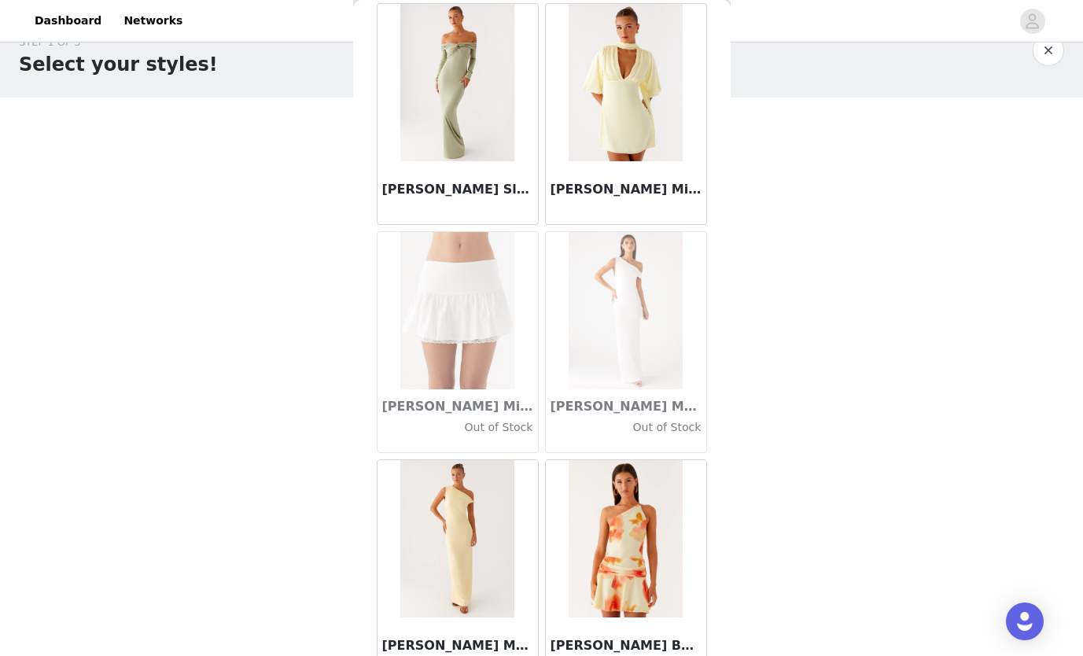
scroll to position [61026, 0]
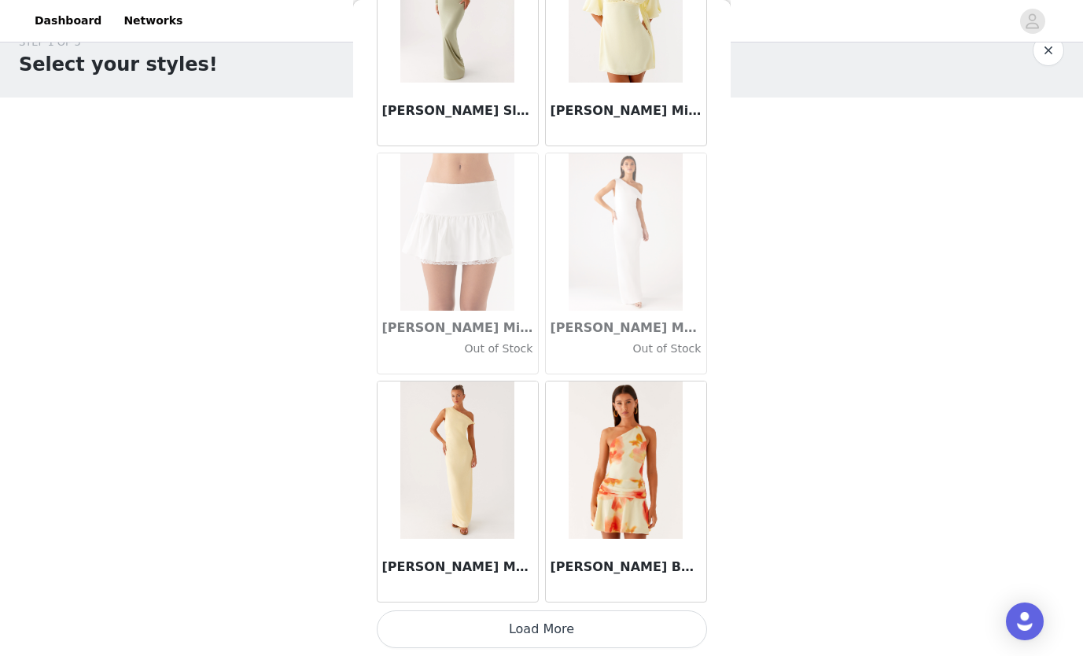
click at [568, 628] on button "Load More" at bounding box center [542, 629] width 330 height 38
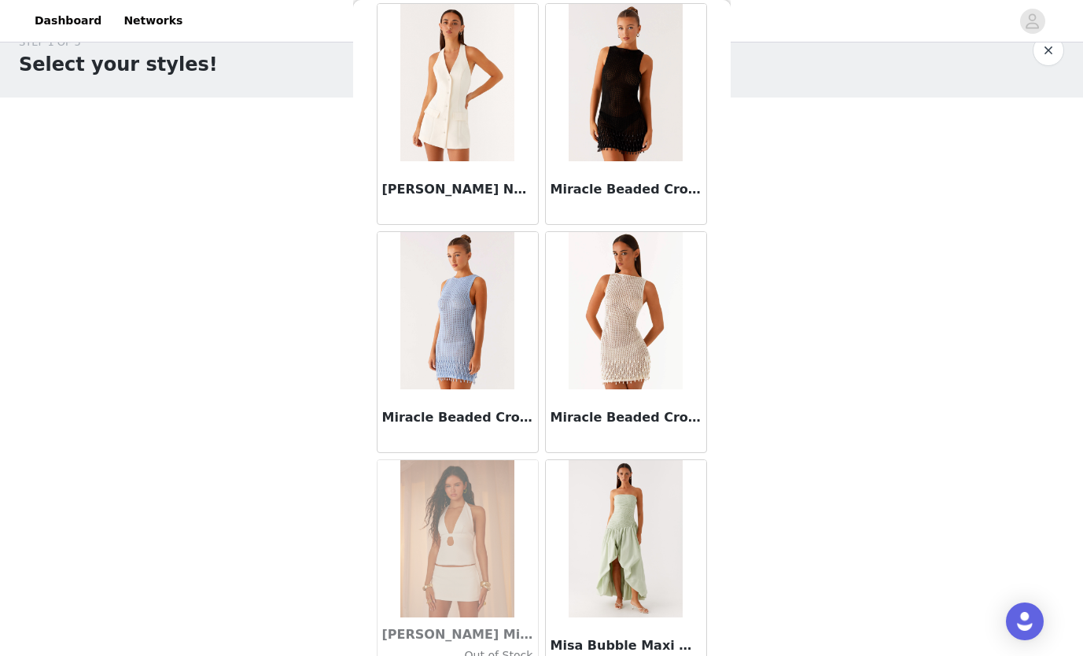
scroll to position [63306, 0]
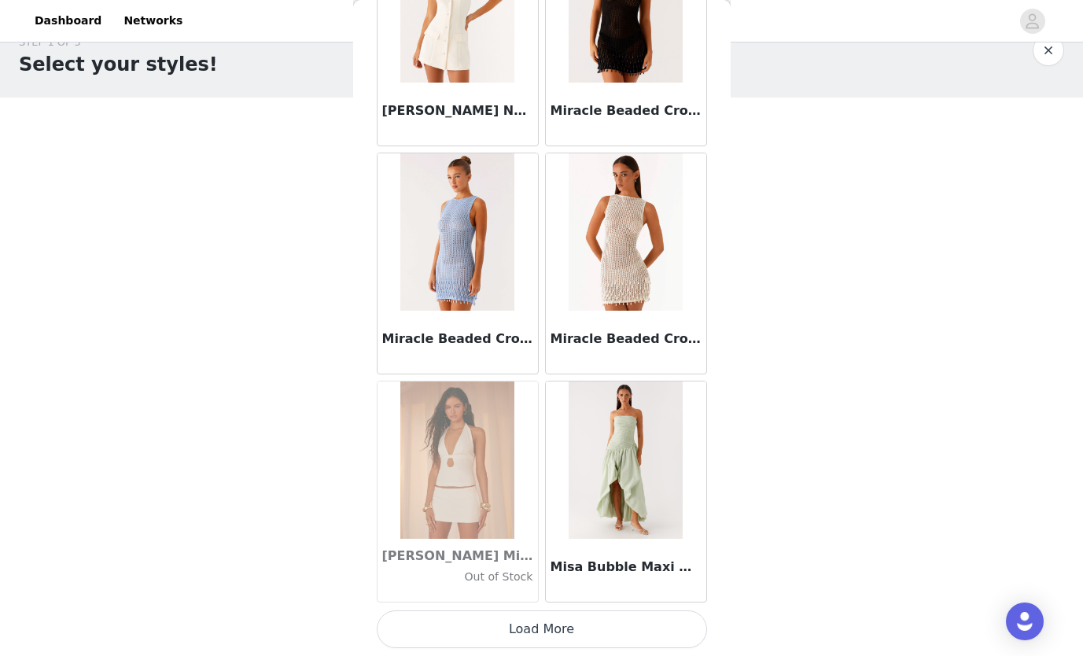
click at [516, 612] on button "Load More" at bounding box center [542, 629] width 330 height 38
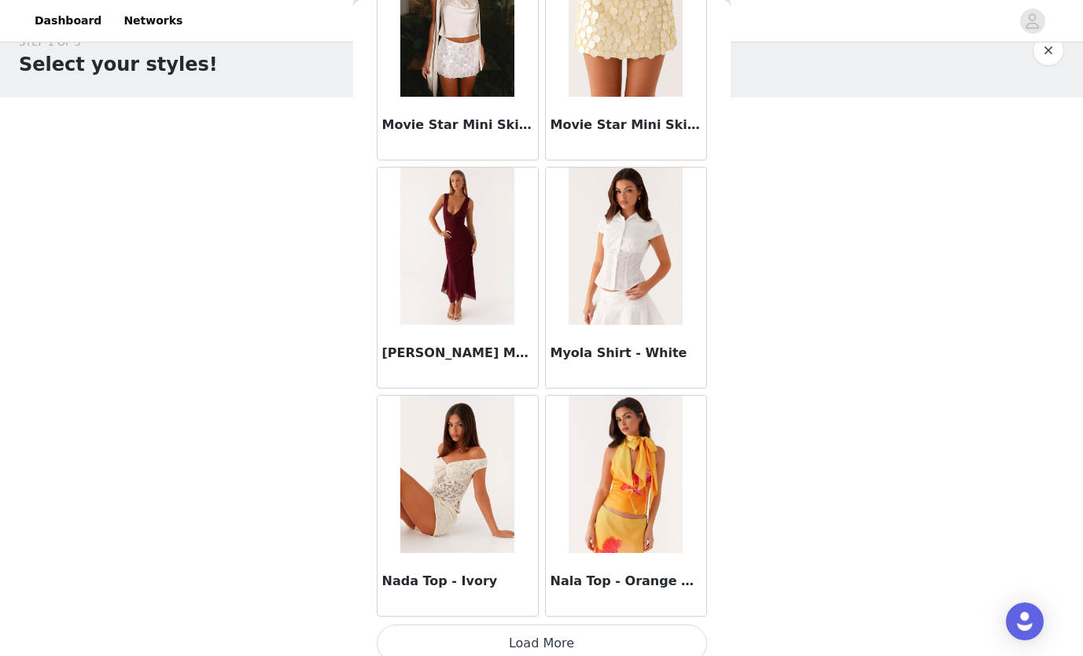
scroll to position [65586, 0]
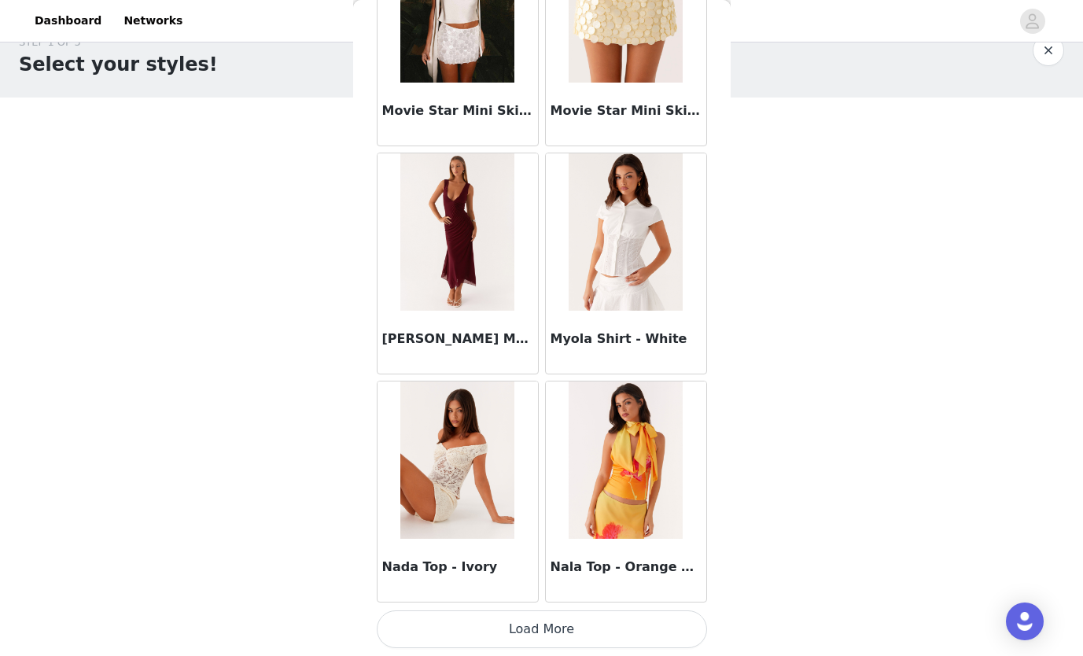
click at [600, 619] on button "Load More" at bounding box center [542, 629] width 330 height 38
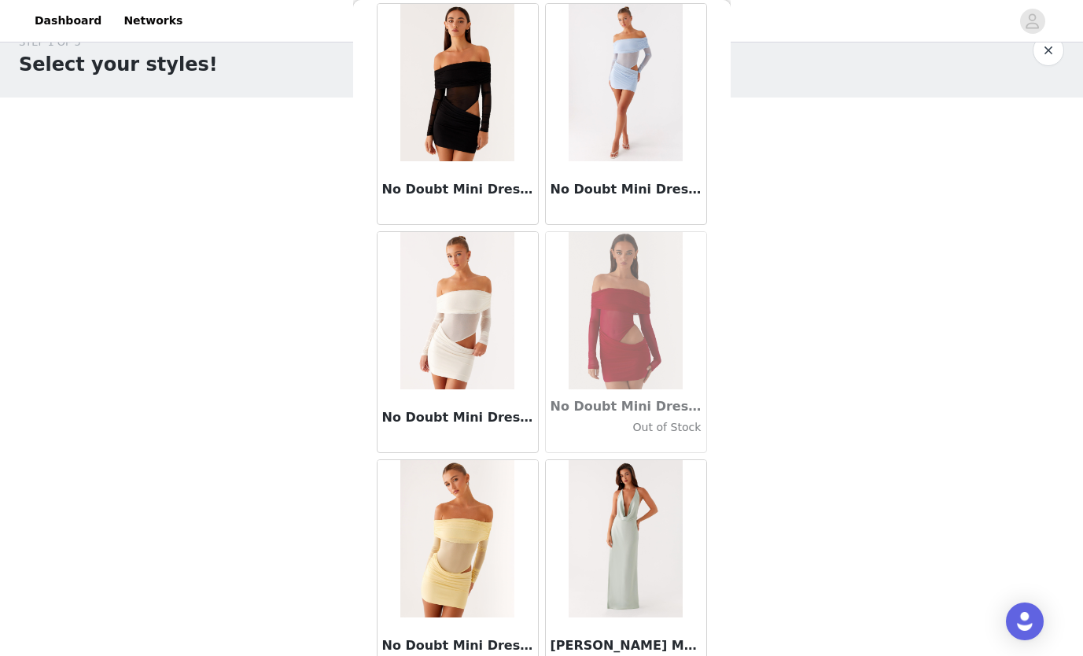
scroll to position [67865, 0]
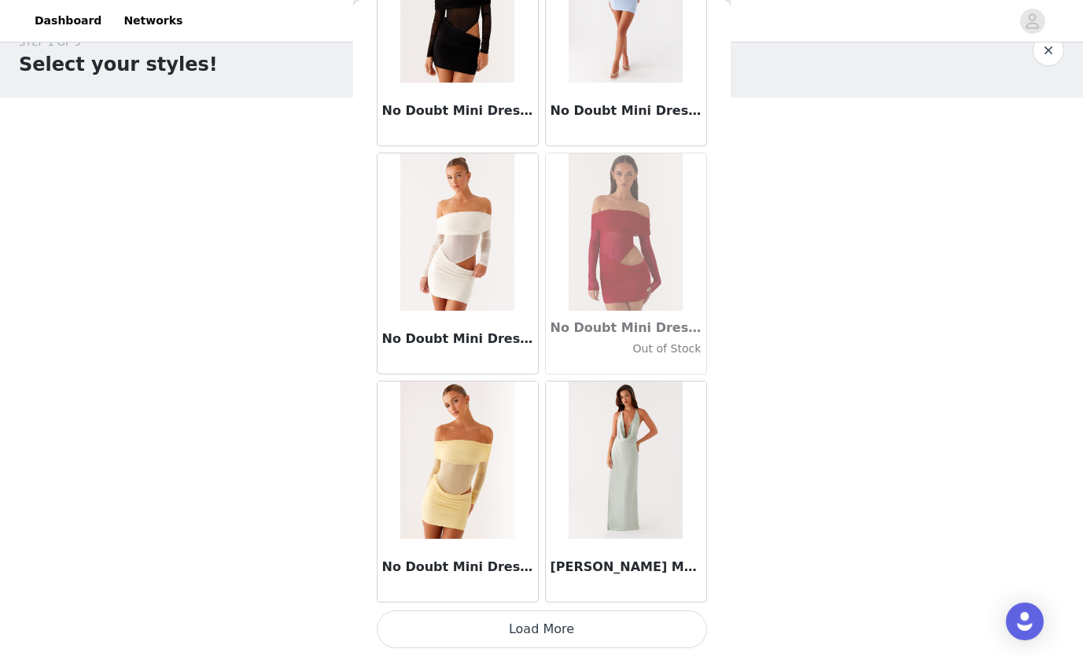
click at [535, 641] on button "Load More" at bounding box center [542, 629] width 330 height 38
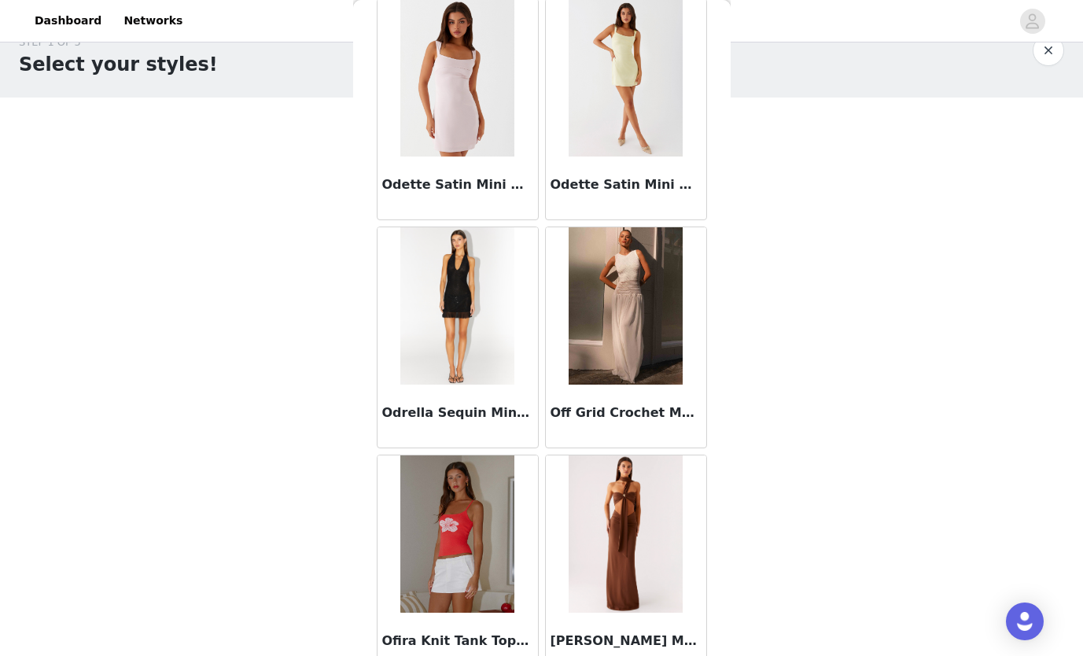
scroll to position [70145, 0]
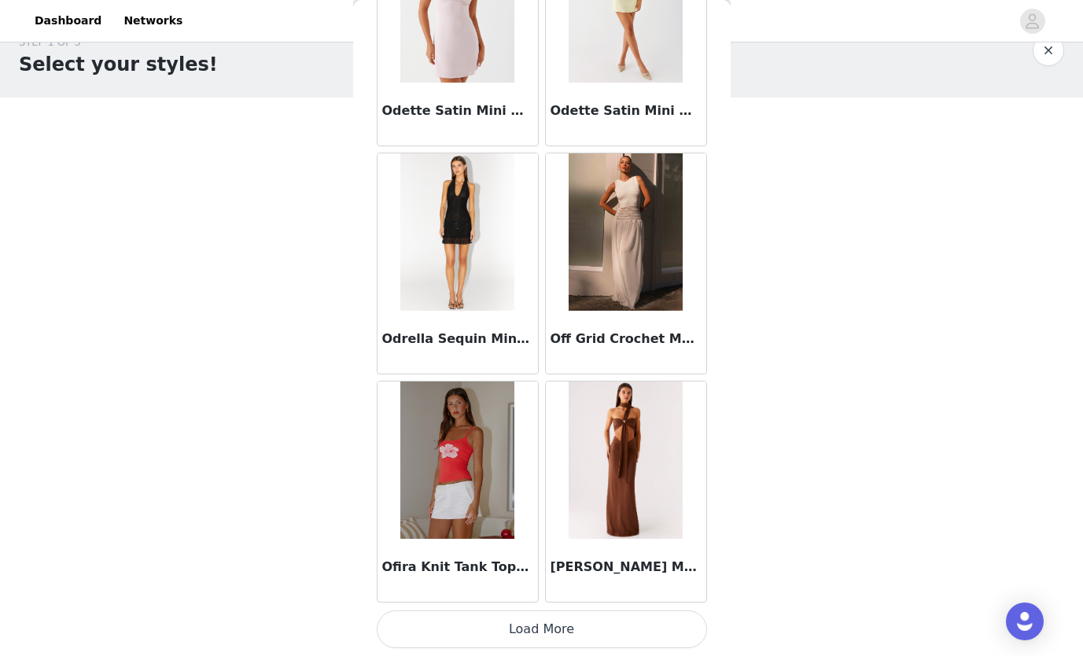
click at [550, 642] on button "Load More" at bounding box center [542, 629] width 330 height 38
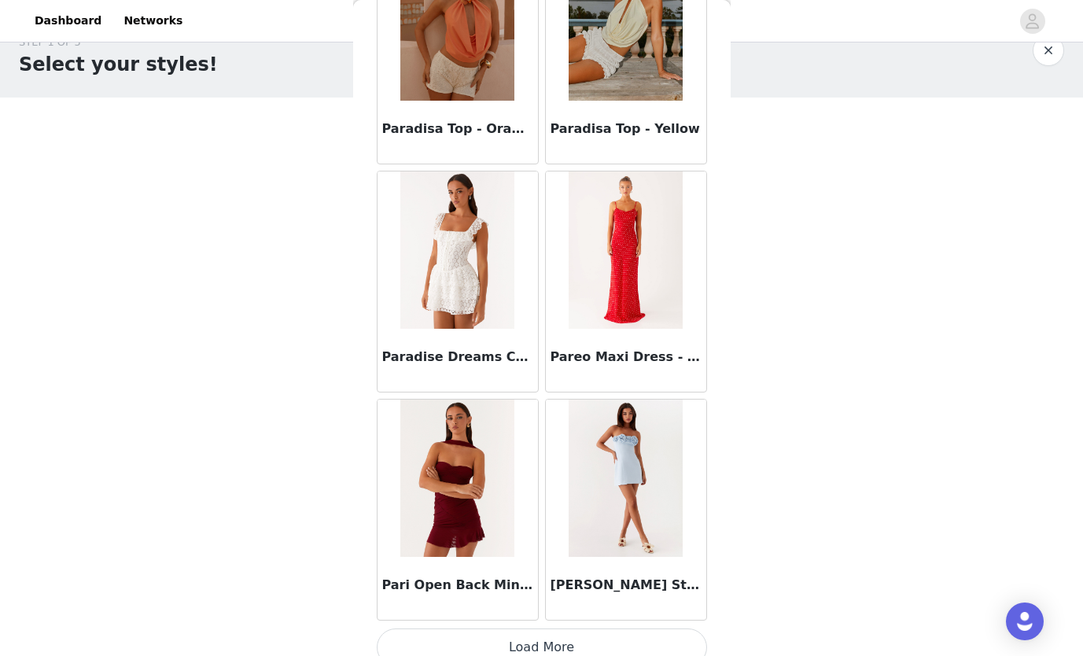
scroll to position [72425, 0]
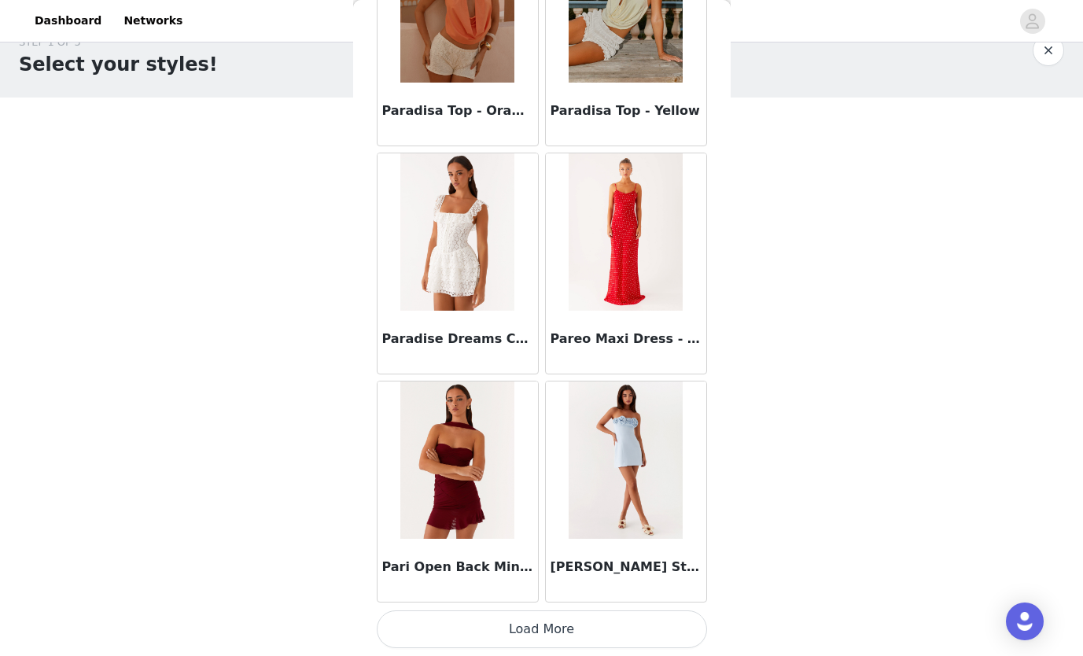
click at [542, 624] on button "Load More" at bounding box center [542, 629] width 330 height 38
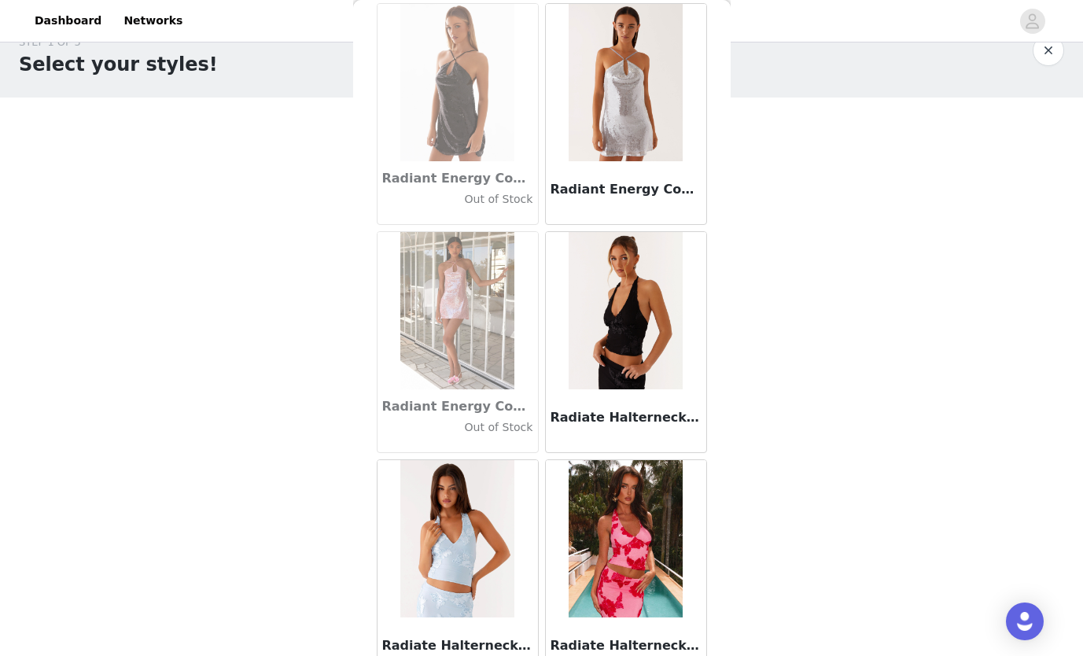
scroll to position [74705, 0]
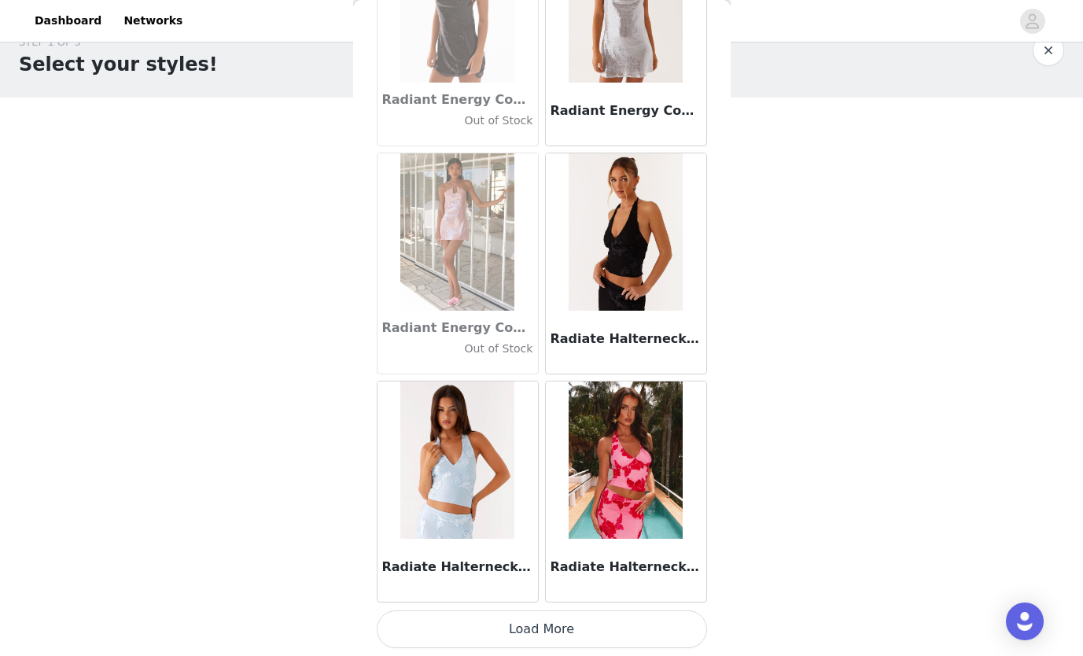
click at [541, 641] on button "Load More" at bounding box center [542, 629] width 330 height 38
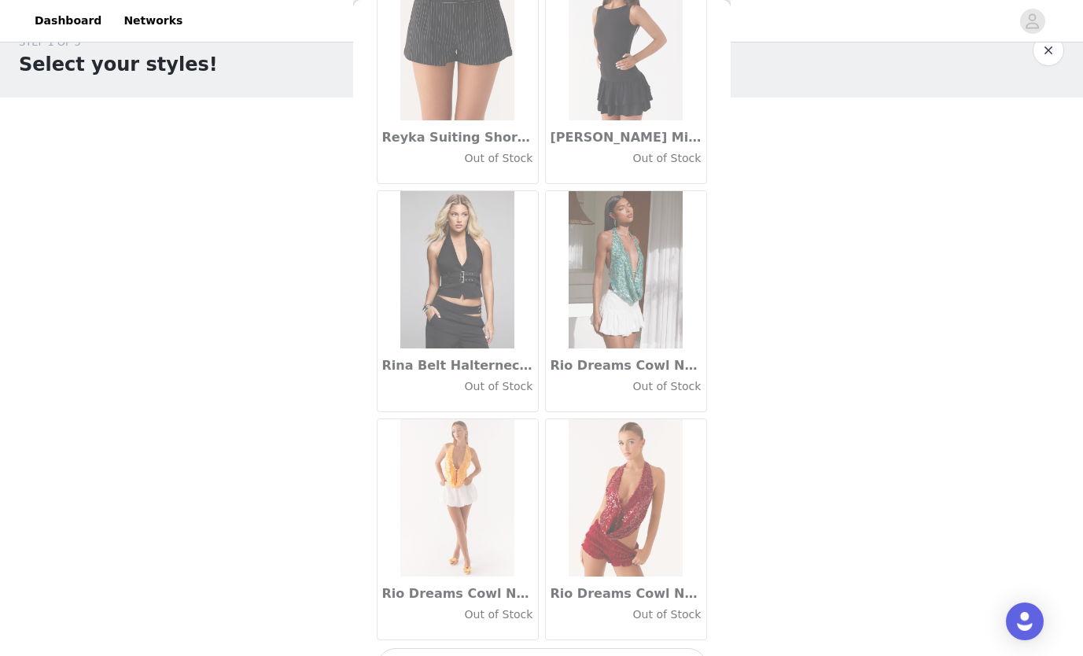
scroll to position [76985, 0]
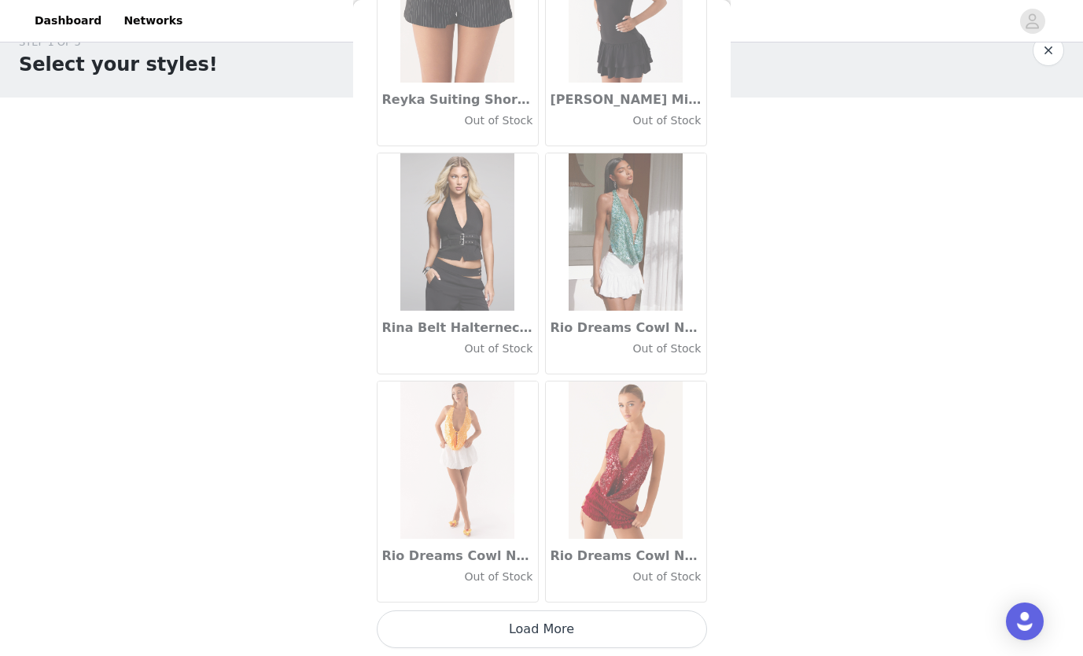
click at [599, 627] on button "Load More" at bounding box center [542, 629] width 330 height 38
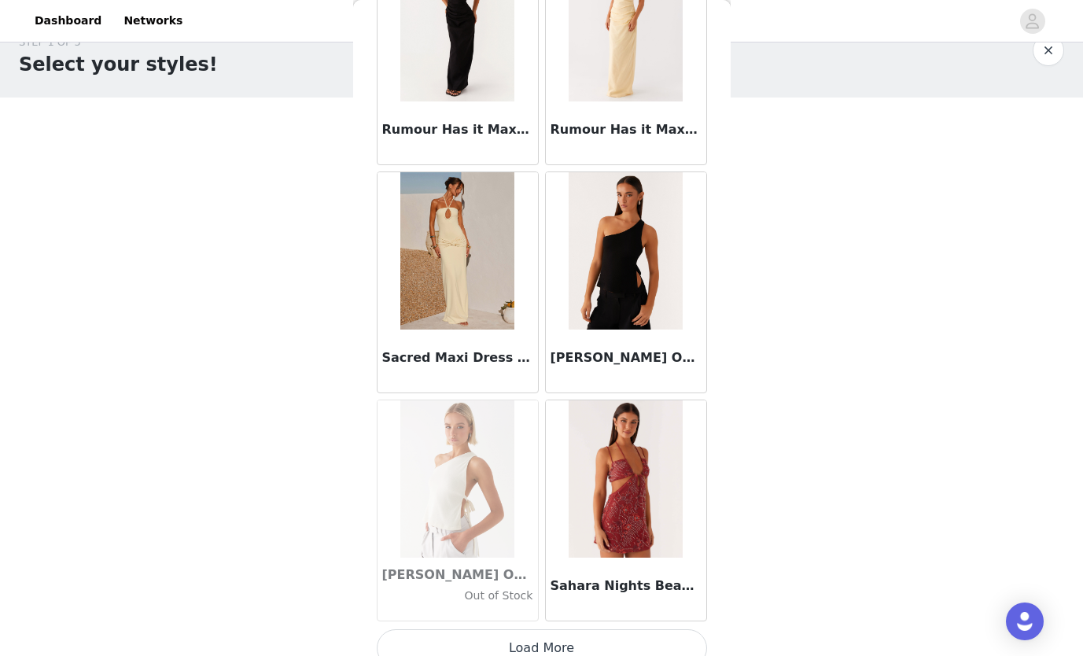
scroll to position [79265, 0]
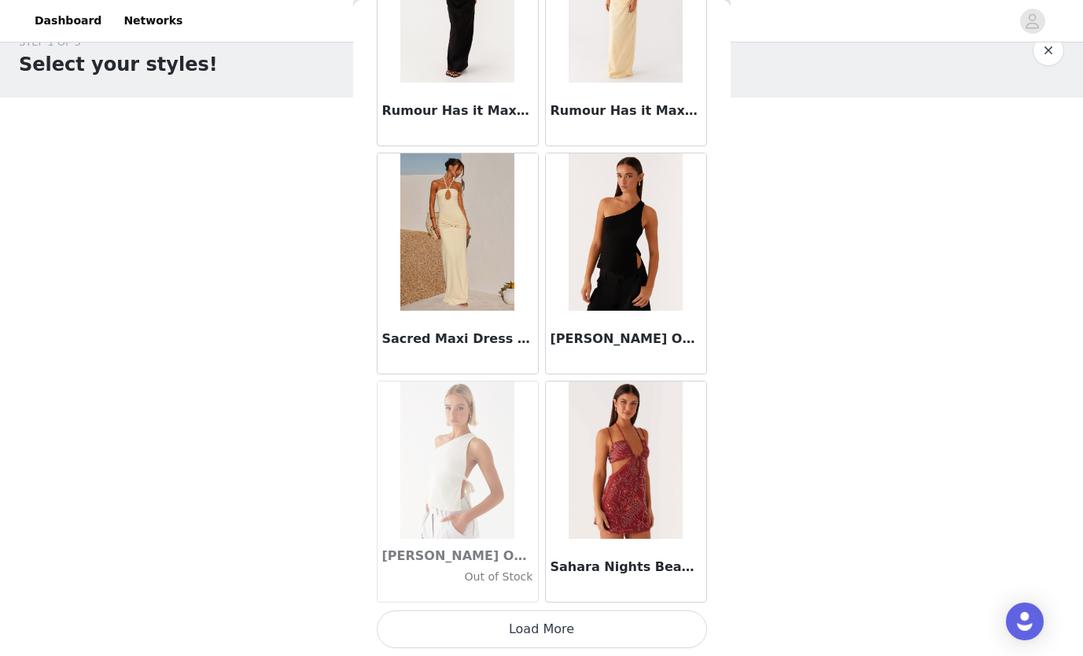
click at [590, 619] on button "Load More" at bounding box center [542, 629] width 330 height 38
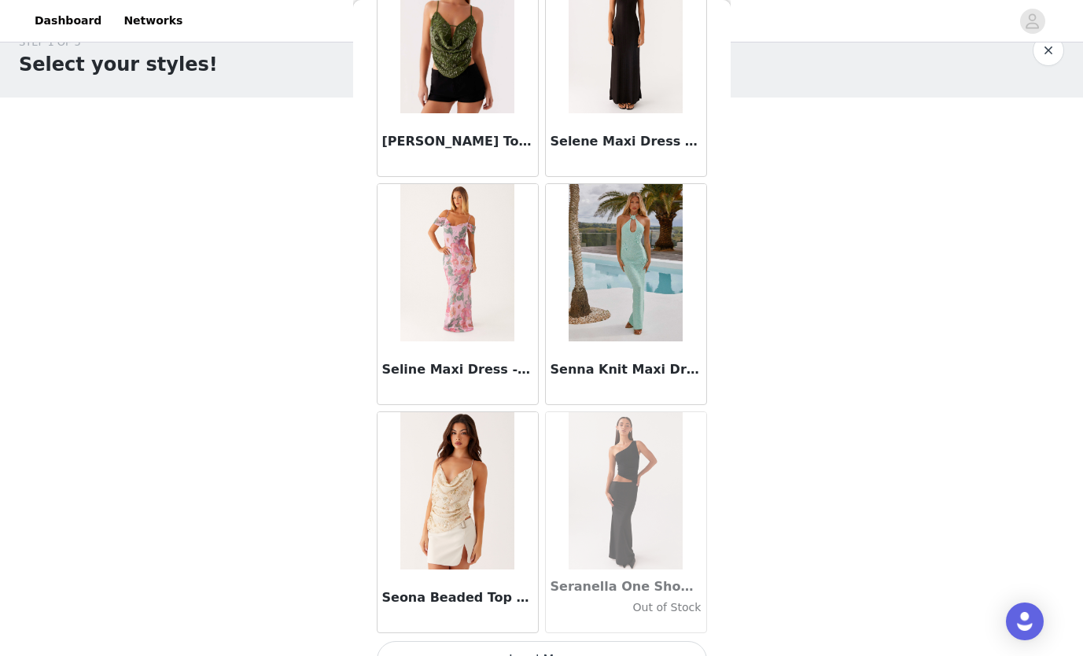
scroll to position [81545, 0]
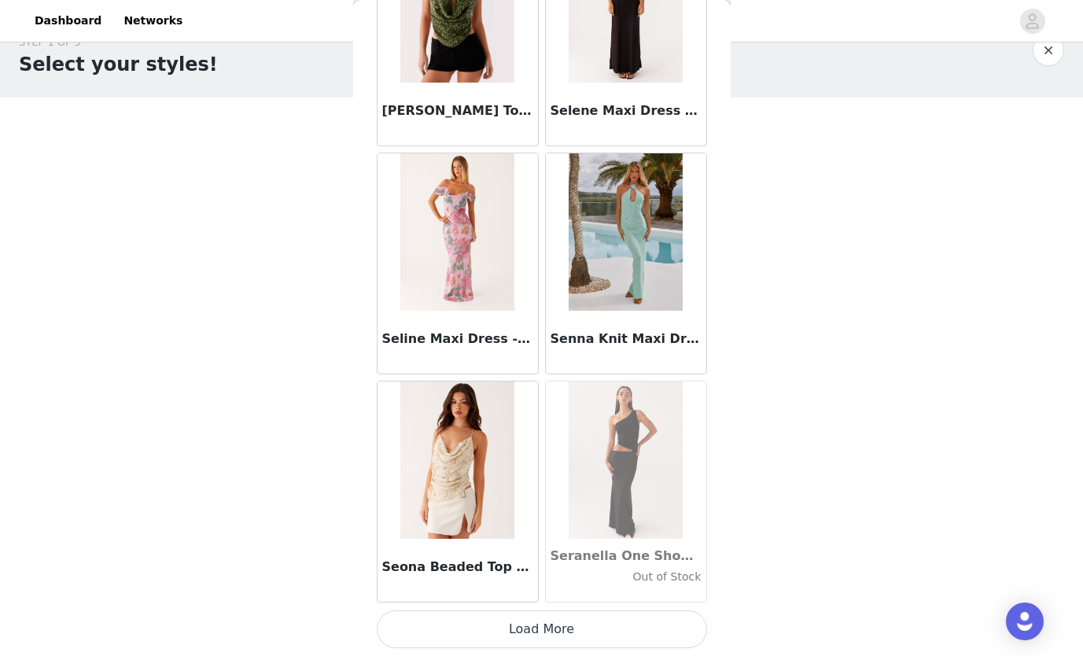
click at [558, 627] on button "Load More" at bounding box center [542, 629] width 330 height 38
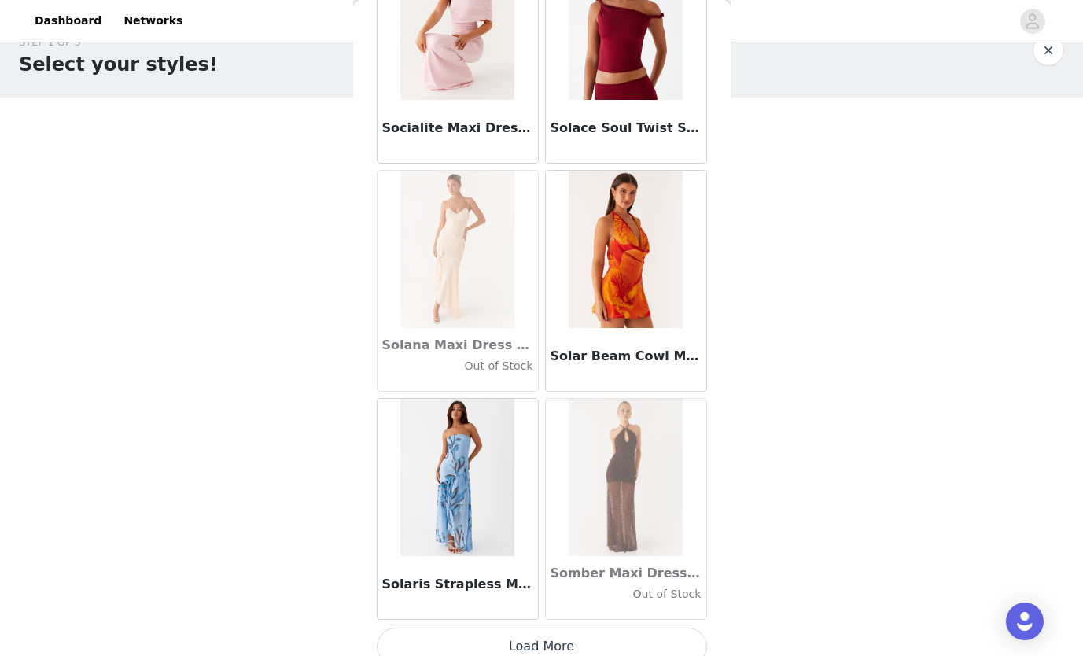
scroll to position [83824, 0]
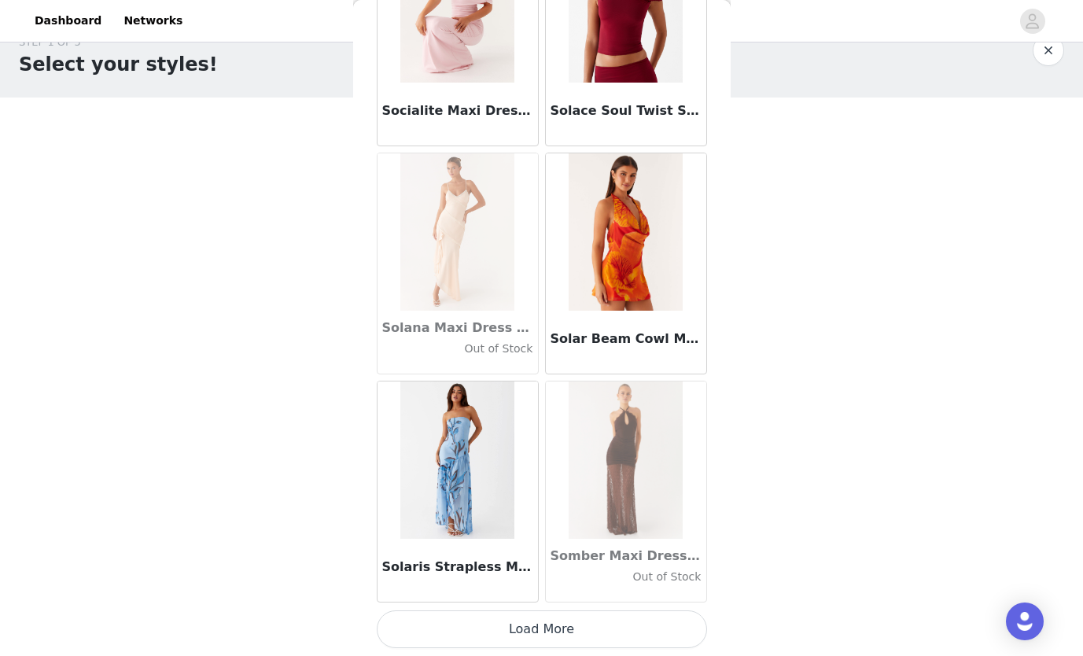
click at [583, 636] on button "Load More" at bounding box center [542, 629] width 330 height 38
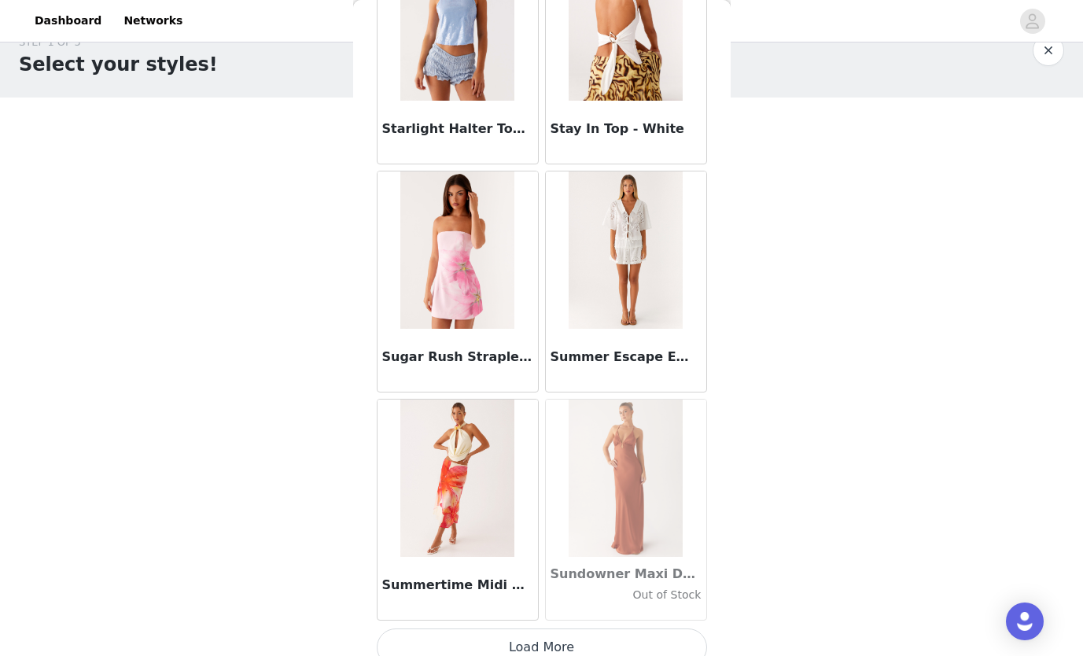
scroll to position [86104, 0]
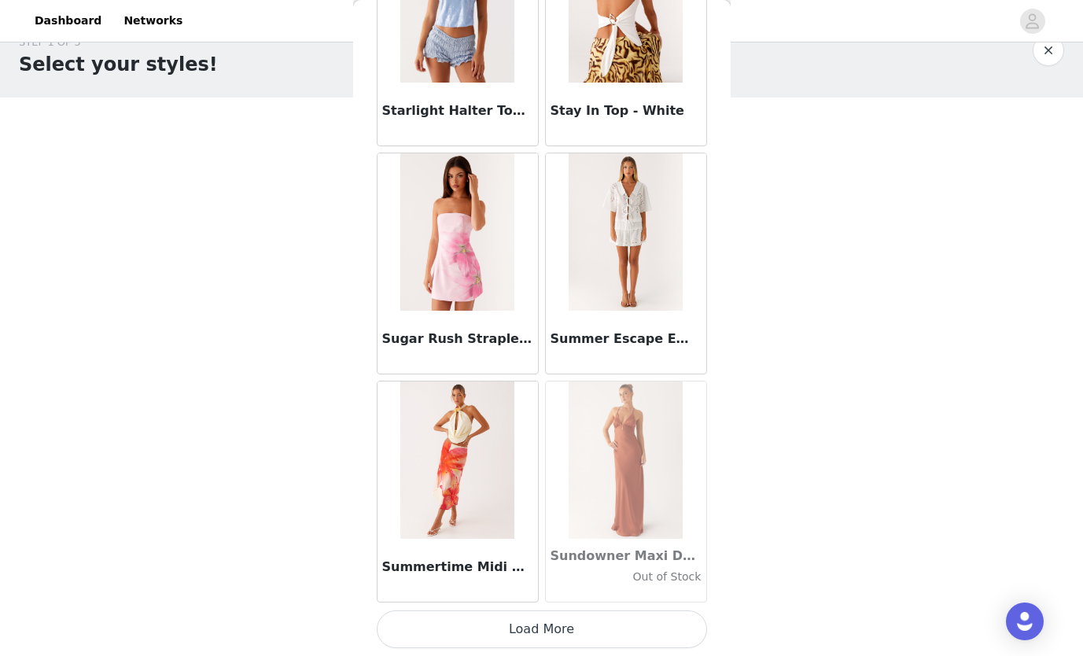
click at [595, 623] on button "Load More" at bounding box center [542, 629] width 330 height 38
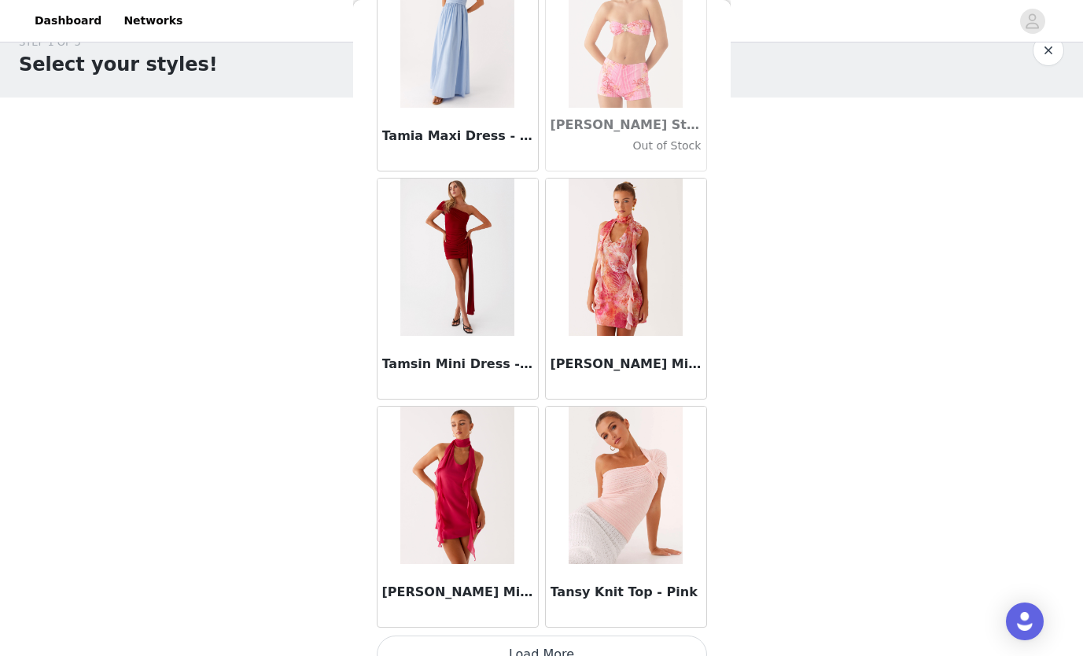
scroll to position [88384, 0]
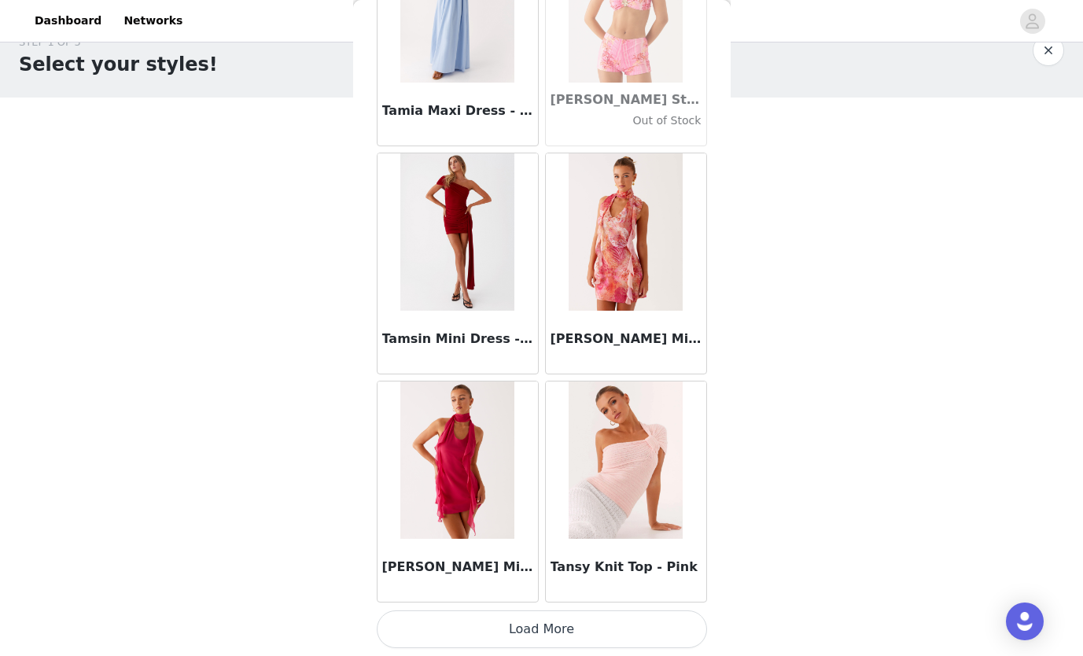
click at [596, 629] on button "Load More" at bounding box center [542, 629] width 330 height 38
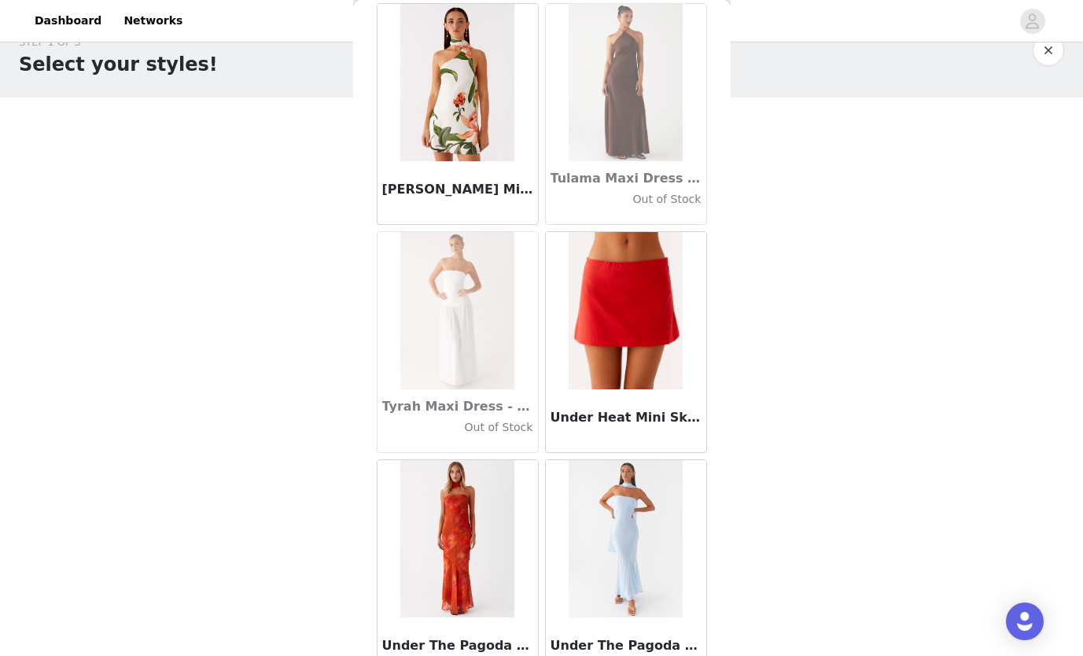
scroll to position [90664, 0]
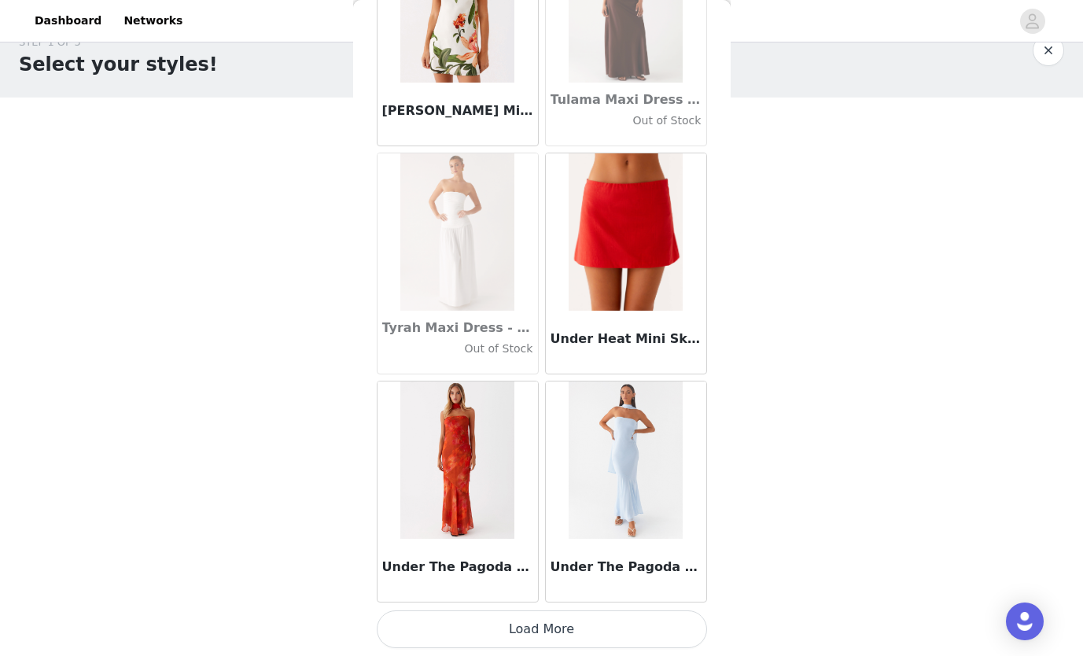
click at [585, 630] on button "Load More" at bounding box center [542, 629] width 330 height 38
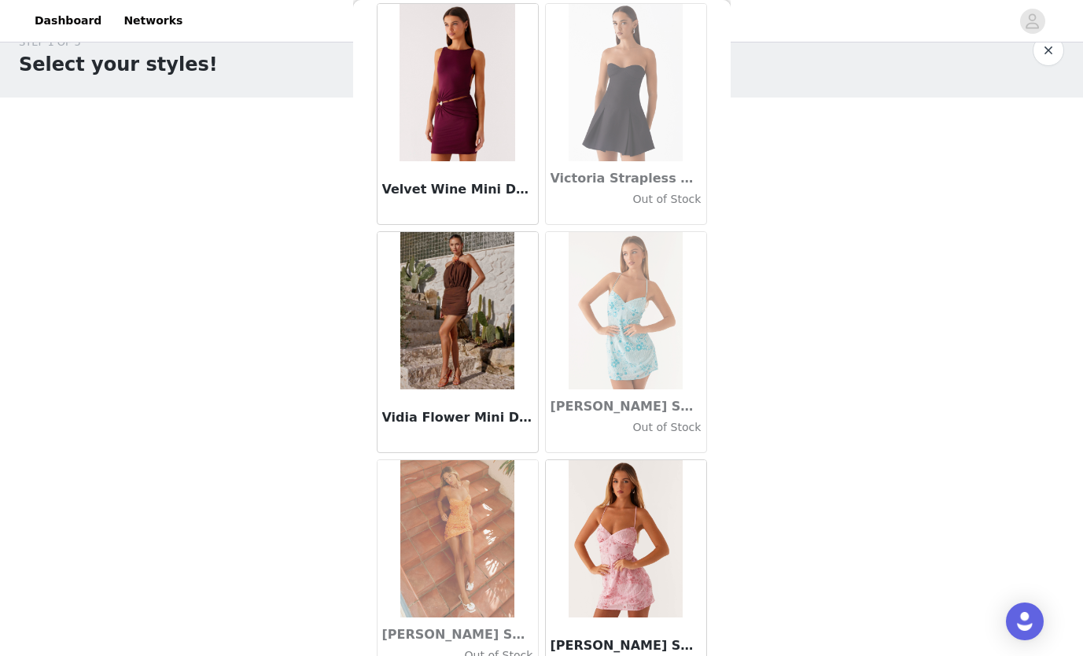
scroll to position [92944, 0]
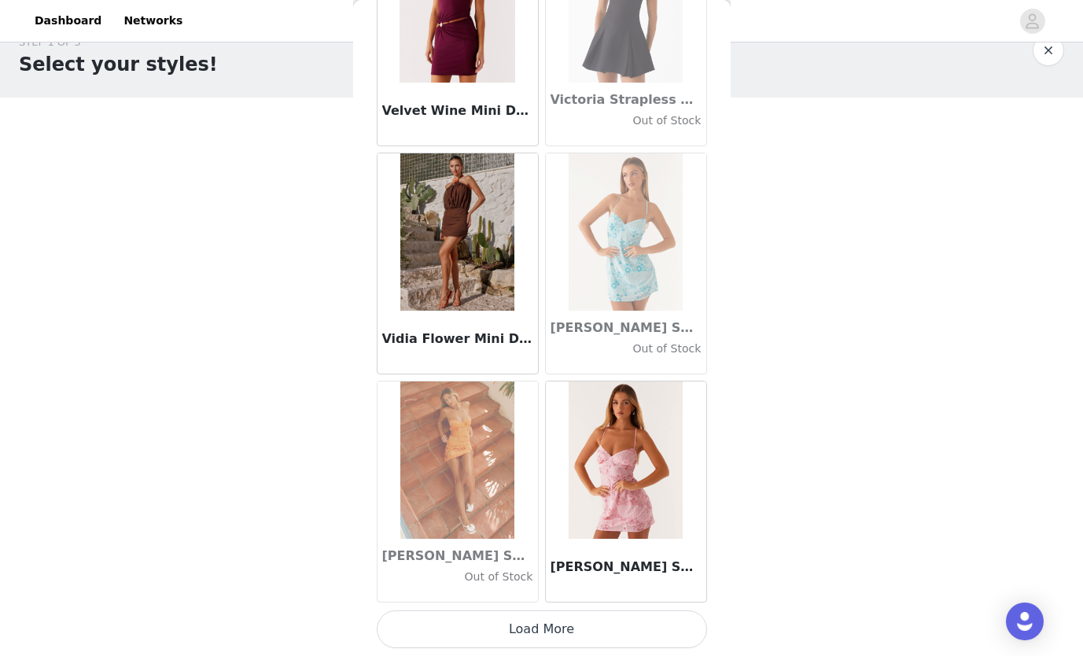
click at [544, 637] on button "Load More" at bounding box center [542, 629] width 330 height 38
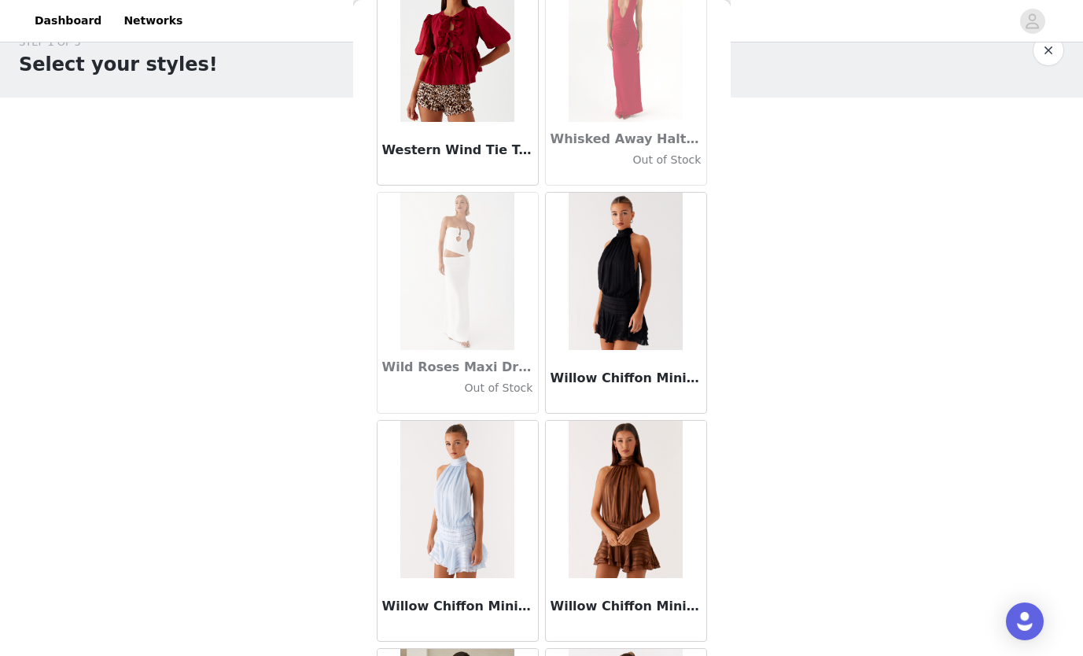
scroll to position [94595, 0]
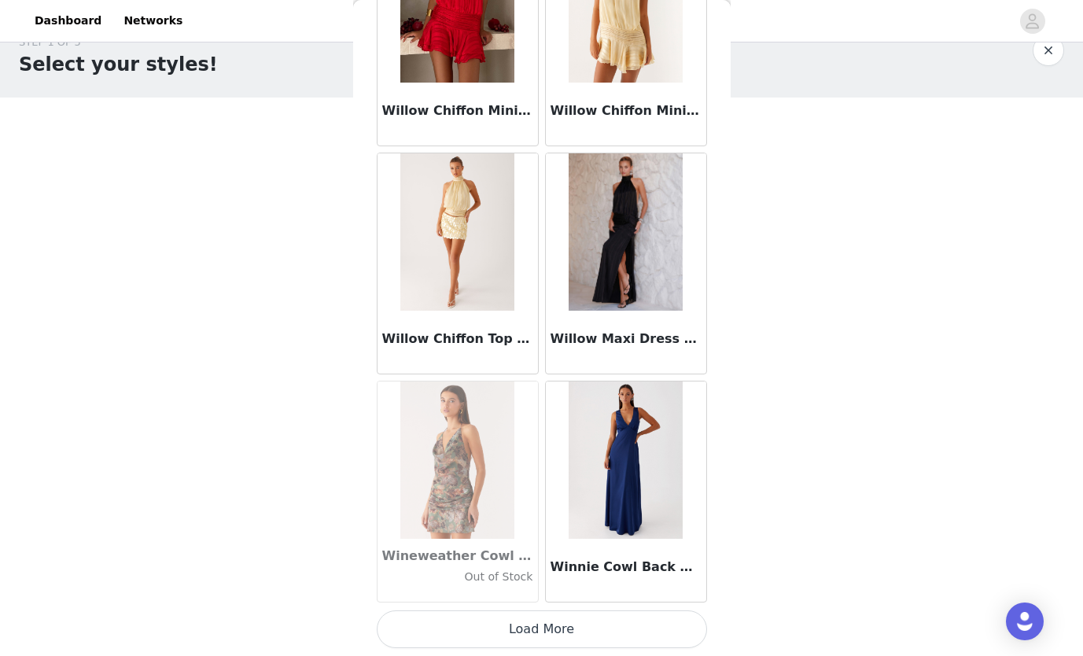
click at [564, 625] on button "Load More" at bounding box center [542, 629] width 330 height 38
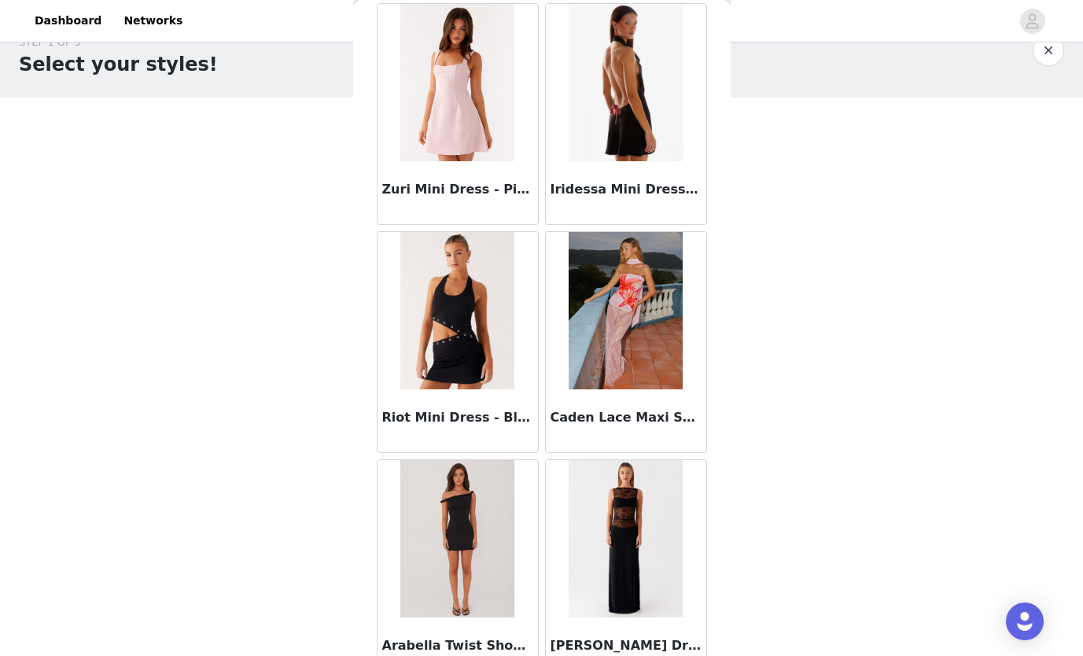
scroll to position [97503, 0]
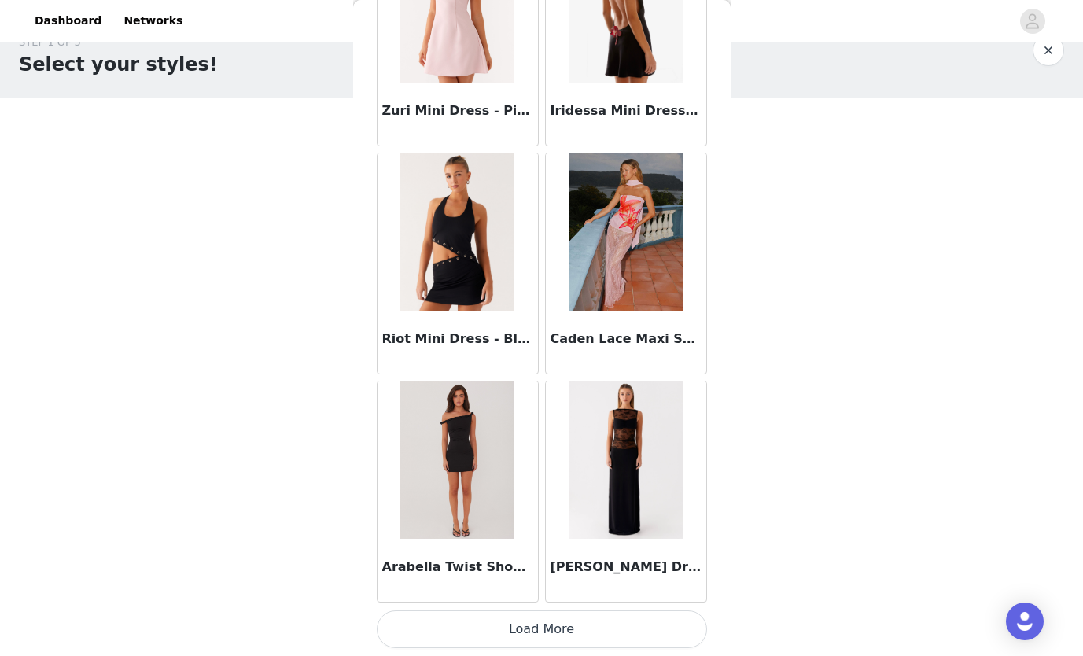
click at [563, 638] on button "Load More" at bounding box center [542, 629] width 330 height 38
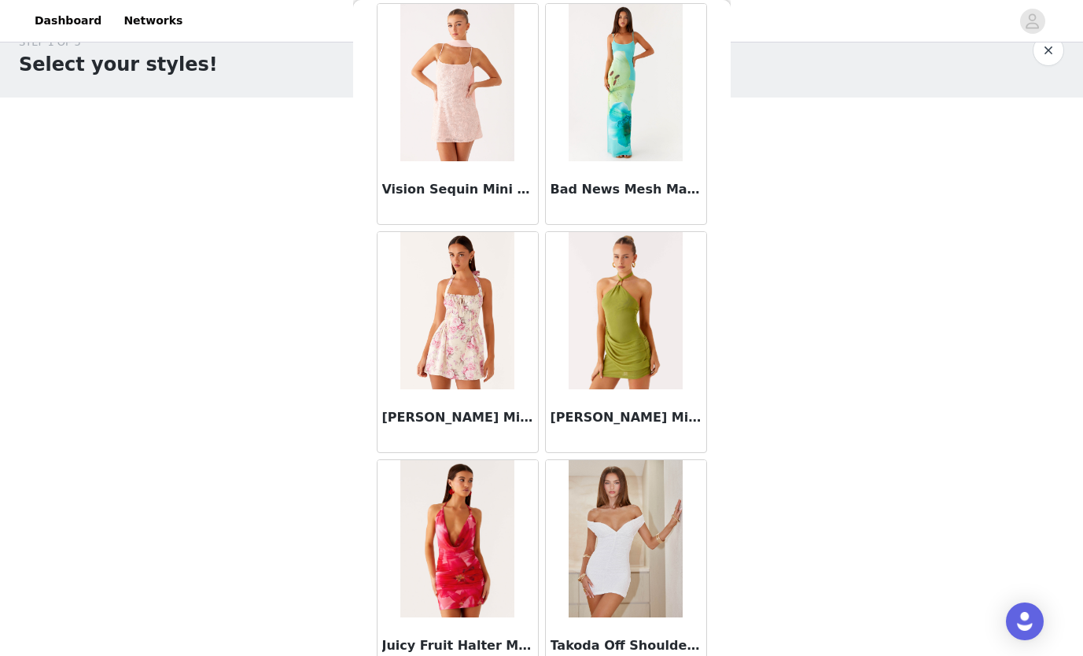
scroll to position [99783, 0]
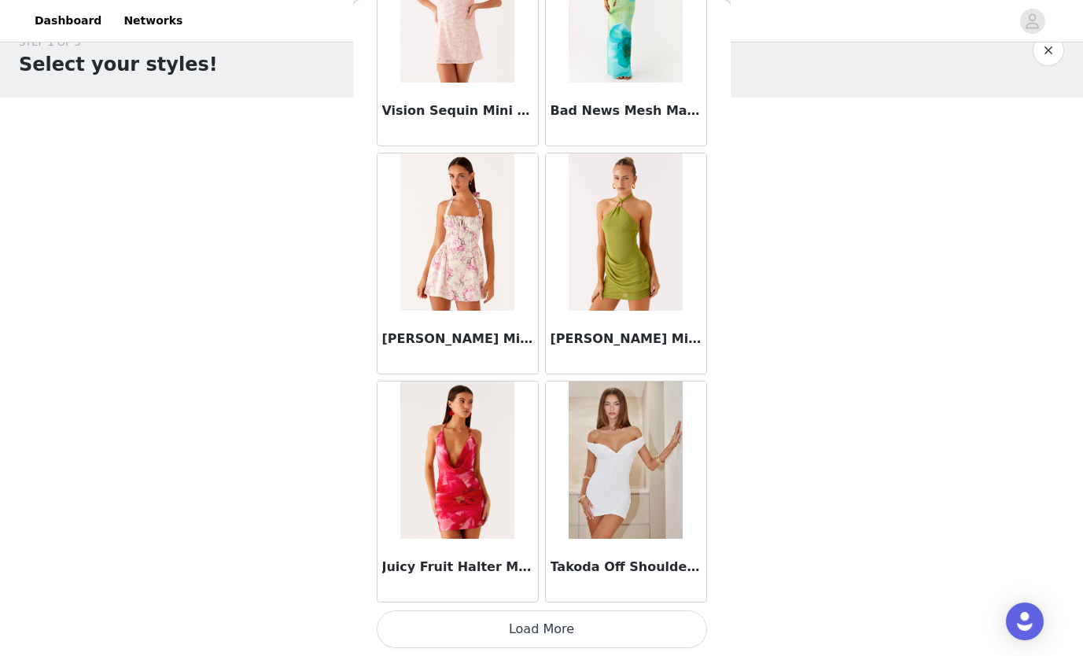
click at [597, 635] on button "Load More" at bounding box center [542, 629] width 330 height 38
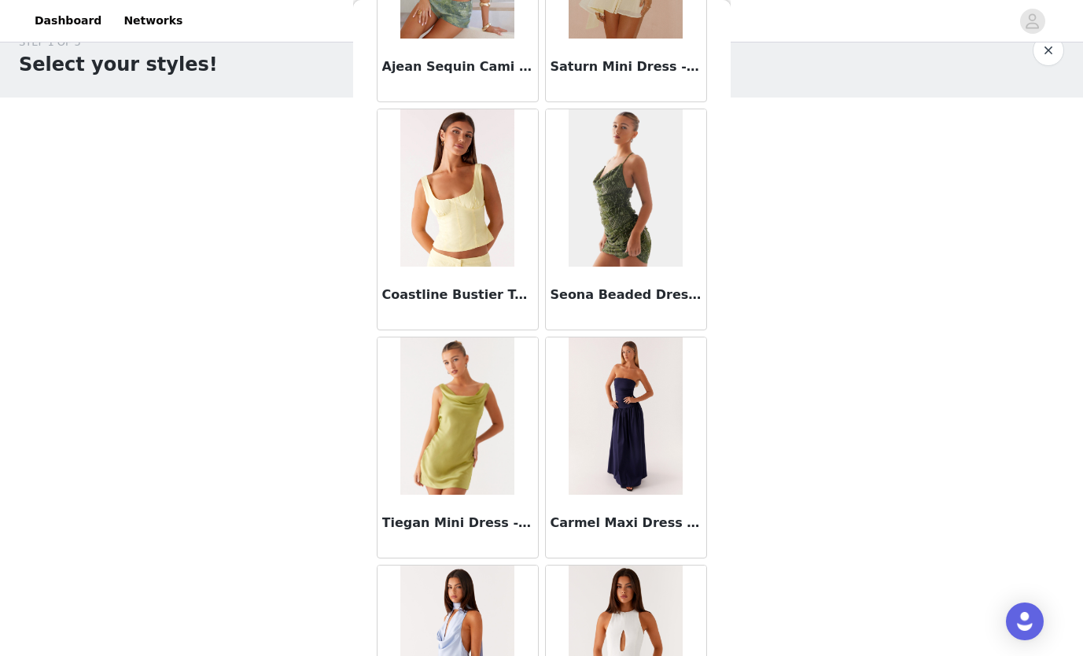
scroll to position [102063, 0]
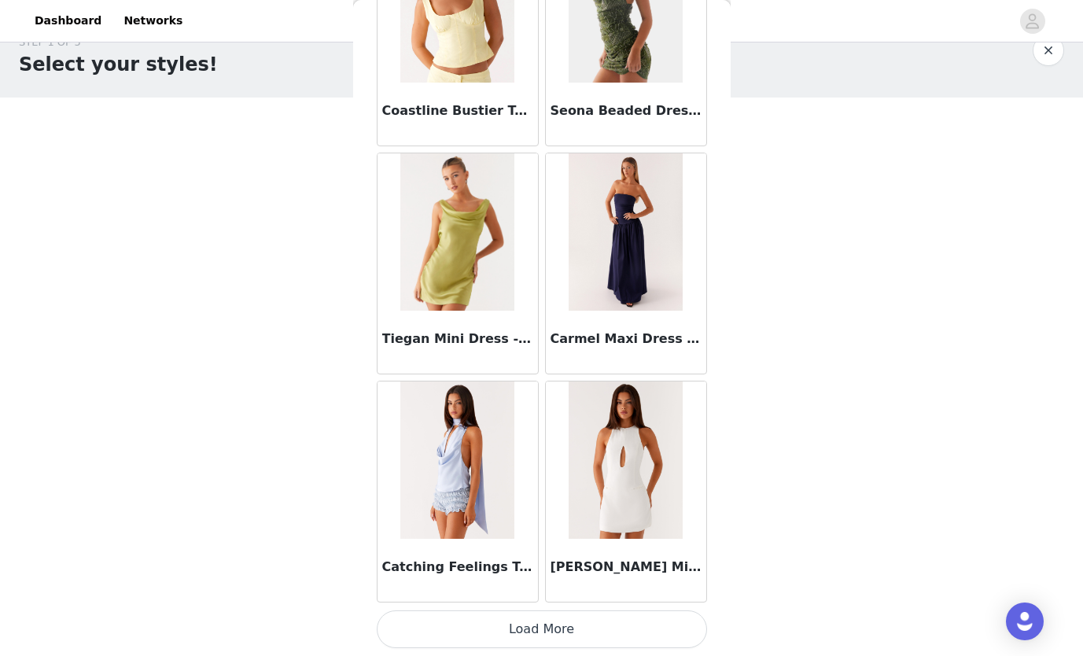
click at [564, 625] on button "Load More" at bounding box center [542, 629] width 330 height 38
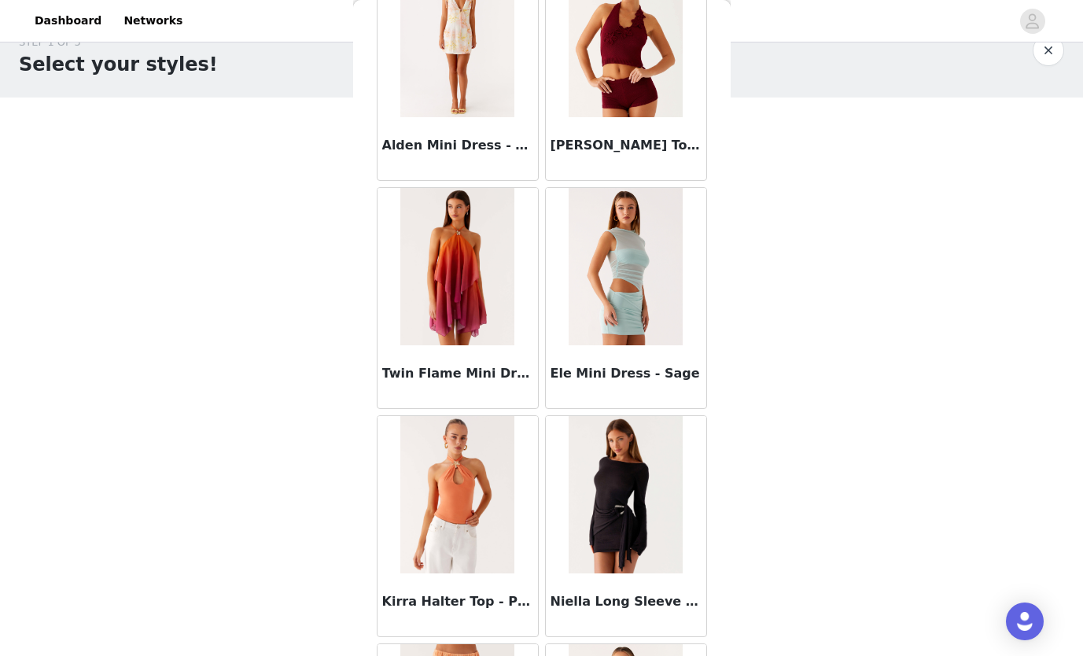
scroll to position [104343, 0]
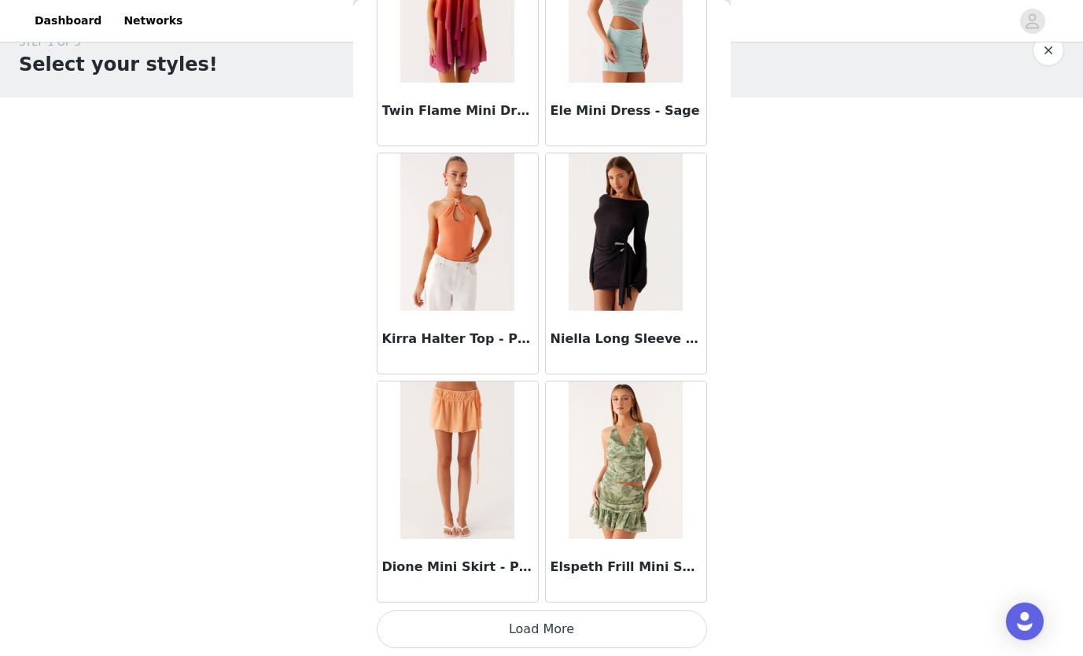
click at [547, 637] on button "Load More" at bounding box center [542, 629] width 330 height 38
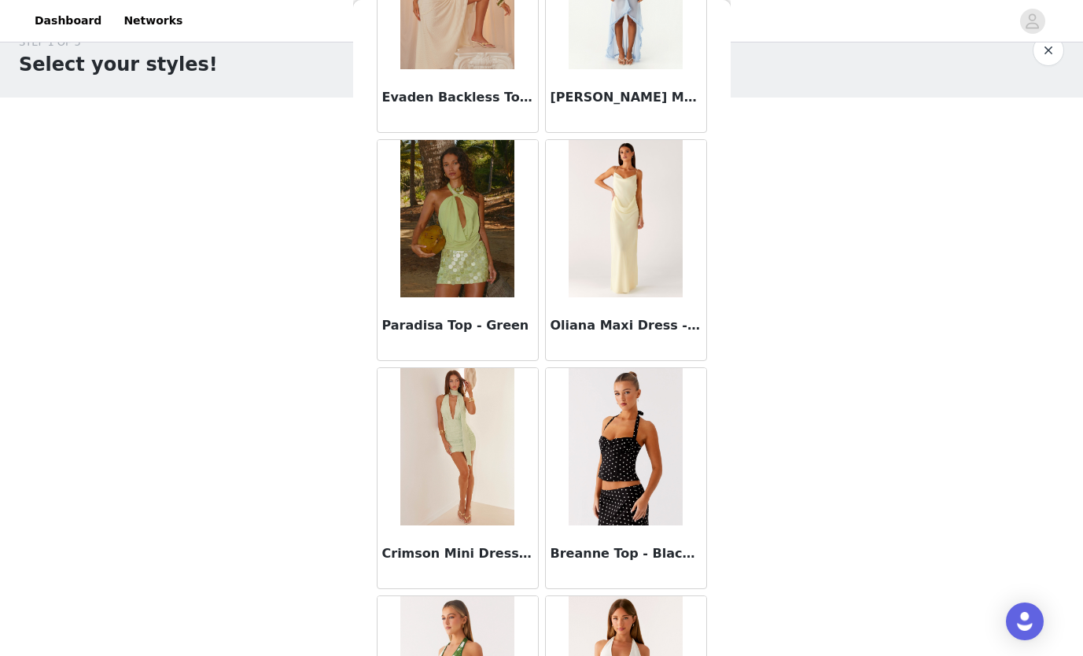
scroll to position [100936, 0]
click at [590, 429] on img at bounding box center [625, 447] width 114 height 157
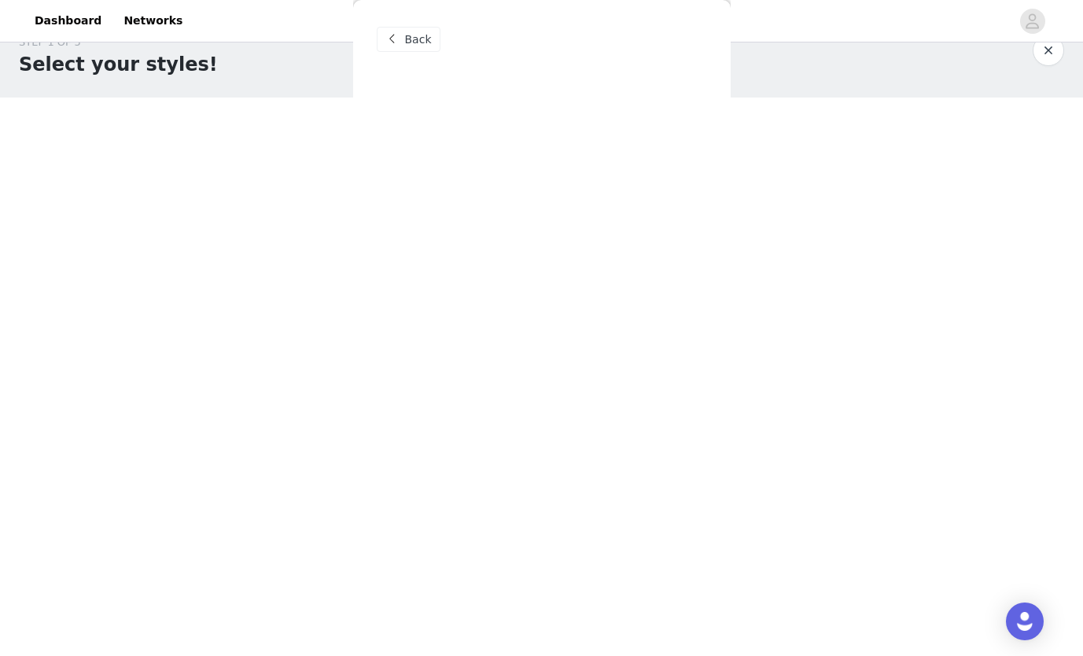
scroll to position [0, 0]
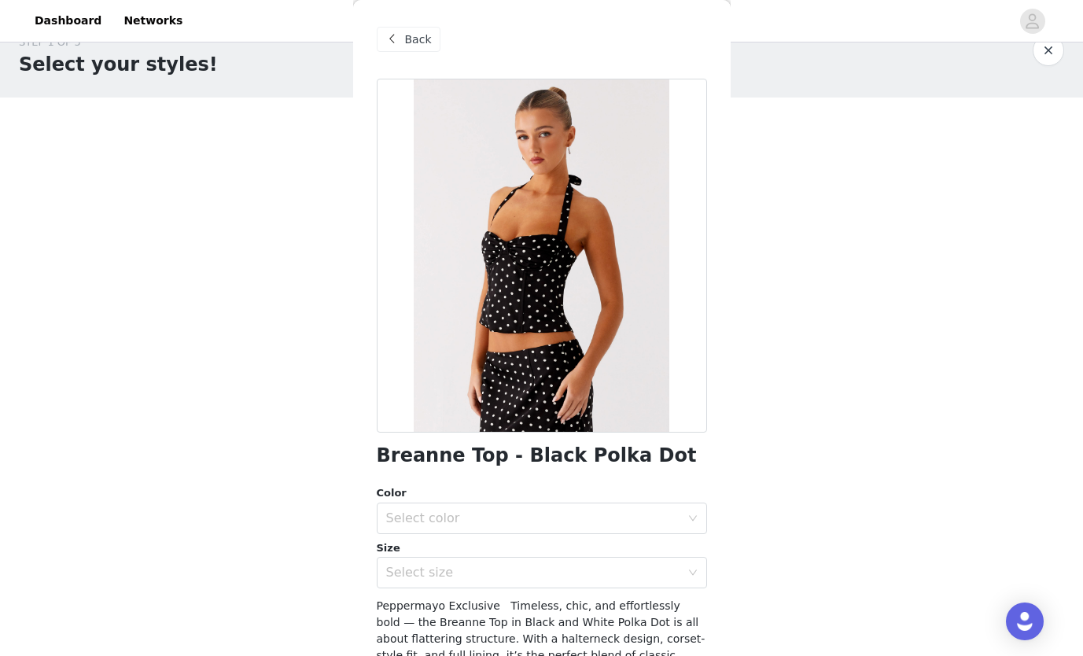
click at [466, 506] on div "Select color" at bounding box center [536, 518] width 301 height 30
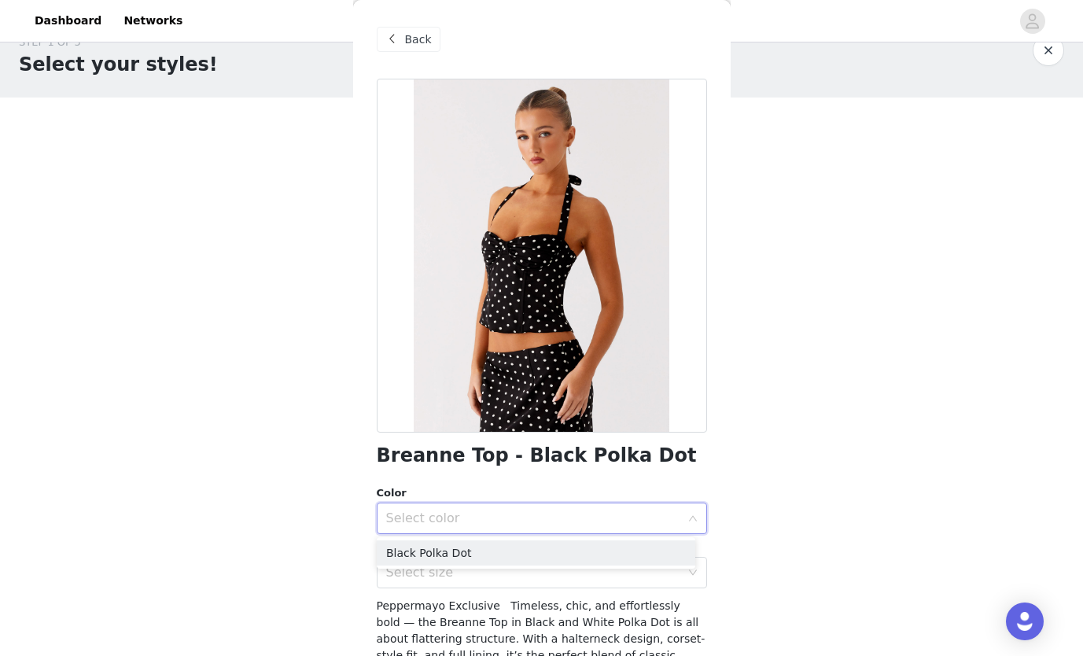
click at [423, 551] on li "Black Polka Dot" at bounding box center [536, 552] width 318 height 25
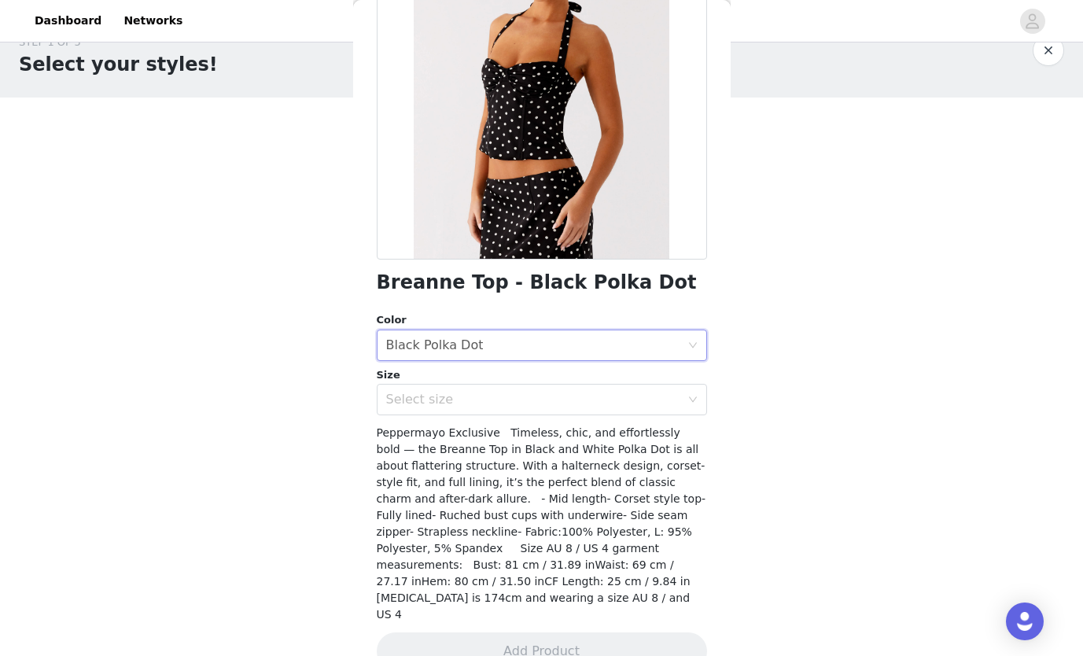
click at [475, 392] on div "Select size" at bounding box center [533, 400] width 294 height 16
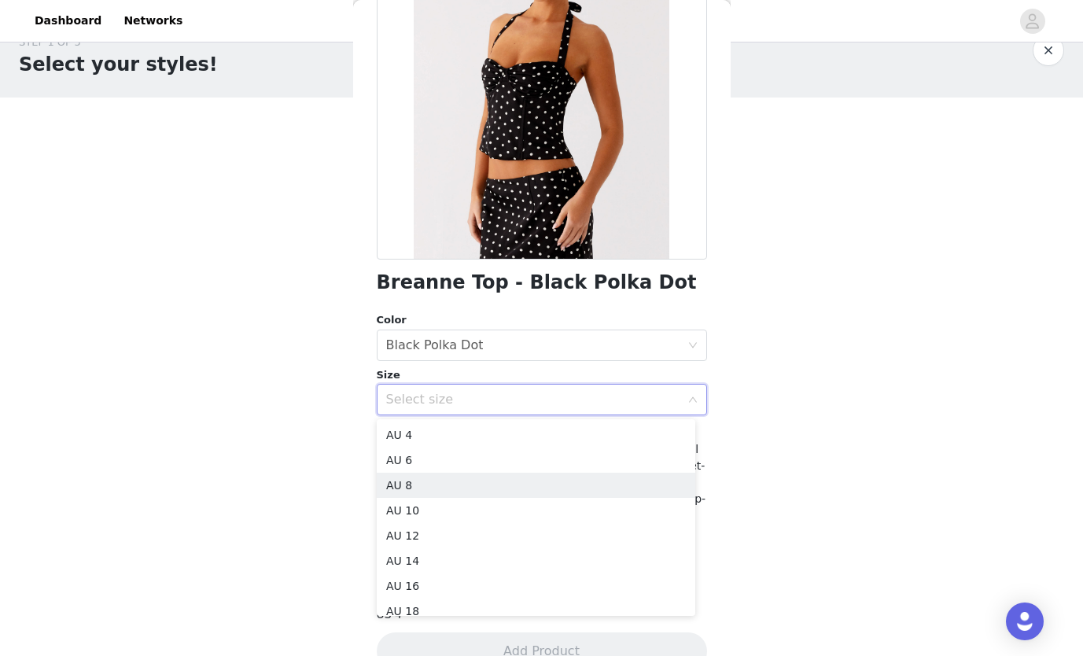
click at [438, 481] on li "AU 8" at bounding box center [536, 484] width 318 height 25
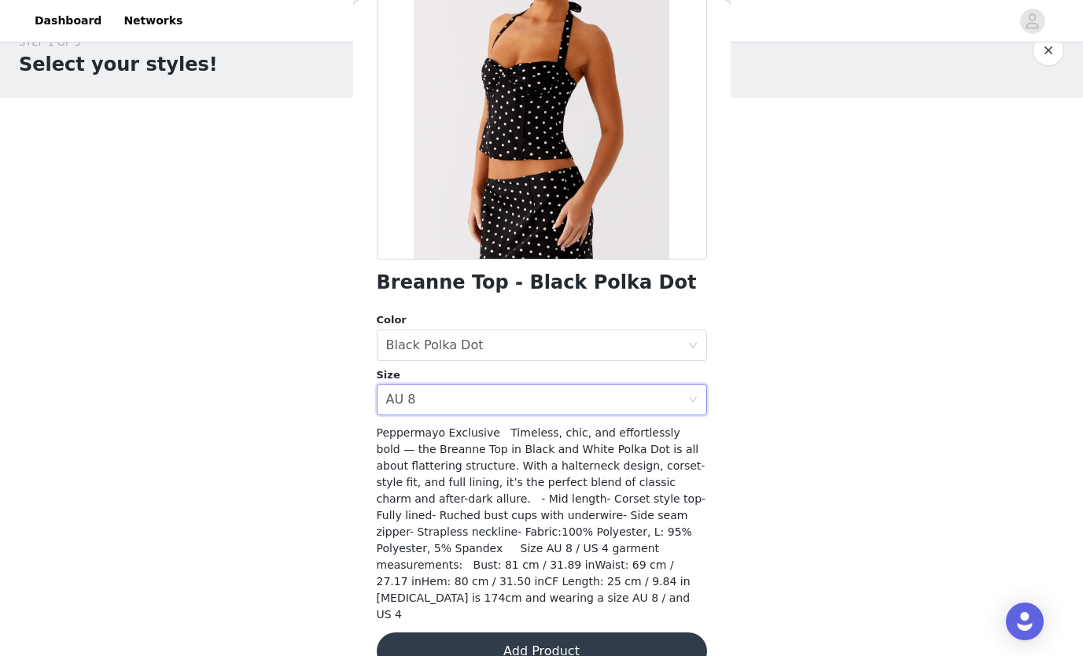
click at [567, 632] on button "Add Product" at bounding box center [542, 651] width 330 height 38
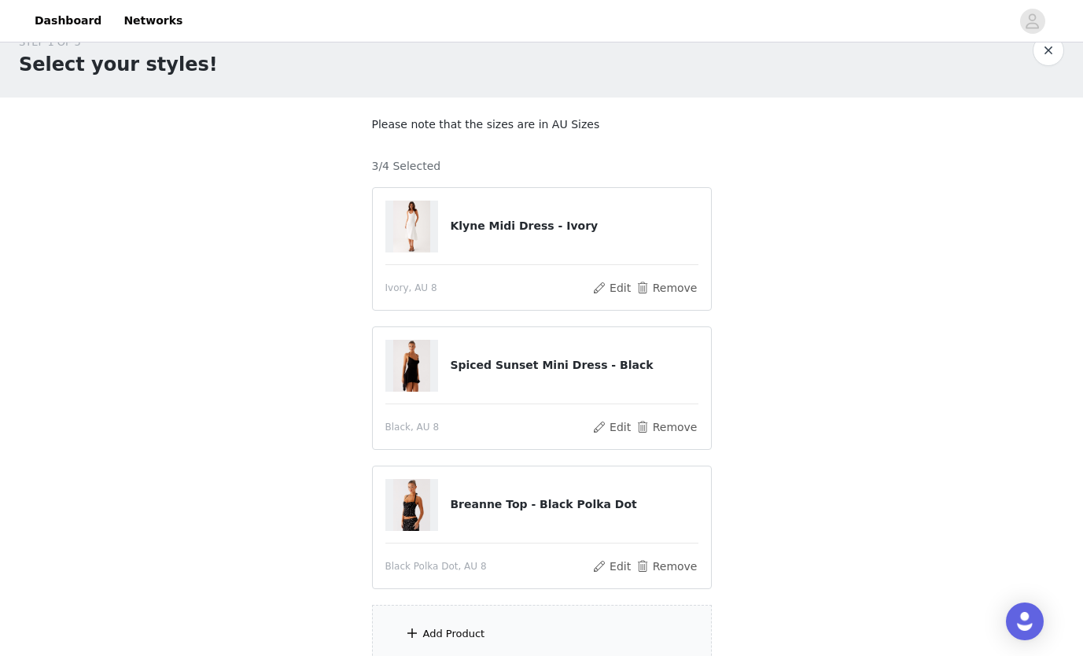
scroll to position [169, 0]
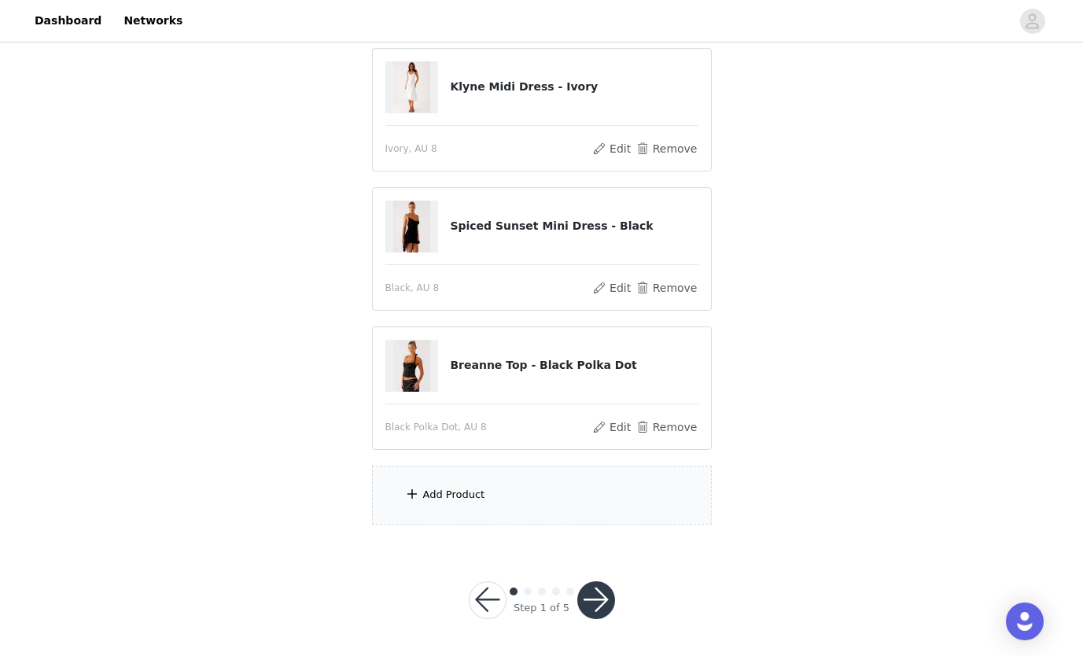
click at [469, 494] on div "Add Product" at bounding box center [454, 495] width 62 height 16
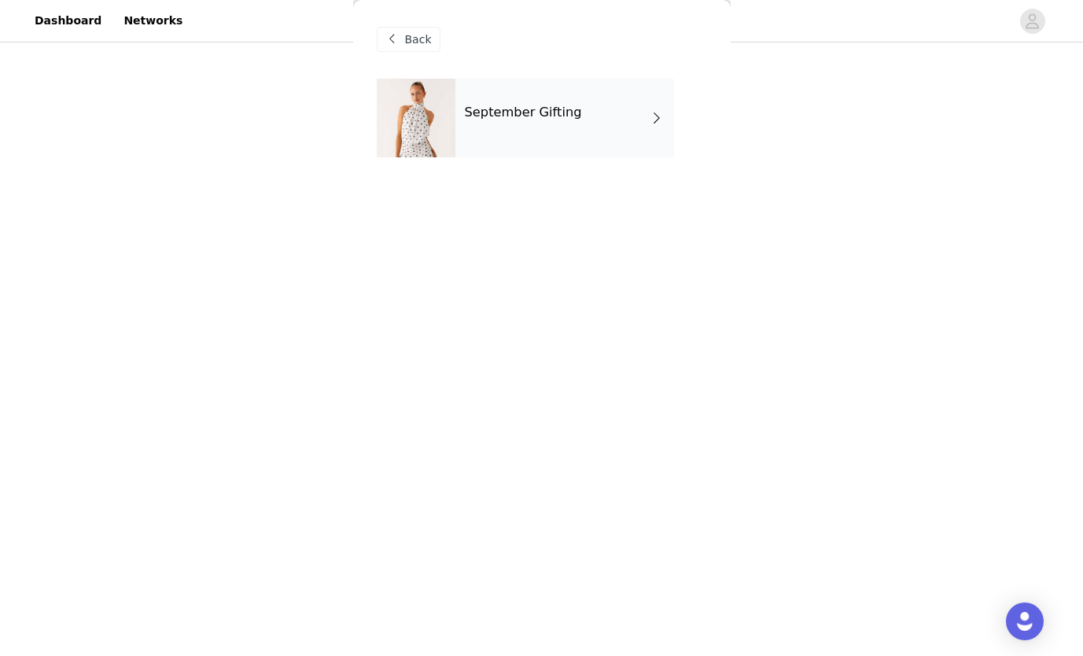
click at [533, 108] on h4 "September Gifting" at bounding box center [523, 112] width 117 height 14
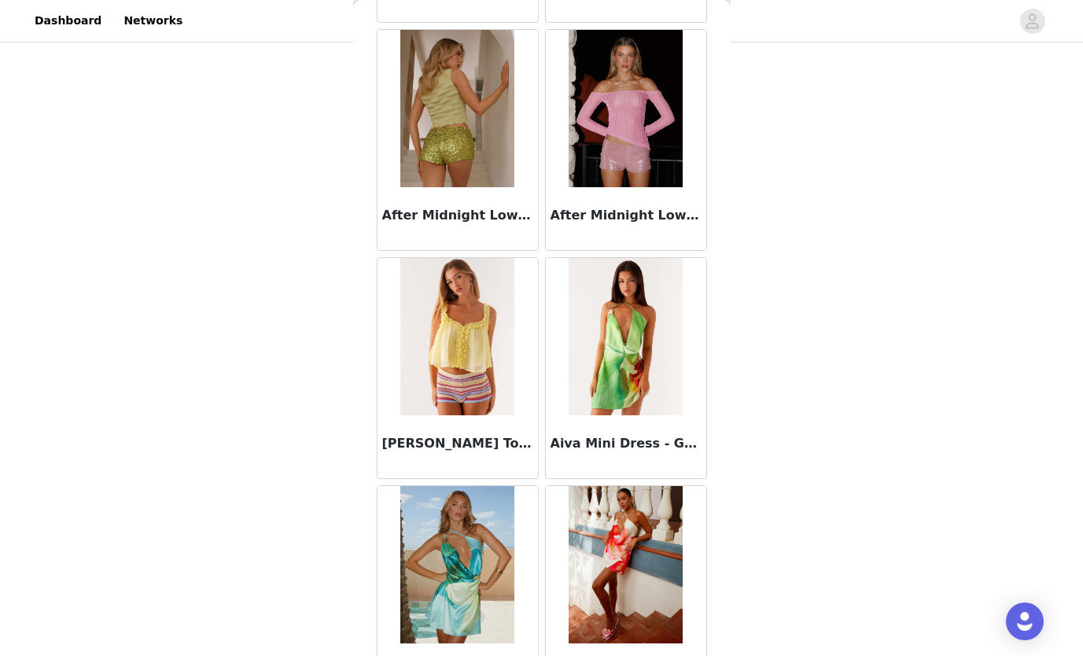
scroll to position [1750, 0]
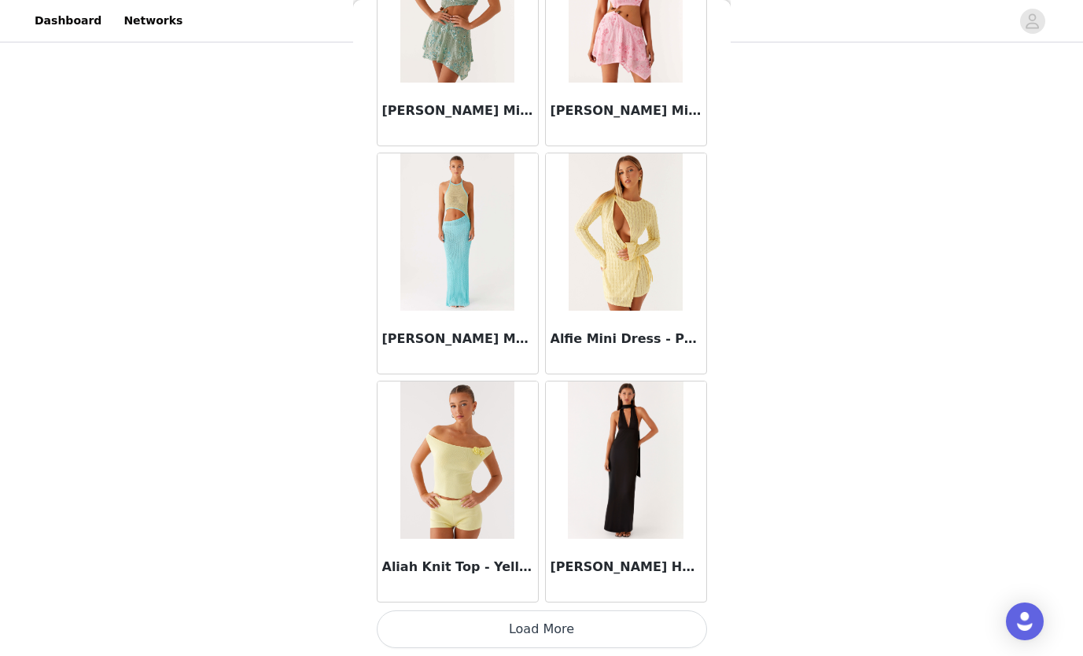
click at [576, 621] on button "Load More" at bounding box center [542, 629] width 330 height 38
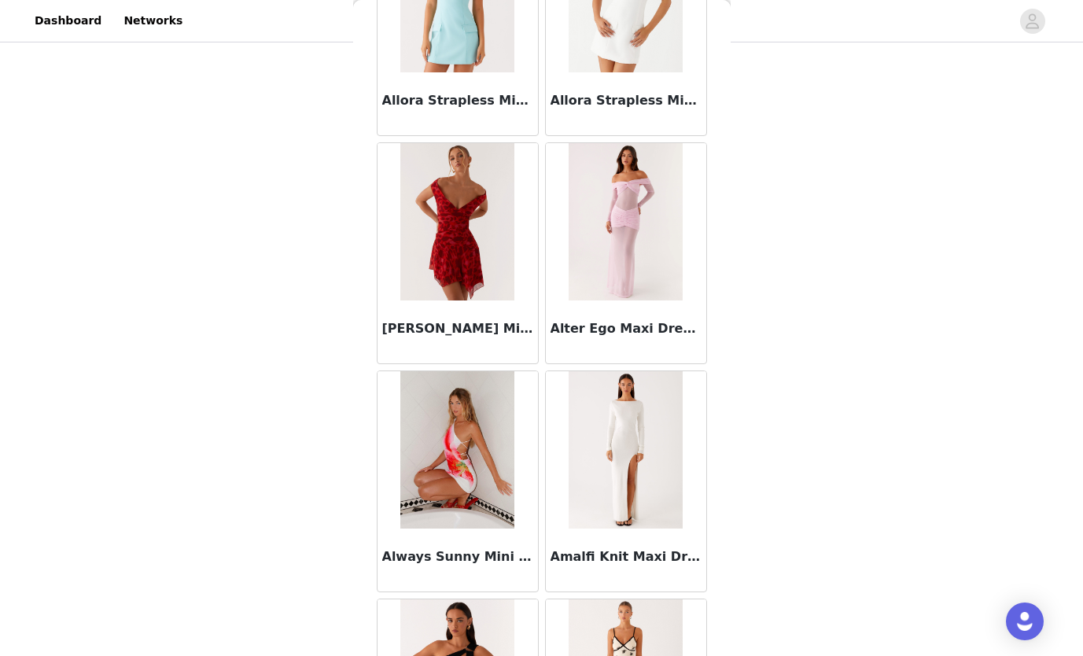
scroll to position [4030, 0]
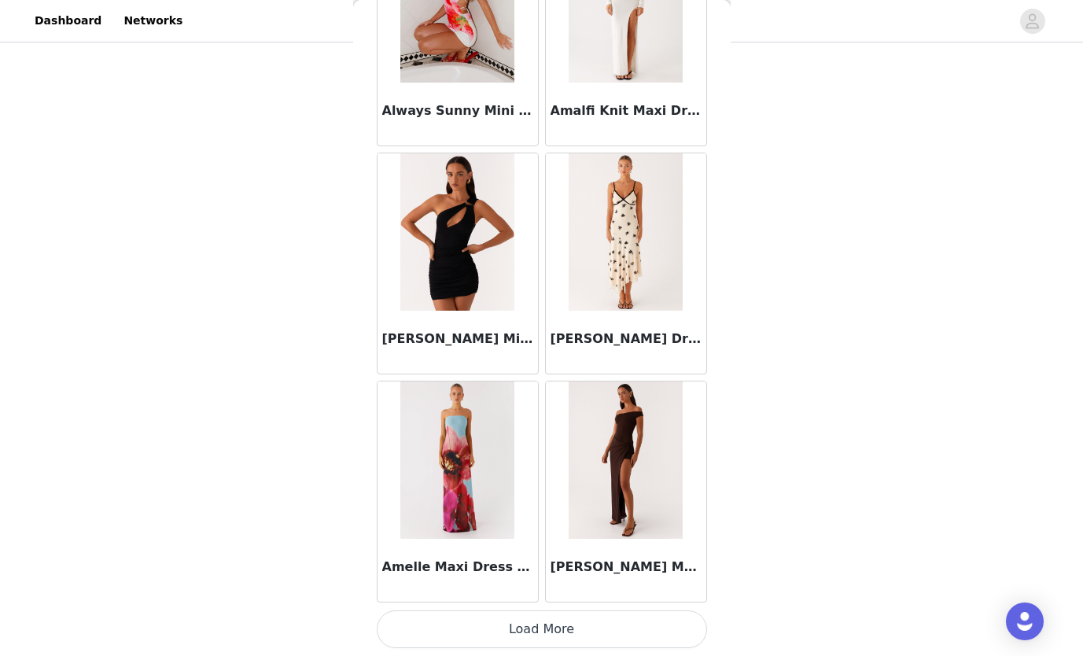
click at [545, 619] on button "Load More" at bounding box center [542, 629] width 330 height 38
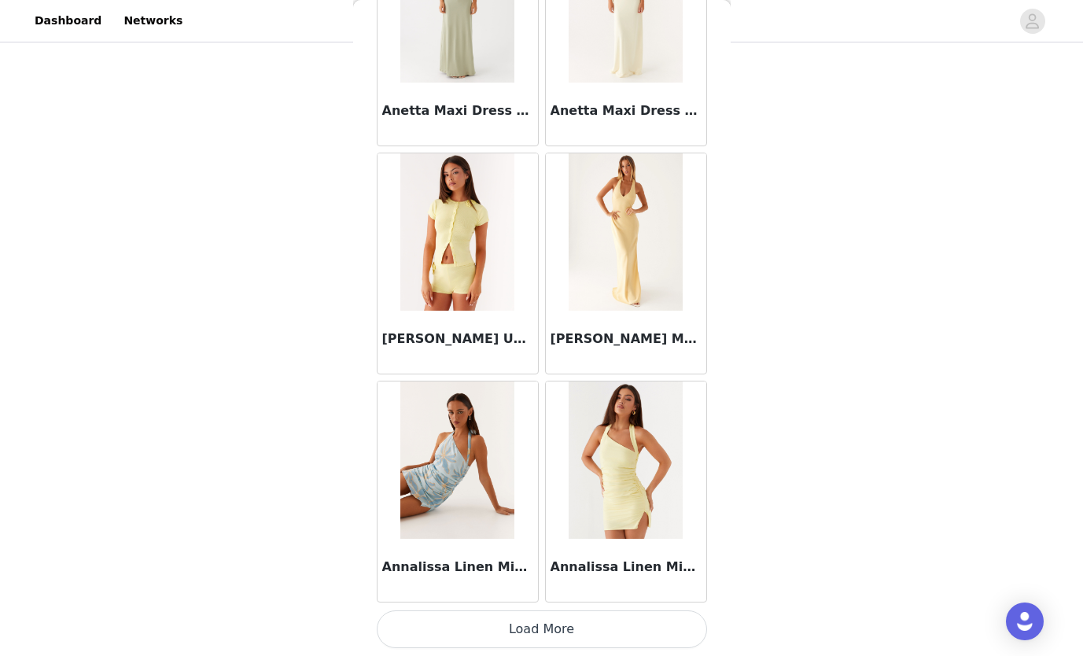
click at [577, 634] on button "Load More" at bounding box center [542, 629] width 330 height 38
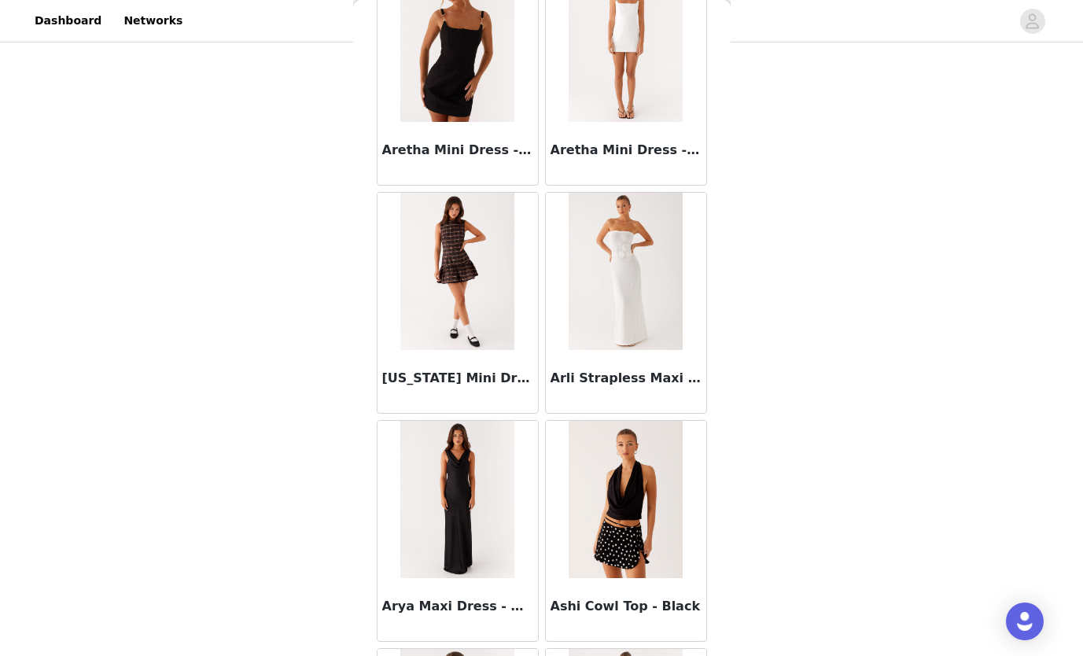
scroll to position [7777, 0]
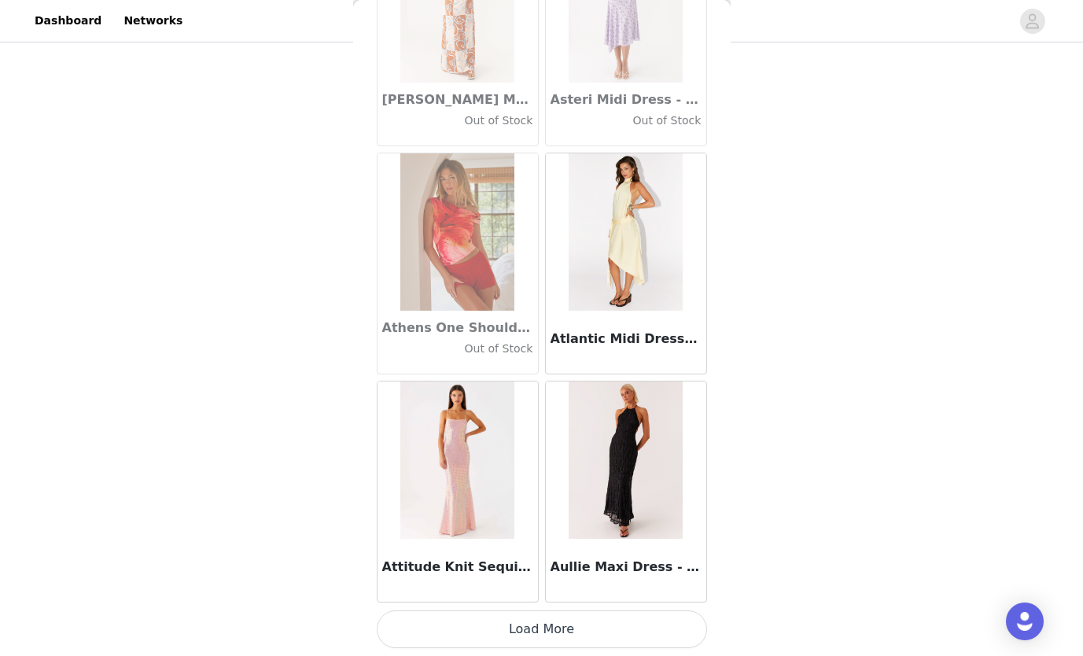
click at [565, 630] on button "Load More" at bounding box center [542, 629] width 330 height 38
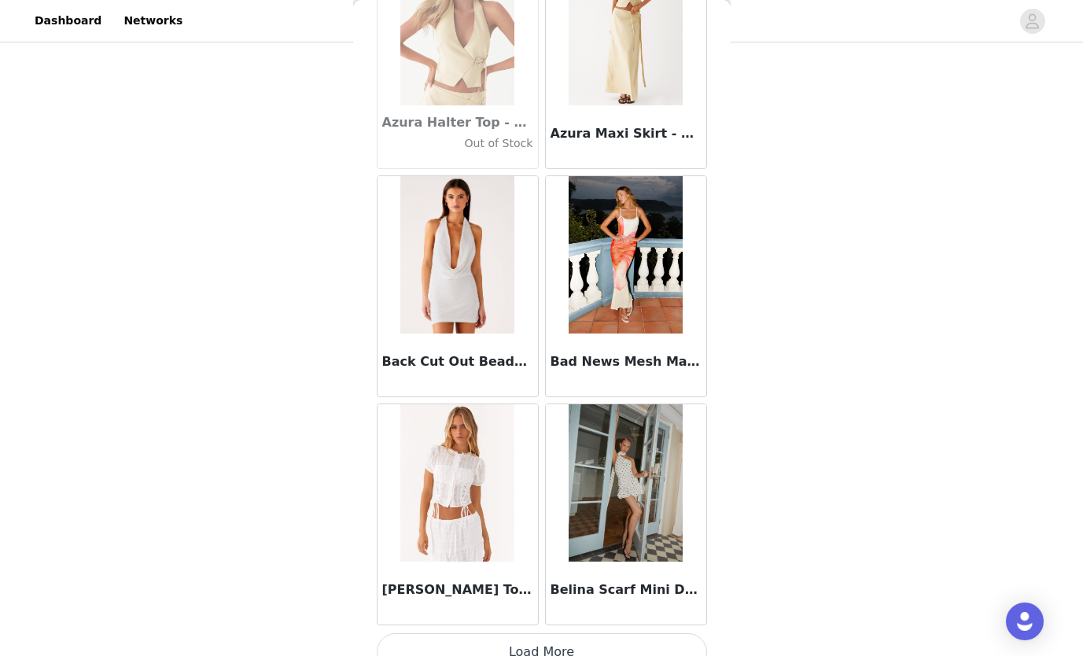
scroll to position [10869, 0]
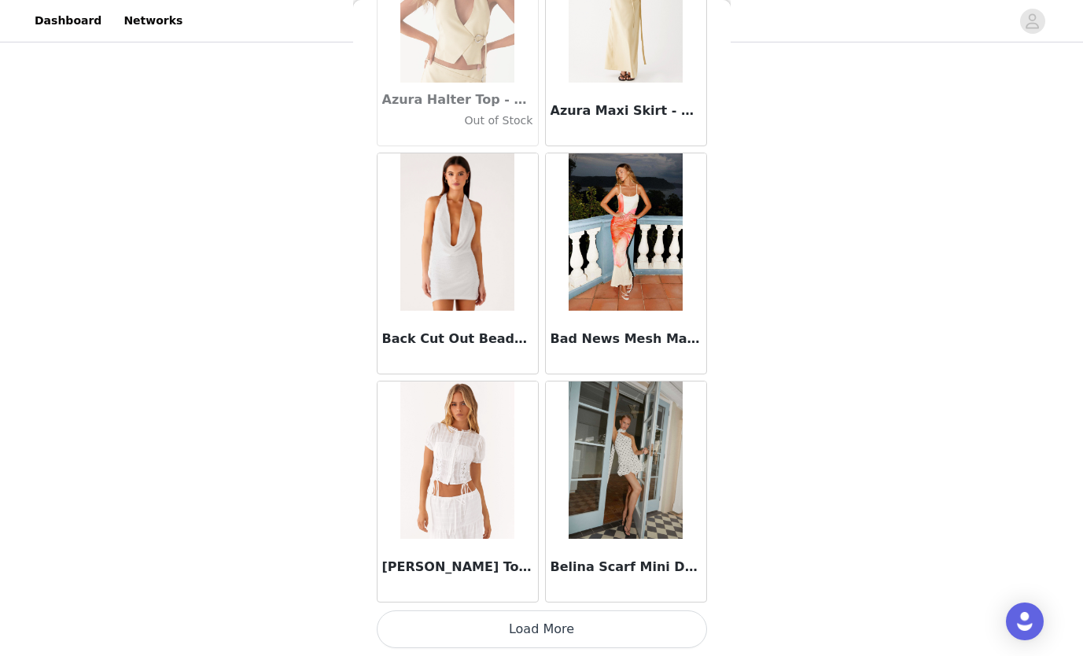
click at [579, 620] on button "Load More" at bounding box center [542, 629] width 330 height 38
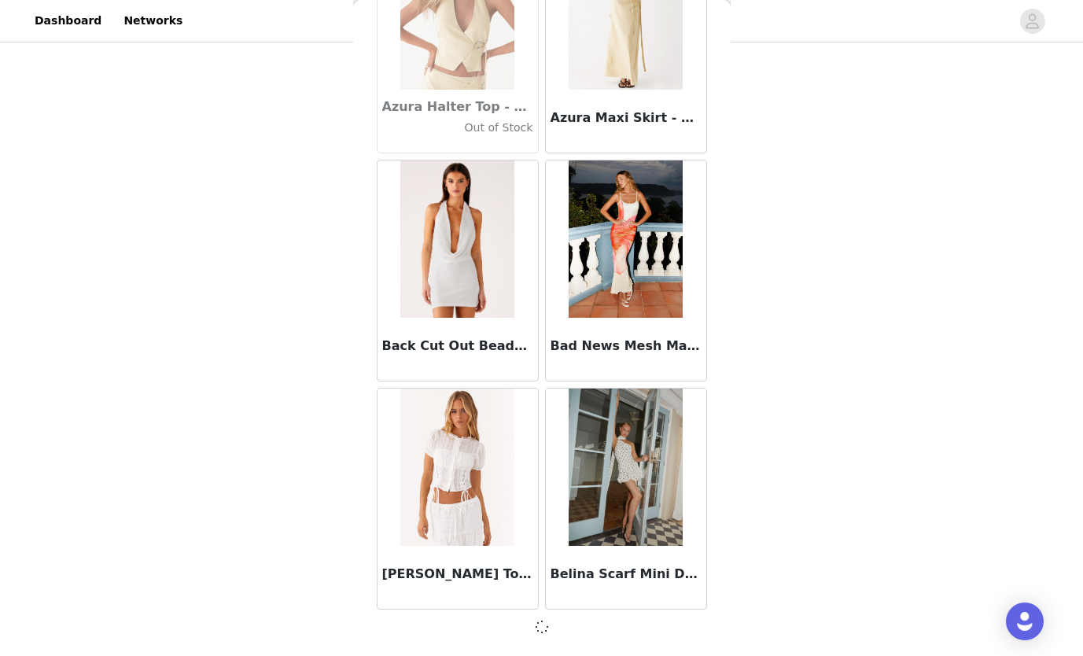
scroll to position [10862, 0]
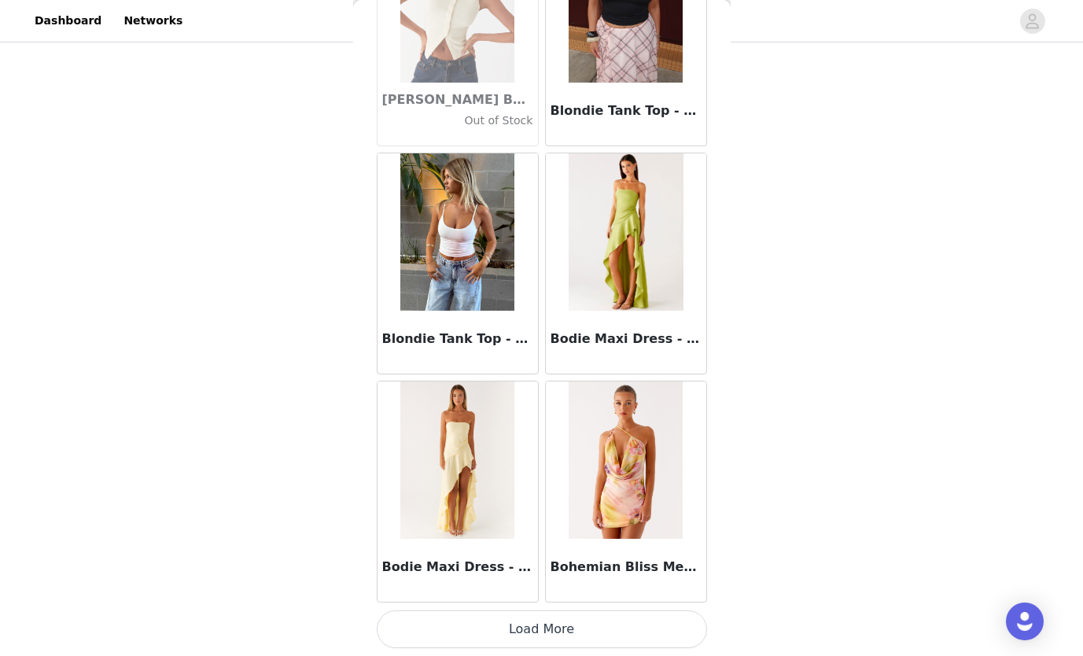
click at [590, 634] on button "Load More" at bounding box center [542, 629] width 330 height 38
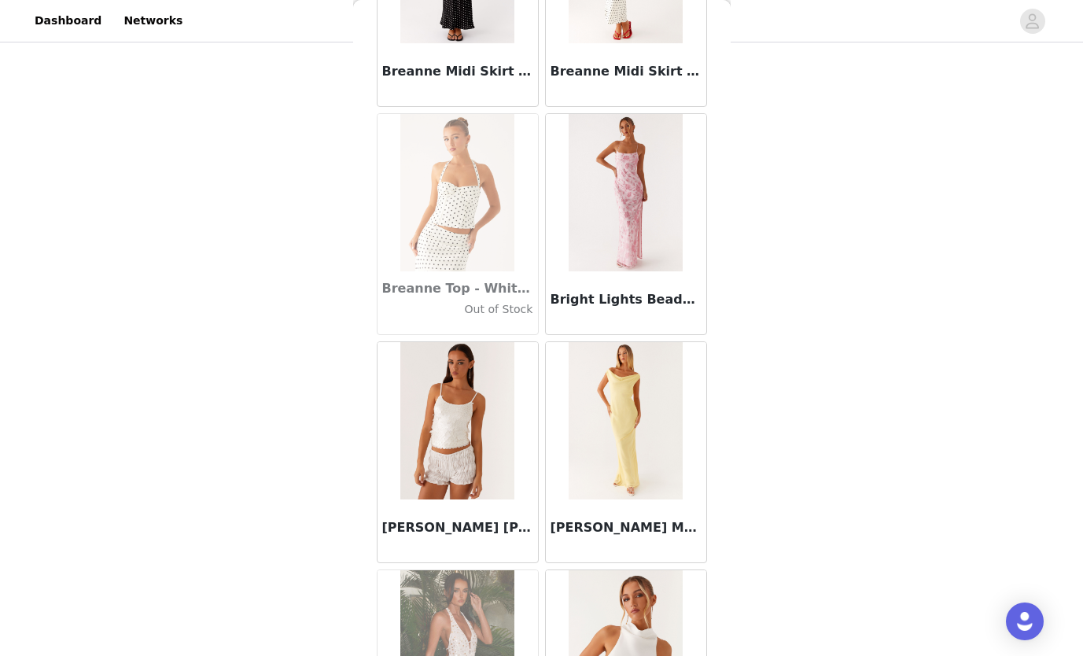
scroll to position [14144, 0]
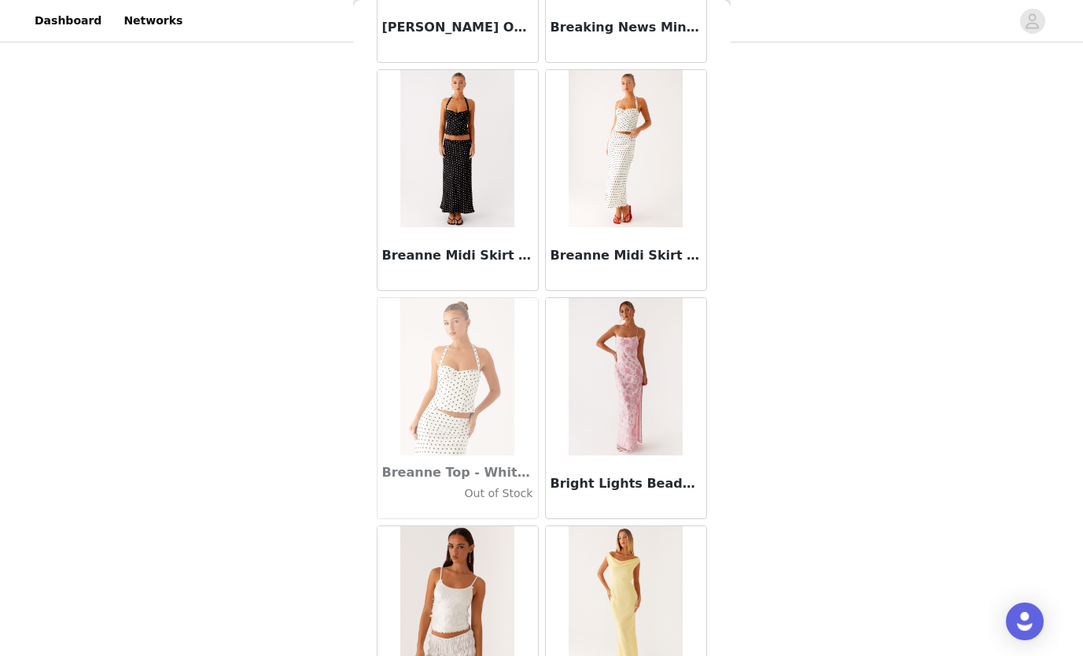
click at [440, 156] on img at bounding box center [457, 148] width 114 height 157
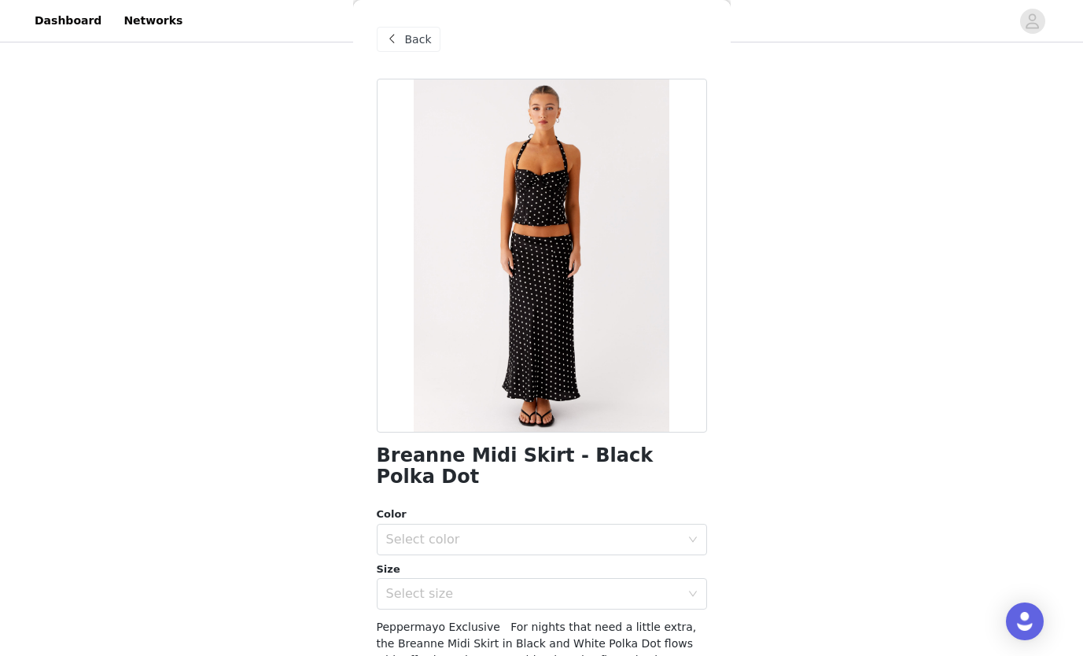
scroll to position [183, 0]
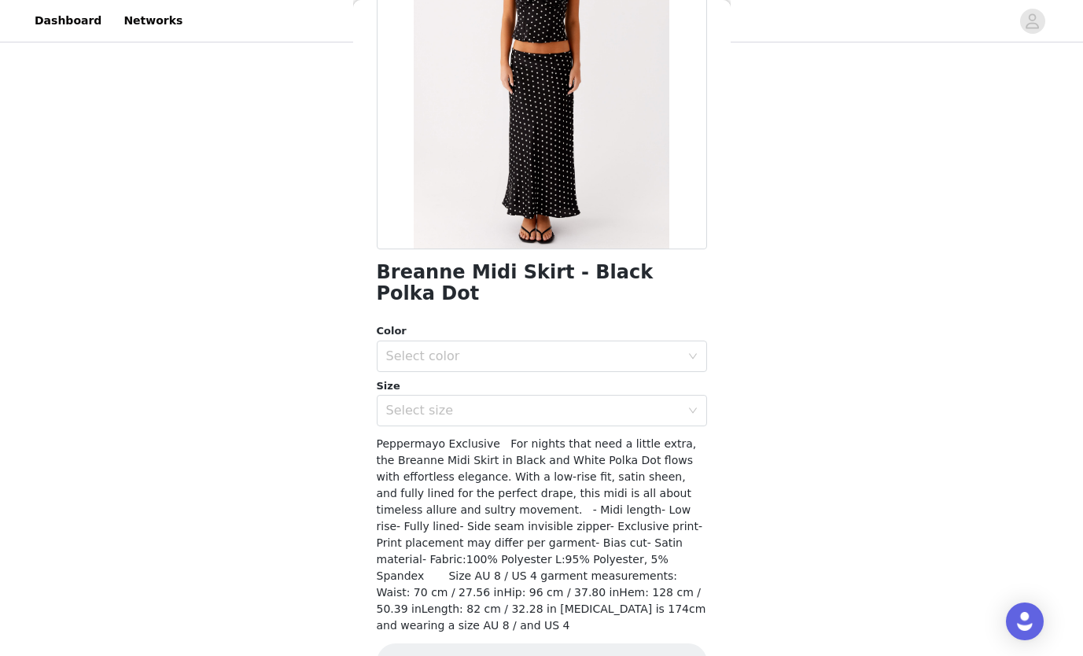
click at [409, 348] on div "Select color" at bounding box center [533, 356] width 294 height 16
click at [426, 364] on li "Black Polka Dot" at bounding box center [536, 369] width 318 height 25
click at [435, 403] on div "Select size" at bounding box center [533, 411] width 294 height 16
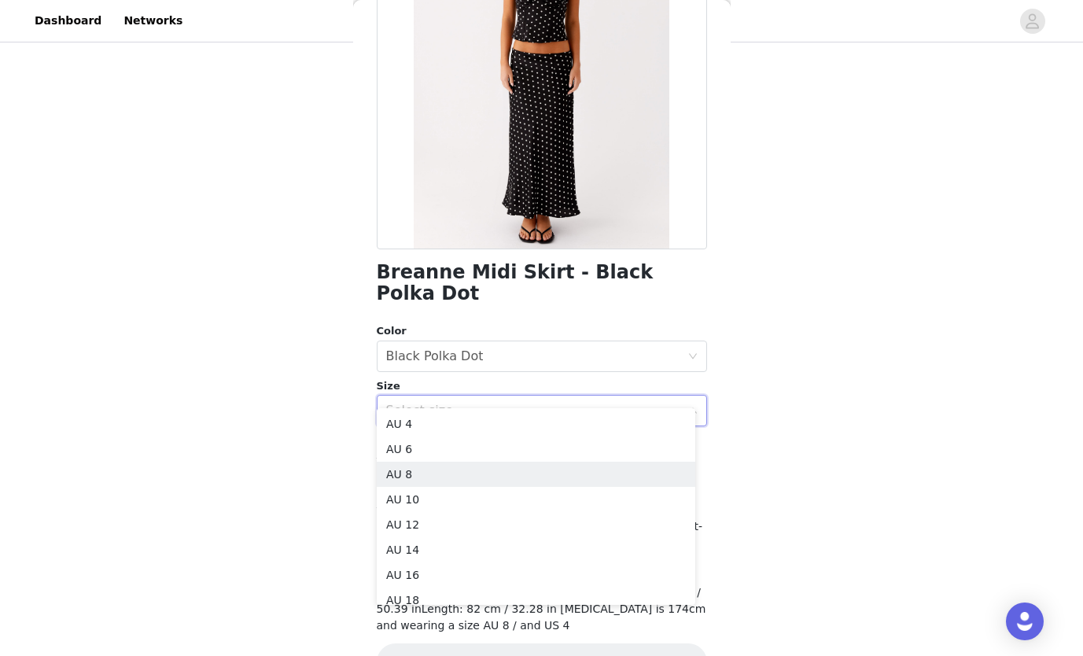
click at [427, 467] on li "AU 8" at bounding box center [536, 473] width 318 height 25
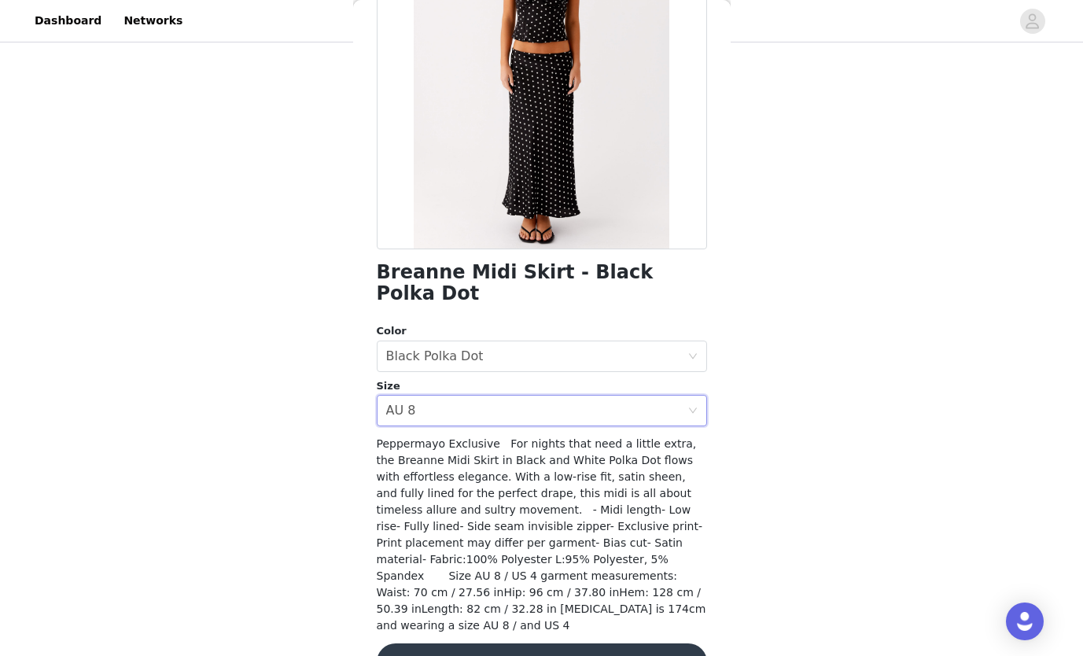
click at [551, 643] on button "Add Product" at bounding box center [542, 662] width 330 height 38
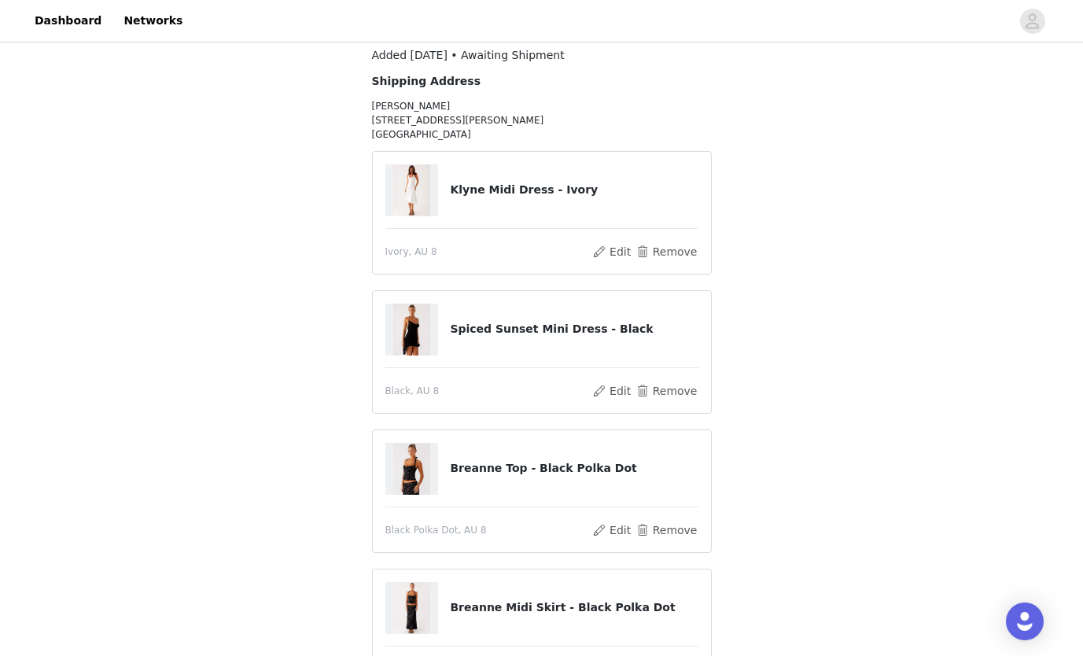
scroll to position [311, 0]
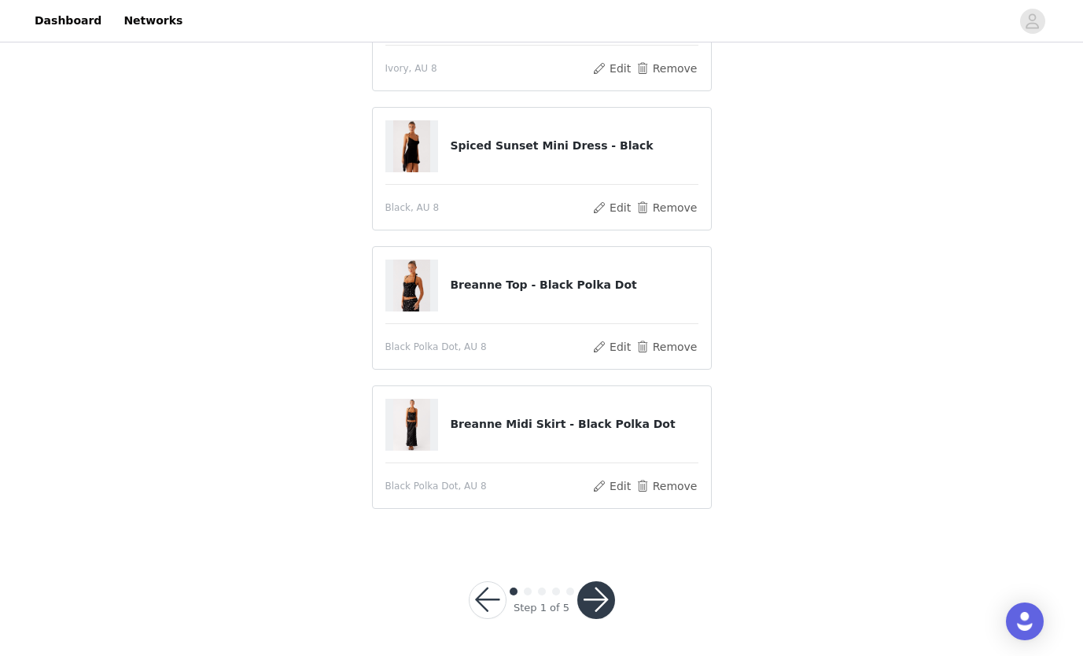
click at [600, 593] on button "button" at bounding box center [596, 600] width 38 height 38
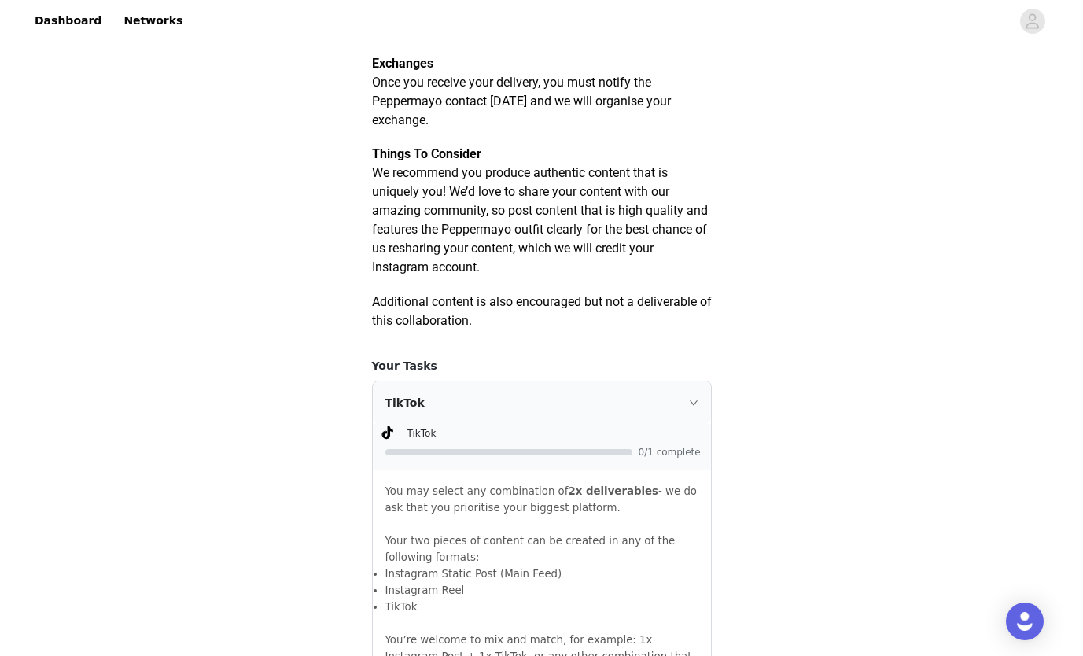
scroll to position [917, 0]
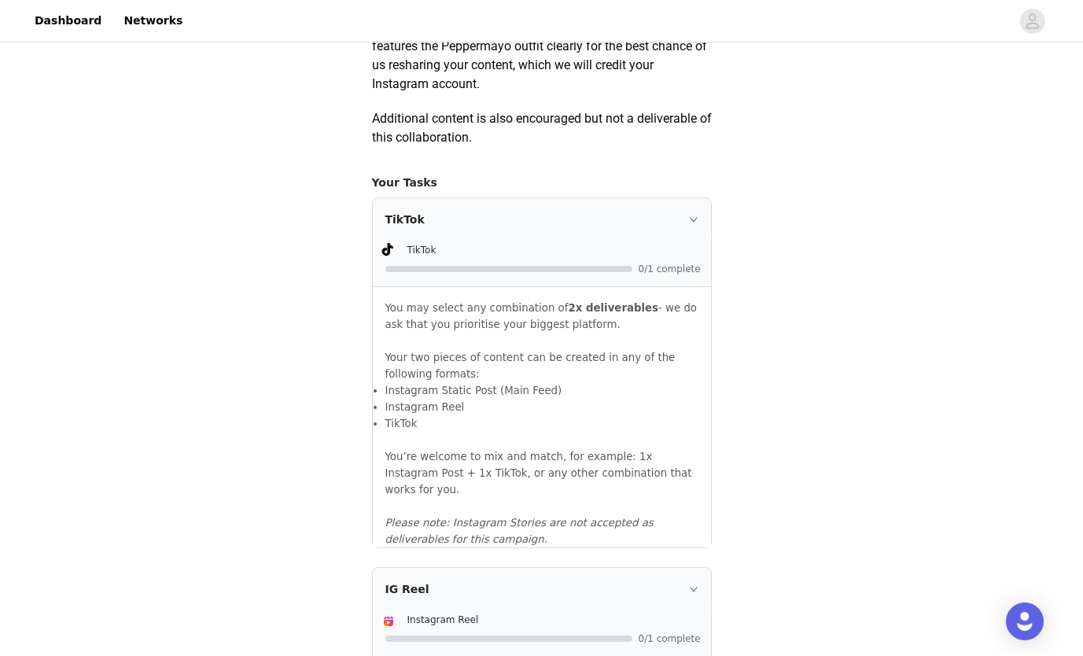
click at [678, 240] on div "TikTok" at bounding box center [542, 219] width 338 height 42
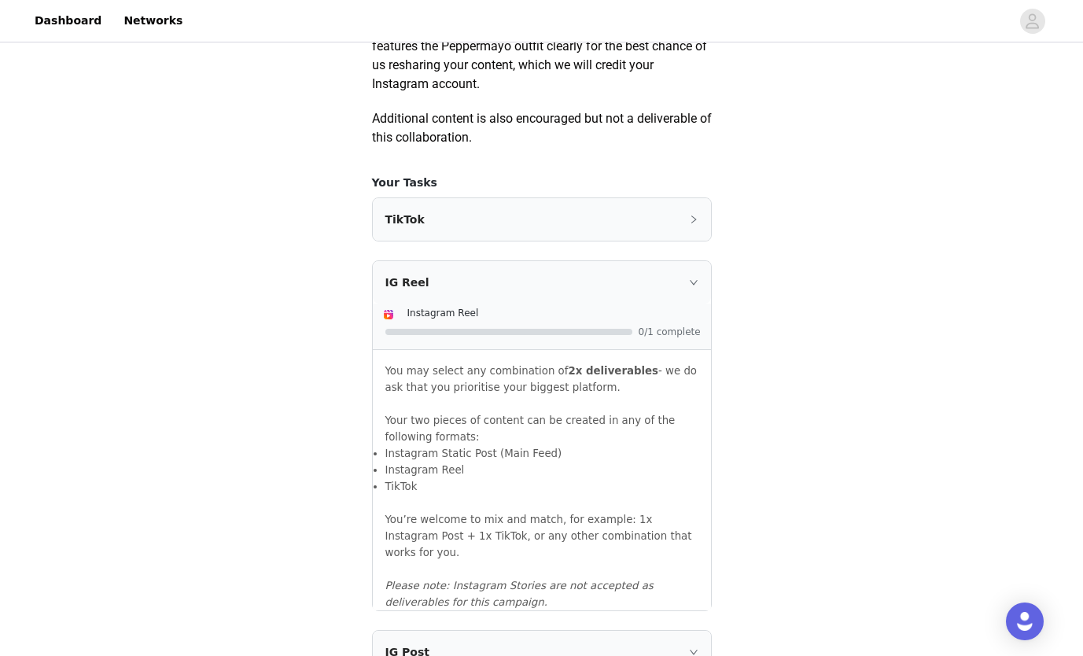
click at [693, 285] on icon "icon: right" at bounding box center [693, 282] width 8 height 5
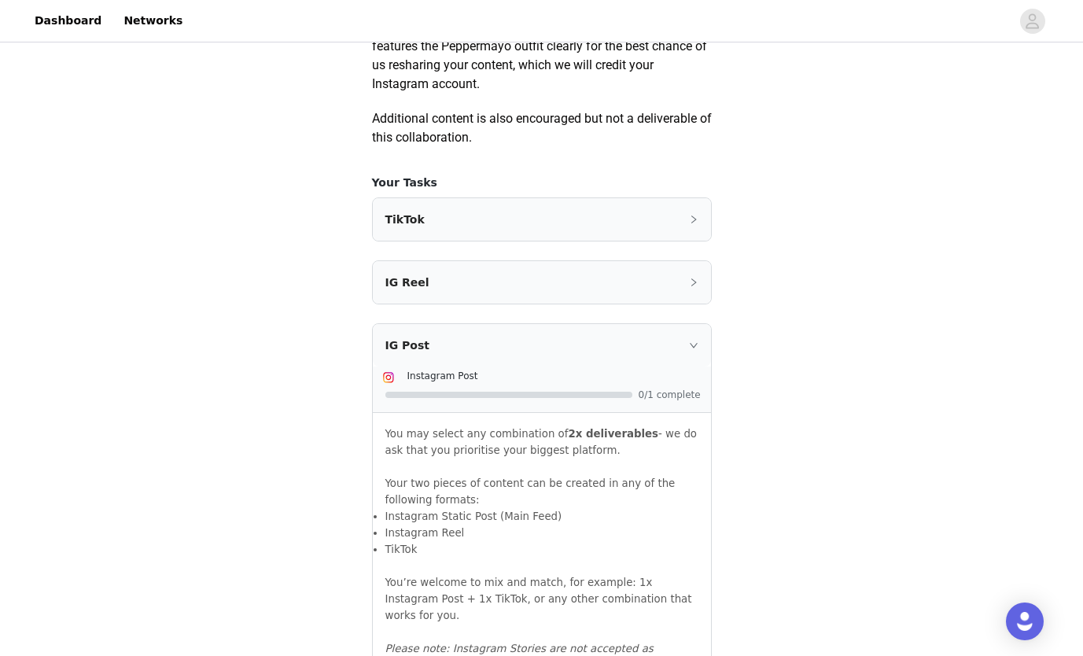
click at [686, 364] on div "IG Post" at bounding box center [542, 345] width 338 height 42
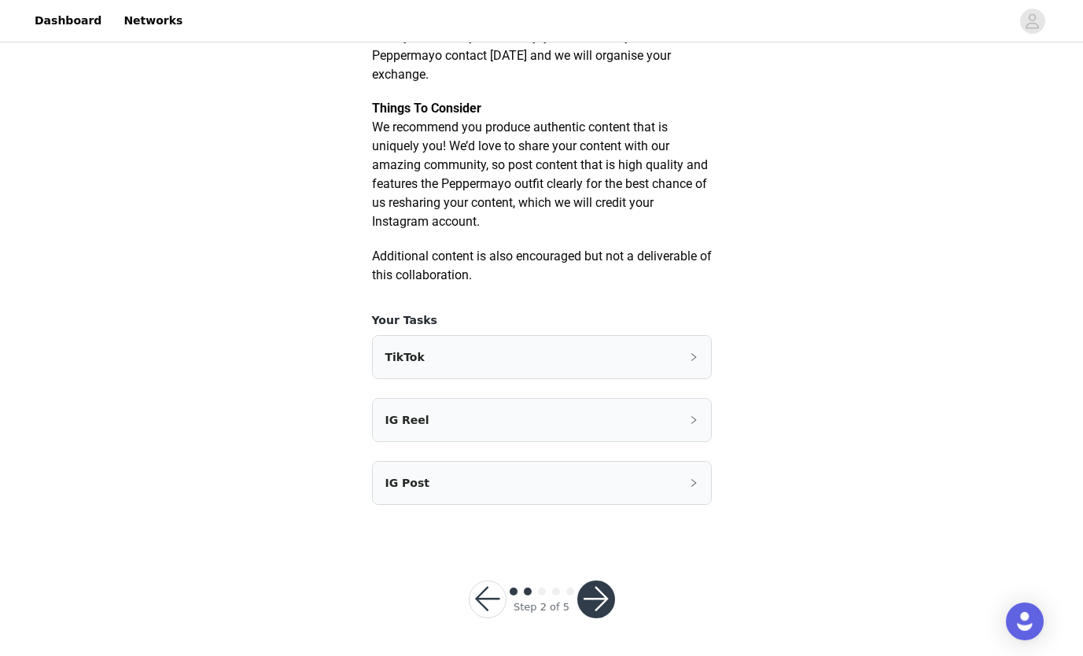
scroll to position [798, 0]
click at [605, 596] on button "button" at bounding box center [596, 599] width 38 height 38
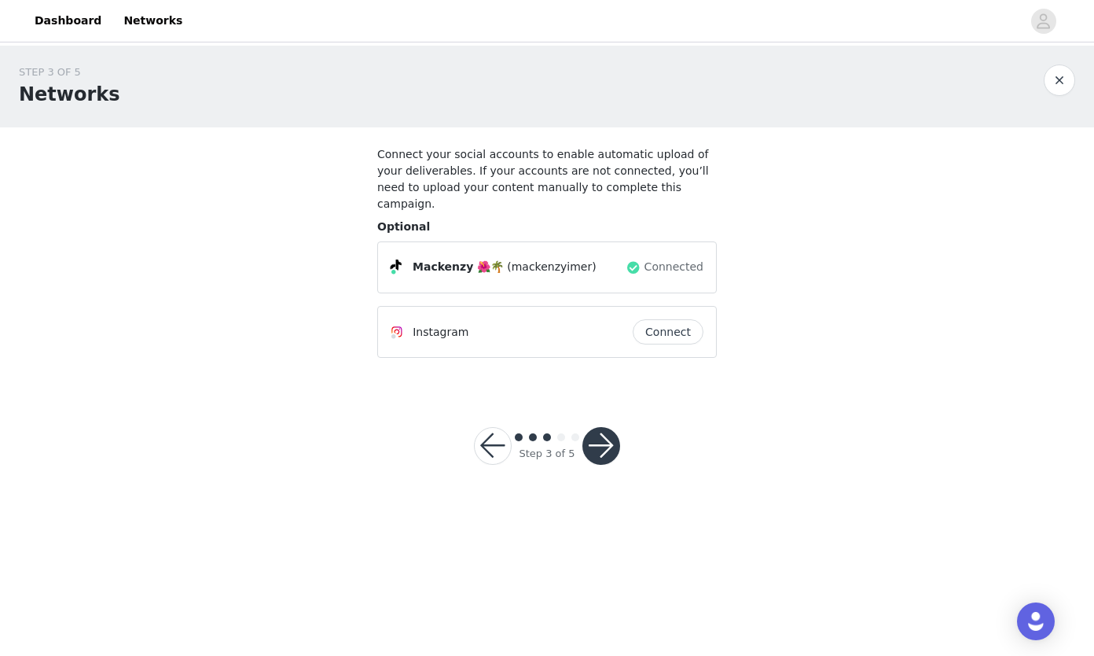
click at [608, 427] on button "button" at bounding box center [602, 446] width 38 height 38
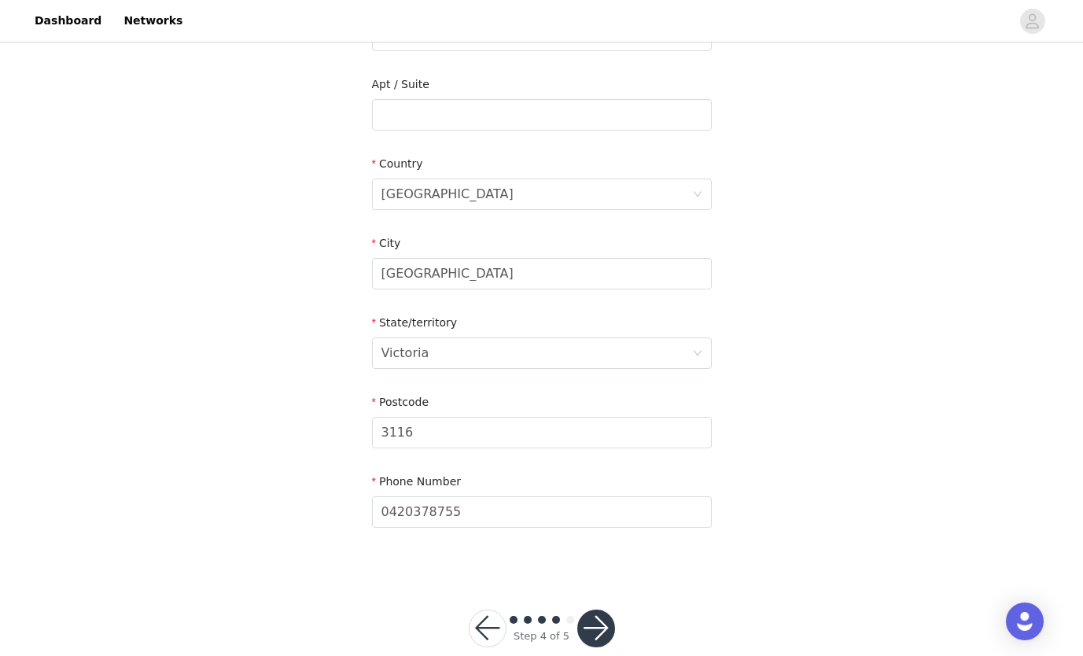
scroll to position [482, 0]
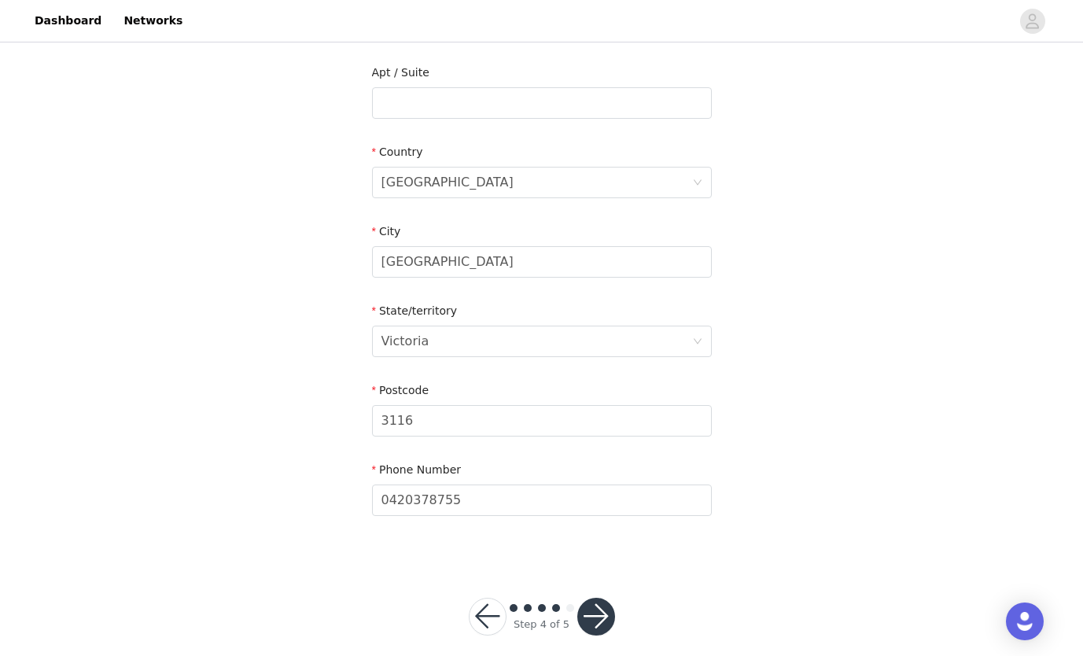
click at [601, 597] on button "button" at bounding box center [596, 616] width 38 height 38
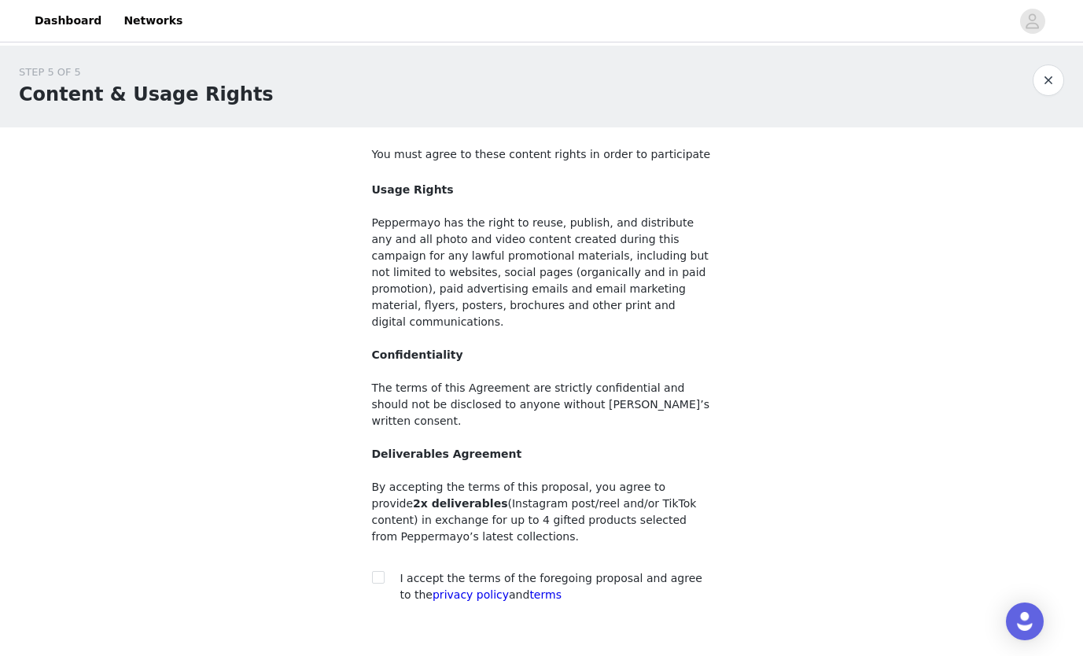
click at [384, 570] on div at bounding box center [383, 578] width 22 height 17
click at [372, 571] on input "checkbox" at bounding box center [377, 576] width 11 height 11
checkbox input "true"
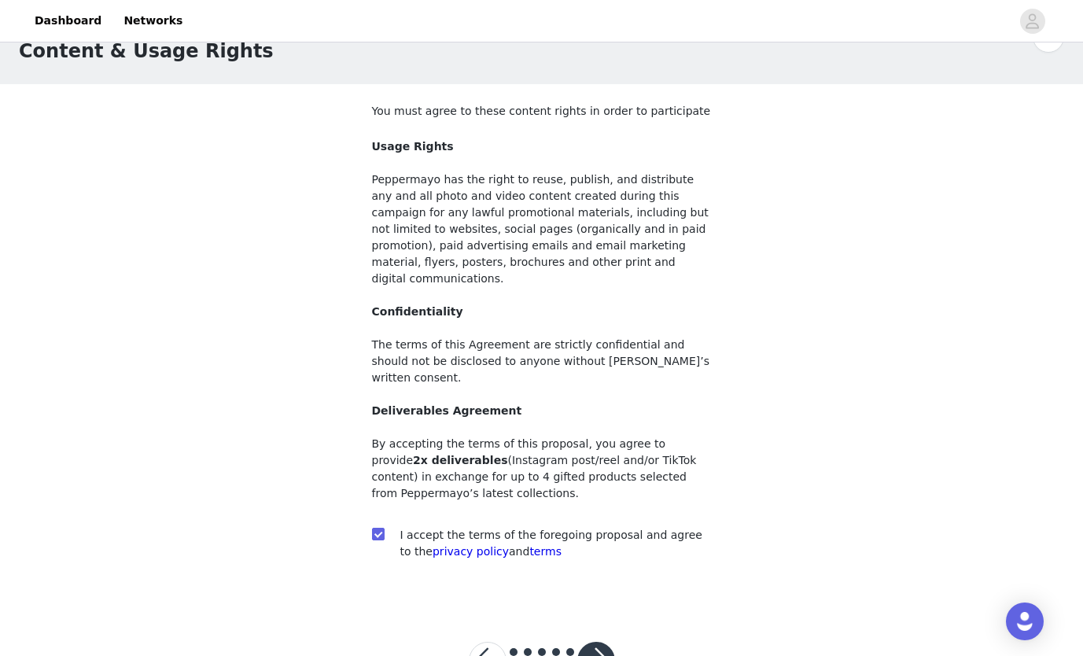
scroll to position [71, 0]
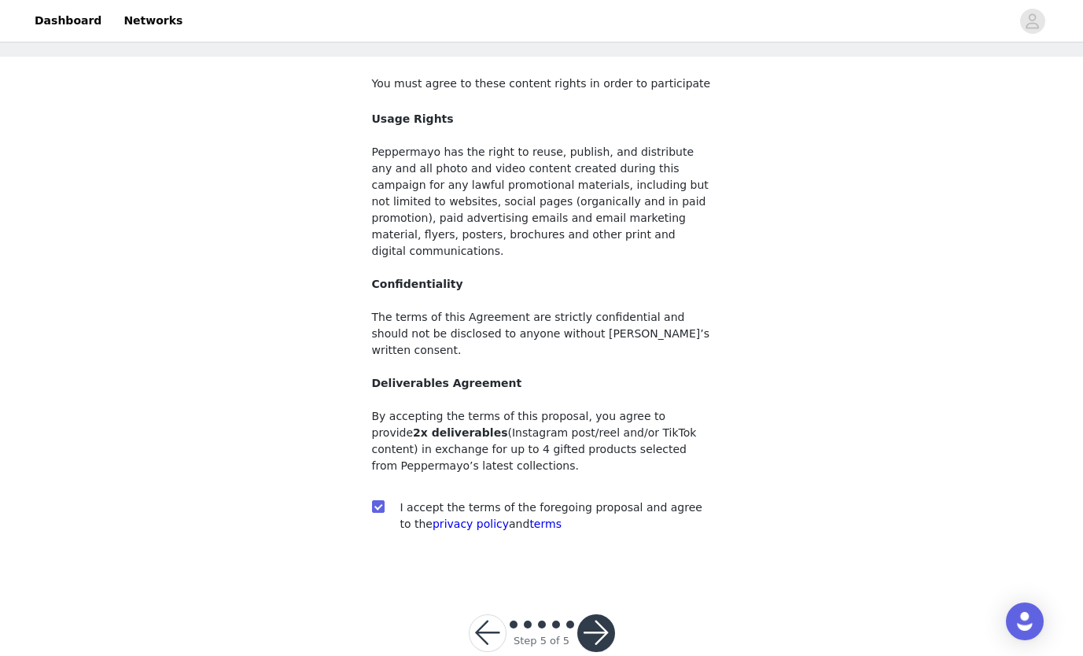
click at [592, 614] on button "button" at bounding box center [596, 633] width 38 height 38
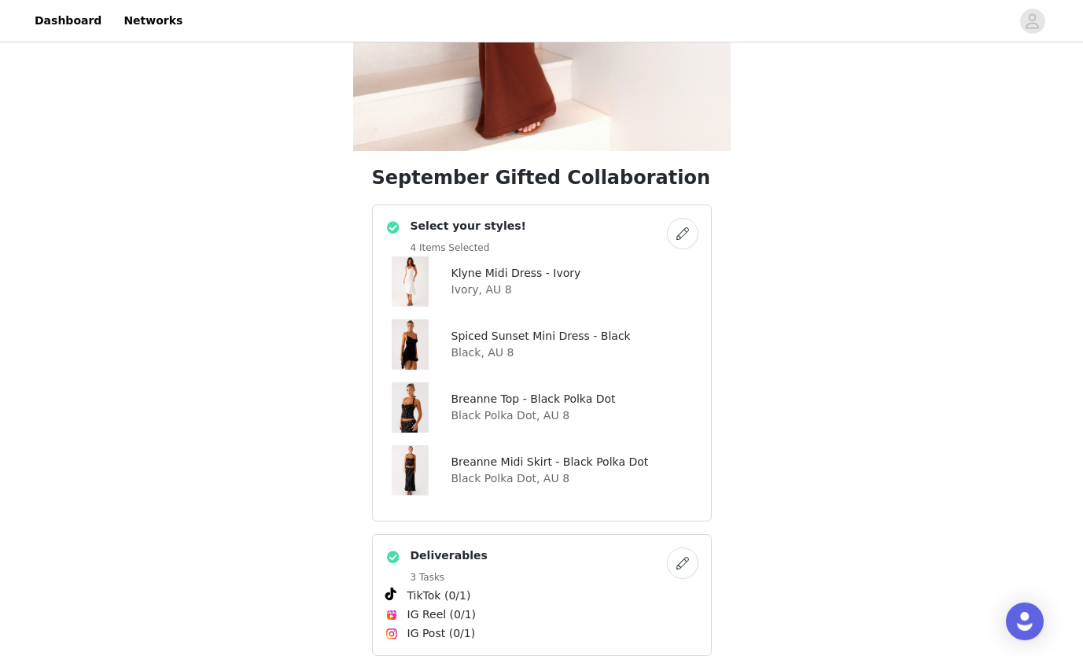
scroll to position [550, 0]
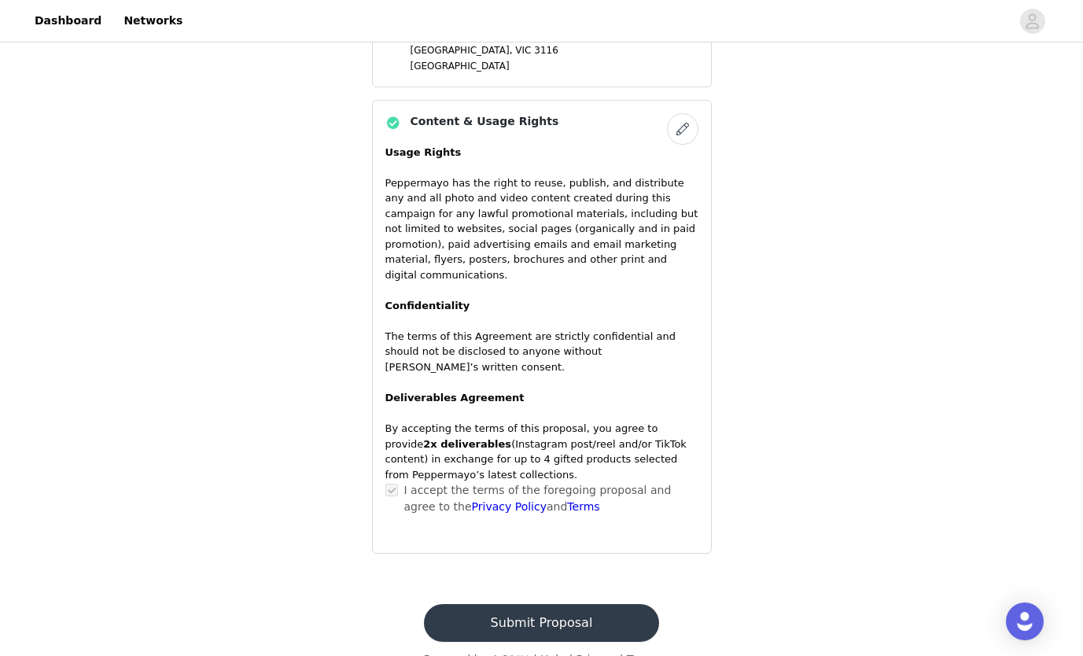
click at [598, 604] on button "Submit Proposal" at bounding box center [541, 623] width 235 height 38
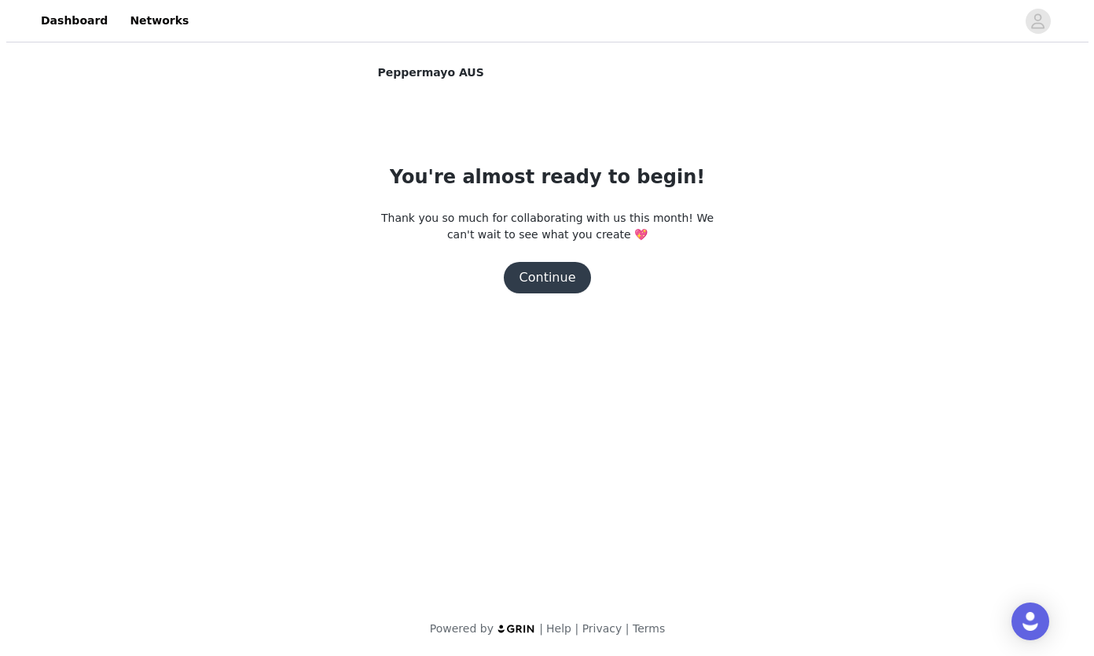
scroll to position [0, 0]
click at [552, 281] on button "Continue" at bounding box center [547, 277] width 88 height 31
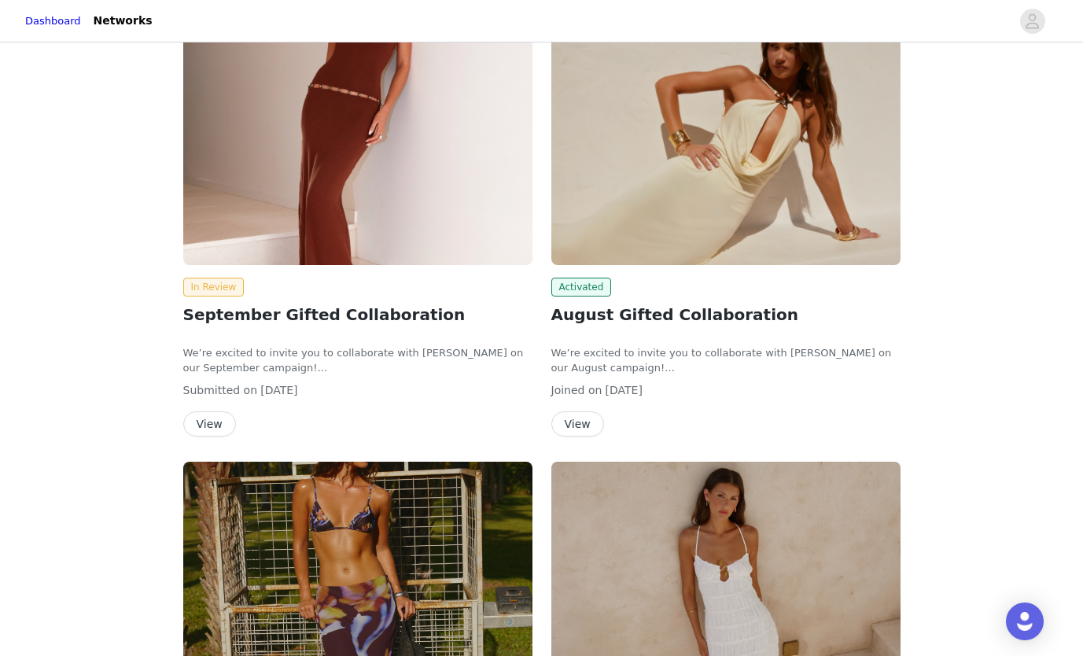
scroll to position [175, 0]
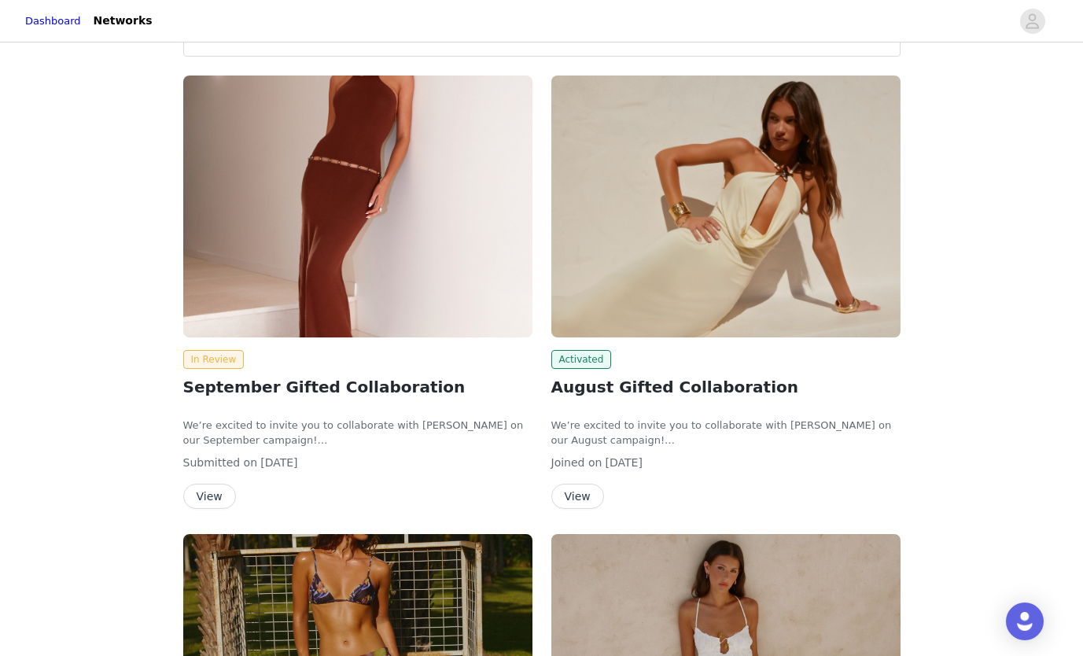
click at [594, 355] on span "Activated" at bounding box center [581, 359] width 61 height 19
click at [579, 498] on button "View" at bounding box center [577, 495] width 53 height 25
